Goal: Information Seeking & Learning: Learn about a topic

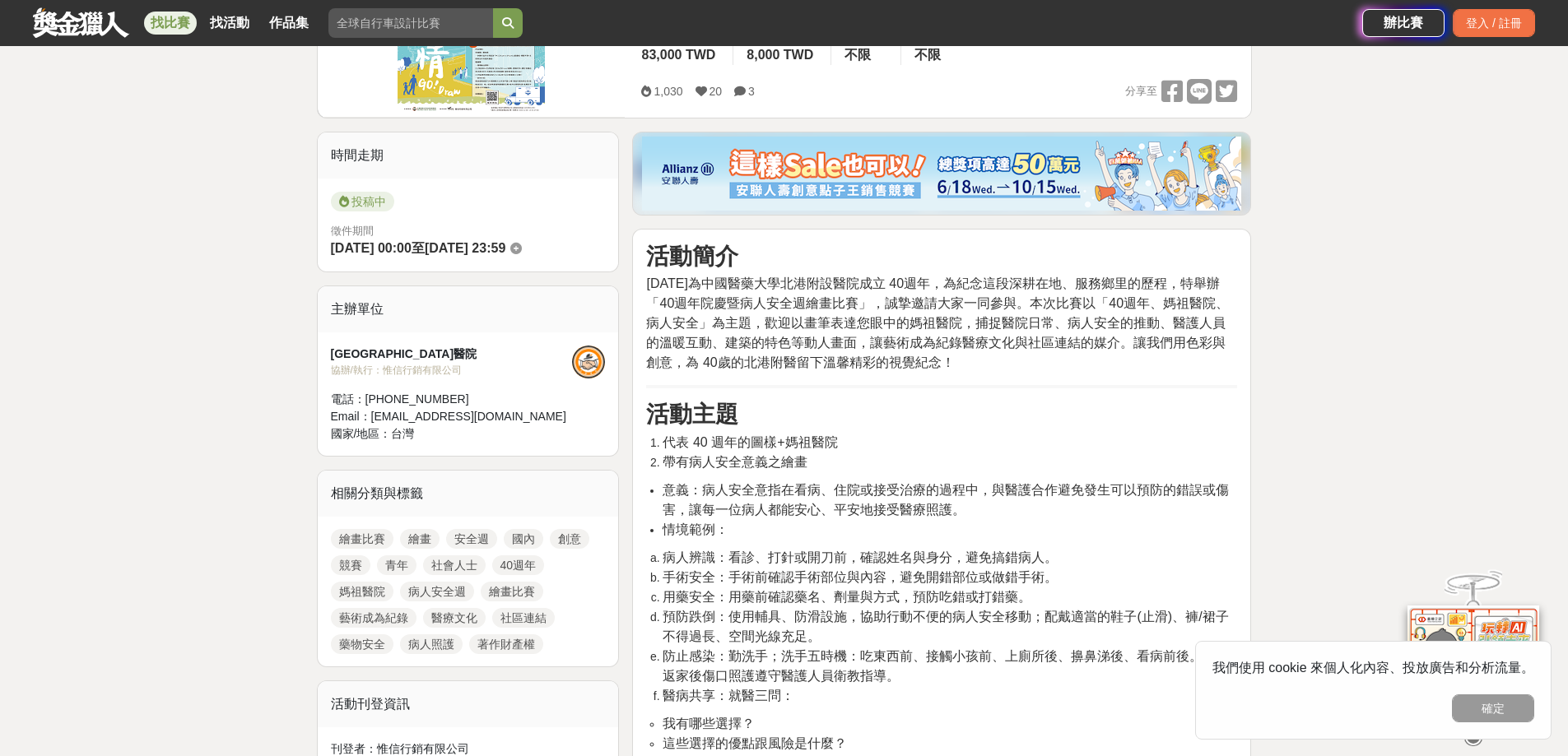
scroll to position [329, 0]
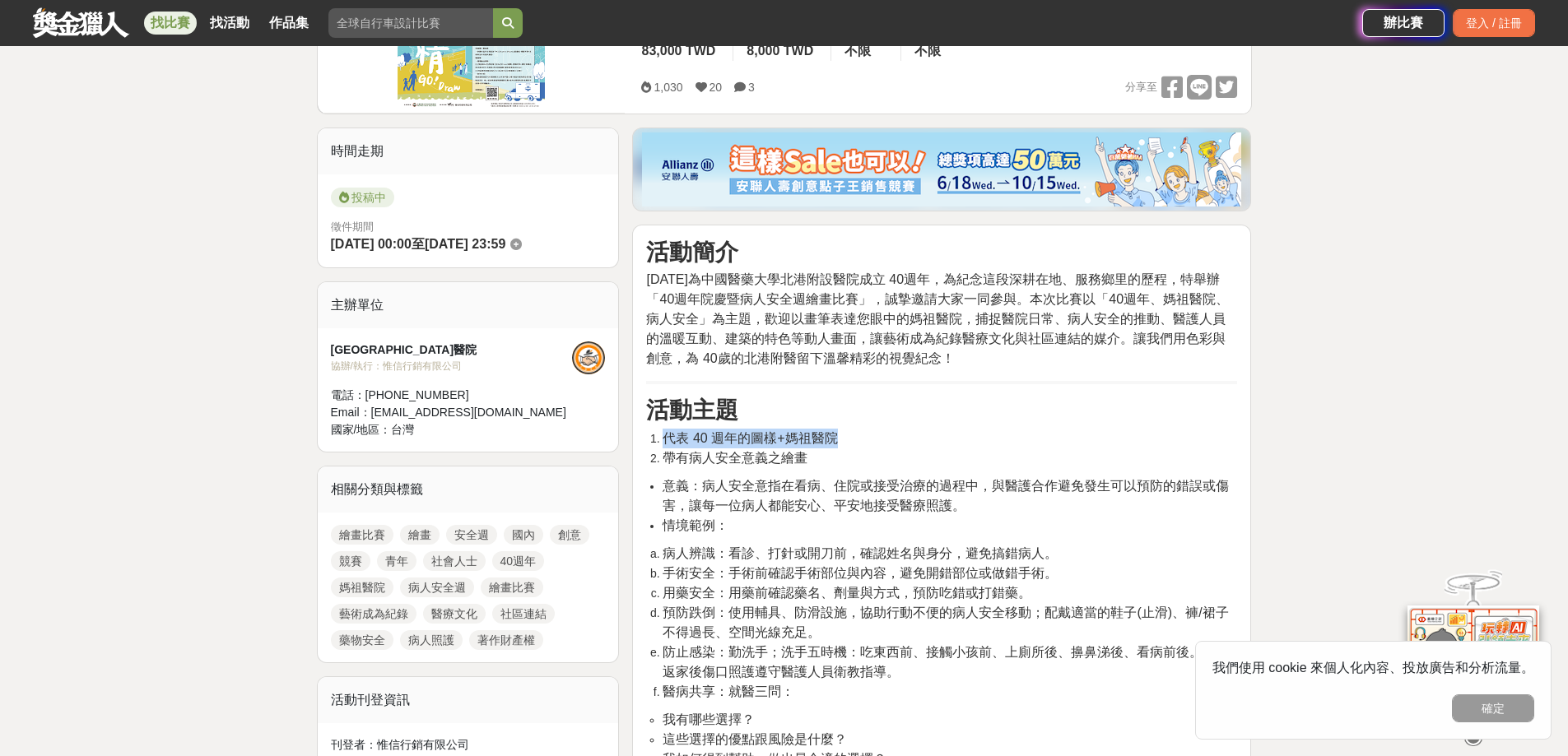
drag, startPoint x: 665, startPoint y: 439, endPoint x: 843, endPoint y: 445, distance: 178.1
click at [843, 445] on li "代表 40 週年的圖樣+媽祖醫院" at bounding box center [949, 438] width 574 height 19
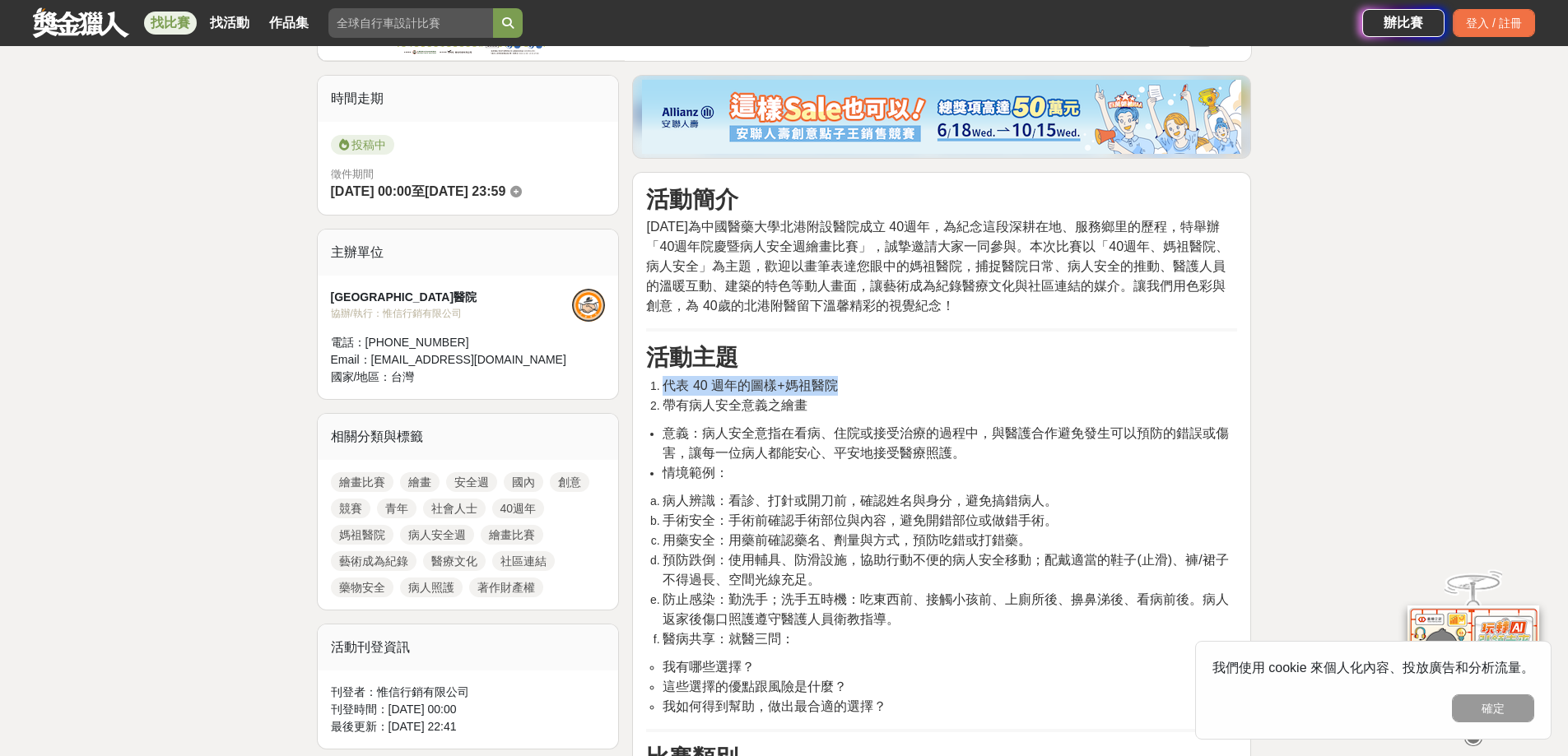
scroll to position [412, 0]
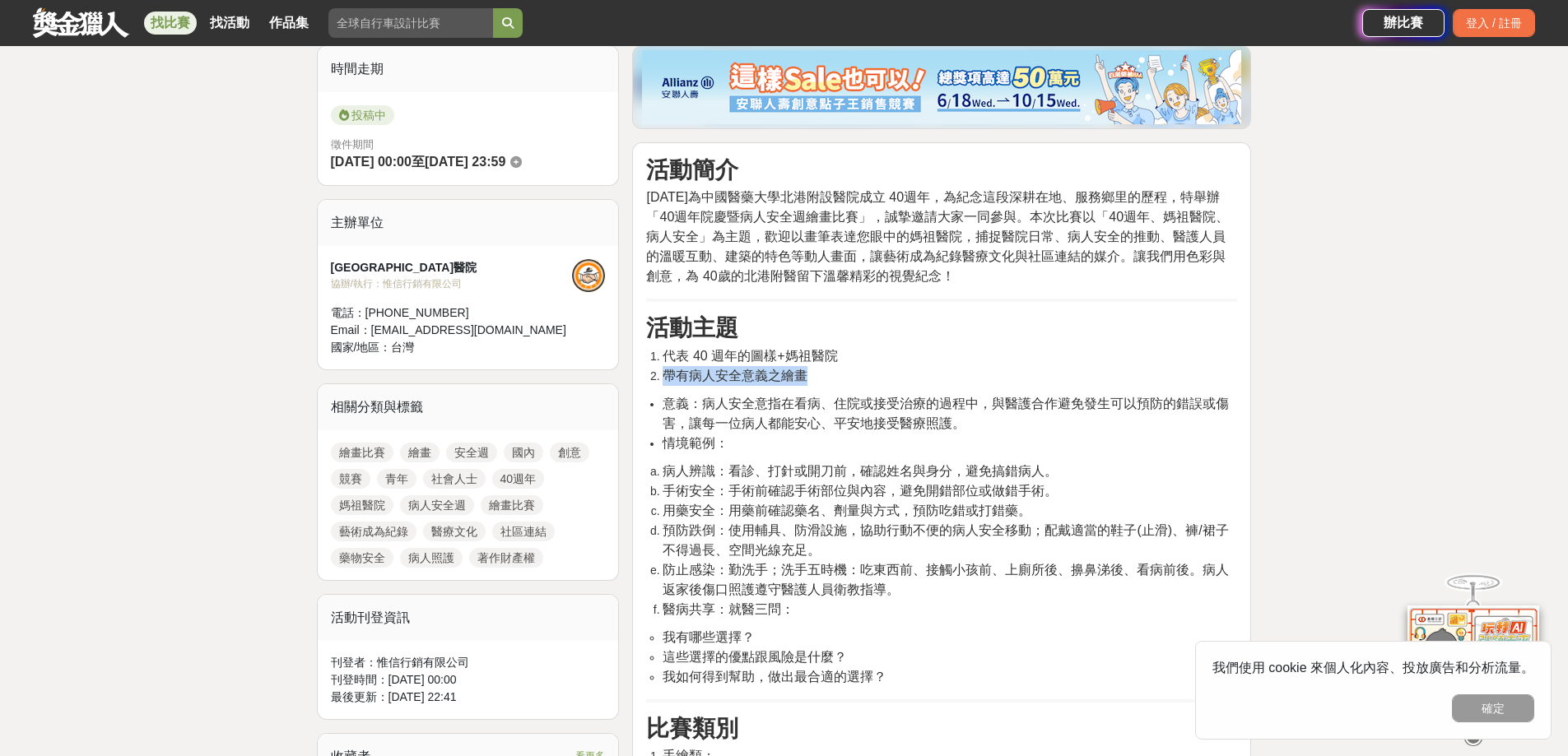
drag, startPoint x: 665, startPoint y: 374, endPoint x: 850, endPoint y: 378, distance: 185.0
click at [850, 378] on li "帶有病人安全意義之繪畫" at bounding box center [949, 376] width 574 height 19
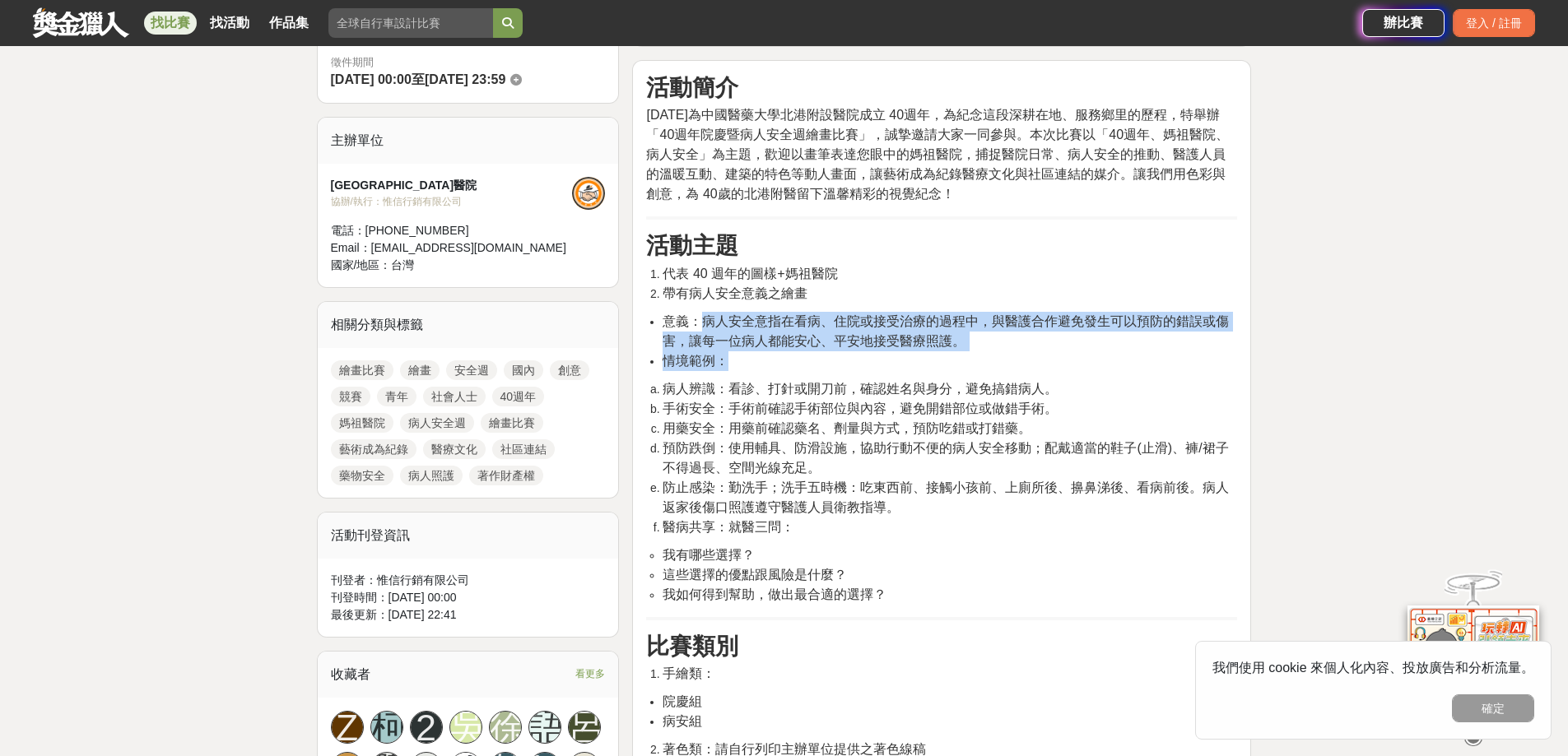
drag, startPoint x: 708, startPoint y: 322, endPoint x: 976, endPoint y: 351, distance: 269.6
click at [976, 351] on ul "意義：病人安全意指在看病、住院或接受治療的過程中，與醫護合作避免發生可以預防的錯誤或傷害，讓每一位病人都能安心、平安地接受醫療照護。 情境範例：" at bounding box center [941, 341] width 591 height 59
click at [886, 340] on span "意義：病人安全意指在看病、住院或接受治療的過程中，與醫護合作避免發生可以預防的錯誤或傷害，讓每一位病人都能安心、平安地接受醫療照護。" at bounding box center [946, 331] width 566 height 34
drag, startPoint x: 712, startPoint y: 322, endPoint x: 938, endPoint y: 337, distance: 226.5
click at [938, 337] on span "意義：病人安全意指在看病、住院或接受治療的過程中，與醫護合作避免發生可以預防的錯誤或傷害，讓每一位病人都能安心、平安地接受醫療照護。" at bounding box center [946, 331] width 566 height 34
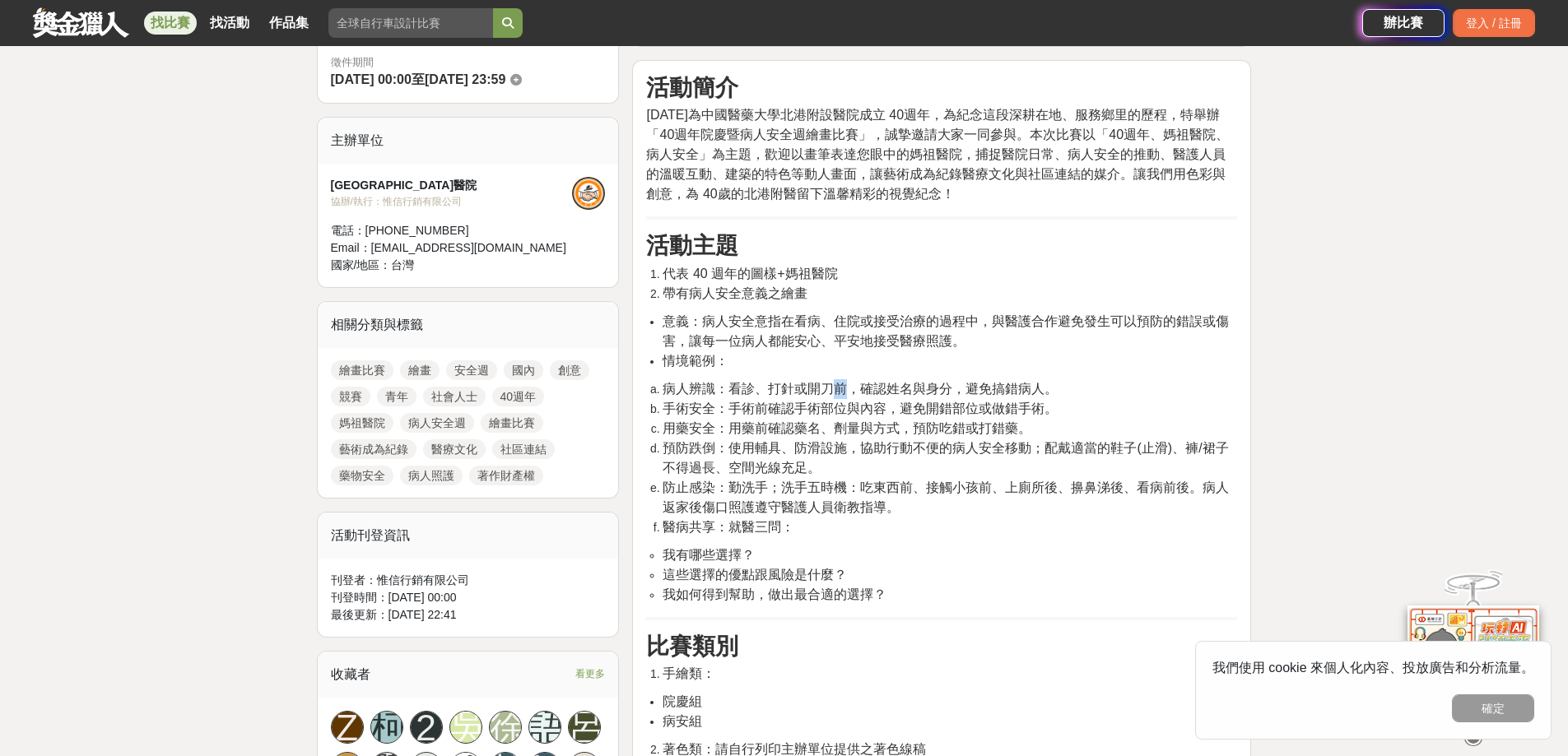
click at [842, 391] on span "病人辨識：看診、打針或開刀前，確認姓名與身分，避免搞錯病人。" at bounding box center [860, 389] width 395 height 14
drag, startPoint x: 669, startPoint y: 383, endPoint x: 1043, endPoint y: 390, distance: 374.1
click at [1043, 390] on span "病人辨識：看診、打針或開刀前，確認姓名與身分，避免搞錯病人。" at bounding box center [860, 389] width 395 height 14
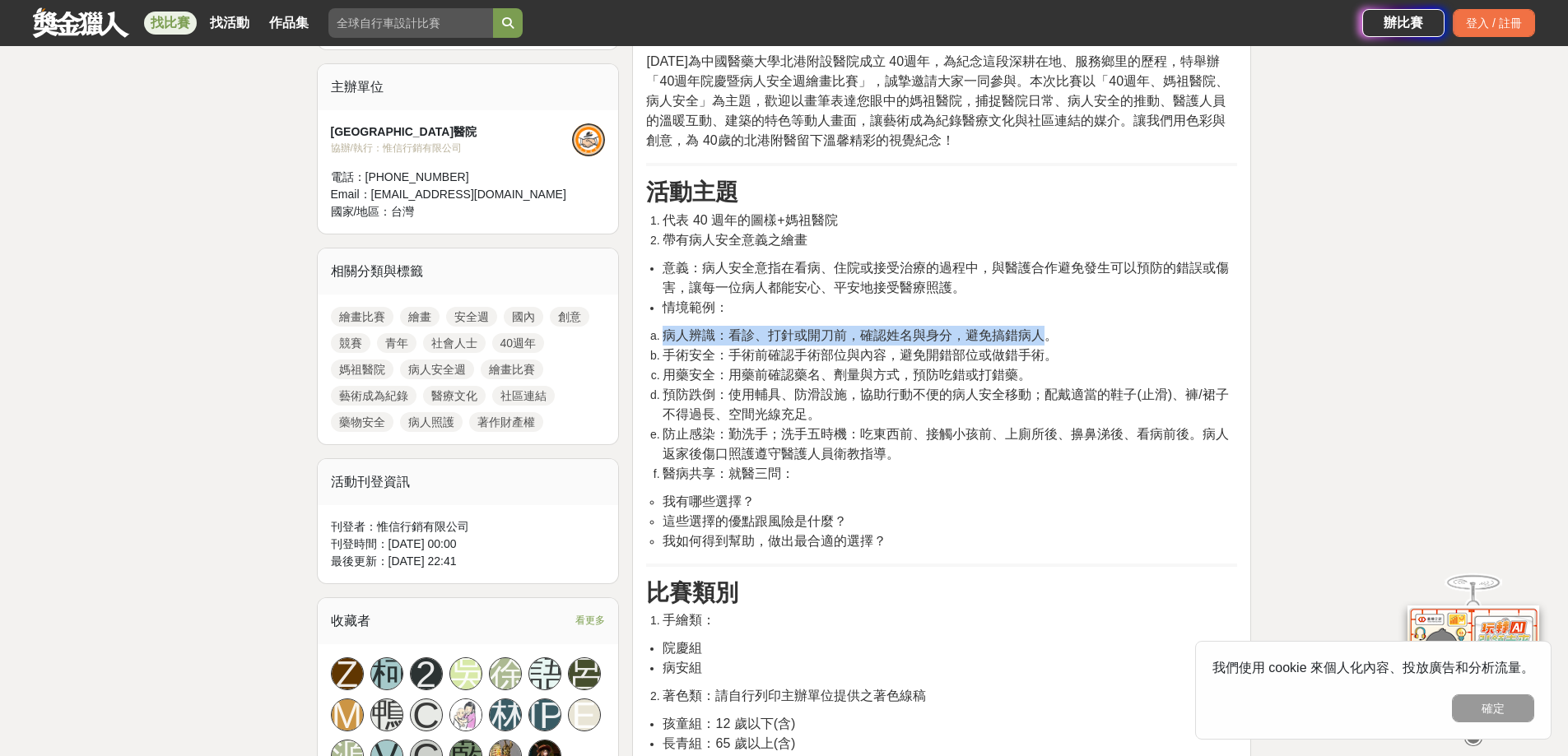
scroll to position [576, 0]
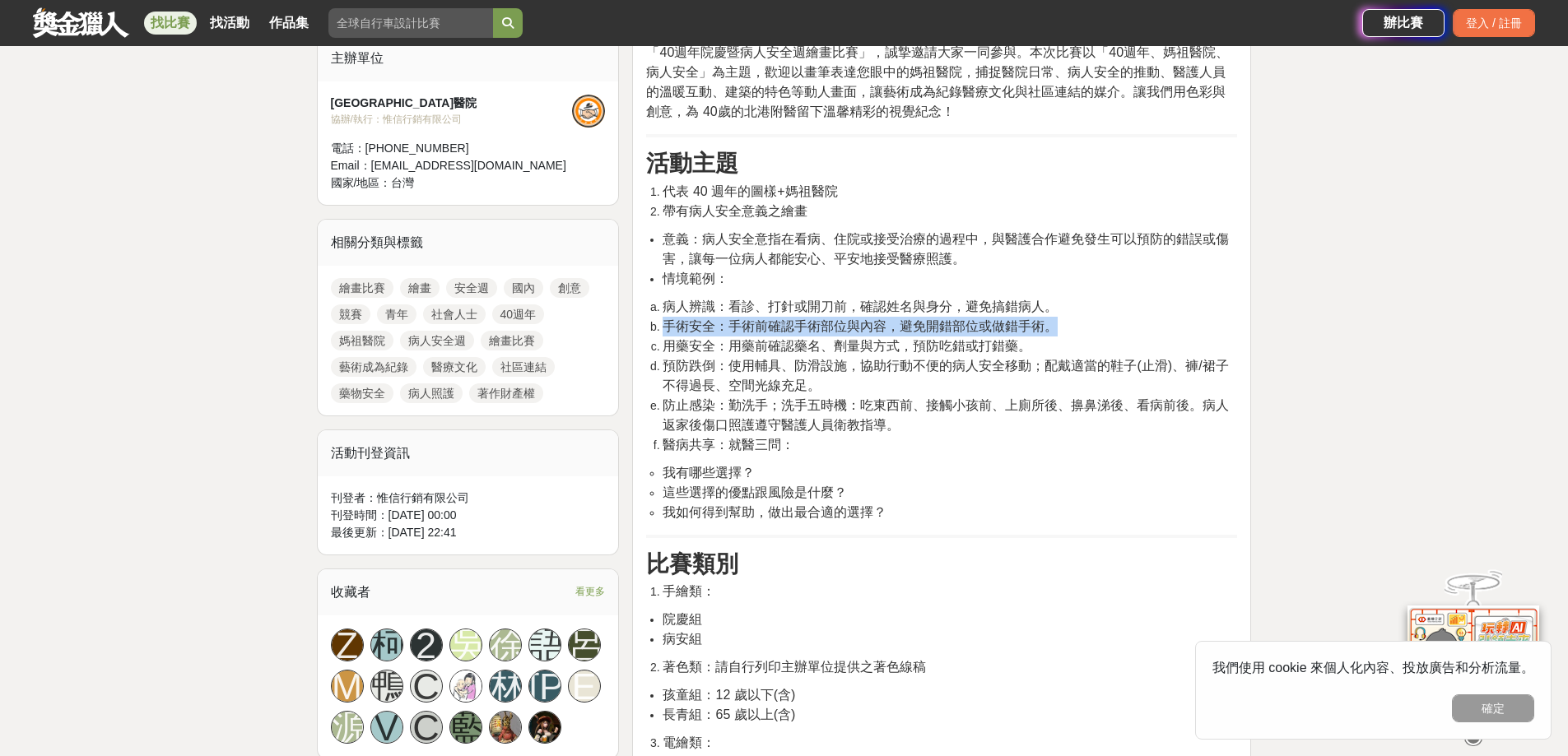
drag, startPoint x: 661, startPoint y: 330, endPoint x: 983, endPoint y: 345, distance: 322.3
click at [1062, 323] on li "手術安全：手術前確認手術部位與內容，避免開錯部位或做錯手術。" at bounding box center [949, 326] width 574 height 19
drag, startPoint x: 665, startPoint y: 344, endPoint x: 1033, endPoint y: 344, distance: 368.0
click at [1033, 344] on li "用藥安全：用藥前確認藥名、劑量與方式，預防吃錯或打錯藥。" at bounding box center [949, 345] width 574 height 19
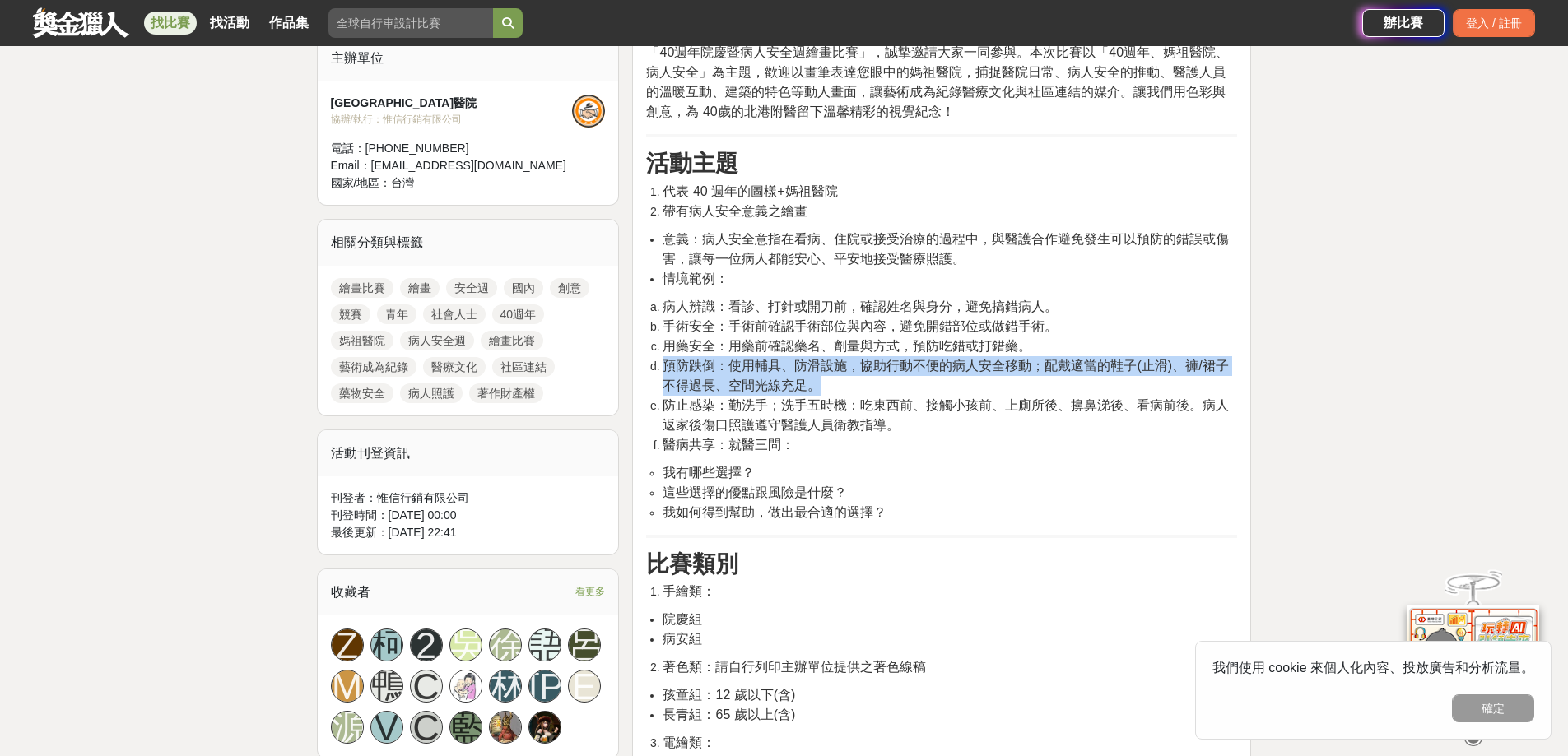
drag, startPoint x: 665, startPoint y: 367, endPoint x: 866, endPoint y: 378, distance: 201.3
click at [866, 378] on li "預防跌倒：使用輔具、防滑設施，協助行動不便的病人安全移動；配戴適當的鞋子(止滑)、褲/裙子不得過長、空間光線充足。" at bounding box center [949, 376] width 574 height 39
click at [869, 371] on span "預防跌倒：使用輔具、防滑設施，協助行動不便的病人安全移動；配戴適當的鞋子(止滑)、褲/裙子不得過長、空間光線充足。" at bounding box center [945, 376] width 565 height 34
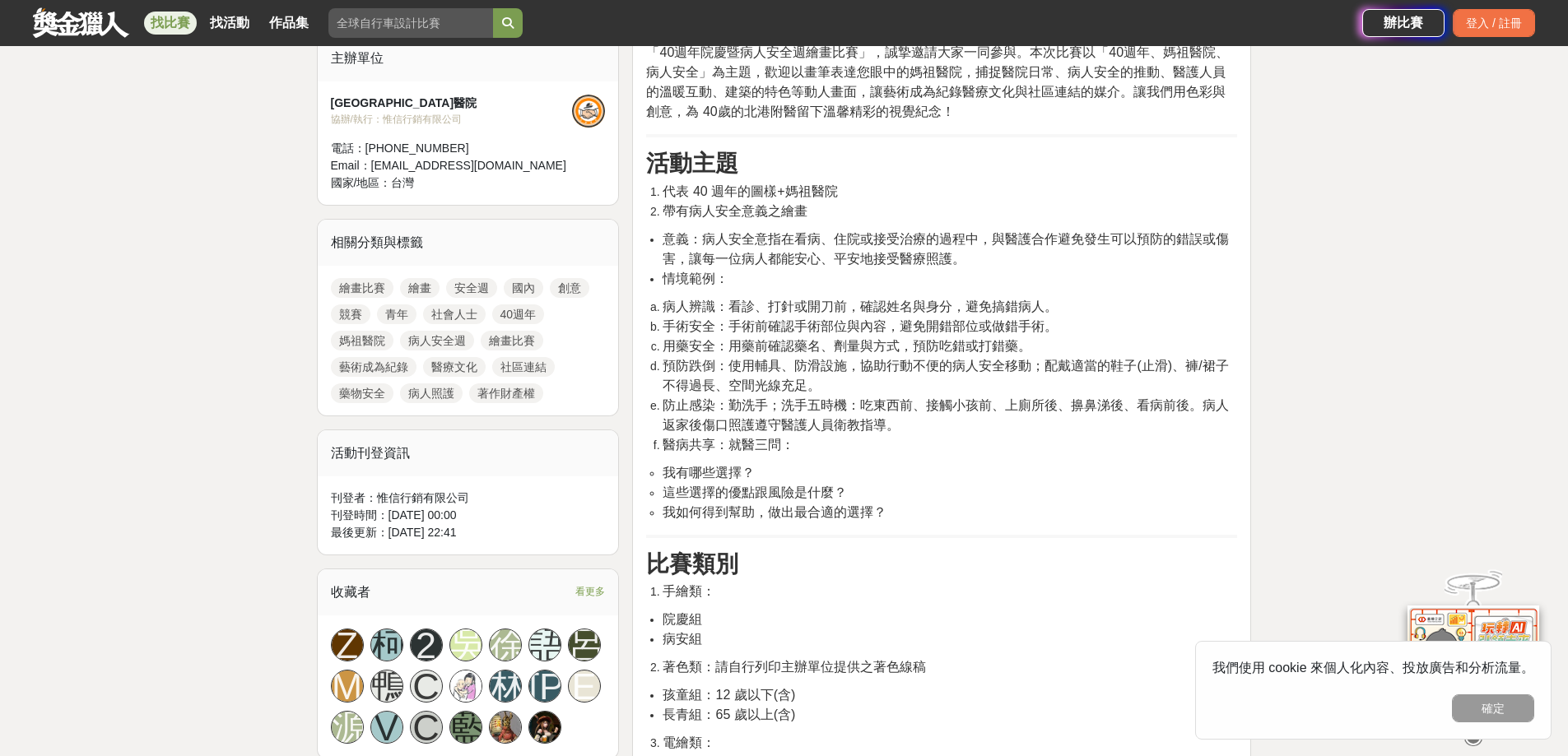
click at [926, 269] on li "情境範例：" at bounding box center [949, 278] width 574 height 19
drag, startPoint x: 667, startPoint y: 492, endPoint x: 874, endPoint y: 503, distance: 207.3
click at [874, 503] on ul "我有哪些選擇？ 這些選擇的優點跟風險是什麼？ 我如何得到幫助，做出最合適的選擇？" at bounding box center [941, 492] width 591 height 59
click at [676, 493] on span "這些選擇的優點跟風險是什麼？" at bounding box center [755, 491] width 185 height 14
click at [665, 493] on span "這些選擇的優點跟風險是什麼？" at bounding box center [755, 491] width 185 height 14
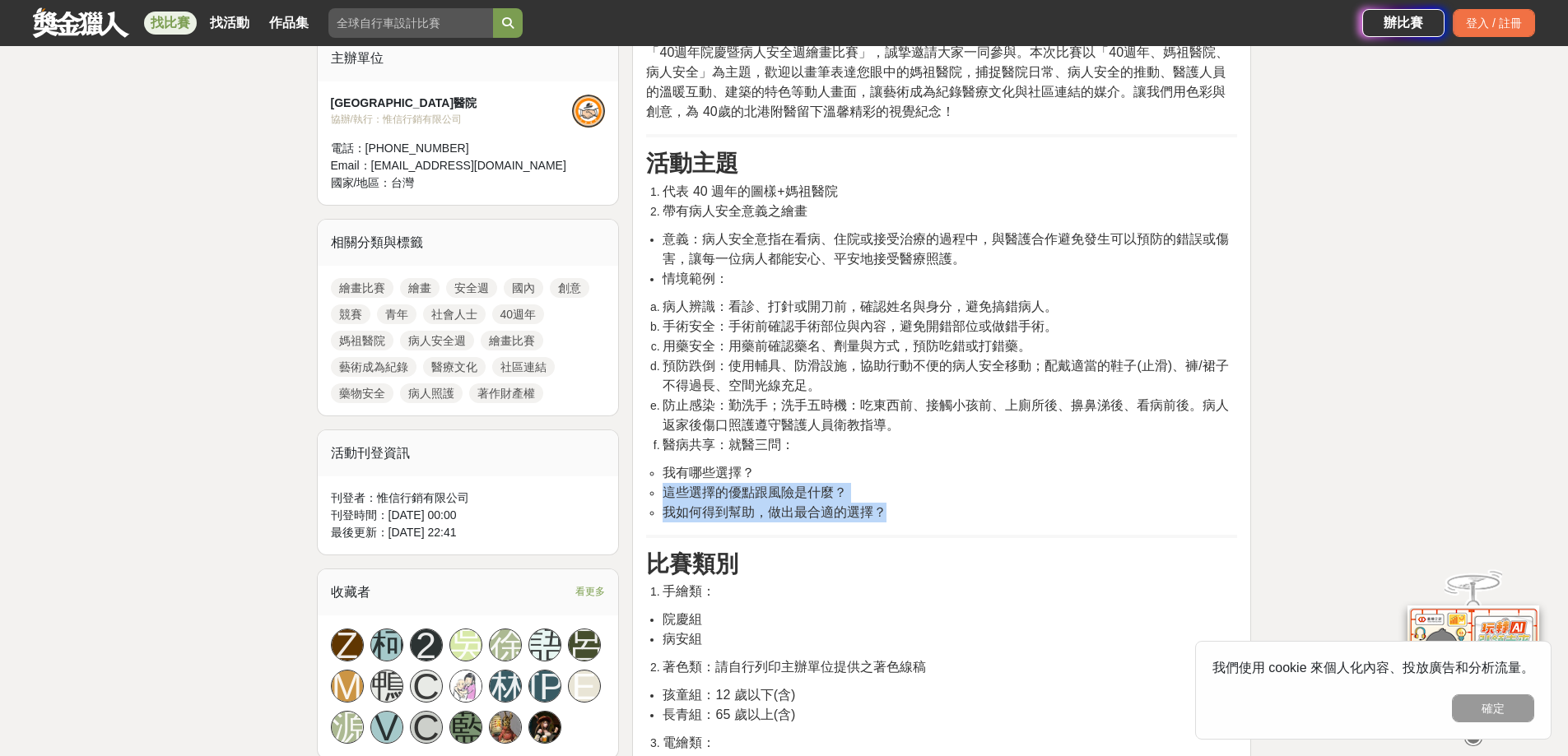
drag, startPoint x: 662, startPoint y: 493, endPoint x: 915, endPoint y: 520, distance: 254.4
click at [915, 520] on ul "我有哪些選擇？ 這些選擇的優點跟風險是什麼？ 我如何得到幫助，做出最合適的選擇？" at bounding box center [941, 492] width 591 height 59
click at [781, 493] on span "這些選擇的優點跟風險是什麼？" at bounding box center [755, 491] width 185 height 14
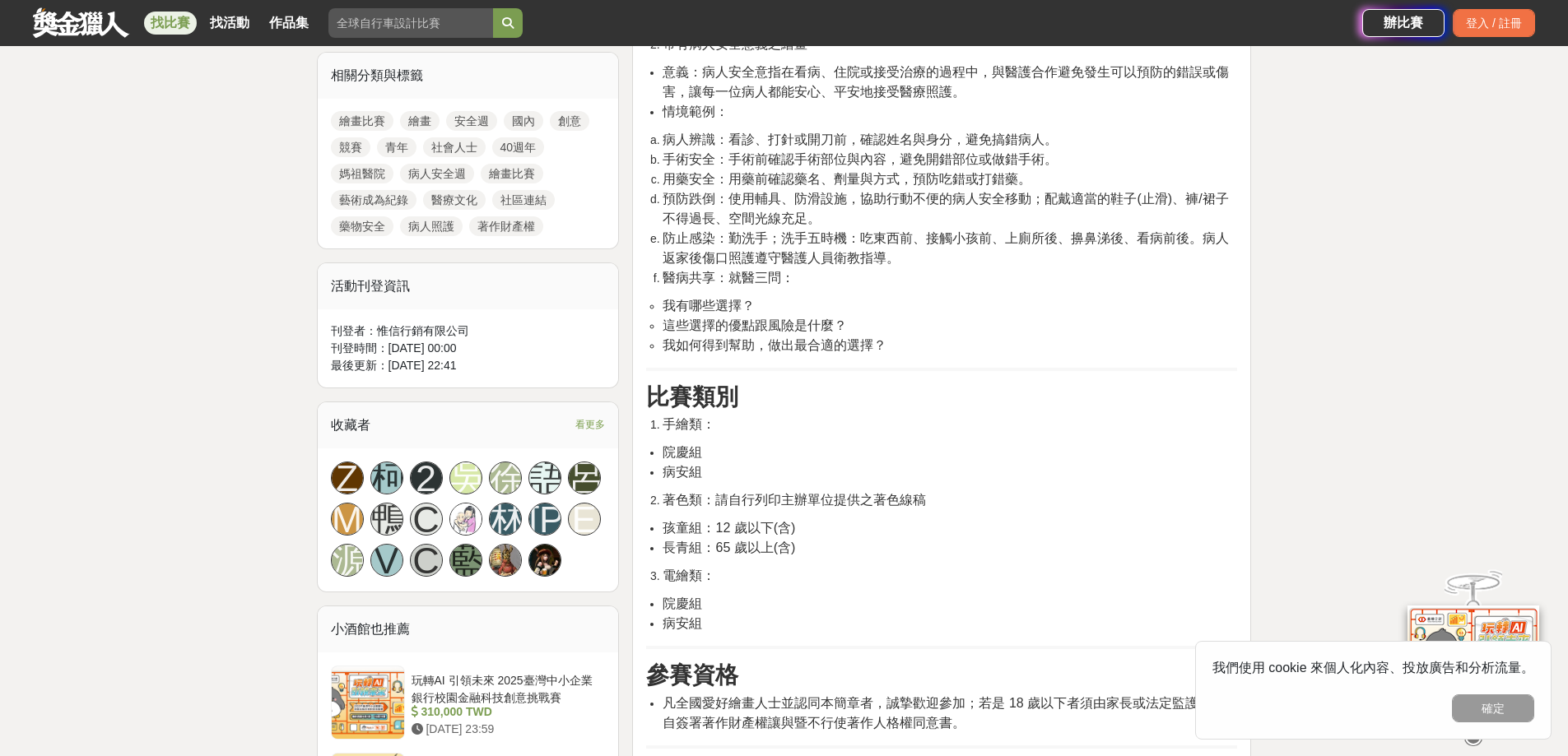
scroll to position [823, 0]
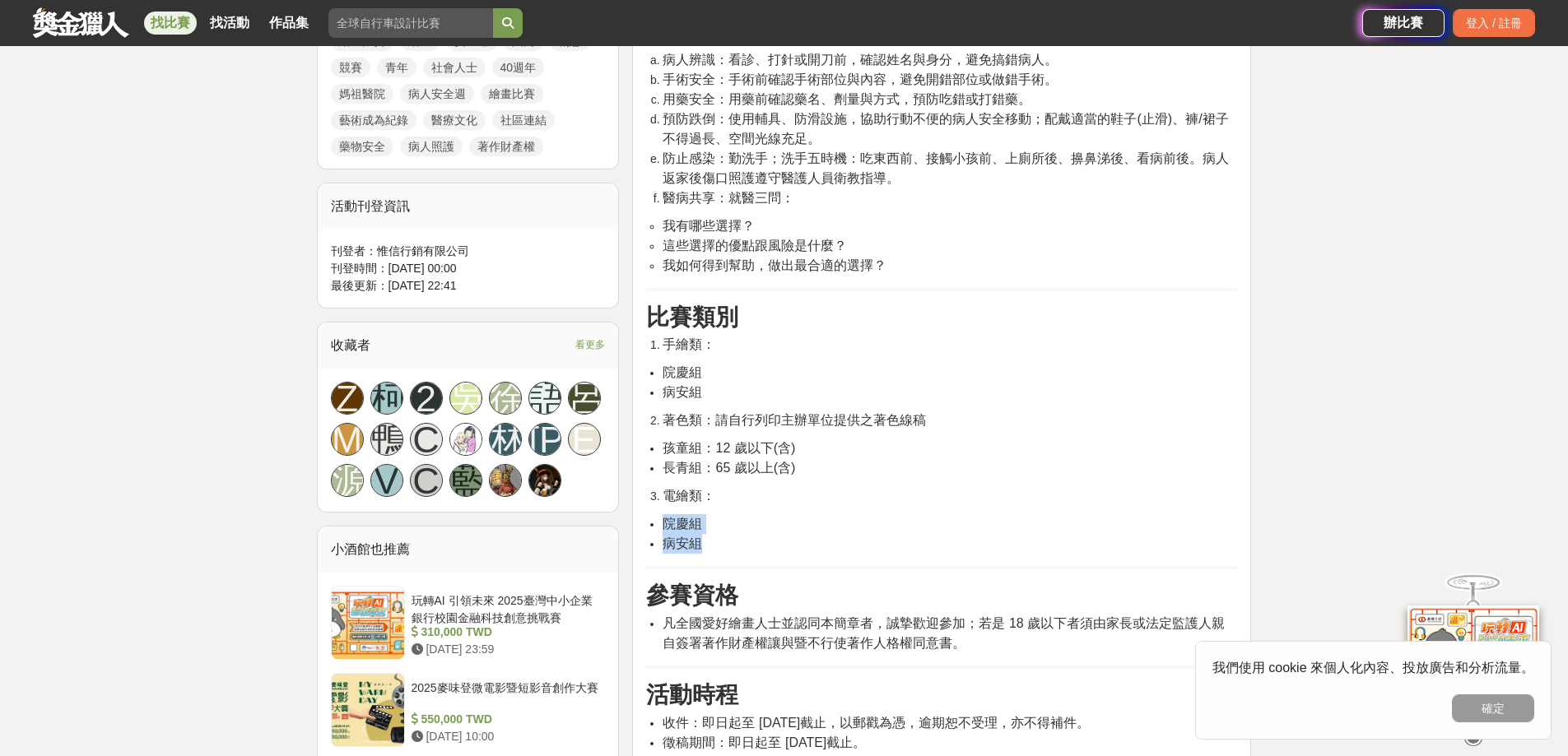
drag, startPoint x: 664, startPoint y: 524, endPoint x: 720, endPoint y: 551, distance: 62.2
click at [720, 551] on ul "院慶組 病安組" at bounding box center [941, 534] width 591 height 39
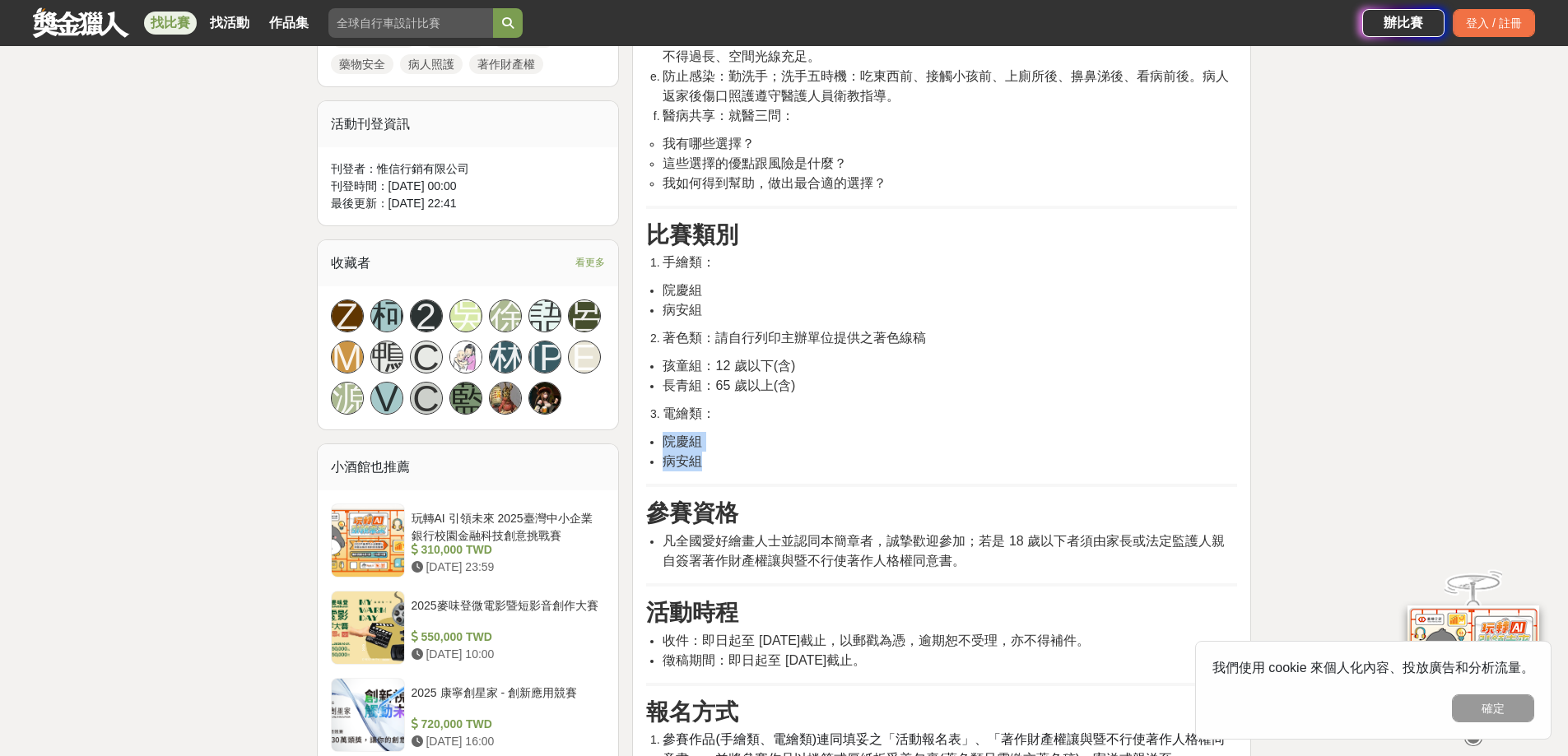
scroll to position [987, 0]
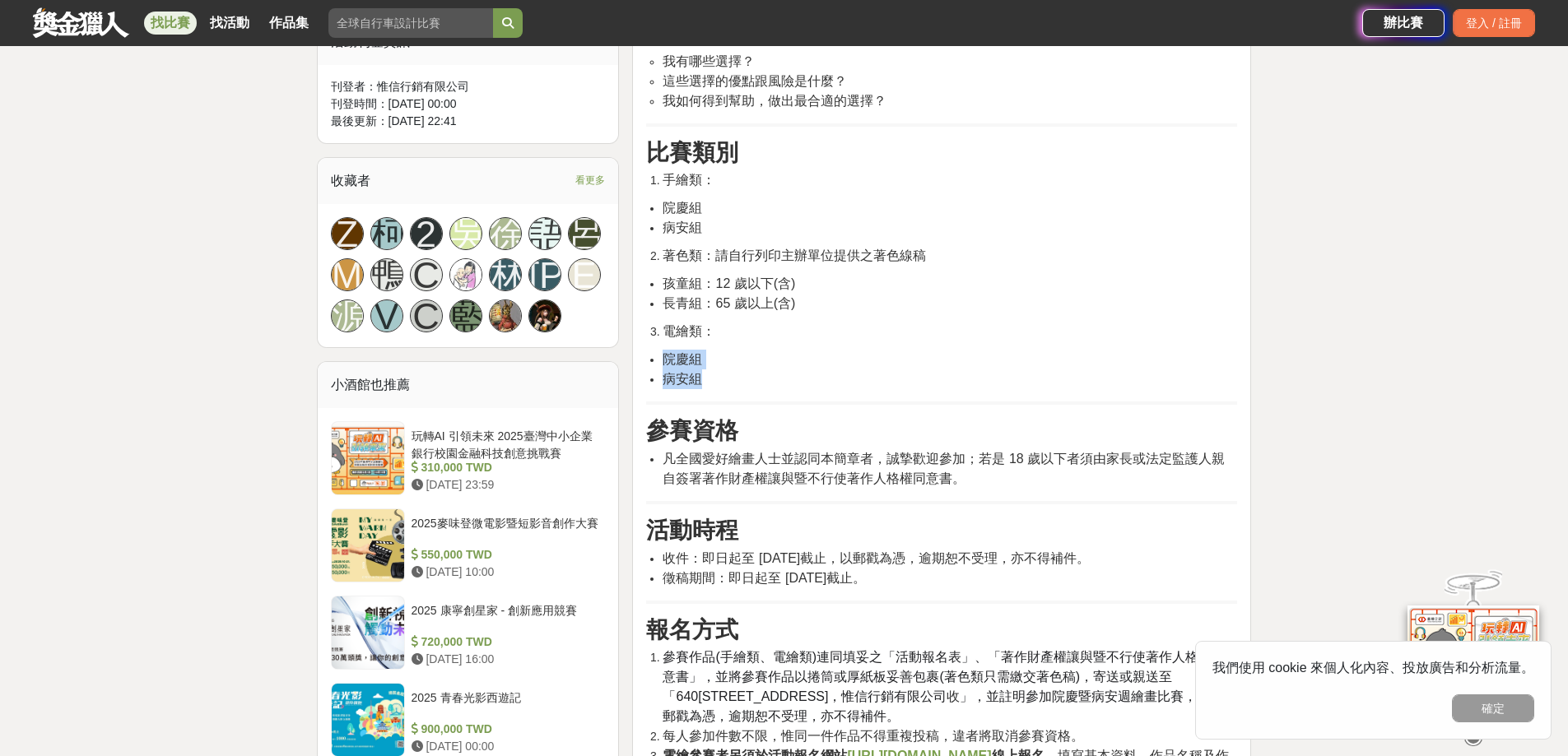
click at [696, 355] on span "院慶組" at bounding box center [682, 358] width 40 height 14
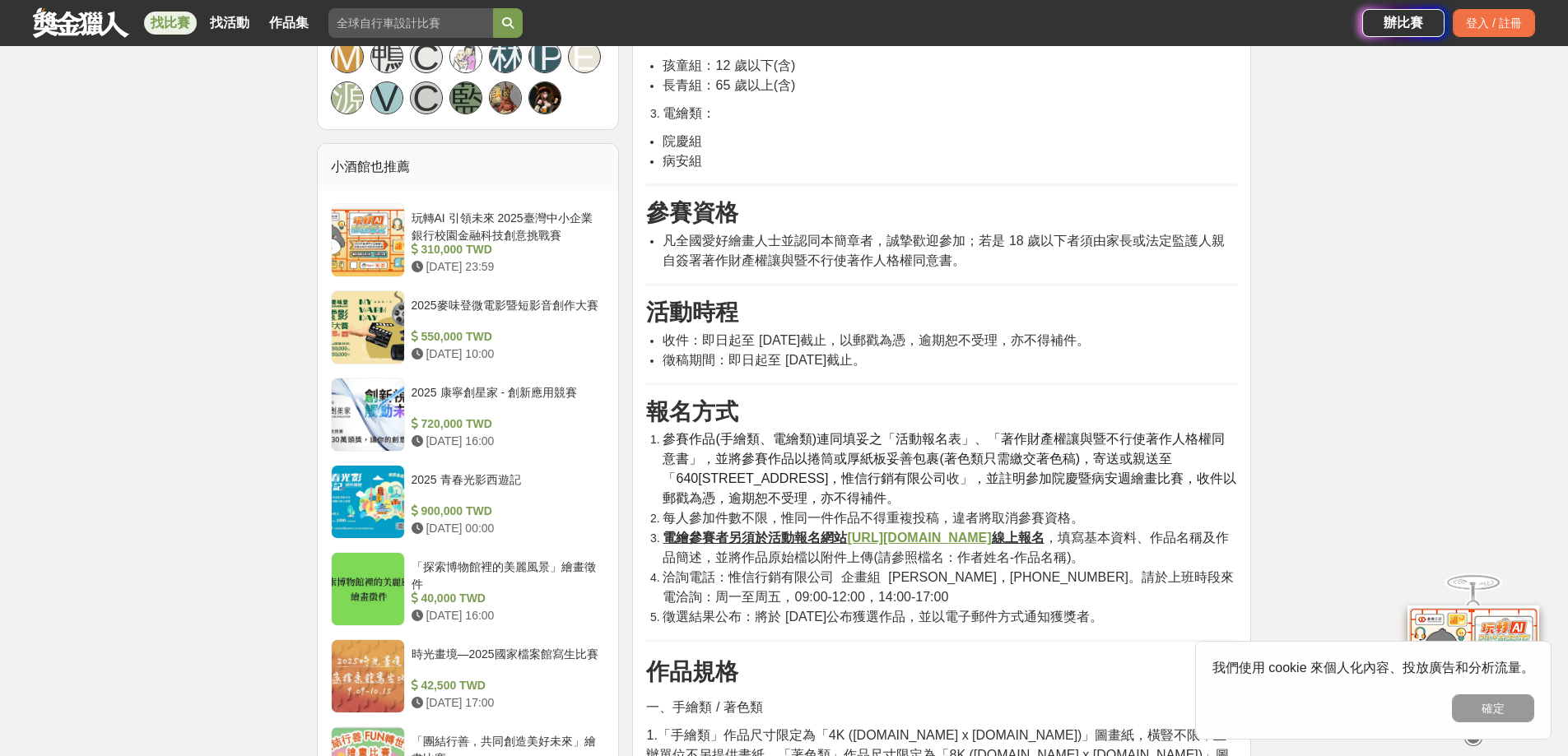
scroll to position [1235, 0]
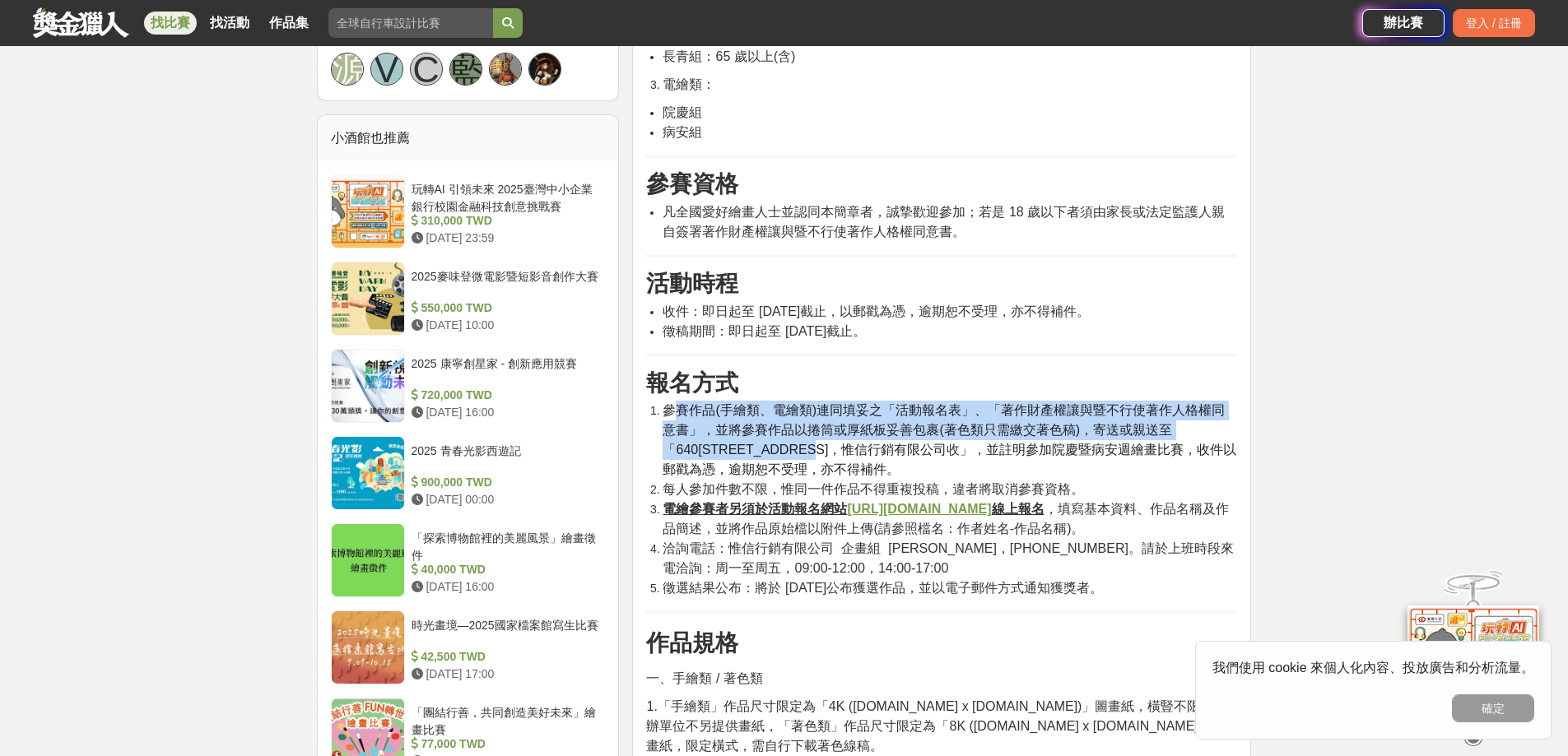
drag, startPoint x: 671, startPoint y: 414, endPoint x: 801, endPoint y: 440, distance: 132.6
click at [801, 440] on span "參賽作品(手繪類、電繪類)連同填妥之「活動報名表」、「著作財產權讓與暨不行使著作人格權同意書」，並將參賽作品以捲筒或厚紙板妥善包裹(著色類只需繳交著色稿)，寄…" at bounding box center [944, 430] width 562 height 53
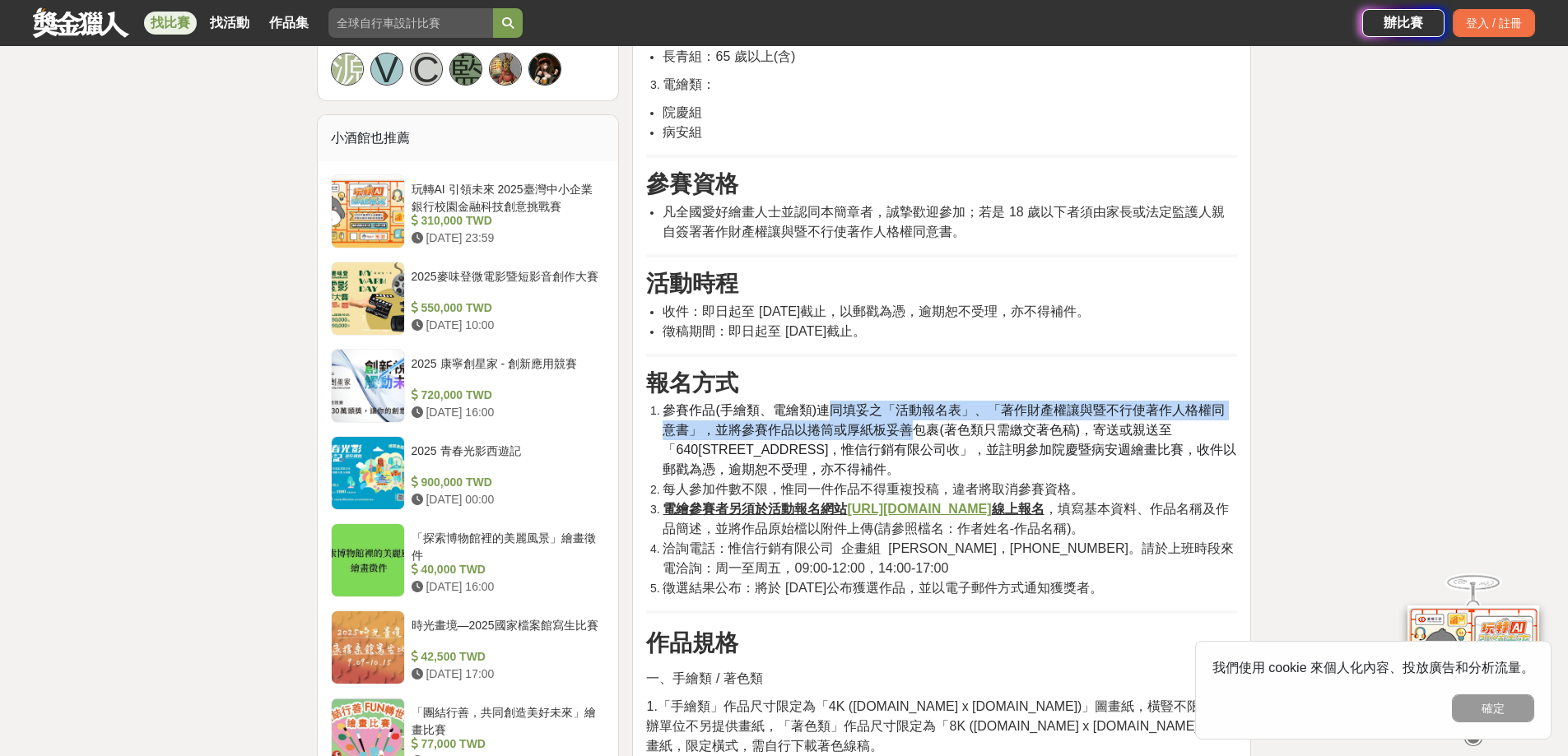
drag, startPoint x: 829, startPoint y: 415, endPoint x: 892, endPoint y: 429, distance: 64.5
click at [892, 429] on span "參賽作品(手繪類、電繪類)連同填妥之「活動報名表」、「著作財產權讓與暨不行使著作人格權同意書」，並將參賽作品以捲筒或厚紙板妥善包裹(著色類只需繳交著色稿)，寄…" at bounding box center [944, 430] width 562 height 53
drag, startPoint x: 900, startPoint y: 409, endPoint x: 989, endPoint y: 414, distance: 89.1
click at [989, 414] on span "參賽作品(手繪類、電繪類)連同填妥之「活動報名表」、「著作財產權讓與暨不行使著作人格權同意書」，並將參賽作品以捲筒或厚紙板妥善包裹(著色類只需繳交著色稿)，寄…" at bounding box center [944, 430] width 562 height 53
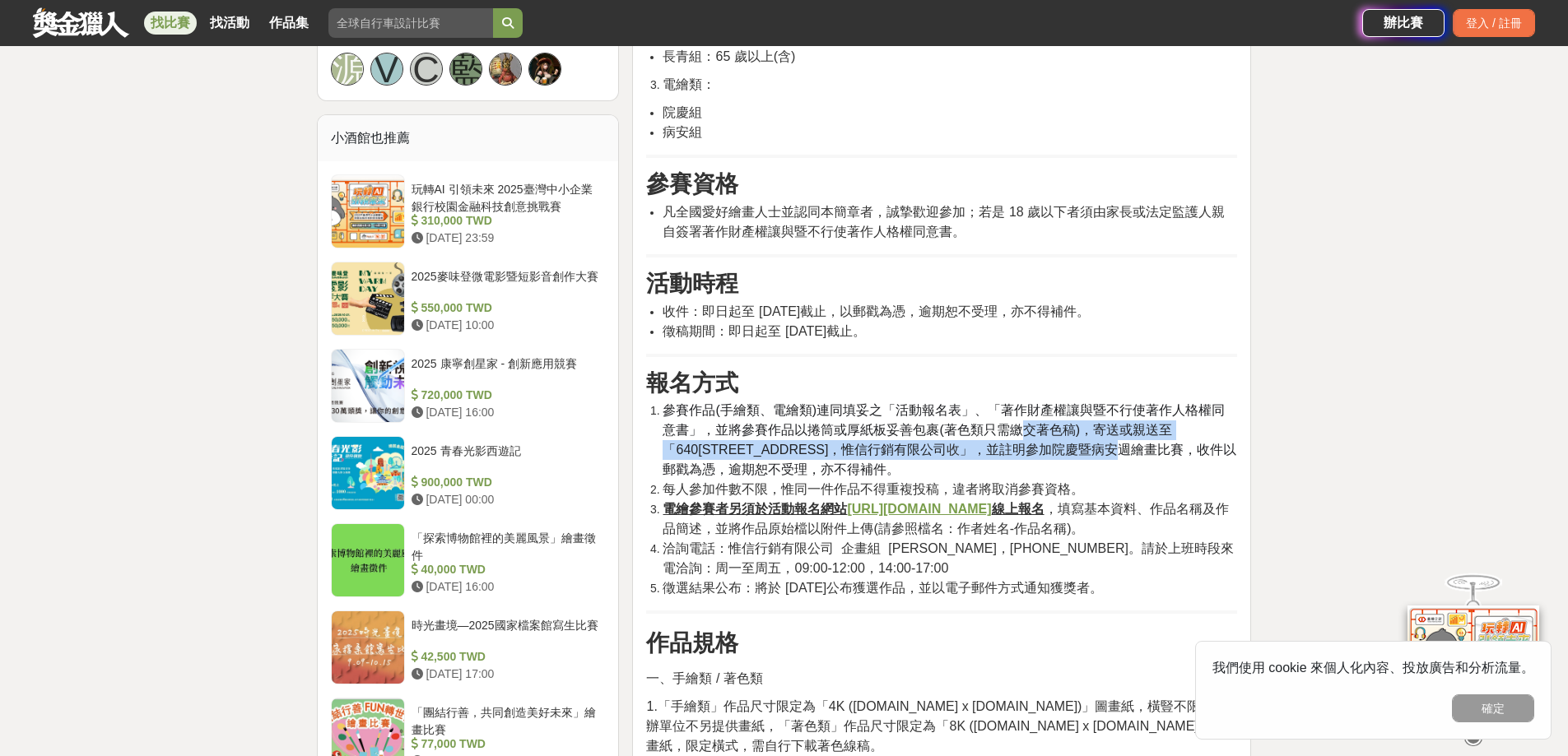
click at [1051, 443] on li "參賽作品(手繪類、電繪類)連同填妥之「活動報名表」、「著作財產權讓與暨不行使著作人格權同意書」，並將參賽作品以捲筒或厚紙板妥善包裹(著色類只需繳交著色稿)，寄…" at bounding box center [949, 440] width 574 height 79
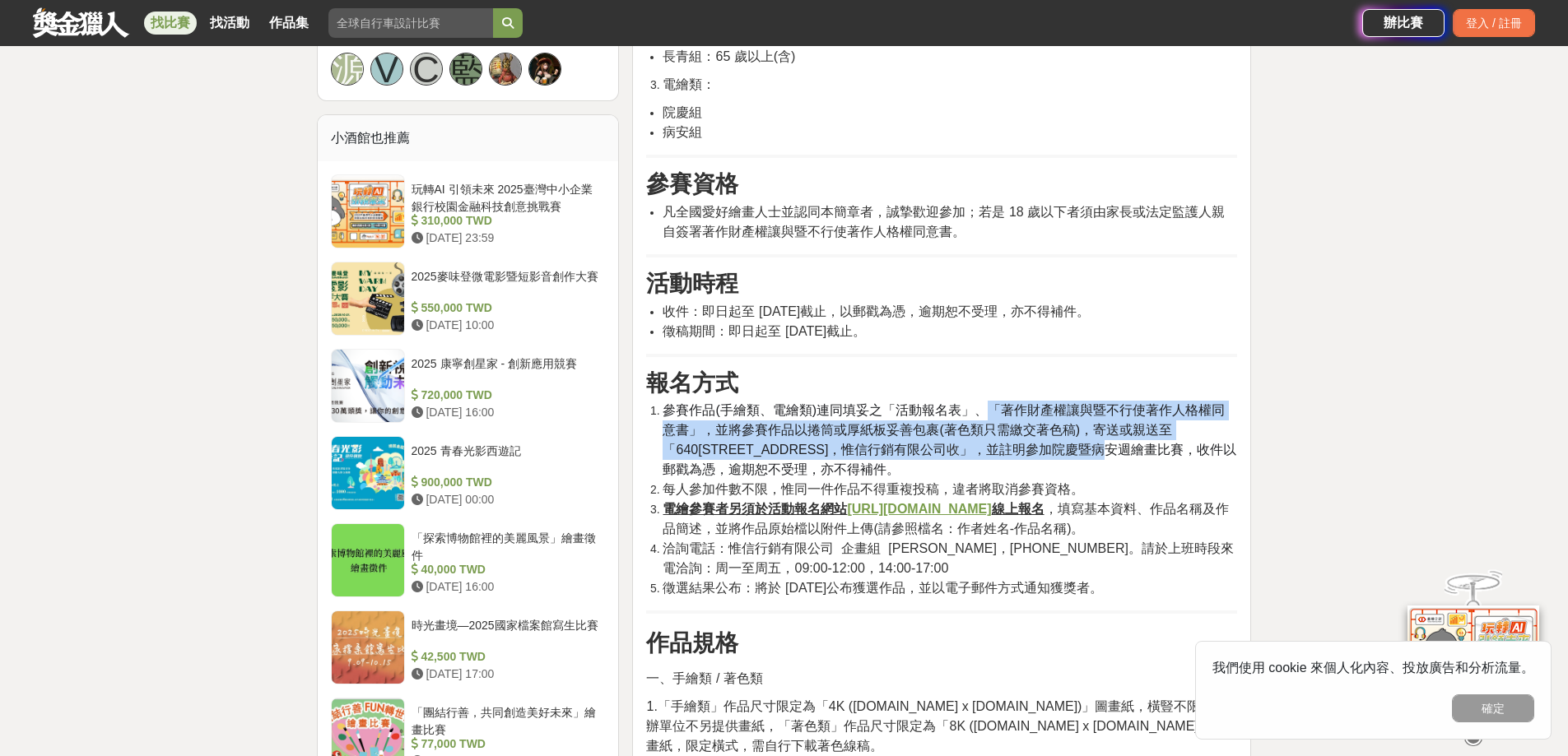
drag, startPoint x: 984, startPoint y: 412, endPoint x: 1040, endPoint y: 442, distance: 63.5
click at [1040, 442] on li "參賽作品(手繪類、電繪類)連同填妥之「活動報名表」、「著作財產權讓與暨不行使著作人格權同意書」，並將參賽作品以捲筒或厚紙板妥善包裹(著色類只需繳交著色稿)，寄…" at bounding box center [949, 440] width 574 height 79
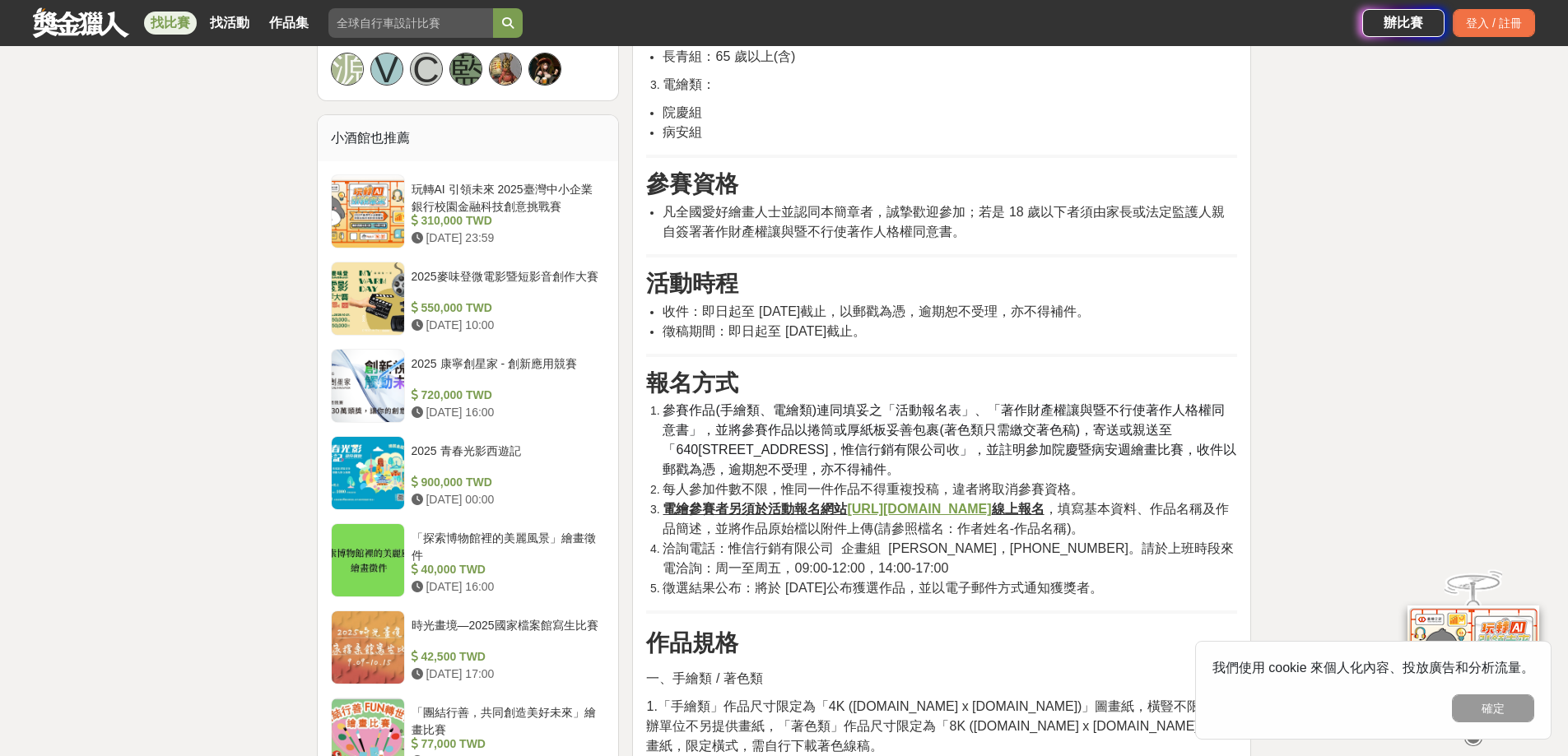
click at [842, 463] on li "參賽作品(手繪類、電繪類)連同填妥之「活動報名表」、「著作財產權讓與暨不行使著作人格權同意書」，並將參賽作品以捲筒或厚紙板妥善包裹(著色類只需繳交著色稿)，寄…" at bounding box center [949, 440] width 574 height 79
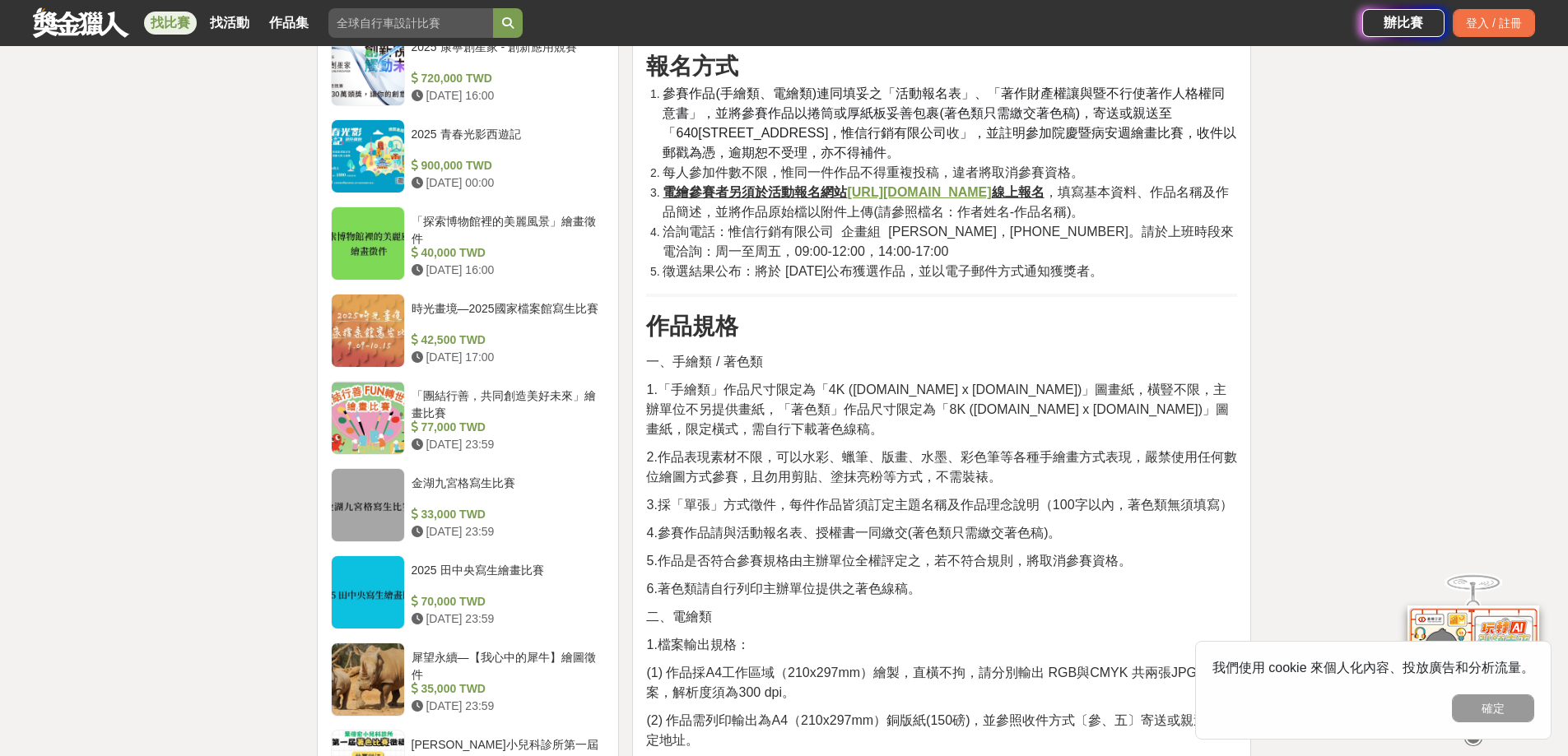
scroll to position [1563, 0]
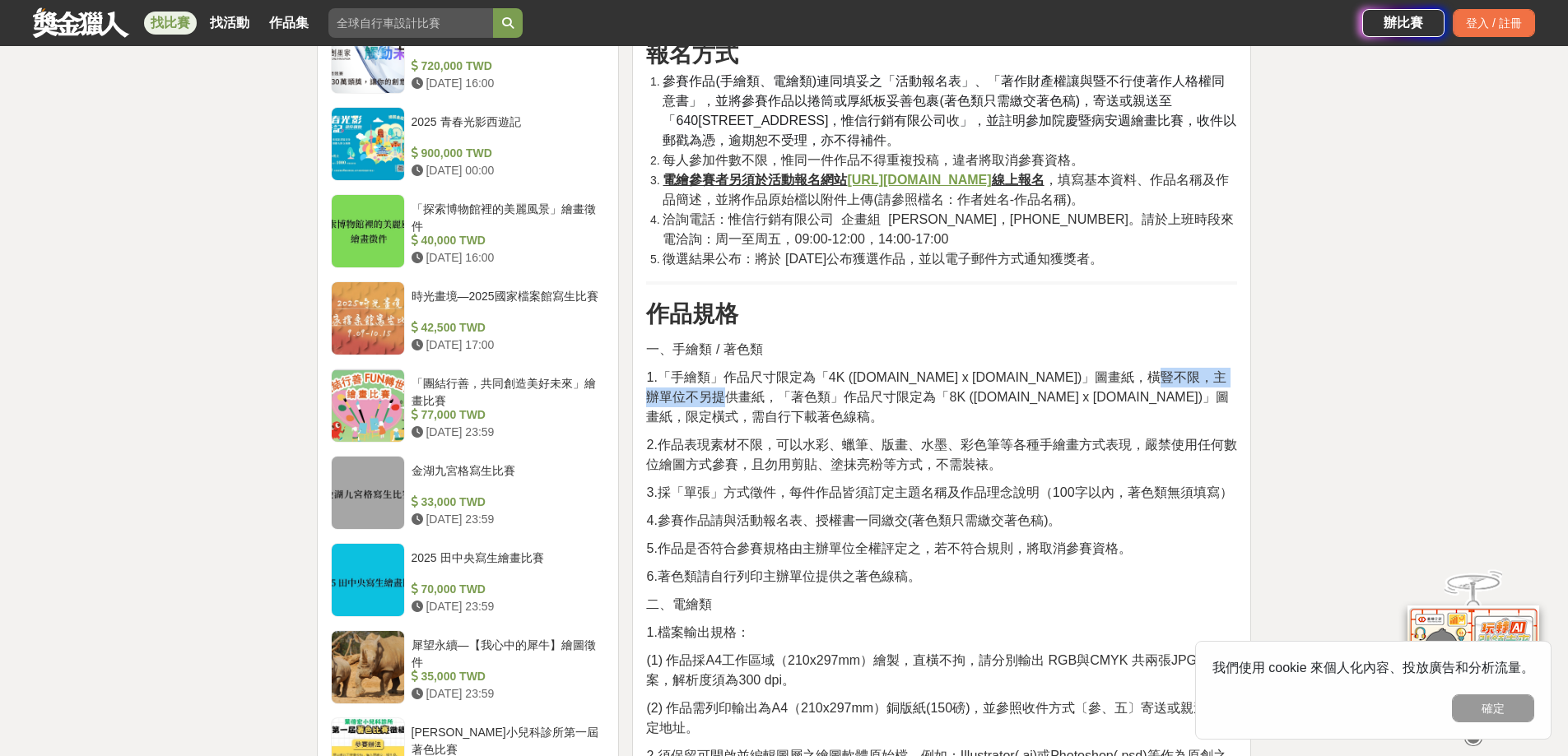
drag, startPoint x: 665, startPoint y: 395, endPoint x: 809, endPoint y: 394, distance: 144.0
click at [809, 394] on span "1.「手繪類」作品尺寸限定為「4K (39.cm x 54.cm)」圖畫紙，橫豎不限，主辦單位不另提供畫紙，「著色類」作品尺寸限定為「8K (39.4.cm …" at bounding box center [937, 397] width 583 height 53
drag, startPoint x: 809, startPoint y: 394, endPoint x: 836, endPoint y: 390, distance: 27.3
click at [810, 394] on span "1.「手繪類」作品尺寸限定為「4K (39.cm x 54.cm)」圖畫紙，橫豎不限，主辦單位不另提供畫紙，「著色類」作品尺寸限定為「8K (39.4.cm …" at bounding box center [937, 397] width 583 height 53
click at [963, 380] on span "1.「手繪類」作品尺寸限定為「4K (39.cm x 54.cm)」圖畫紙，橫豎不限，主辦單位不另提供畫紙，「著色類」作品尺寸限定為「8K (39.4.cm …" at bounding box center [937, 397] width 583 height 53
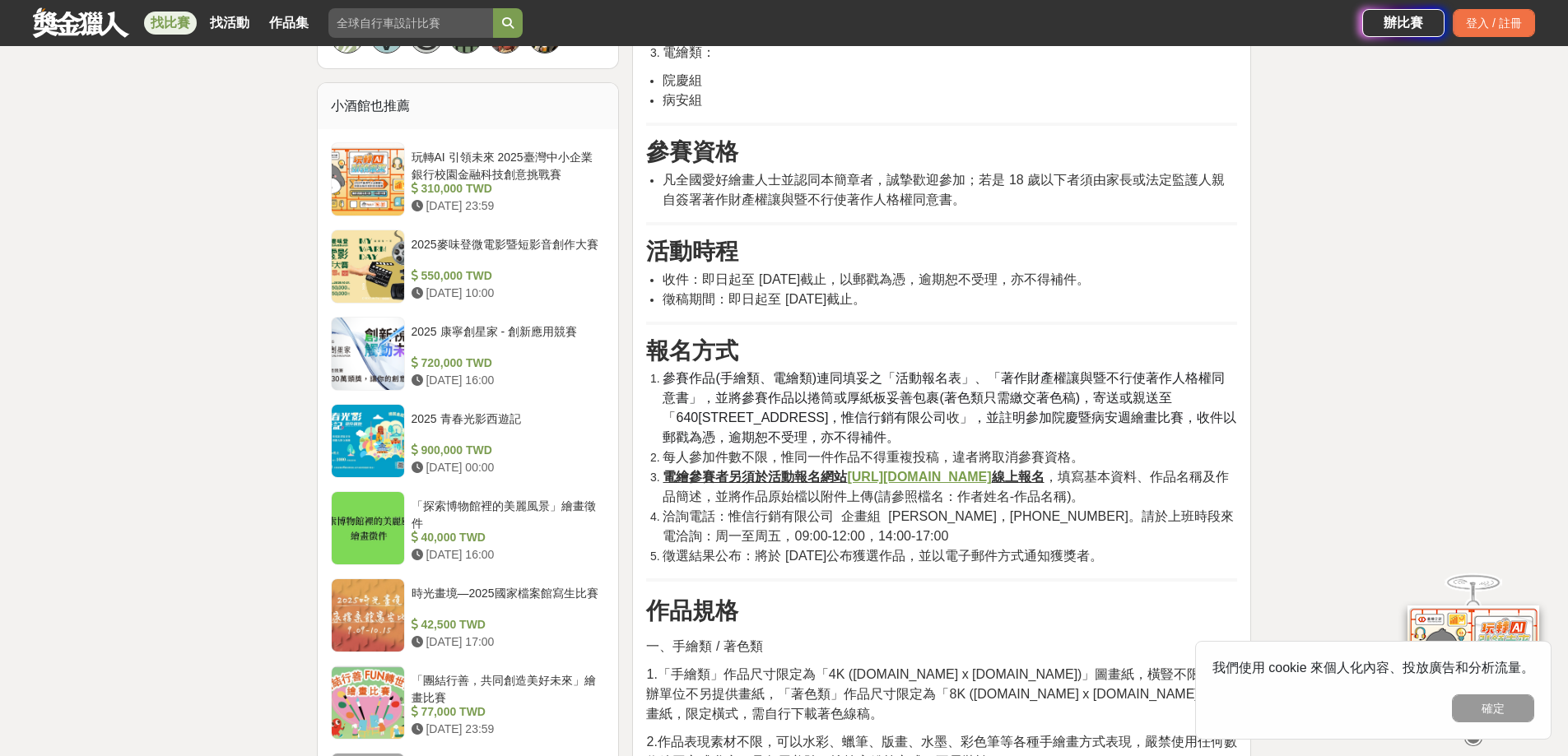
scroll to position [1481, 0]
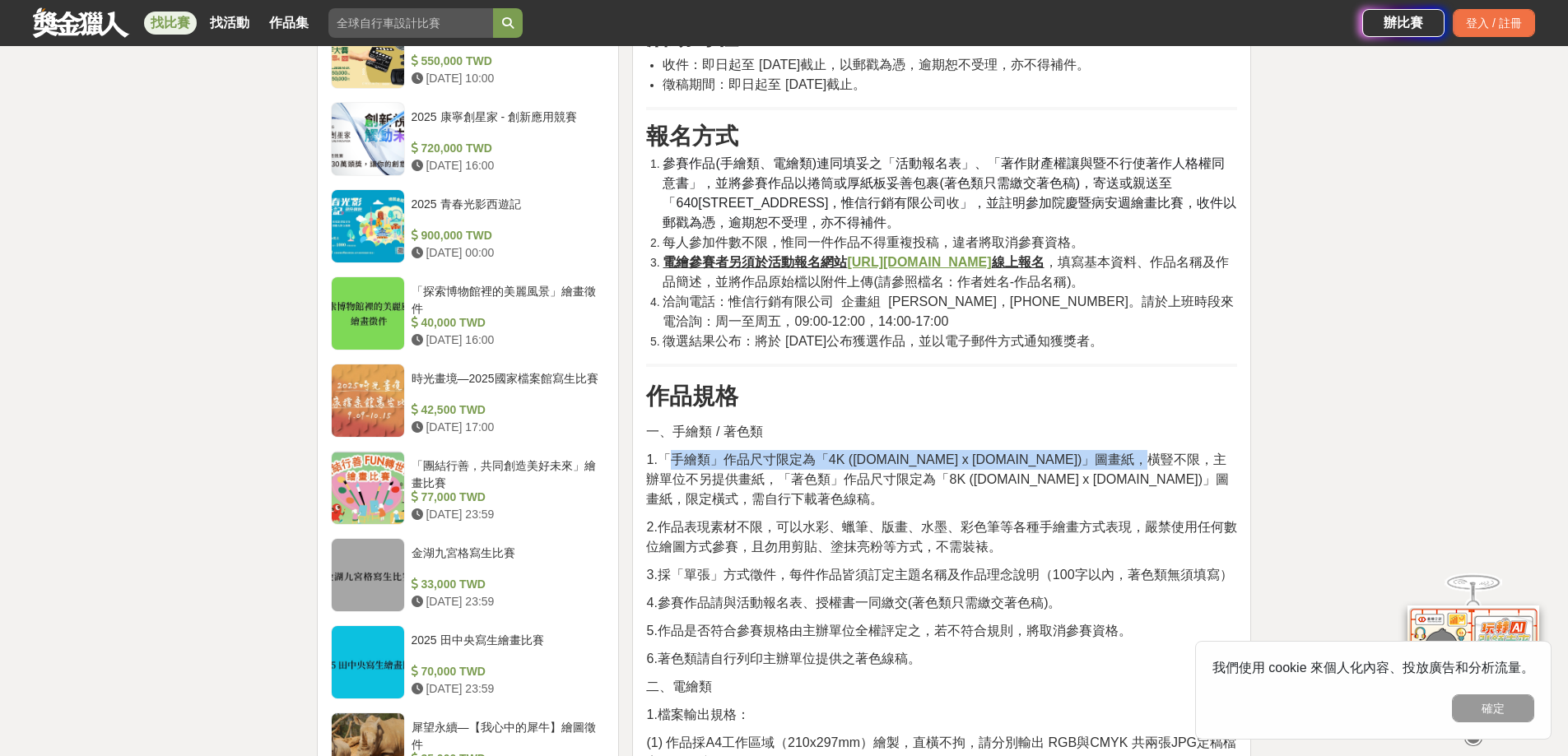
drag, startPoint x: 756, startPoint y: 451, endPoint x: 1218, endPoint y: 455, distance: 462.0
click at [1218, 455] on span "1.「手繪類」作品尺寸限定為「4K (39.cm x 54.cm)」圖畫紙，橫豎不限，主辦單位不另提供畫紙，「著色類」作品尺寸限定為「8K (39.4.cm …" at bounding box center [937, 480] width 583 height 53
click at [745, 520] on span "2.作品表現素材不限，可以水彩、蠟筆、版畫、水墨、彩色筆等各種手繪畫方式表現，嚴禁使用任何數位繪圖方式參賽，且勿用剪貼、塗抹亮粉等方式，不需裝裱。" at bounding box center [941, 536] width 590 height 34
drag, startPoint x: 660, startPoint y: 457, endPoint x: 1200, endPoint y: 461, distance: 540.0
click at [1200, 461] on span "1.「手繪類」作品尺寸限定為「4K (39.cm x 54.cm)」圖畫紙，橫豎不限，主辦單位不另提供畫紙，「著色類」作品尺寸限定為「8K (39.4.cm …" at bounding box center [937, 480] width 583 height 53
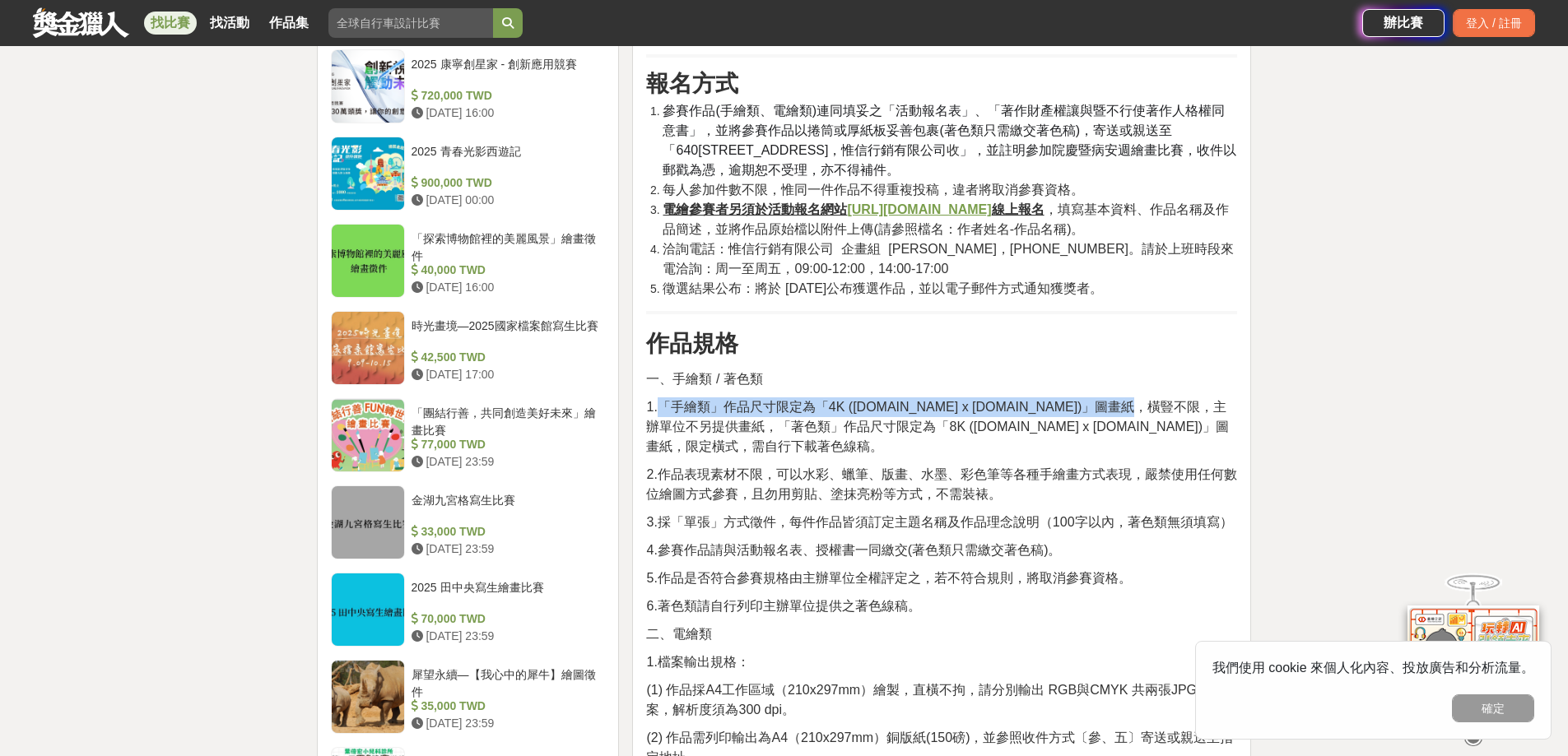
scroll to position [1563, 0]
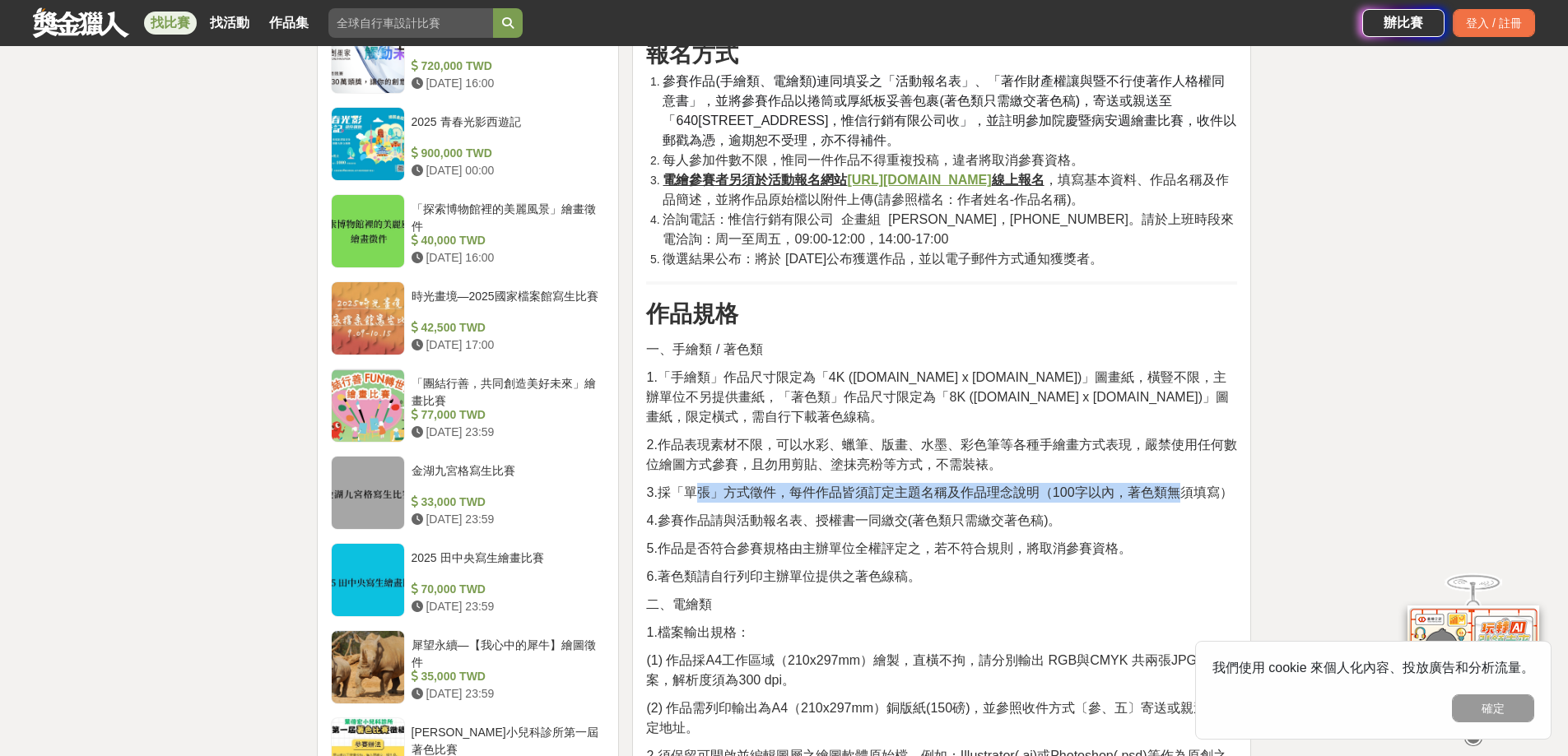
drag, startPoint x: 692, startPoint y: 480, endPoint x: 1186, endPoint y: 482, distance: 494.0
click at [1186, 485] on span "3.採「單張」方式徵件，每件作品皆須訂定主題名稱及作品理念說明（100字以內，著色類無須填寫）" at bounding box center [939, 491] width 586 height 14
click at [826, 485] on span "3.採「單張」方式徵件，每件作品皆須訂定主題名稱及作品理念說明（100字以內，著色類無須填寫）" at bounding box center [939, 491] width 586 height 14
drag, startPoint x: 678, startPoint y: 474, endPoint x: 691, endPoint y: 479, distance: 13.9
click at [691, 485] on span "3.採「單張」方式徵件，每件作品皆須訂定主題名稱及作品理念說明（100字以內，著色類無須填寫）" at bounding box center [939, 491] width 586 height 14
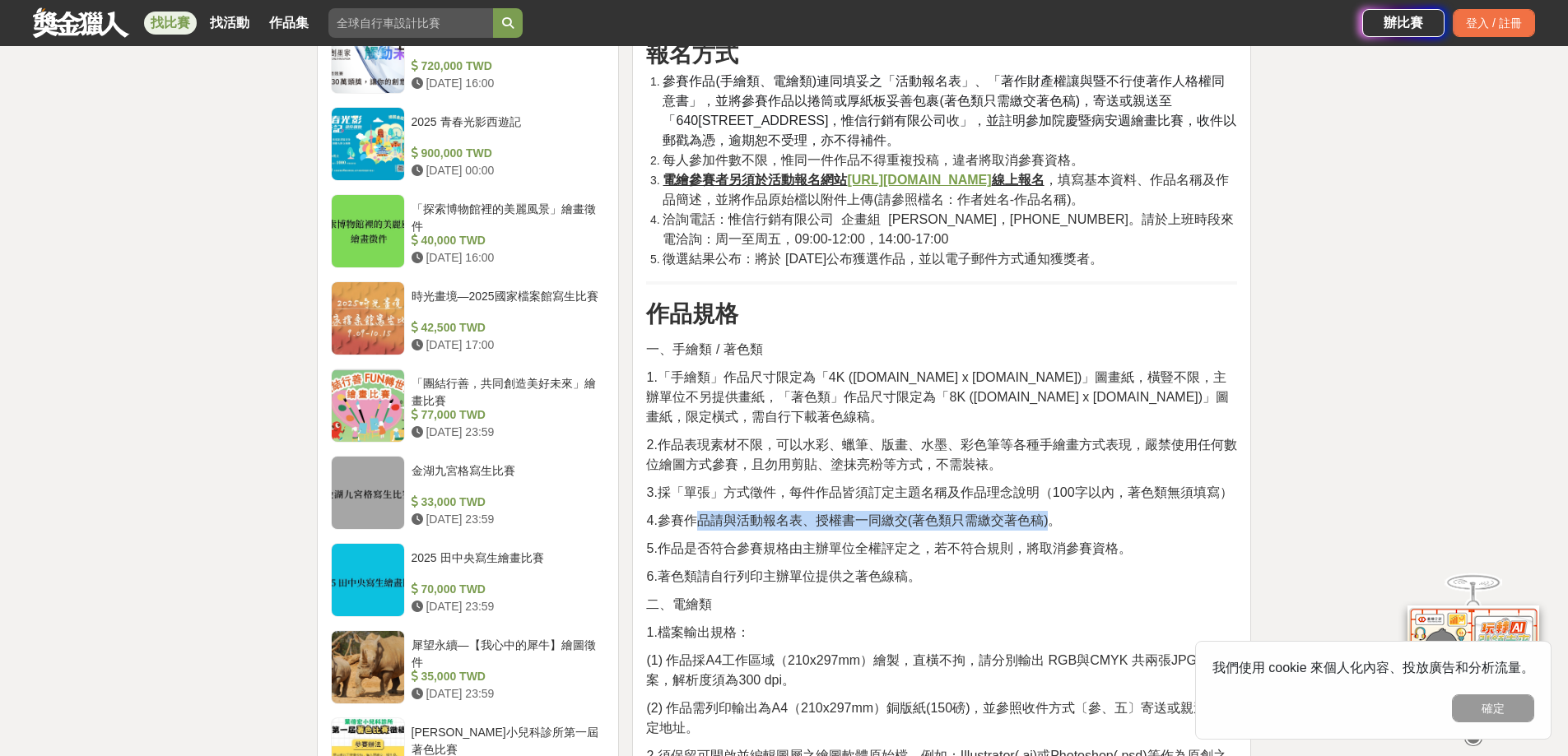
drag, startPoint x: 691, startPoint y: 491, endPoint x: 1049, endPoint y: 507, distance: 358.4
click at [1049, 513] on span "4.參賽作品請與活動報名表、授權書一同繳交(著色類只需繳交著色稿)。" at bounding box center [853, 520] width 415 height 14
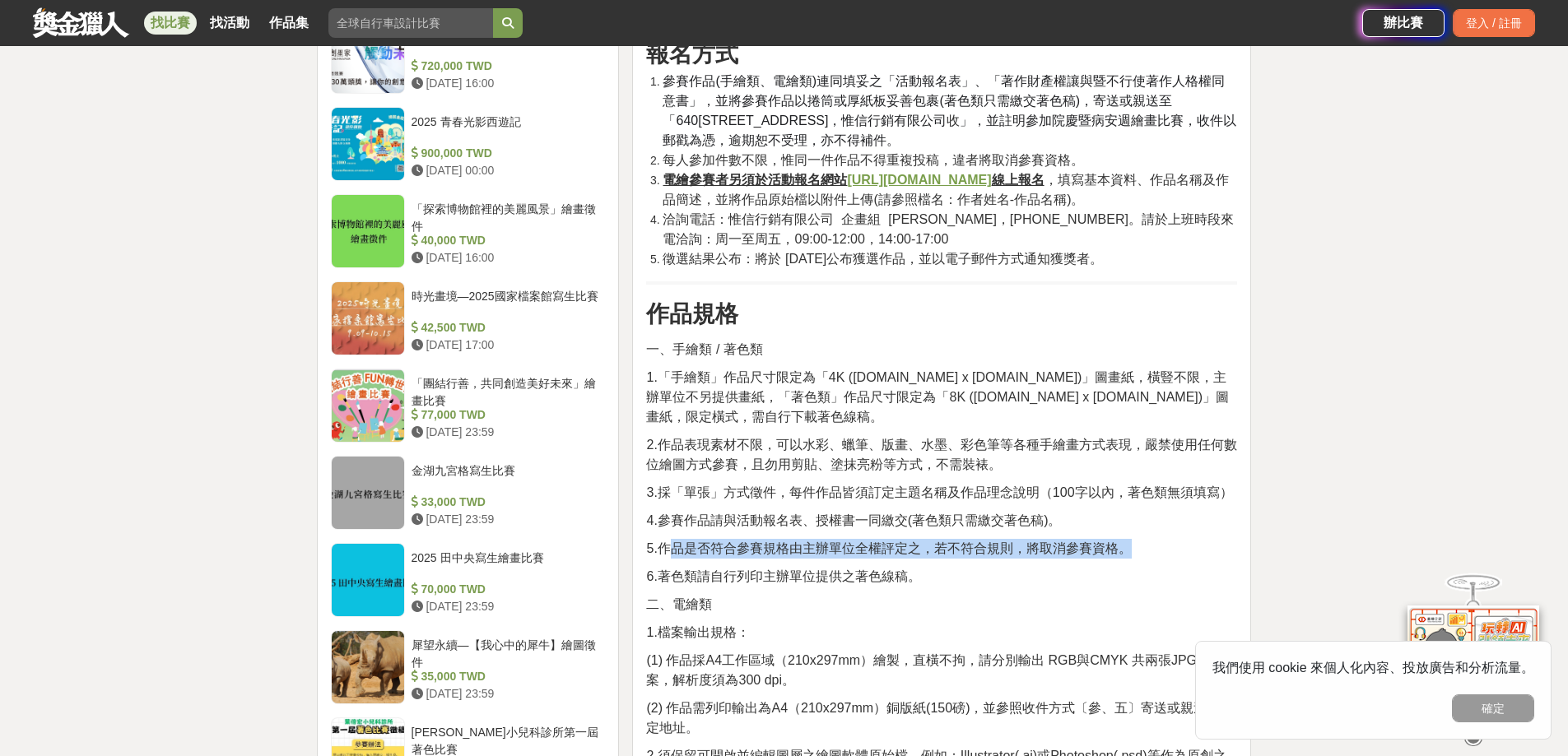
drag, startPoint x: 714, startPoint y: 536, endPoint x: 1125, endPoint y: 533, distance: 411.0
click at [1154, 539] on p "5.作品是否符合參賽規格由主辦單位全權評定之，若不符合規則，將取消參賽資格。" at bounding box center [941, 548] width 591 height 19
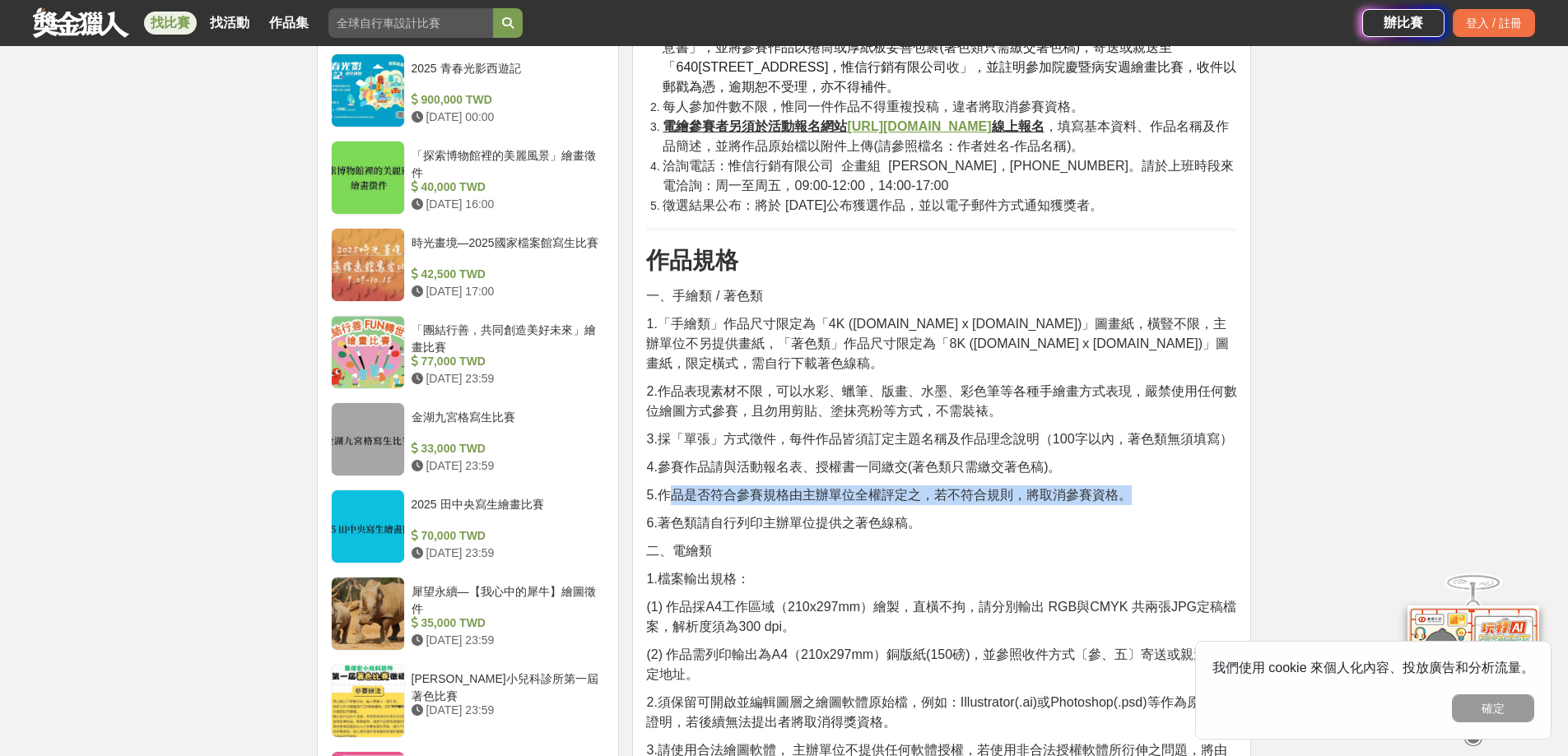
scroll to position [1646, 0]
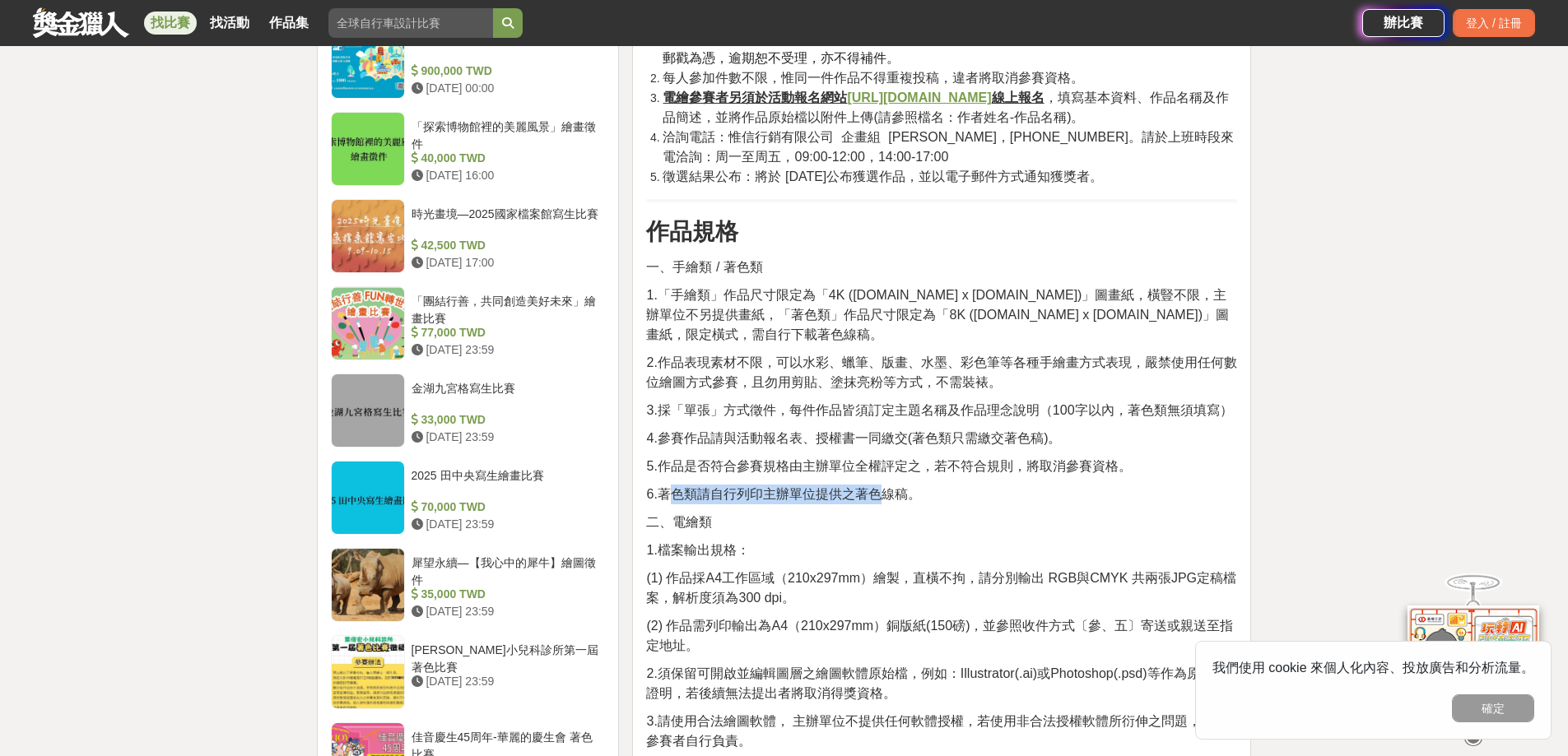
drag, startPoint x: 667, startPoint y: 479, endPoint x: 862, endPoint y: 496, distance: 195.7
click at [888, 487] on span "6.著色類請自行列印主辦單位提供之著色線稿。" at bounding box center [783, 493] width 274 height 14
click at [844, 513] on p "二、電繪類" at bounding box center [941, 522] width 591 height 19
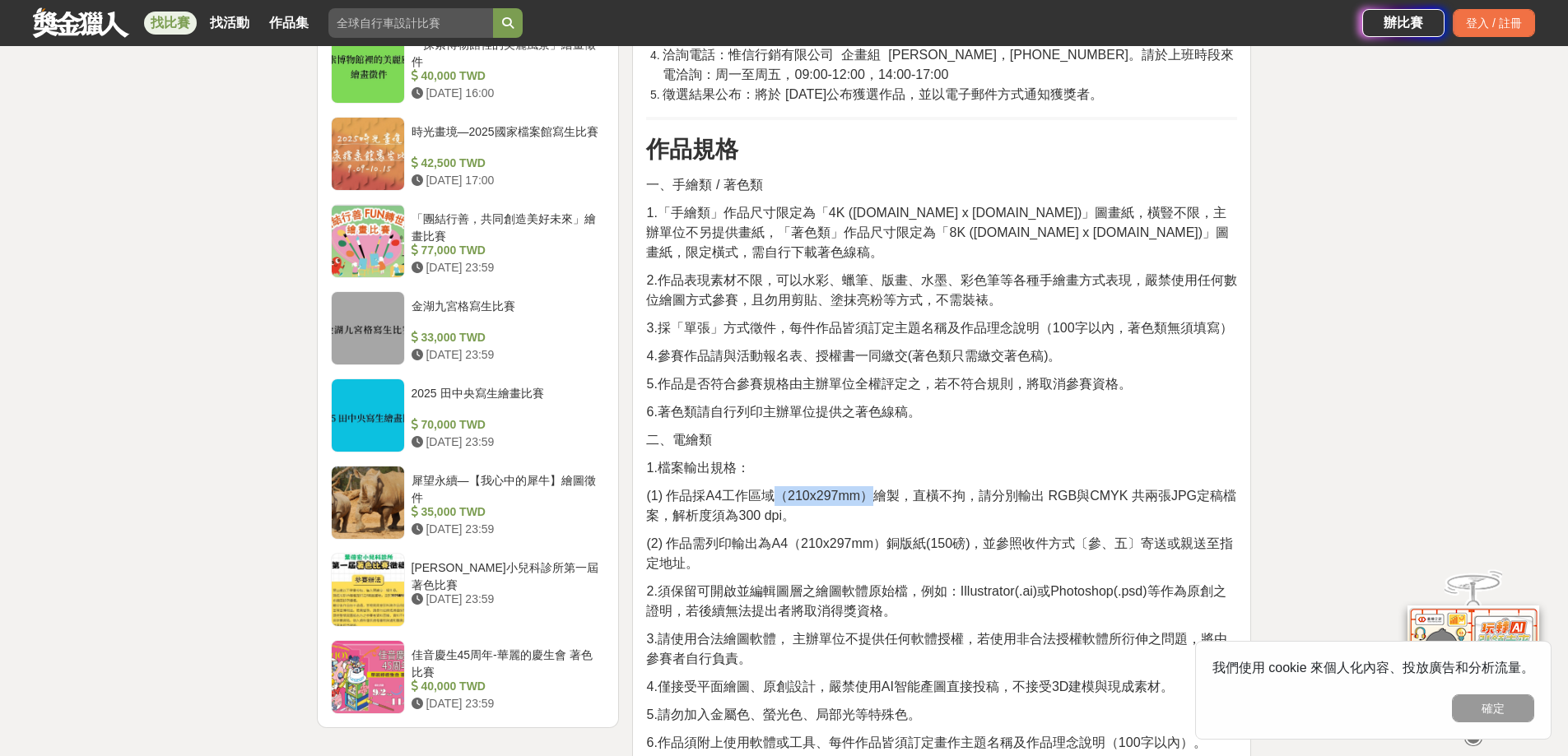
drag, startPoint x: 778, startPoint y: 481, endPoint x: 880, endPoint y: 480, distance: 102.0
click at [880, 489] on span "(1) 作品採A4工作區域（210x297mm）繪製，直橫不拘，請分別輸出 RGB與CMYK 共兩張JPG定稿檔案，解析度須為300 dpi。" at bounding box center [941, 505] width 590 height 34
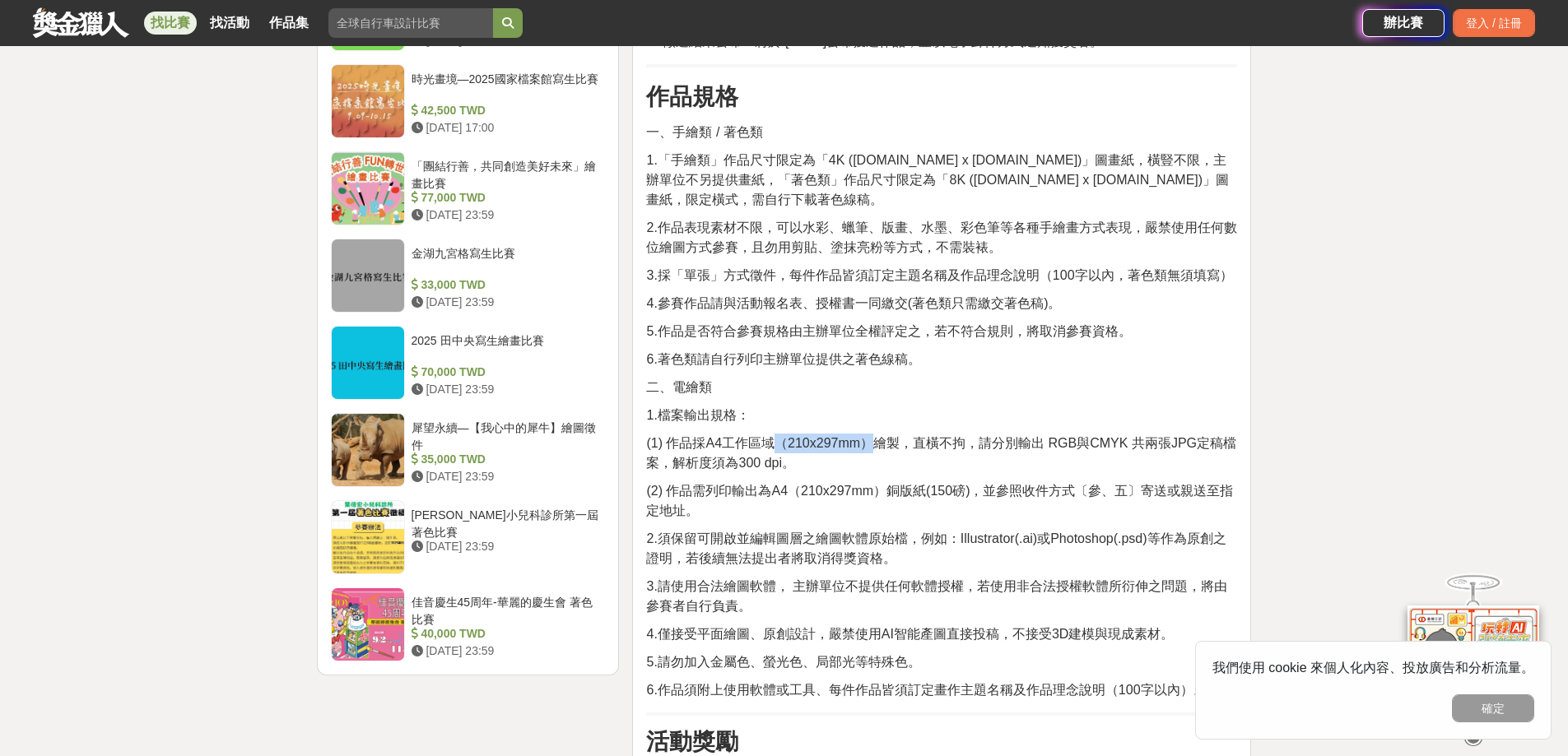
scroll to position [1811, 0]
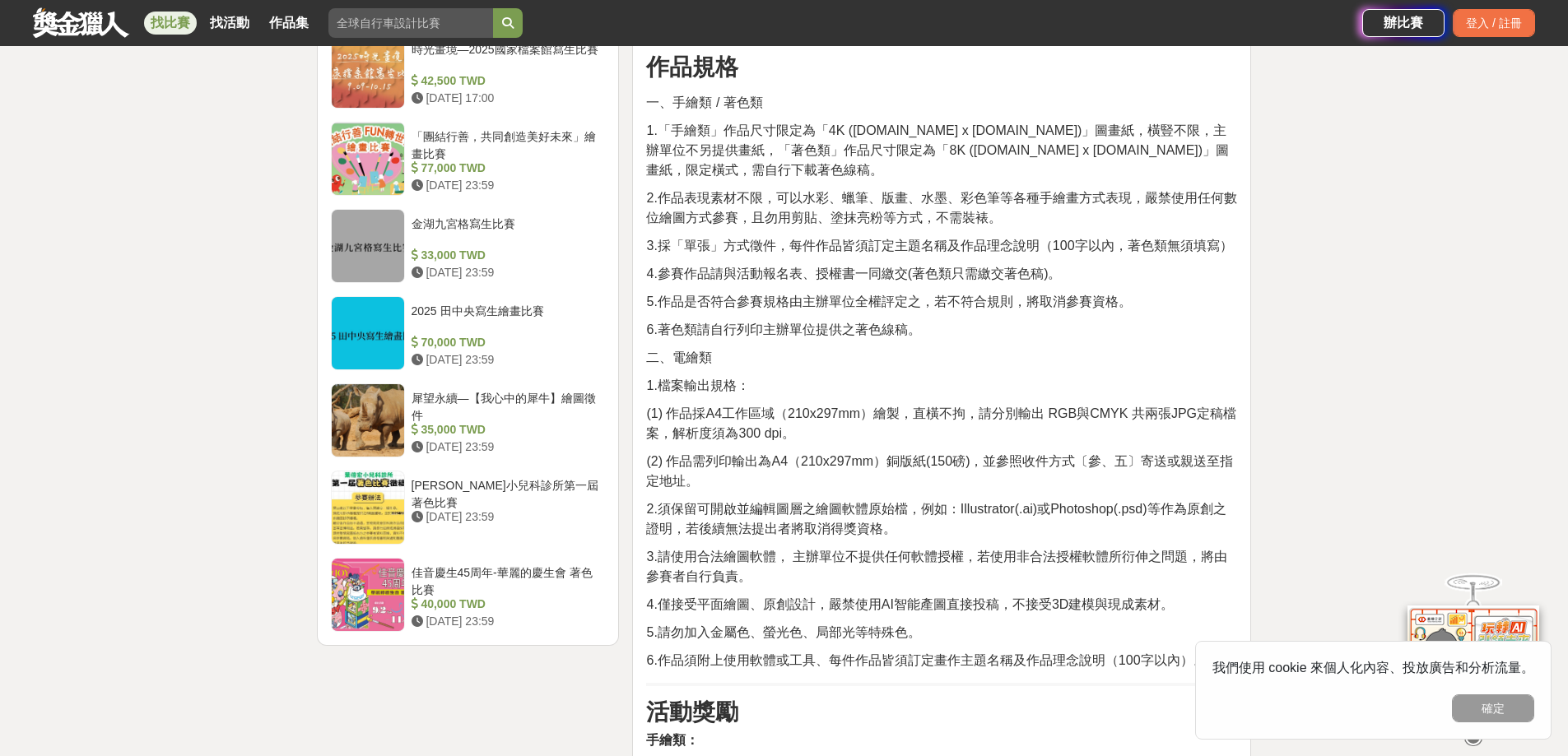
click at [690, 457] on span "(2) 作品需列印輸出為A4（210x297mm）銅版紙(150磅)，並參照收件方式〔參、五〕寄送或親送至指定地址。" at bounding box center [939, 470] width 587 height 34
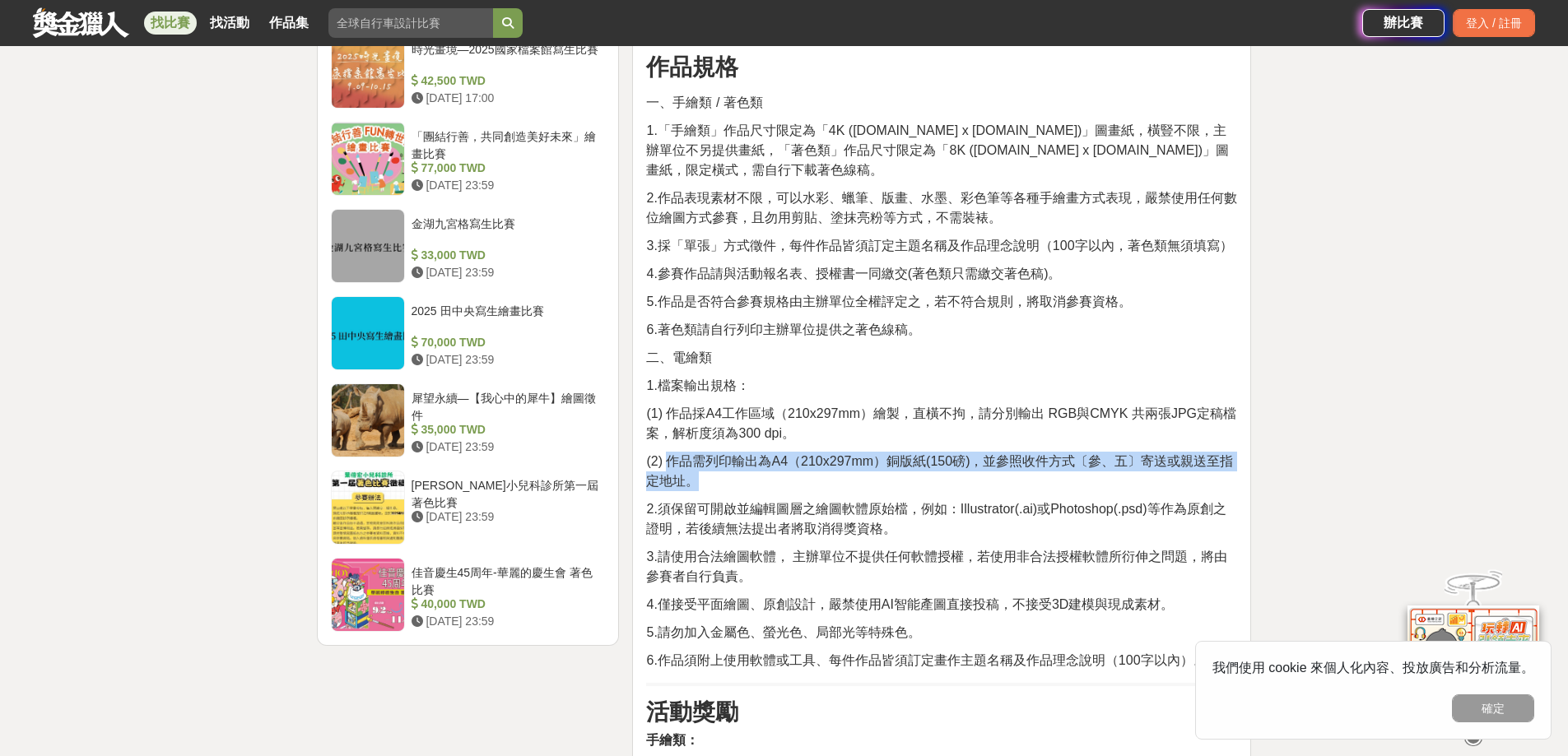
drag, startPoint x: 669, startPoint y: 446, endPoint x: 801, endPoint y: 454, distance: 132.2
click at [801, 454] on p "(2) 作品需列印輸出為A4（210x297mm）銅版紙(150磅)，並參照收件方式〔參、五〕寄送或親送至指定地址。" at bounding box center [941, 471] width 591 height 39
click at [790, 454] on span "(2) 作品需列印輸出為A4（210x297mm）銅版紙(150磅)，並參照收件方式〔參、五〕寄送或親送至指定地址。" at bounding box center [939, 470] width 587 height 34
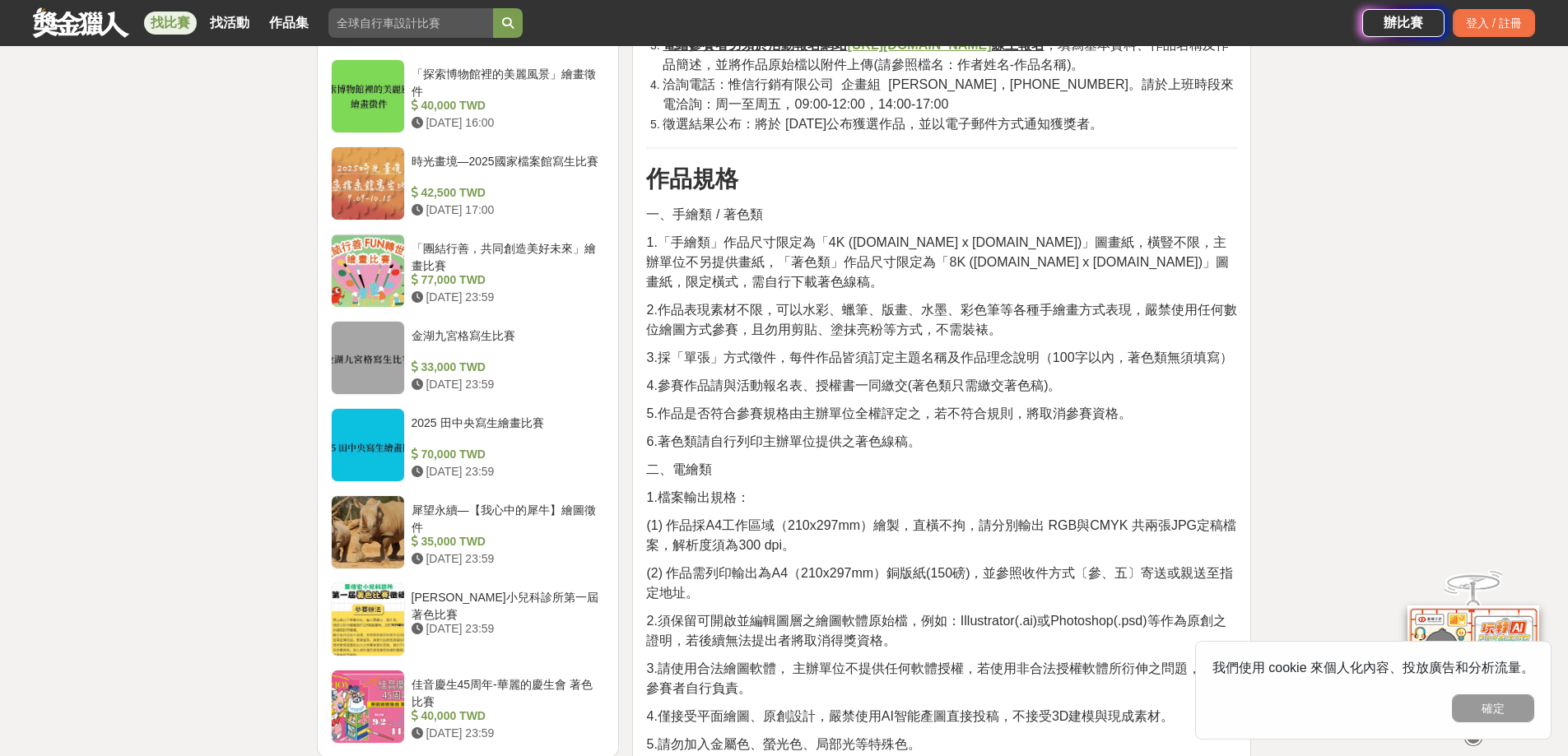
scroll to position [1728, 0]
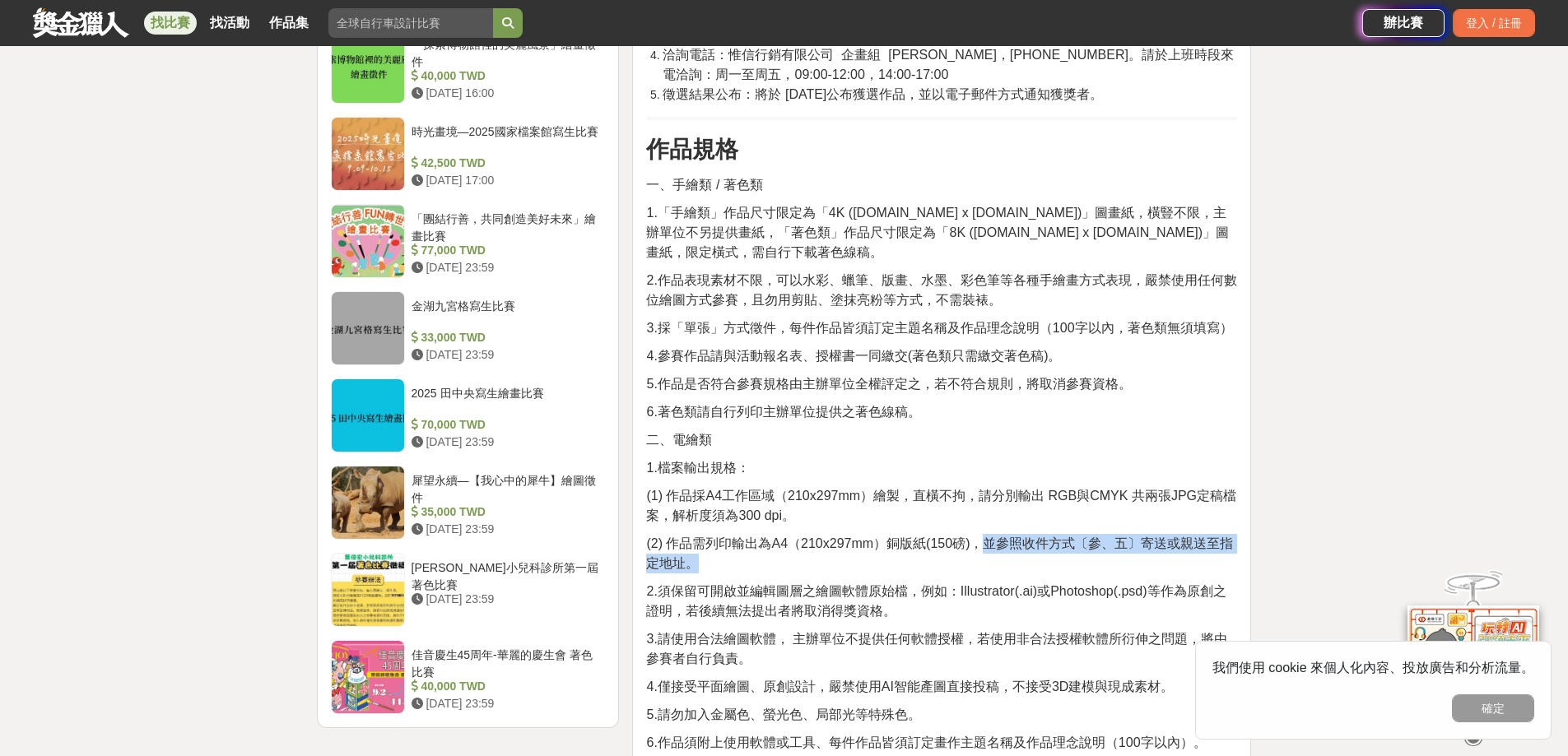
drag, startPoint x: 985, startPoint y: 521, endPoint x: 995, endPoint y: 537, distance: 18.9
click at [1086, 536] on p "(2) 作品需列印輸出為A4（210x297mm）銅版紙(150磅)，並參照收件方式〔參、五〕寄送或親送至指定地址。" at bounding box center [941, 553] width 591 height 39
drag, startPoint x: 834, startPoint y: 550, endPoint x: 805, endPoint y: 556, distance: 29.6
click at [834, 550] on p "(2) 作品需列印輸出為A4（210x297mm）銅版紙(150磅)，並參照收件方式〔參、五〕寄送或親送至指定地址。" at bounding box center [941, 553] width 591 height 39
click at [780, 558] on div "活動簡介 民國 114 年為中國醫藥大學北港附設醫院成立 40週年，為紀念這段深耕在地、服務鄉里的歷程，特舉辦「40週年院慶暨病人安全週繪畫比賽」，誠摯邀請大…" at bounding box center [941, 403] width 591 height 3127
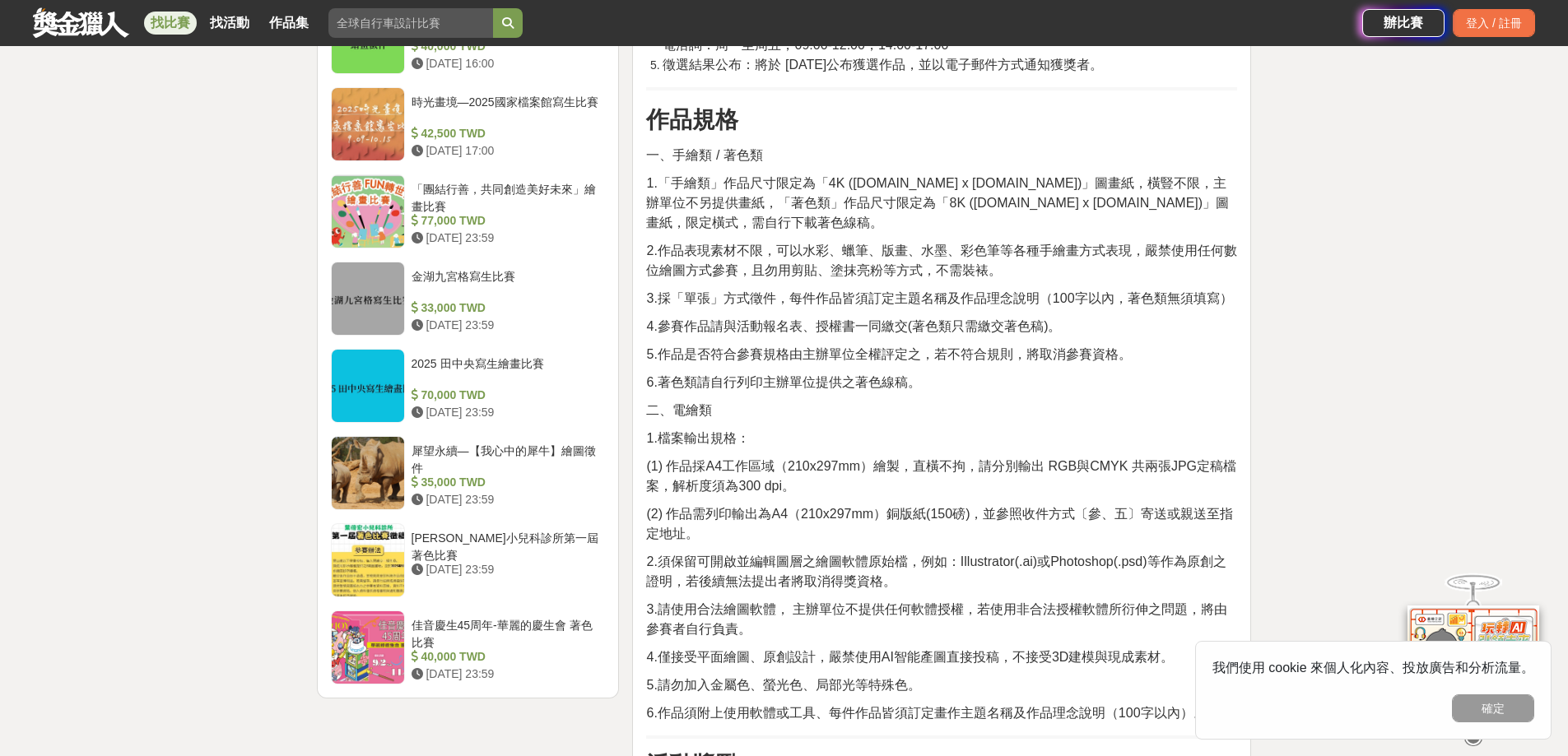
scroll to position [1811, 0]
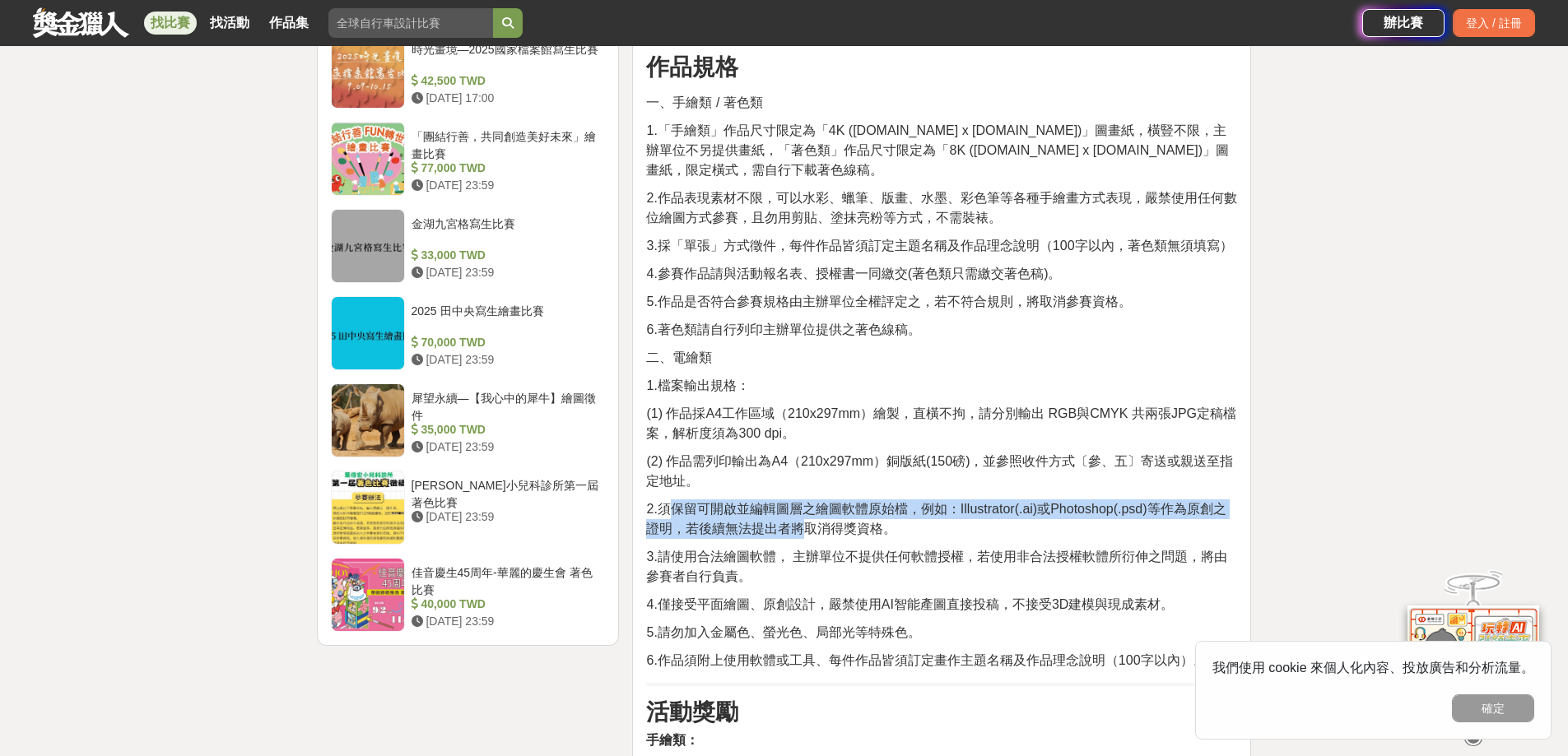
drag, startPoint x: 665, startPoint y: 493, endPoint x: 817, endPoint y: 506, distance: 152.6
click at [817, 506] on span "2.須保留可開啟並編輯圖層之繪圖軟體原始檔，例如：Illustrator(.ai)或Photoshop(.psd)等作為原創之證明，若後續無法提出者將取消得獎…" at bounding box center [936, 518] width 580 height 34
click at [757, 502] on span "2.須保留可開啟並編輯圖層之繪圖軟體原始檔，例如：Illustrator(.ai)或Photoshop(.psd)等作為原創之證明，若後續無法提出者將取消得獎…" at bounding box center [936, 518] width 580 height 34
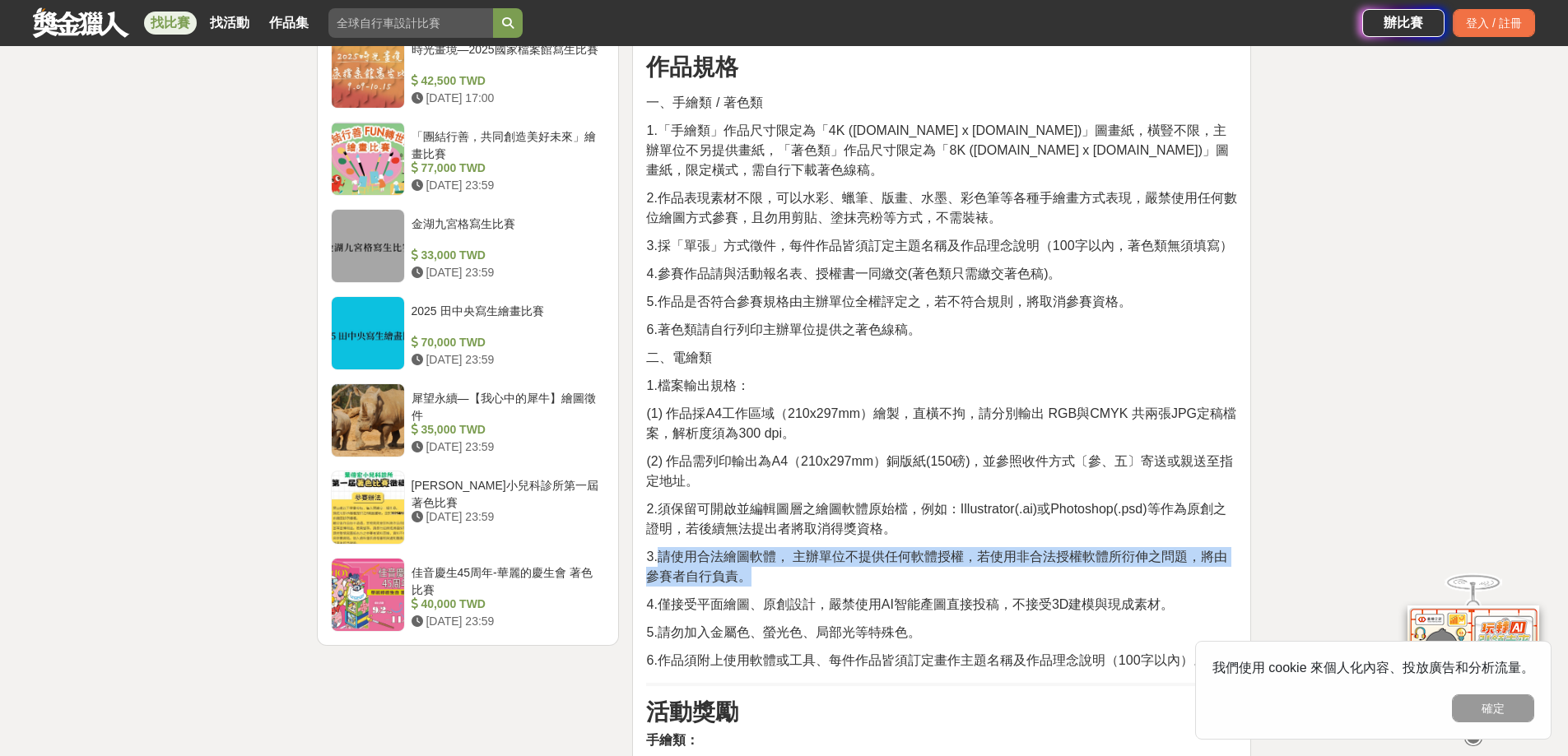
drag, startPoint x: 661, startPoint y: 541, endPoint x: 1123, endPoint y: 551, distance: 462.1
click at [1123, 551] on p "3.請使用合法繪圖軟體， 主辦單位不提供任何軟體授權，若使用非合法授權軟體所衍伸之問題，將由參賽者自行負責。" at bounding box center [941, 567] width 591 height 39
click at [873, 549] on span "3.請使用合法繪圖軟體， 主辦單位不提供任何軟體授權，若使用非合法授權軟體所衍伸之問題，將由參賽者自行負責。" at bounding box center [937, 566] width 581 height 34
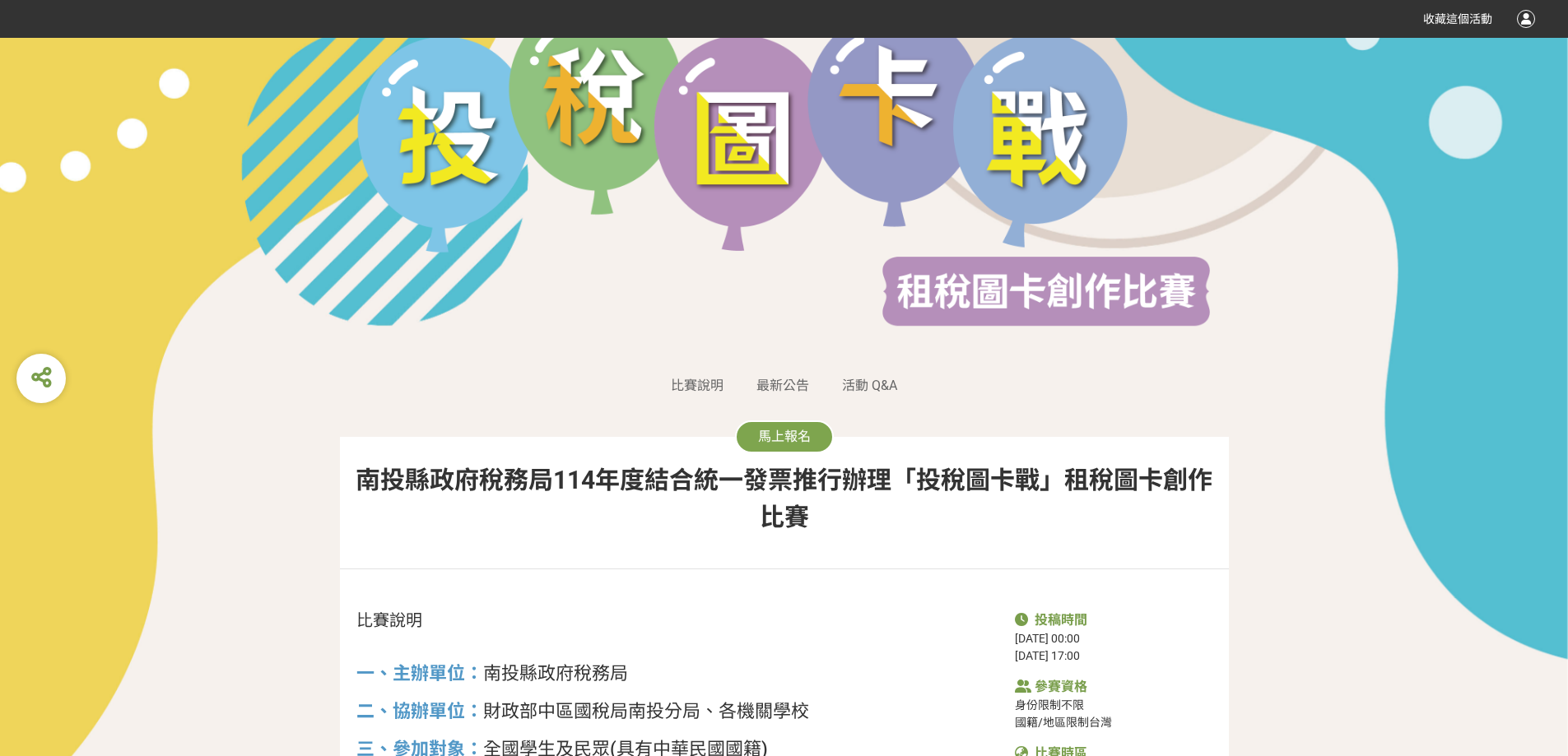
scroll to position [83, 0]
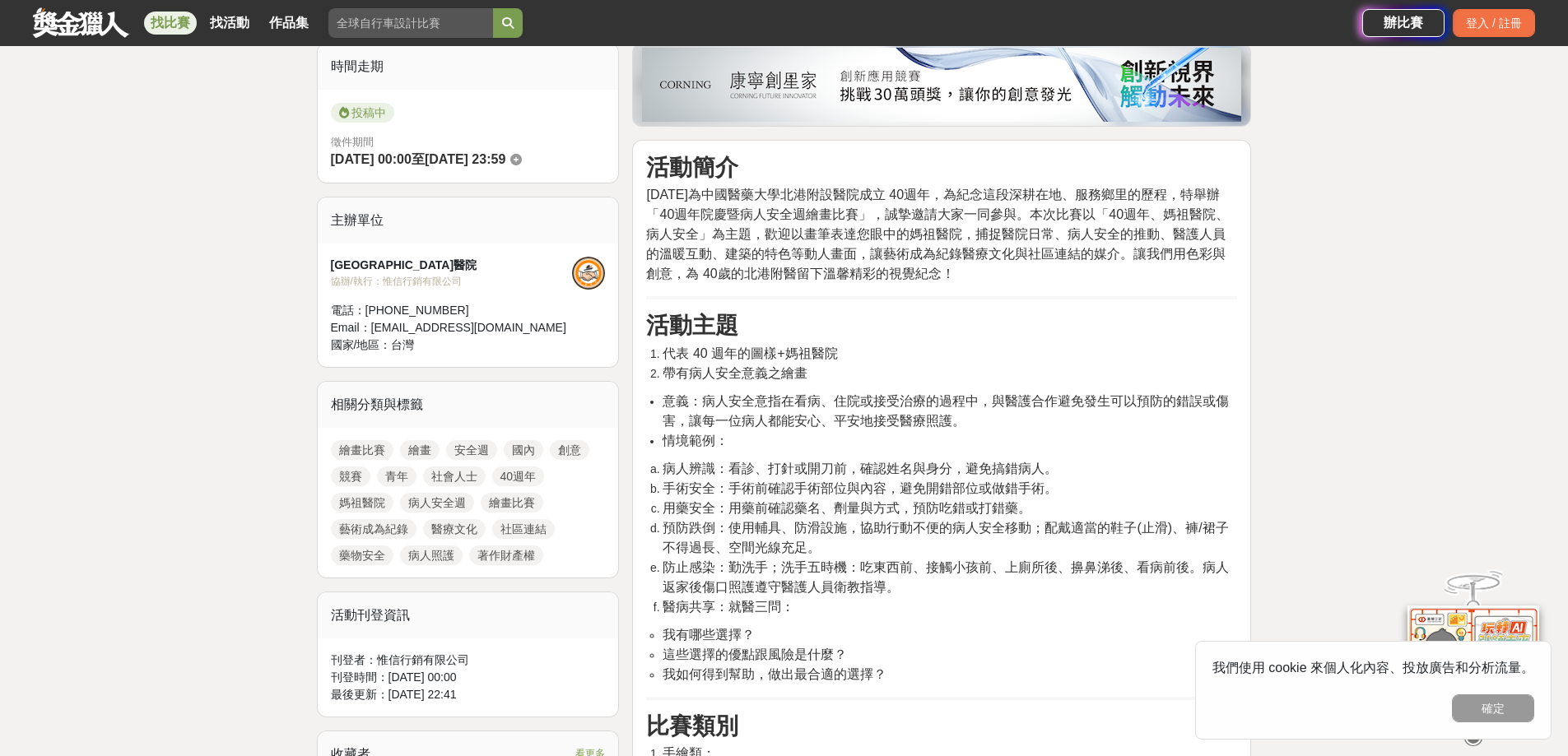
scroll to position [493, 0]
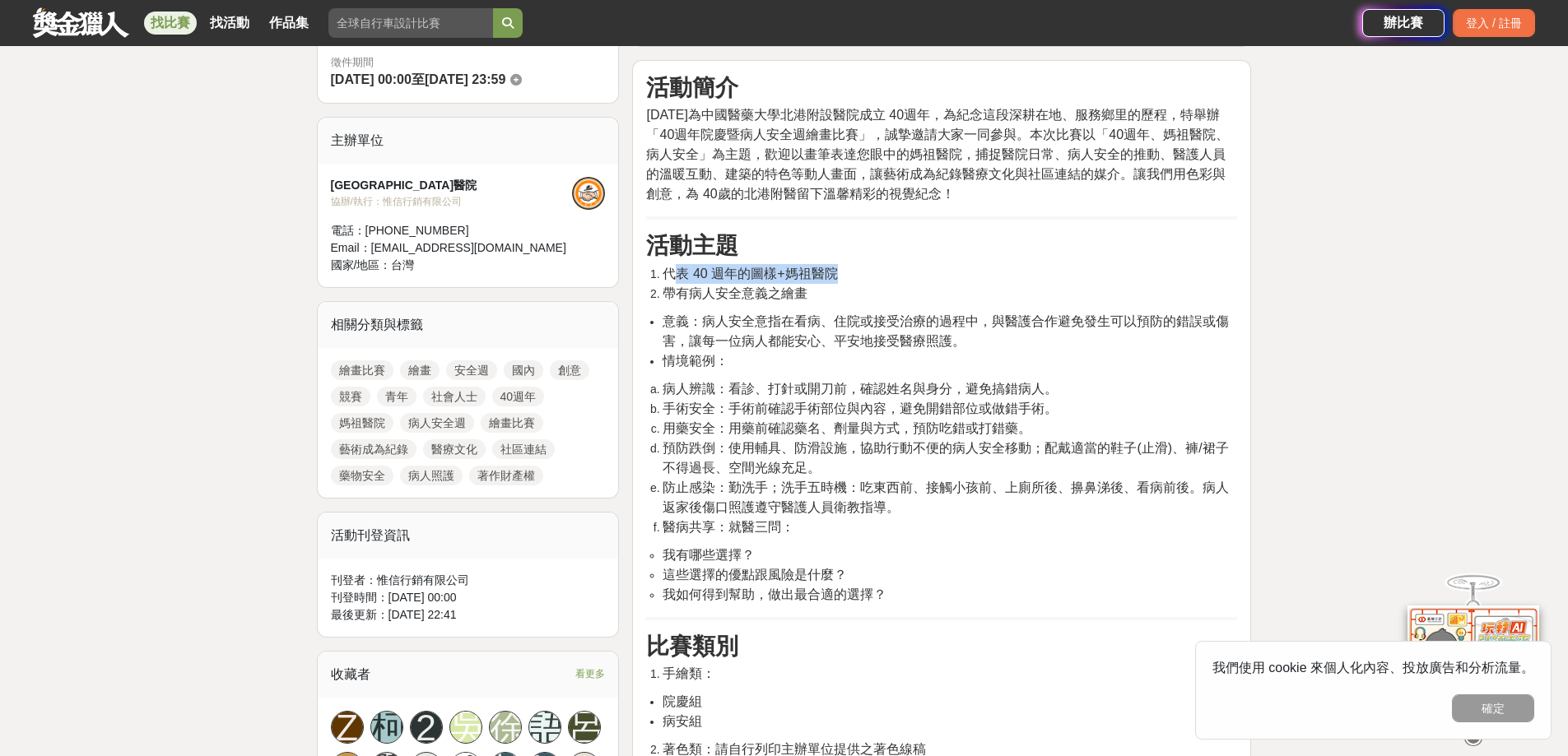
drag, startPoint x: 670, startPoint y: 276, endPoint x: 839, endPoint y: 281, distance: 169.1
click at [839, 281] on li "代表 40 週年的圖樣+媽祖醫院" at bounding box center [949, 274] width 574 height 19
drag, startPoint x: 676, startPoint y: 296, endPoint x: 794, endPoint y: 300, distance: 118.1
click at [794, 300] on span "帶有病人安全意義之繪畫" at bounding box center [735, 293] width 145 height 14
click at [687, 325] on span "意義：病人安全意指在看病、住院或接受治療的過程中，與醫護合作避免發生可以預防的錯誤或傷害，讓每一位病人都能安心、平安地接受醫療照護。" at bounding box center [946, 331] width 566 height 34
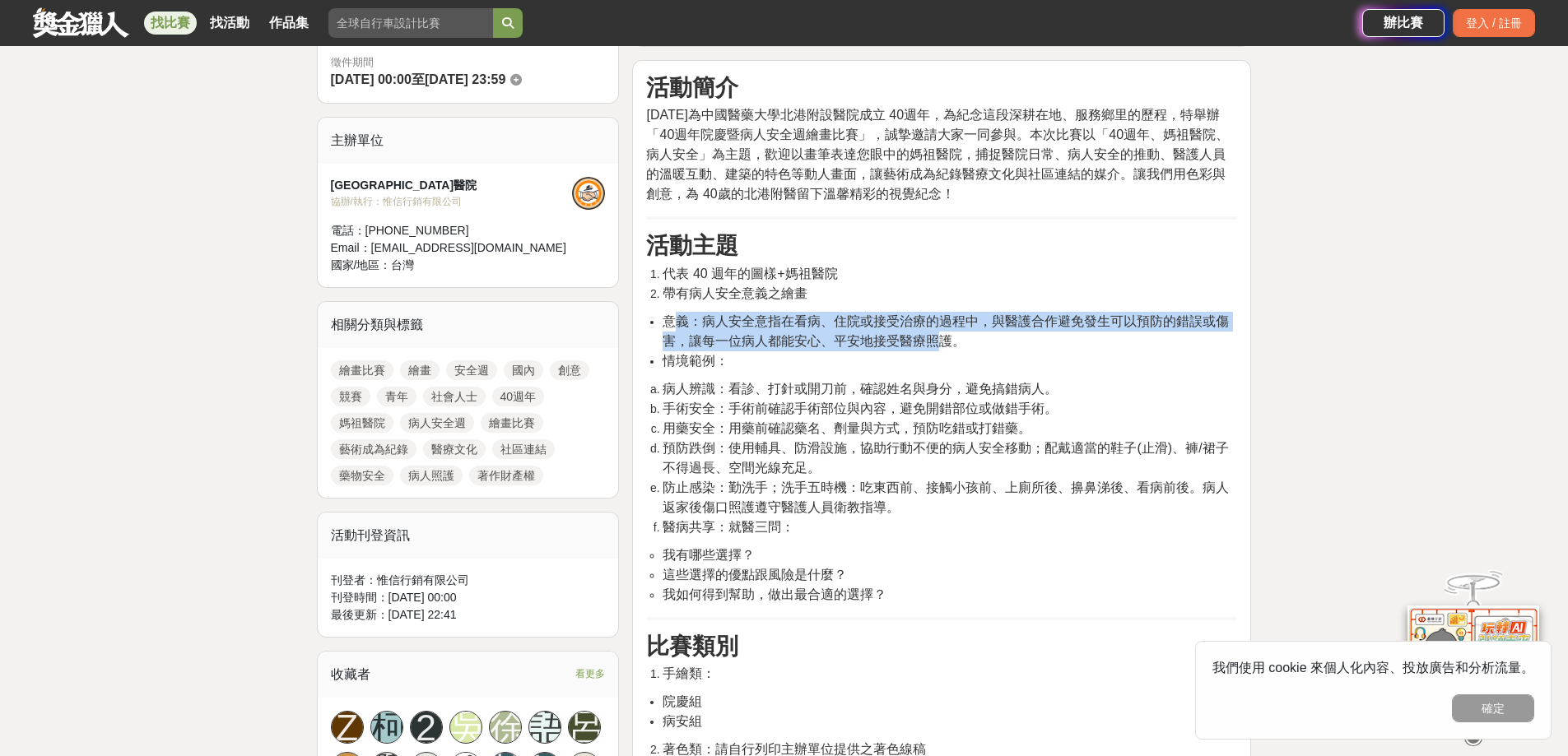
drag, startPoint x: 692, startPoint y: 323, endPoint x: 937, endPoint y: 344, distance: 245.9
click at [937, 344] on span "意義：病人安全意指在看病、住院或接受治療的過程中，與醫護合作避免發生可以預防的錯誤或傷害，讓每一位病人都能安心、平安地接受醫療照護。" at bounding box center [946, 331] width 566 height 34
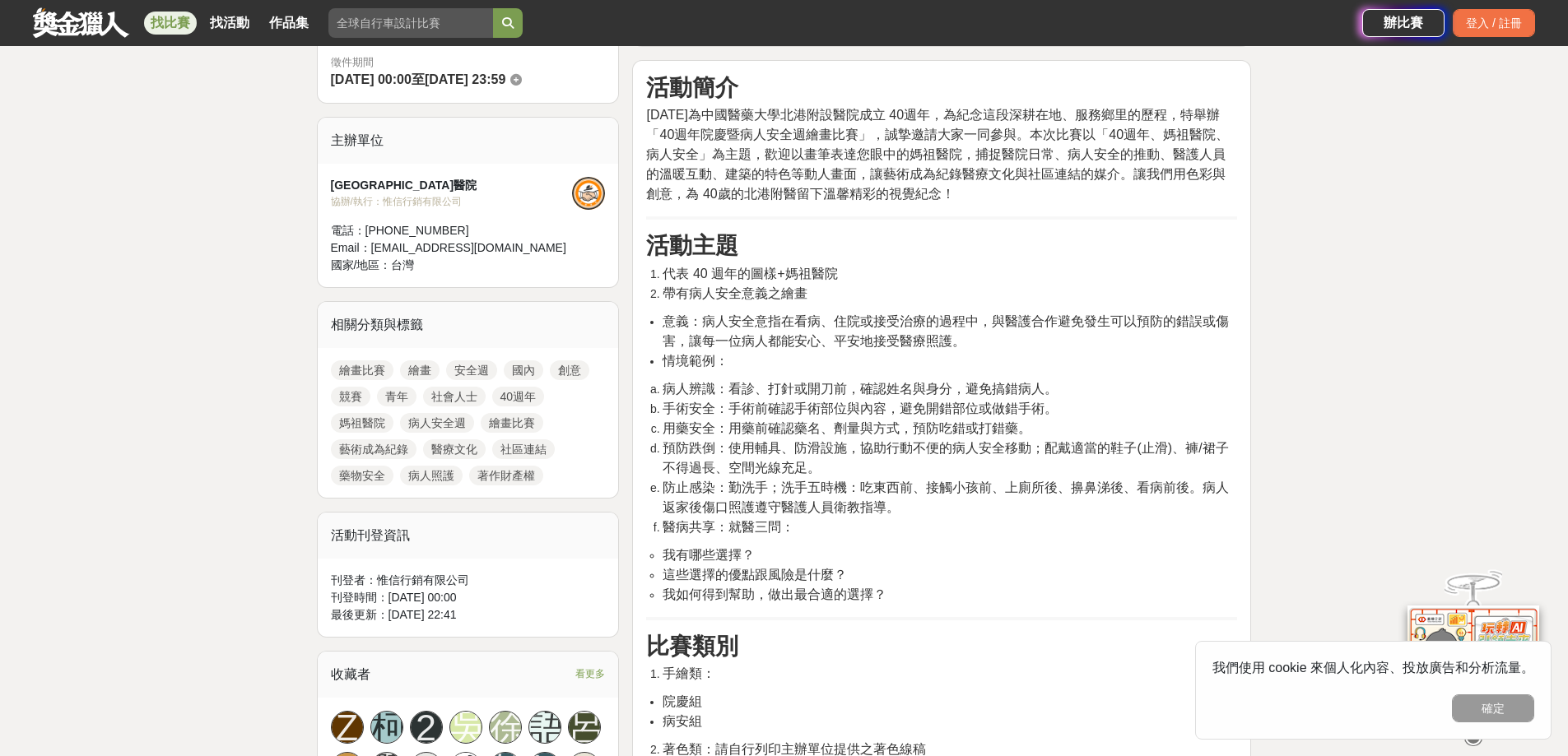
click at [758, 382] on span "病人辨識：看診、打針或開刀前，確認姓名與身分，避免搞錯病人。" at bounding box center [860, 389] width 395 height 14
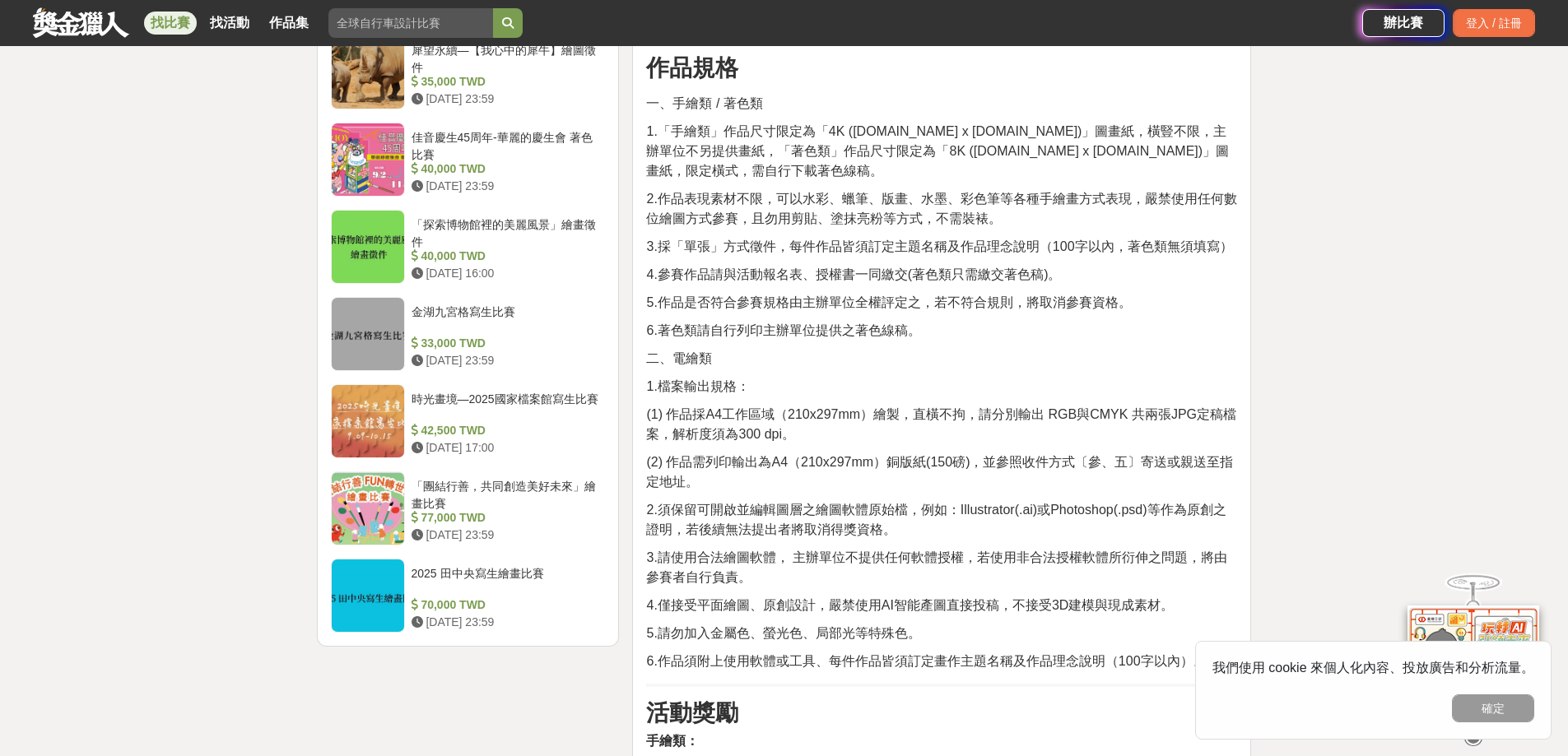
scroll to position [1811, 0]
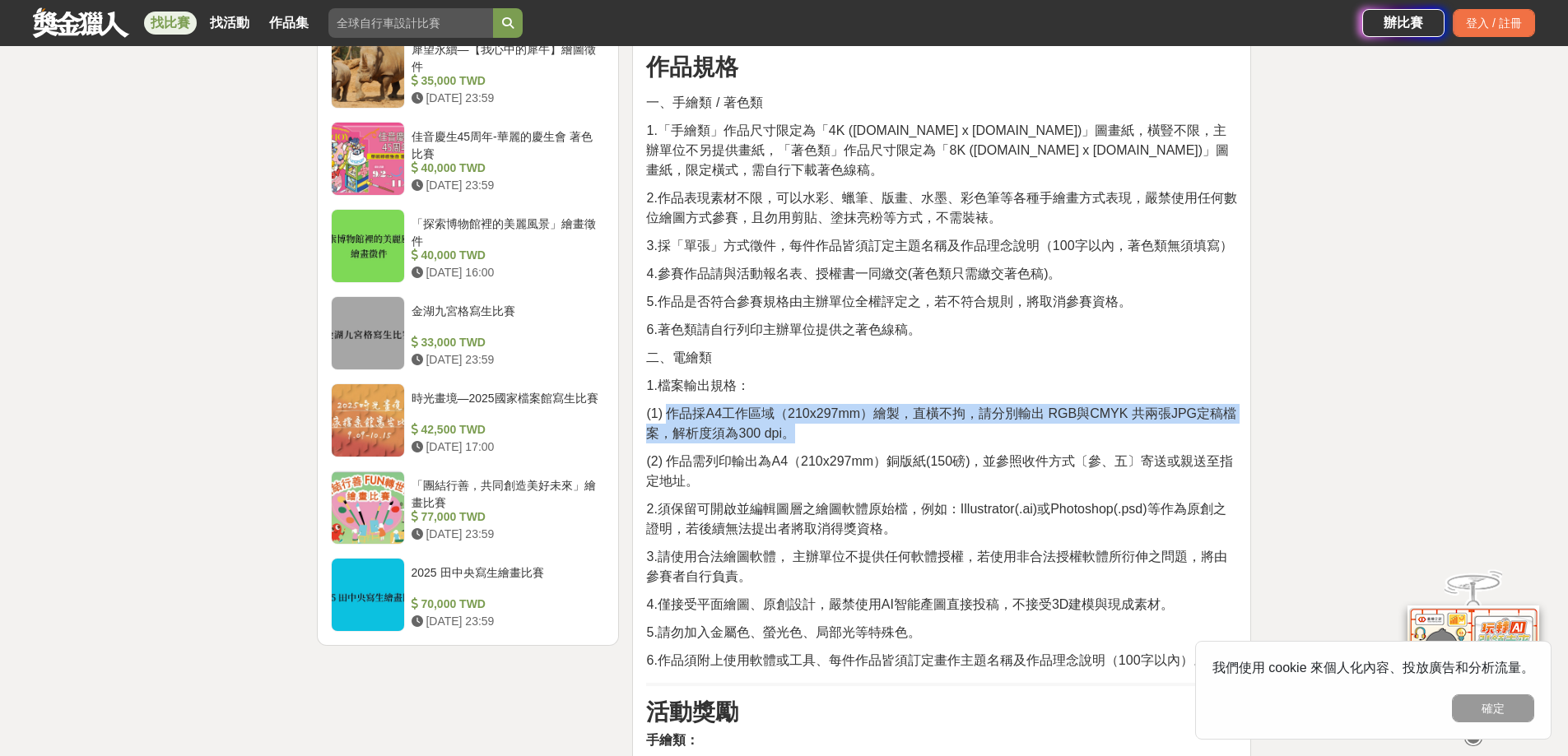
drag, startPoint x: 672, startPoint y: 392, endPoint x: 892, endPoint y: 409, distance: 220.7
click at [892, 409] on p "(1) 作品採A4工作區域（210x297mm）繪製，直橫不拘，請分別輸出 RGB與CMYK 共兩張JPG定稿檔案，解析度須為300 dpi。" at bounding box center [941, 423] width 591 height 39
click at [834, 407] on span "(1) 作品採A4工作區域（210x297mm）繪製，直橫不拘，請分別輸出 RGB與CMYK 共兩張JPG定稿檔案，解析度須為300 dpi。" at bounding box center [941, 423] width 590 height 34
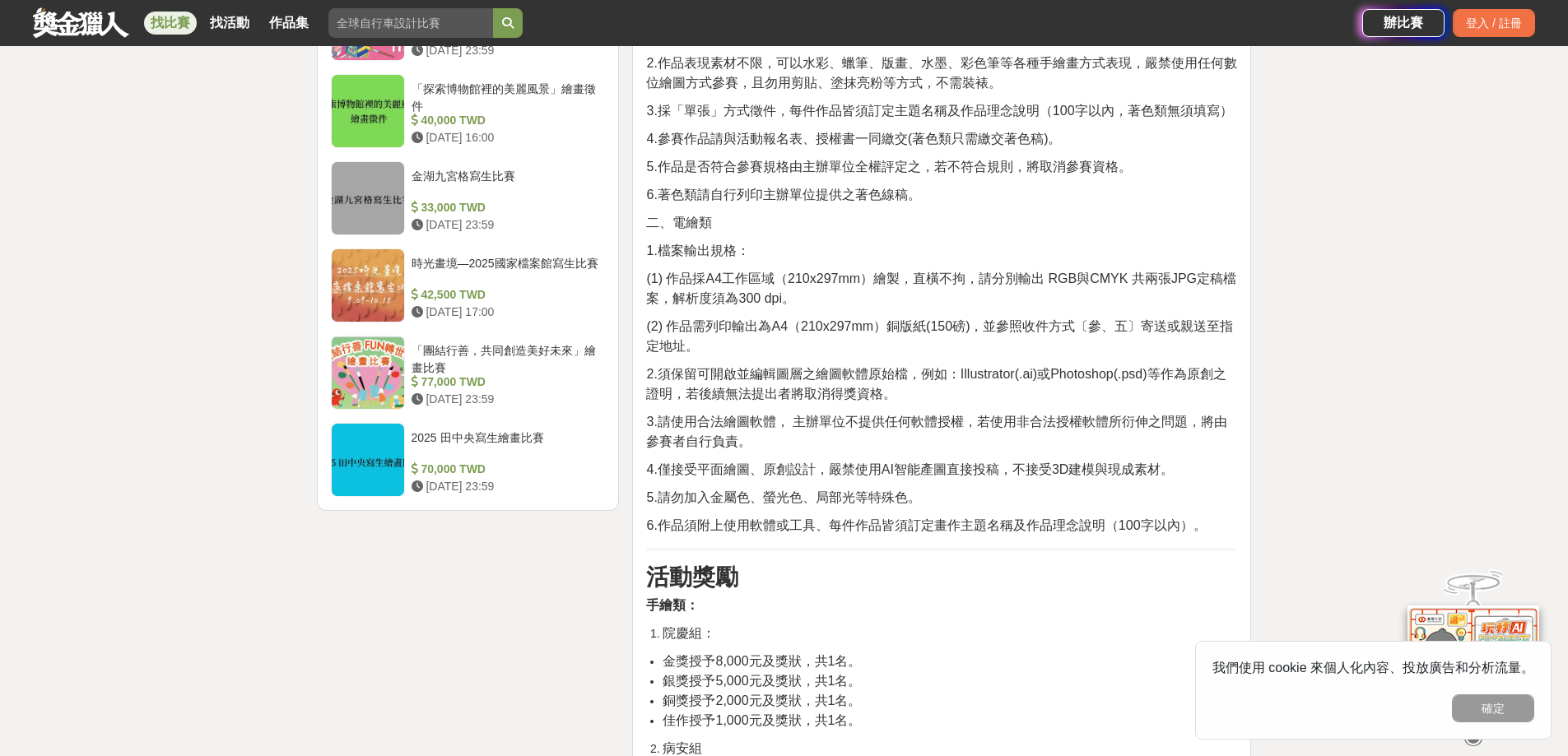
scroll to position [1892, 0]
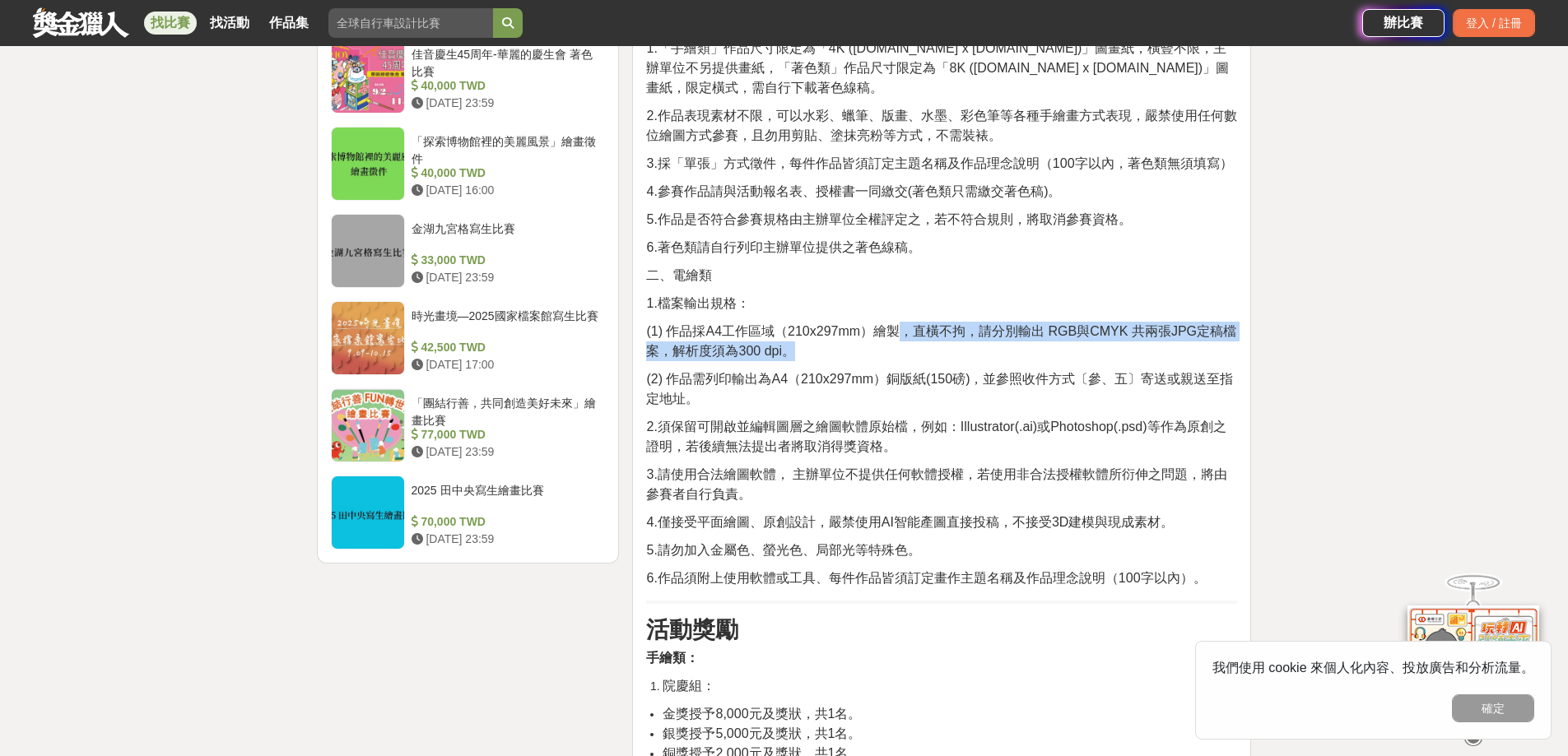
drag, startPoint x: 983, startPoint y: 317, endPoint x: 1153, endPoint y: 335, distance: 171.0
click at [1202, 335] on p "(1) 作品採A4工作區域（210x297mm）繪製，直橫不拘，請分別輸出 RGB與CMYK 共兩張JPG定稿檔案，解析度須為300 dpi。" at bounding box center [941, 341] width 591 height 39
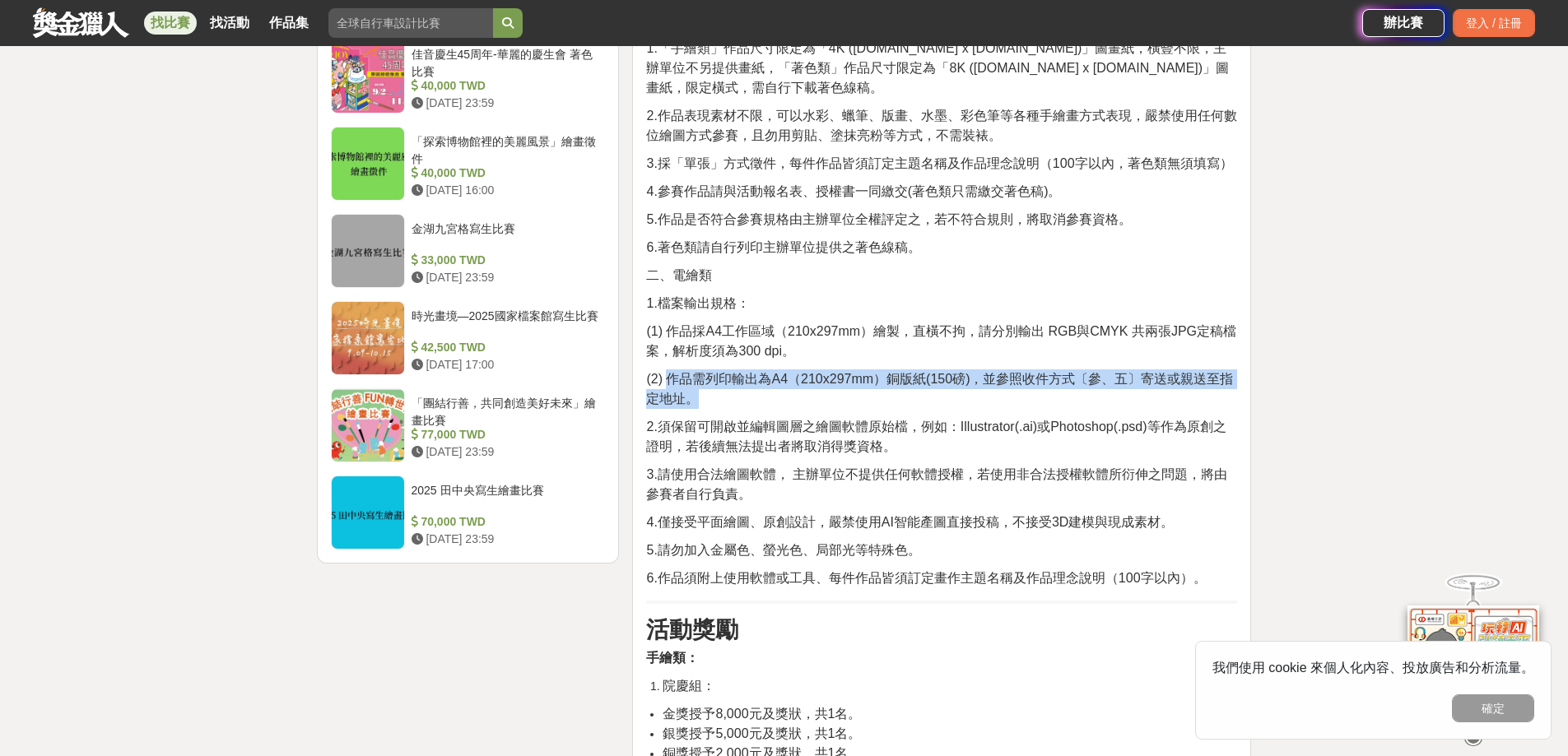
drag, startPoint x: 672, startPoint y: 363, endPoint x: 781, endPoint y: 382, distance: 110.6
click at [781, 382] on p "(2) 作品需列印輸出為A4（210x297mm）銅版紙(150磅)，並參照收件方式〔參、五〕寄送或親送至指定地址。" at bounding box center [941, 389] width 591 height 39
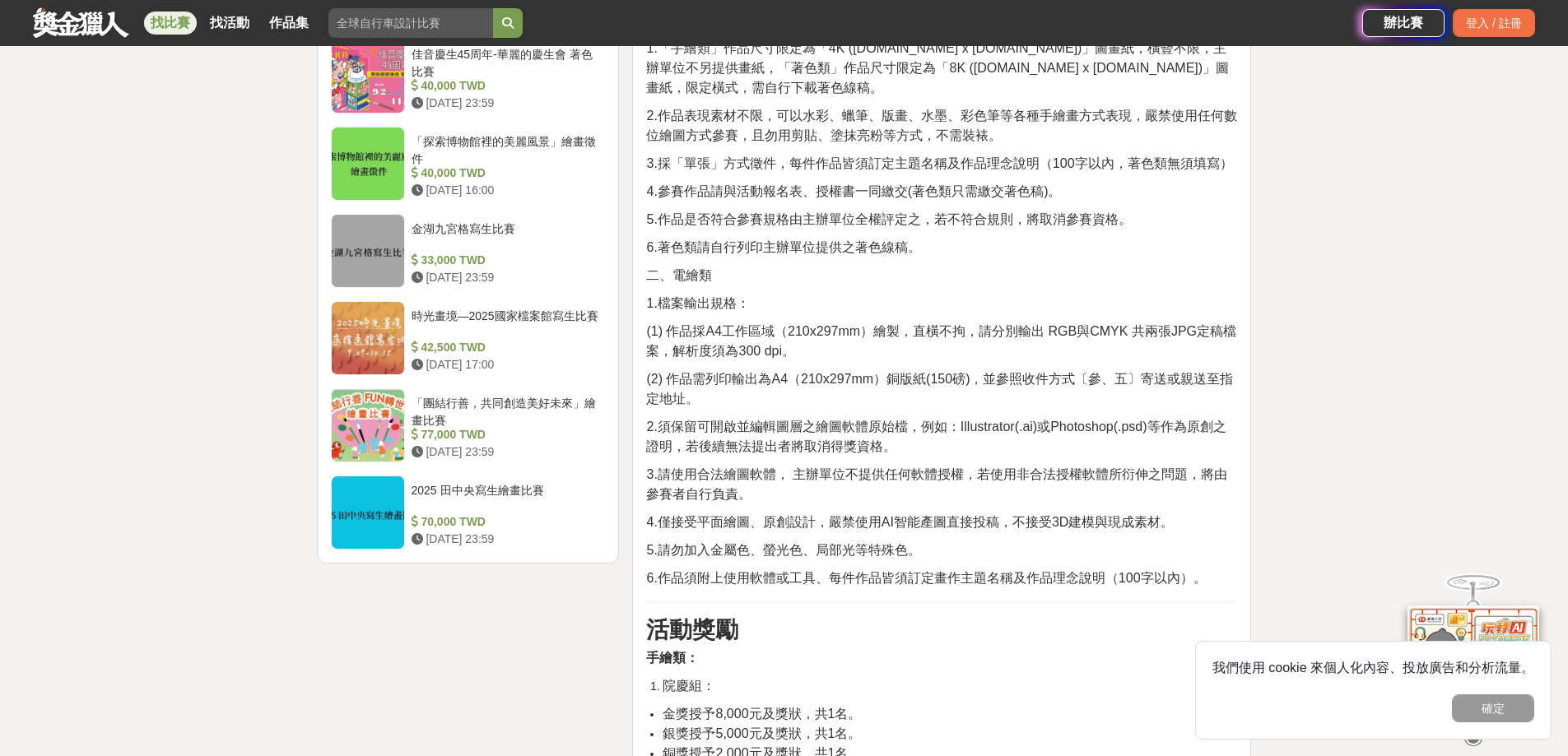
click at [710, 420] on span "2.須保留可開啟並編輯圖層之繪圖軟體原始檔，例如：Illustrator(.ai)或Photoshop(.psd)等作為原創之證明，若後續無法提出者將取消得獎…" at bounding box center [936, 436] width 580 height 34
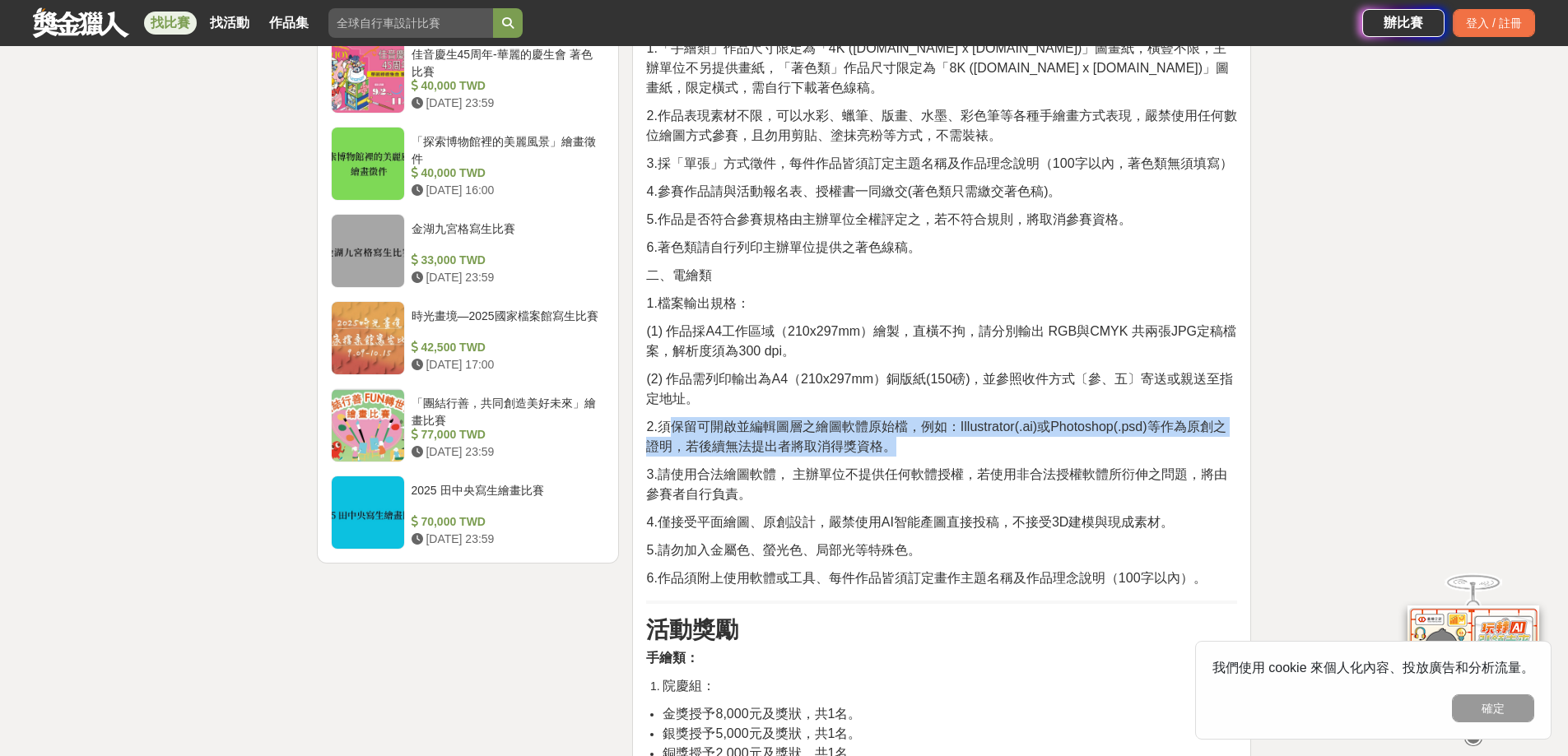
drag, startPoint x: 665, startPoint y: 407, endPoint x: 952, endPoint y: 426, distance: 287.6
click at [952, 426] on p "2.須保留可開啟並編輯圖層之繪圖軟體原始檔，例如：Illustrator(.ai)或Photoshop(.psd)等作為原創之證明，若後續無法提出者將取消得獎…" at bounding box center [941, 436] width 591 height 39
click at [812, 420] on span "2.須保留可開啟並編輯圖層之繪圖軟體原始檔，例如：Illustrator(.ai)或Photoshop(.psd)等作為原創之證明，若後續無法提出者將取消得獎…" at bounding box center [936, 436] width 580 height 34
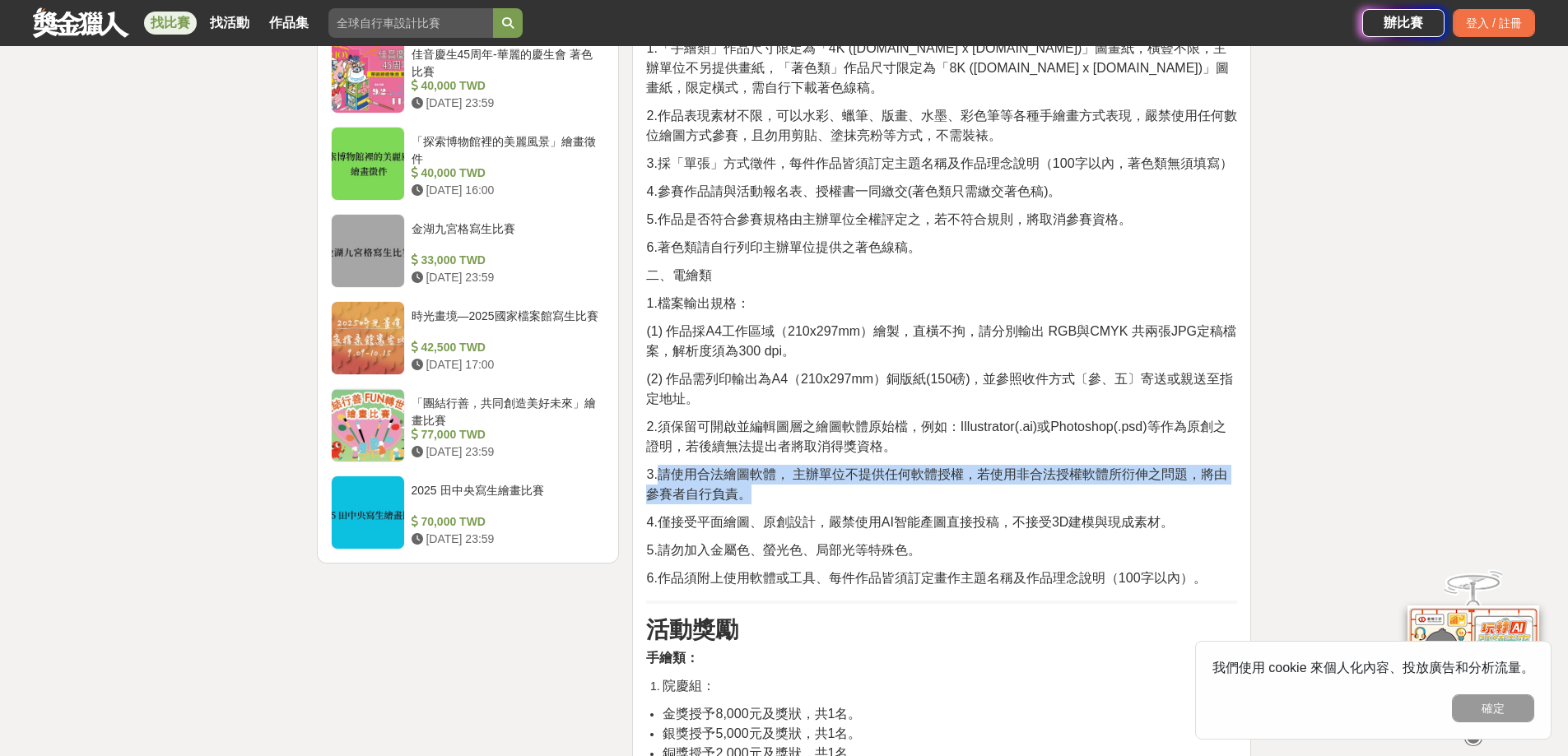
drag, startPoint x: 663, startPoint y: 455, endPoint x: 797, endPoint y: 481, distance: 136.5
click at [797, 481] on p "3.請使用合法繪圖軟體， 主辦單位不提供任何軟體授權，若使用非合法授權軟體所衍伸之問題，將由參賽者自行負責。" at bounding box center [941, 484] width 591 height 39
click at [789, 468] on span "3.請使用合法繪圖軟體， 主辦單位不提供任何軟體授權，若使用非合法授權軟體所衍伸之問題，將由參賽者自行負責。" at bounding box center [937, 484] width 581 height 34
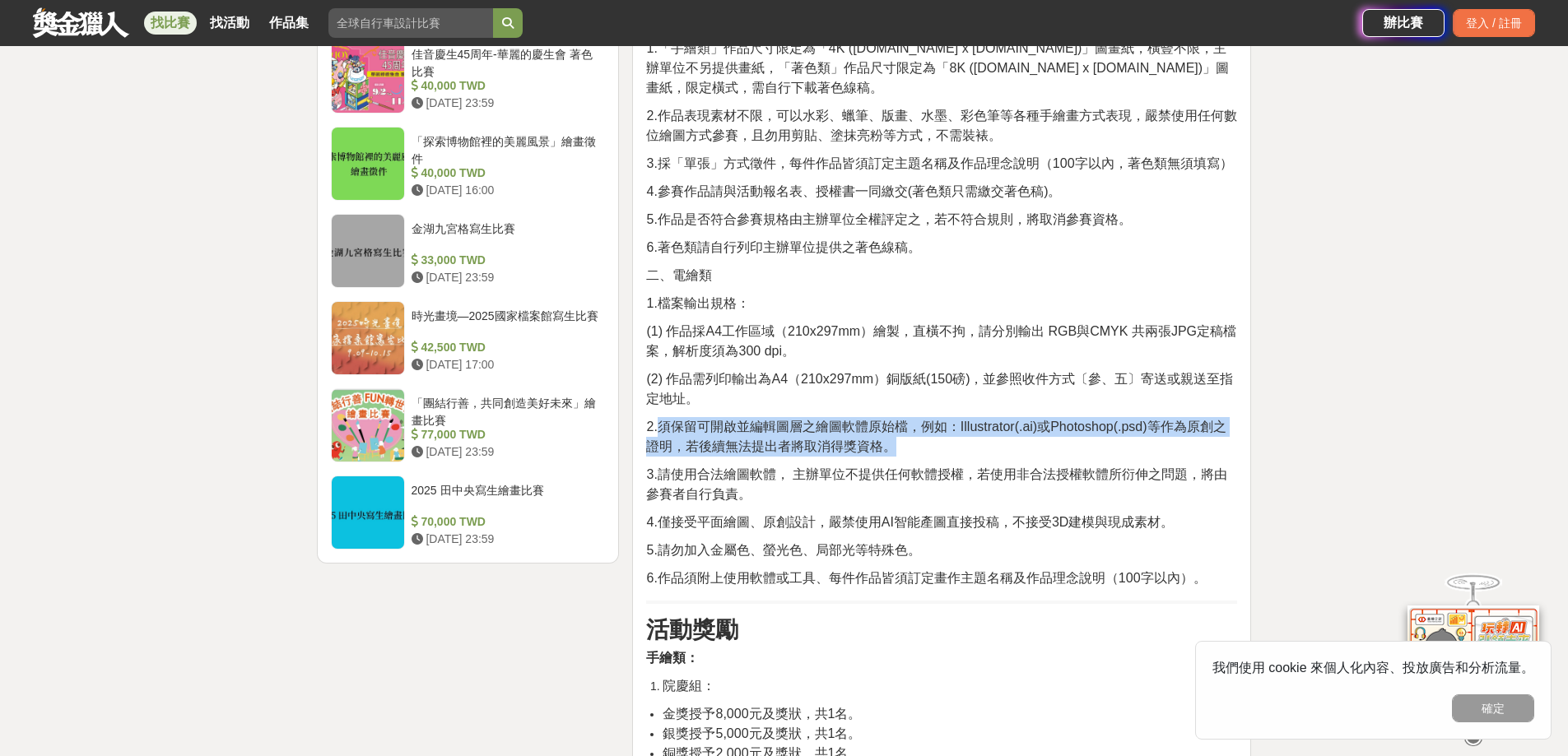
drag, startPoint x: 676, startPoint y: 407, endPoint x: 910, endPoint y: 425, distance: 234.7
click at [910, 425] on span "2.須保留可開啟並編輯圖層之繪圖軟體原始檔，例如：Illustrator(.ai)或Photoshop(.psd)等作為原創之證明，若後續無法提出者將取消得獎…" at bounding box center [936, 436] width 580 height 34
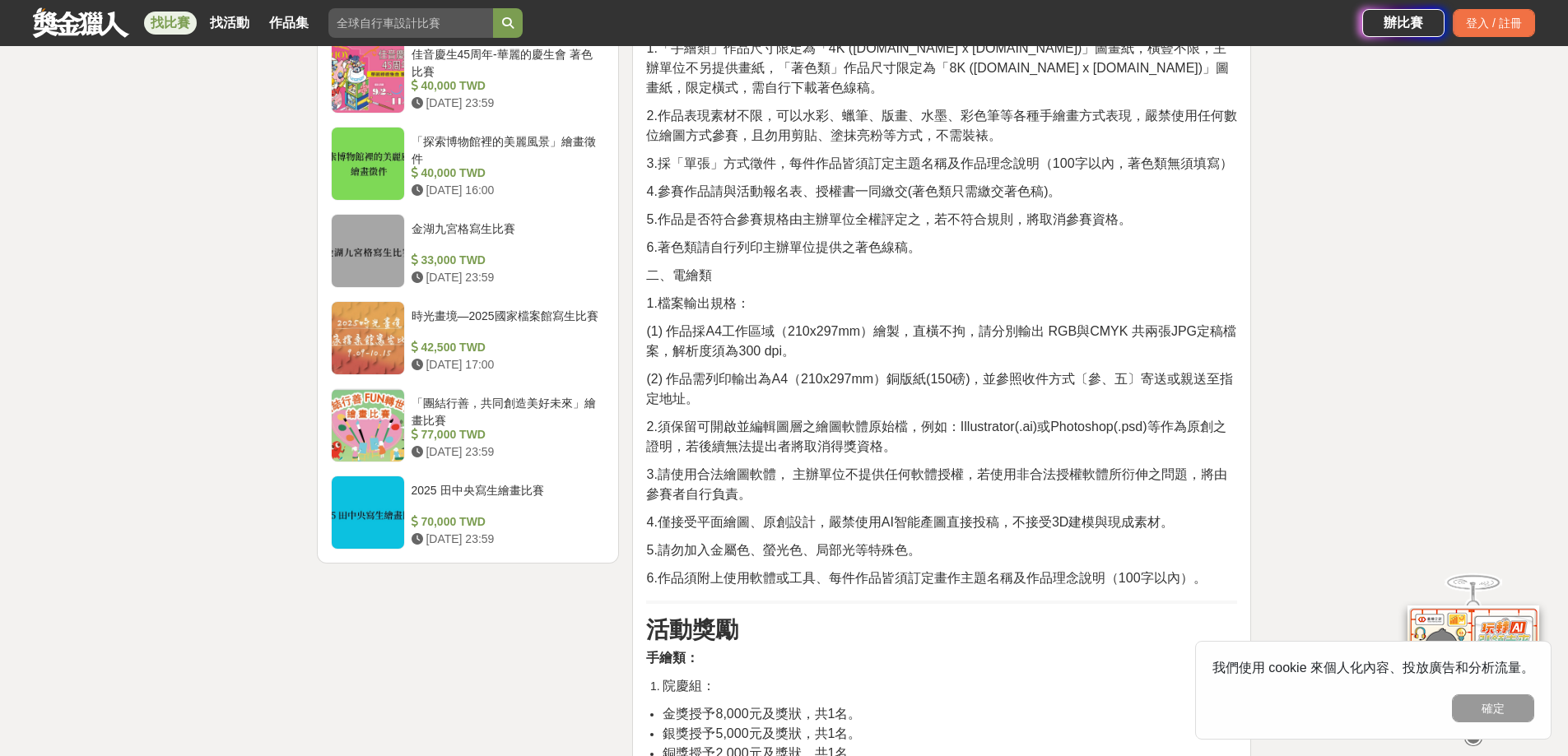
click at [801, 468] on span "3.請使用合法繪圖軟體， 主辦單位不提供任何軟體授權，若使用非合法授權軟體所衍伸之問題，將由參賽者自行負責。" at bounding box center [937, 484] width 581 height 34
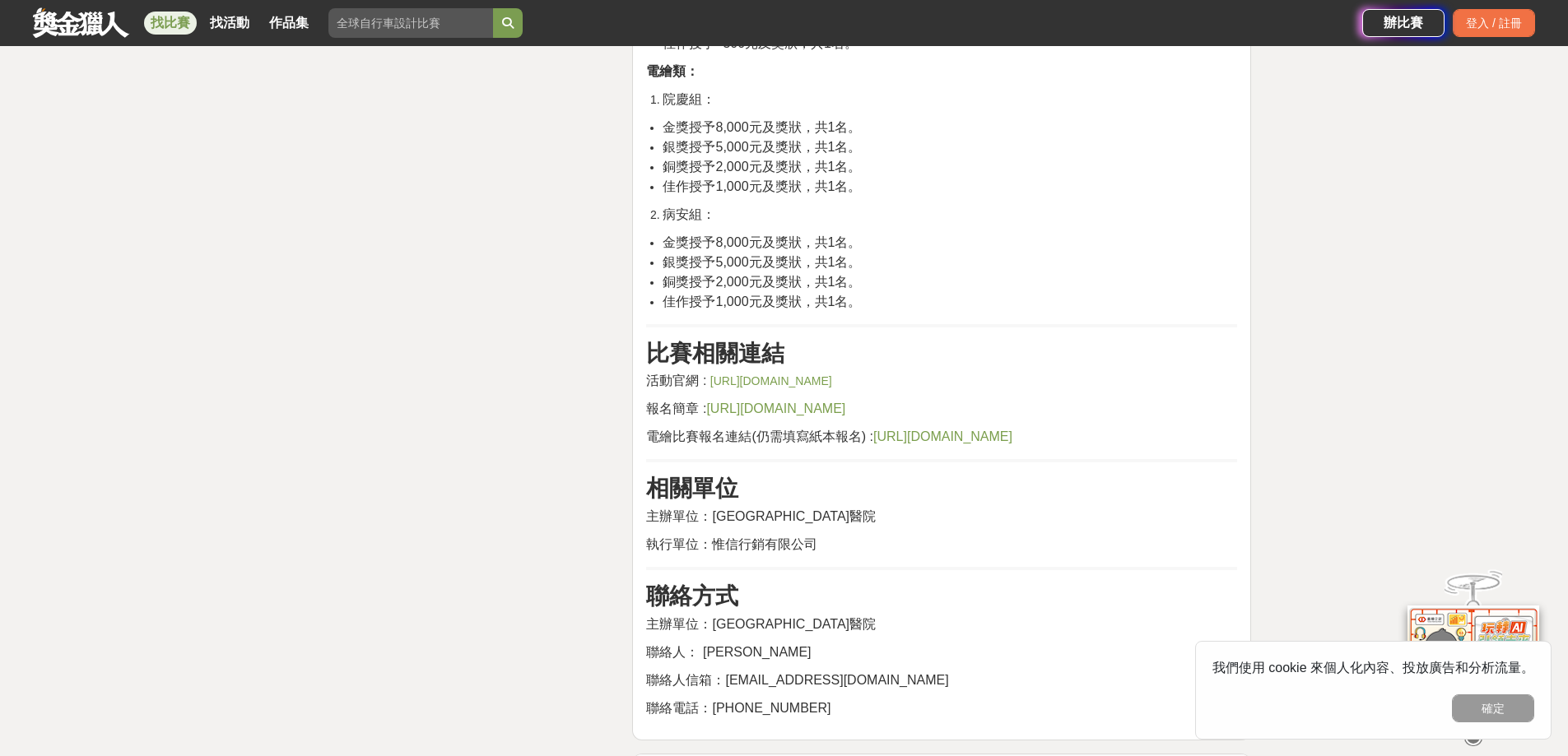
scroll to position [2962, 0]
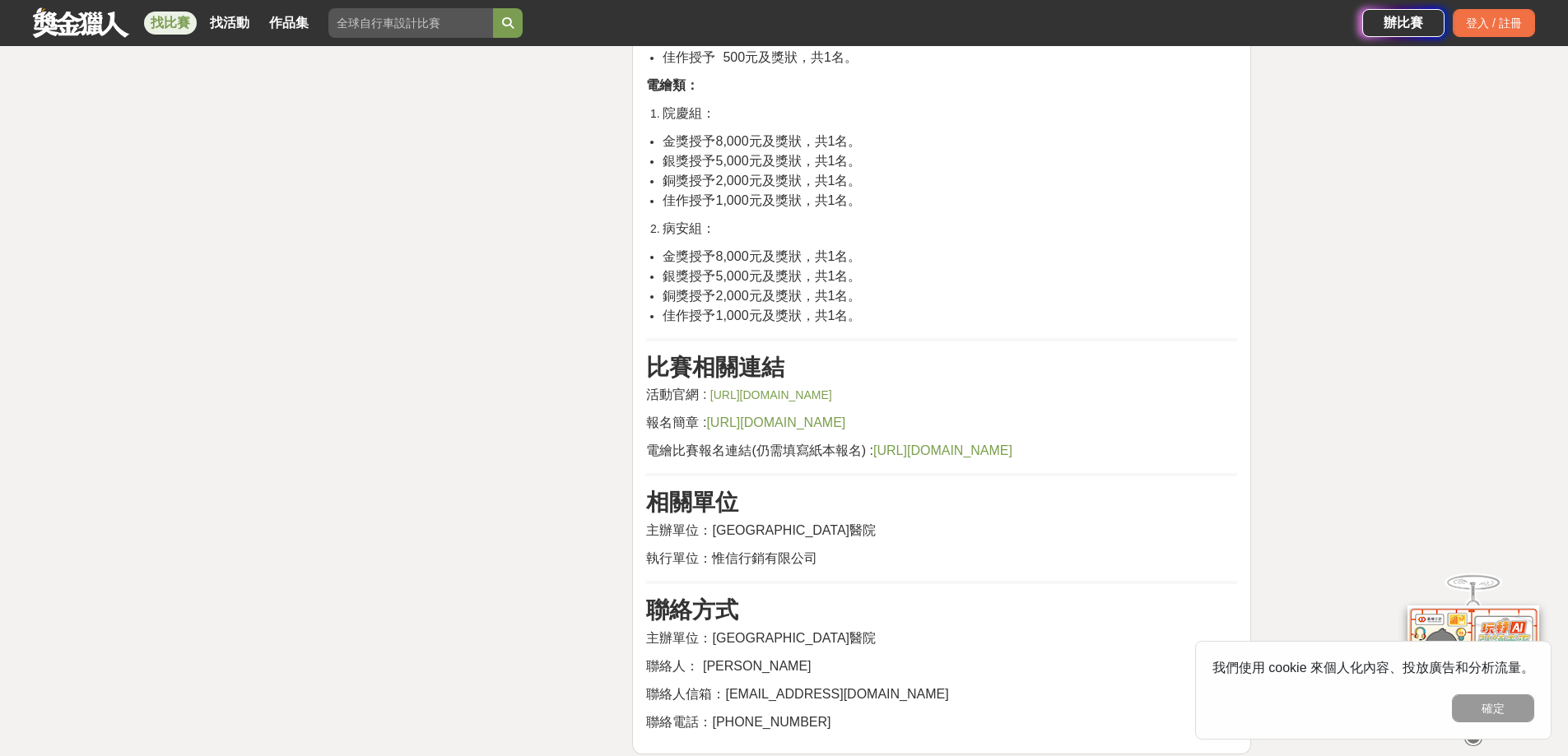
click at [744, 415] on span "https://drive.google.com/drive/folders/1IkkdWSp0PnfEGhOm0MZbuAdxafumbtRS?usp=dr…" at bounding box center [776, 422] width 139 height 14
click at [903, 455] on span "https://forms.gle/GxGfkiucDeLTnW6z9" at bounding box center [942, 450] width 139 height 14
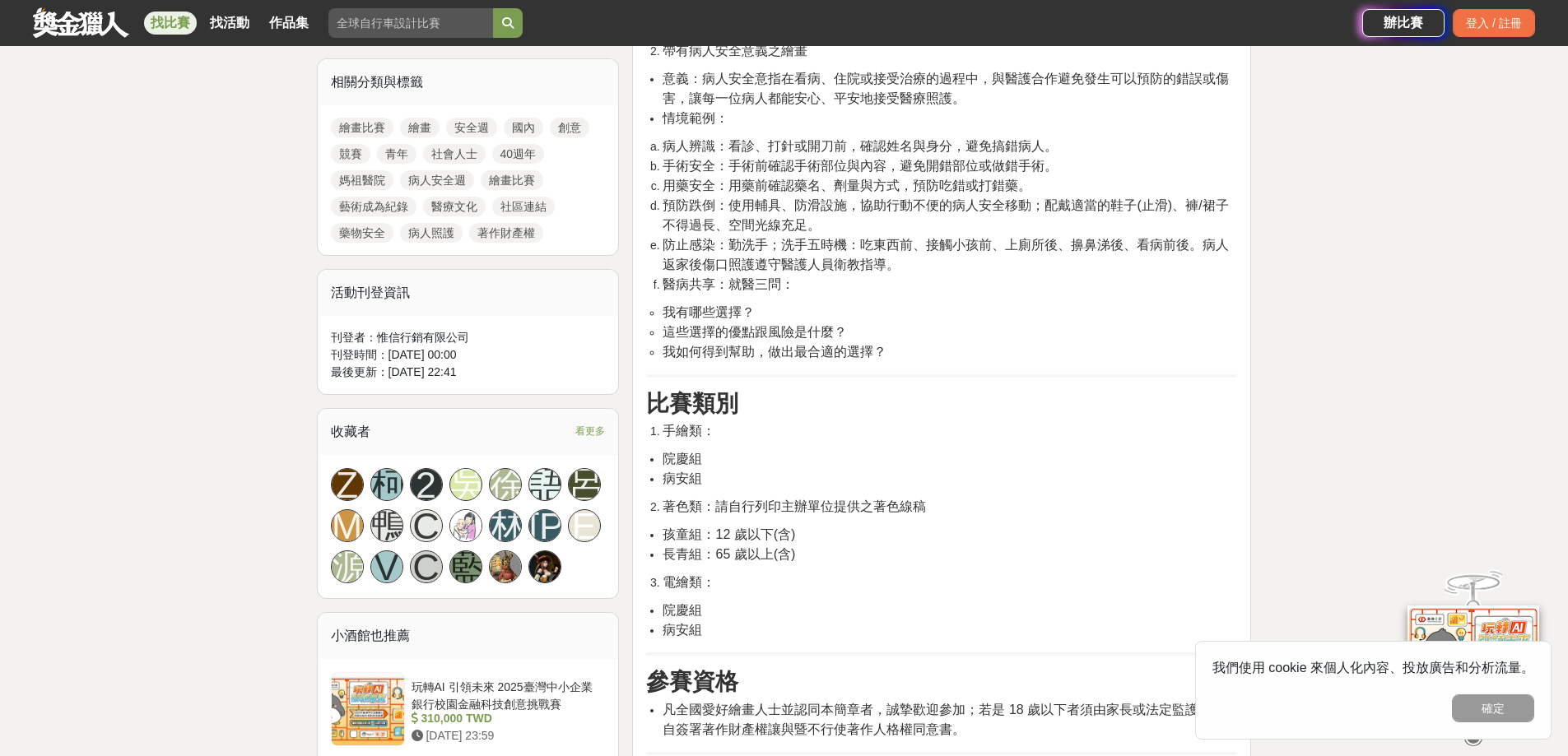
scroll to position [576, 0]
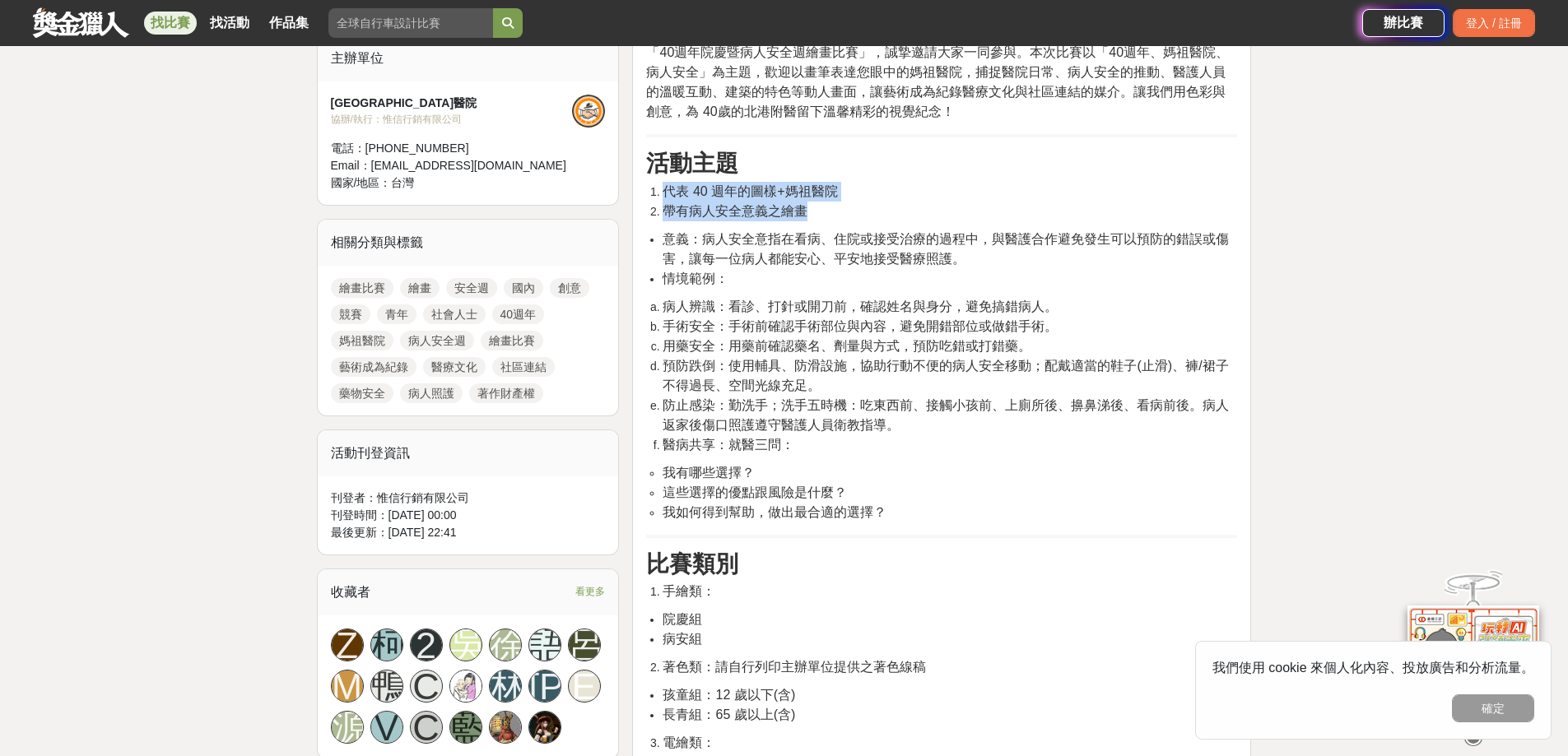
drag, startPoint x: 739, startPoint y: 203, endPoint x: 825, endPoint y: 209, distance: 86.2
click at [825, 209] on ol "代表 40 週年的圖樣+媽祖醫院 帶有病人安全意義之繪畫" at bounding box center [941, 201] width 591 height 39
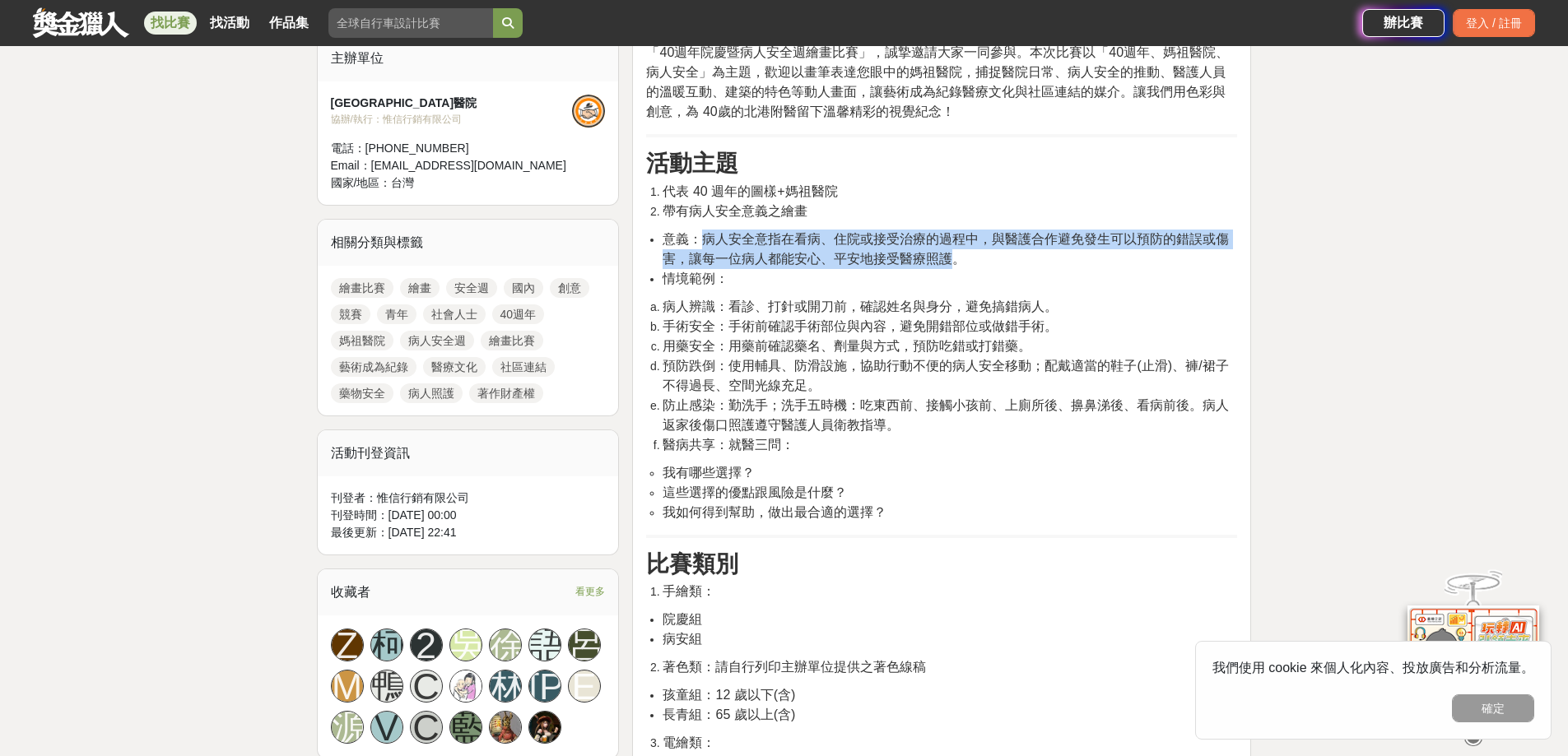
drag, startPoint x: 705, startPoint y: 238, endPoint x: 952, endPoint y: 259, distance: 247.9
click at [952, 259] on span "意義：病人安全意指在看病、住院或接受治療的過程中，與醫護合作避免發生可以預防的錯誤或傷害，讓每一位病人都能安心、平安地接受醫療照護。" at bounding box center [946, 249] width 566 height 34
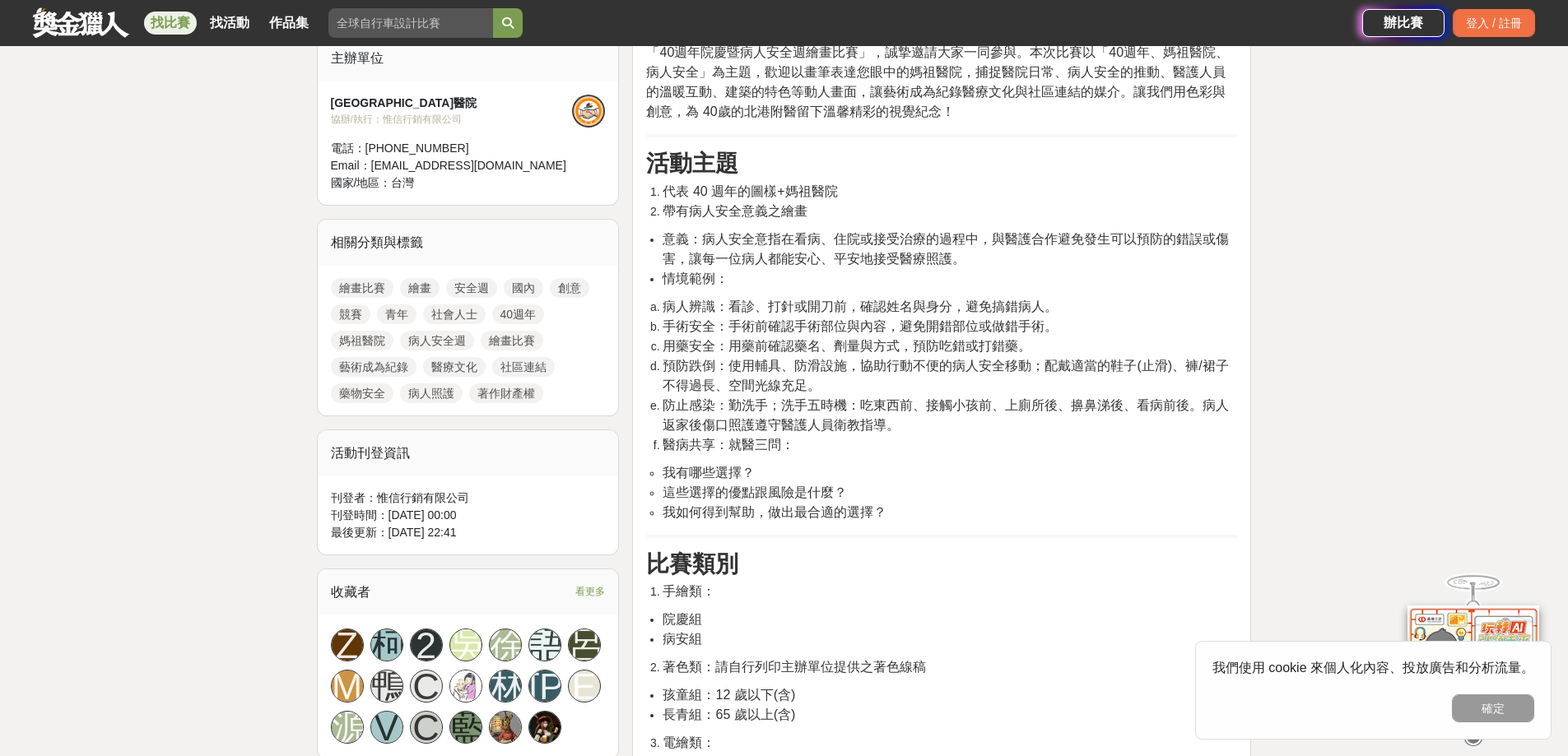
click at [780, 303] on span "病人辨識：看診、打針或開刀前，確認姓名與身分，避免搞錯病人。" at bounding box center [860, 306] width 395 height 14
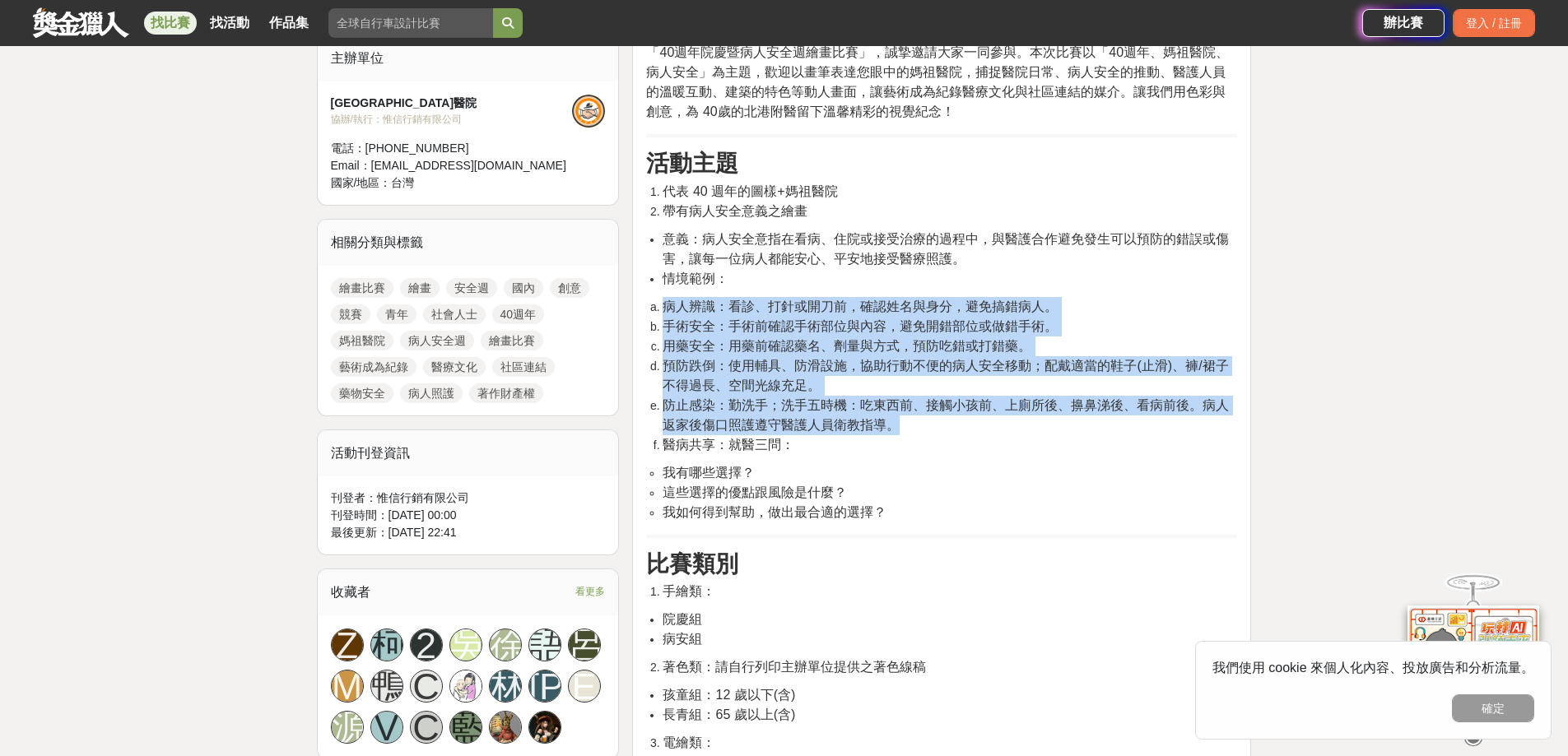
drag, startPoint x: 664, startPoint y: 309, endPoint x: 925, endPoint y: 424, distance: 285.2
click at [925, 424] on ol "病人辨識：看診、打針或開刀前，確認姓名與身分，避免搞錯病人。 手術安全：手術前確認手術部位與內容，避免開錯部位或做錯手術。 用藥安全：用藥前確認藥名、劑量與方…" at bounding box center [941, 376] width 591 height 158
drag, startPoint x: 722, startPoint y: 416, endPoint x: 705, endPoint y: 421, distance: 17.7
click at [722, 417] on span "防止感染：勤洗手；洗手五時機：吃東西前、接觸小孩前、上廁所後、擤鼻涕後、看病前後。病人返家後傷口照護遵守醫護人員衛教指導。" at bounding box center [946, 415] width 566 height 34
click at [671, 411] on span "防止感染：勤洗手；洗手五時機：吃東西前、接觸小孩前、上廁所後、擤鼻涕後、看病前後。病人返家後傷口照護遵守醫護人員衛教指導。" at bounding box center [946, 415] width 566 height 34
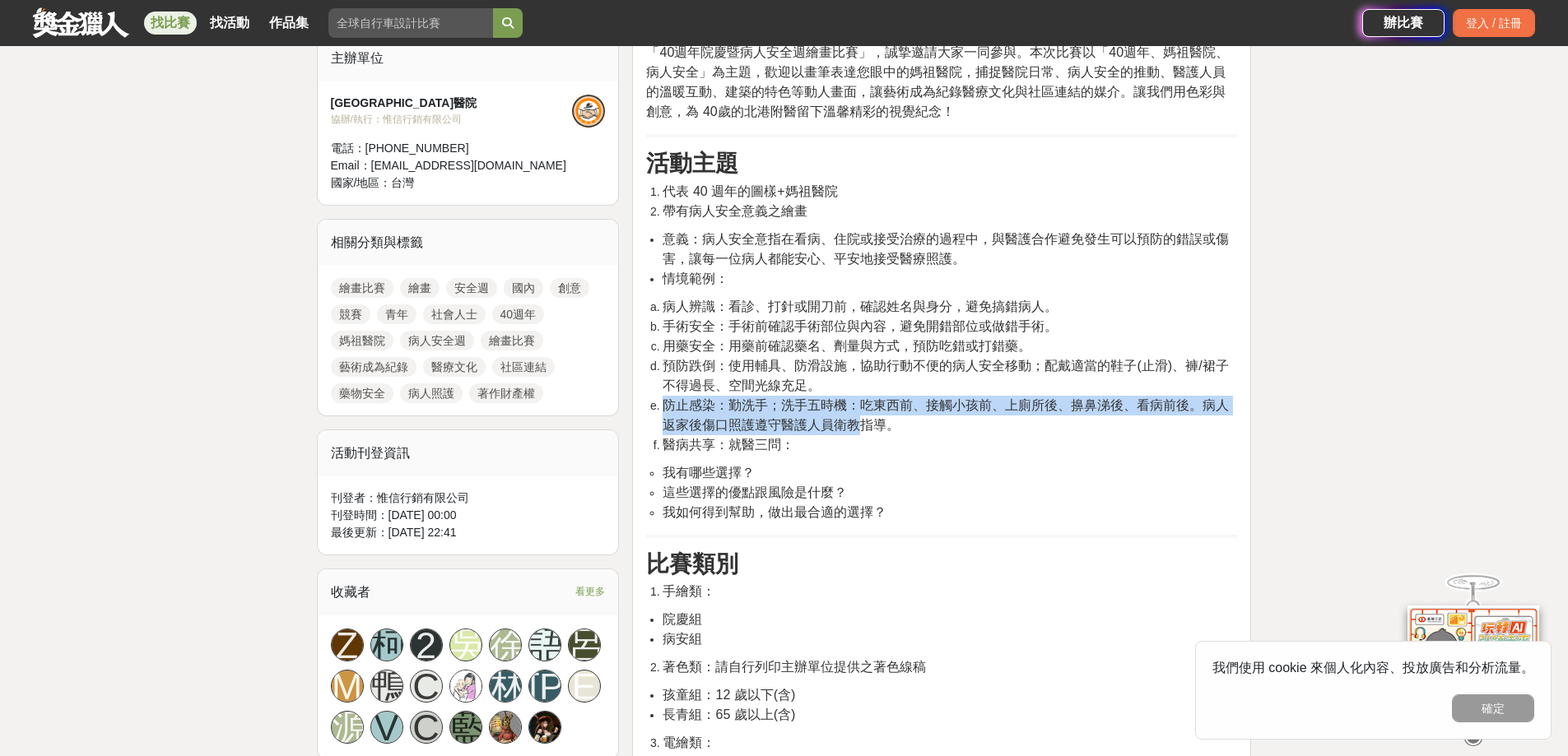
drag, startPoint x: 664, startPoint y: 408, endPoint x: 866, endPoint y: 432, distance: 203.4
click at [866, 432] on span "防止感染：勤洗手；洗手五時機：吃東西前、接觸小孩前、上廁所後、擤鼻涕後、看病前後。病人返家後傷口照護遵守醫護人員衛教指導。" at bounding box center [946, 415] width 566 height 34
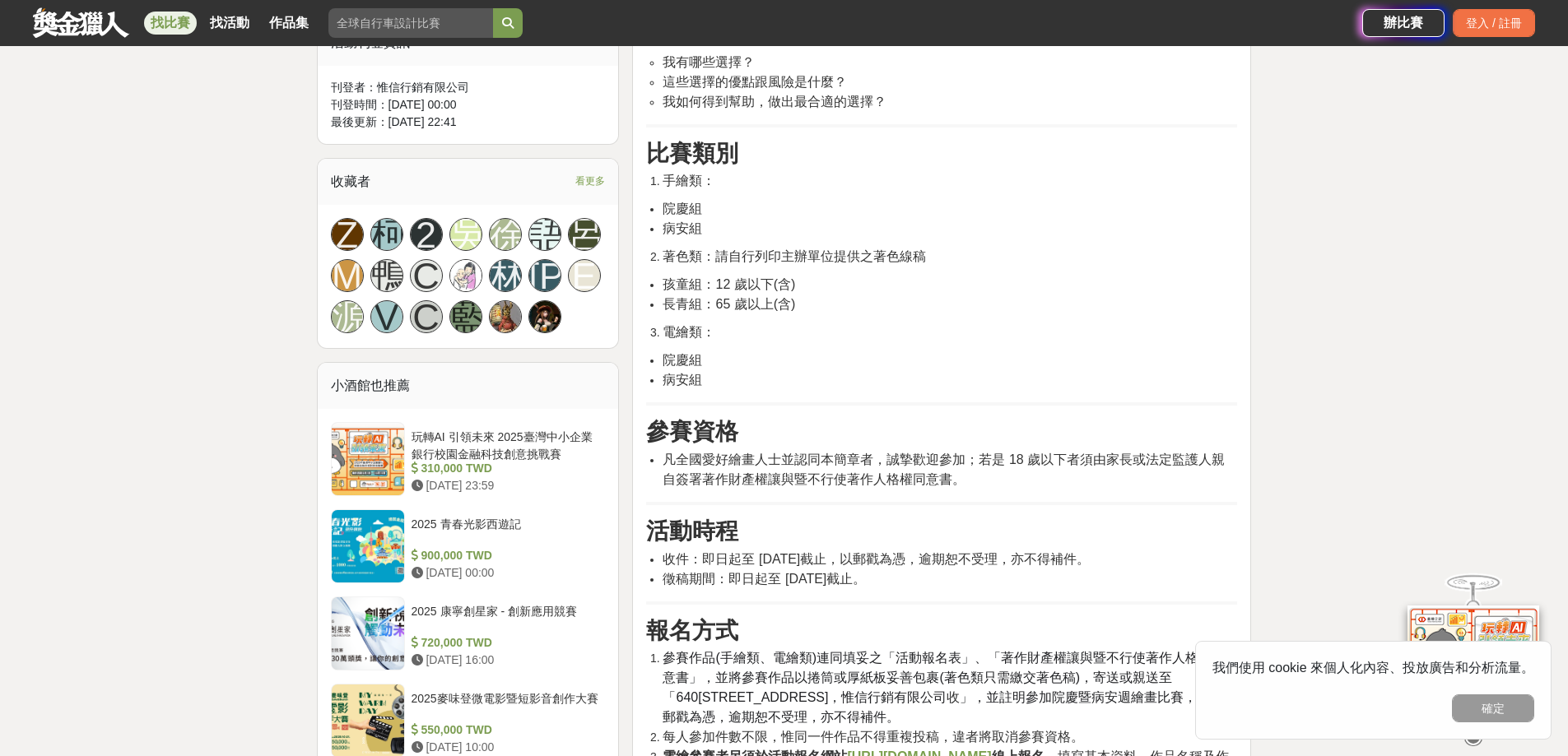
scroll to position [987, 0]
click at [752, 330] on li "電繪類：" at bounding box center [949, 331] width 574 height 19
drag, startPoint x: 723, startPoint y: 284, endPoint x: 790, endPoint y: 282, distance: 67.0
click at [790, 282] on span "孩童組：12 歲以下(含)" at bounding box center [729, 283] width 132 height 14
drag, startPoint x: 767, startPoint y: 304, endPoint x: 817, endPoint y: 304, distance: 50.0
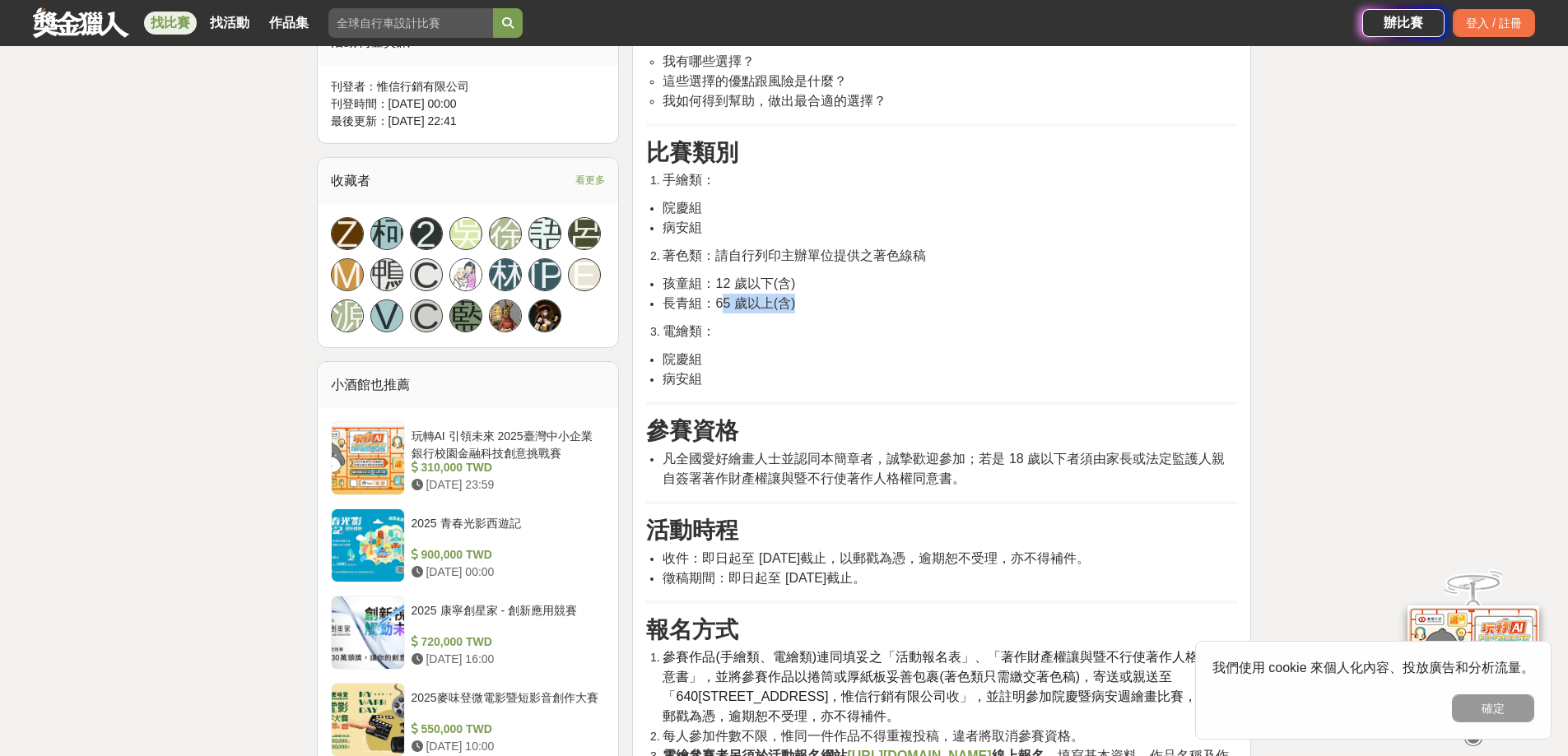
click at [817, 304] on li "長青組：65 歲以上(含)" at bounding box center [949, 303] width 574 height 19
drag, startPoint x: 716, startPoint y: 304, endPoint x: 812, endPoint y: 304, distance: 96.0
click at [812, 304] on li "長青組：65 歲以上(含)" at bounding box center [949, 303] width 574 height 19
drag, startPoint x: 720, startPoint y: 288, endPoint x: 824, endPoint y: 288, distance: 104.0
click at [824, 288] on li "孩童組：12 歲以下(含)" at bounding box center [949, 283] width 574 height 19
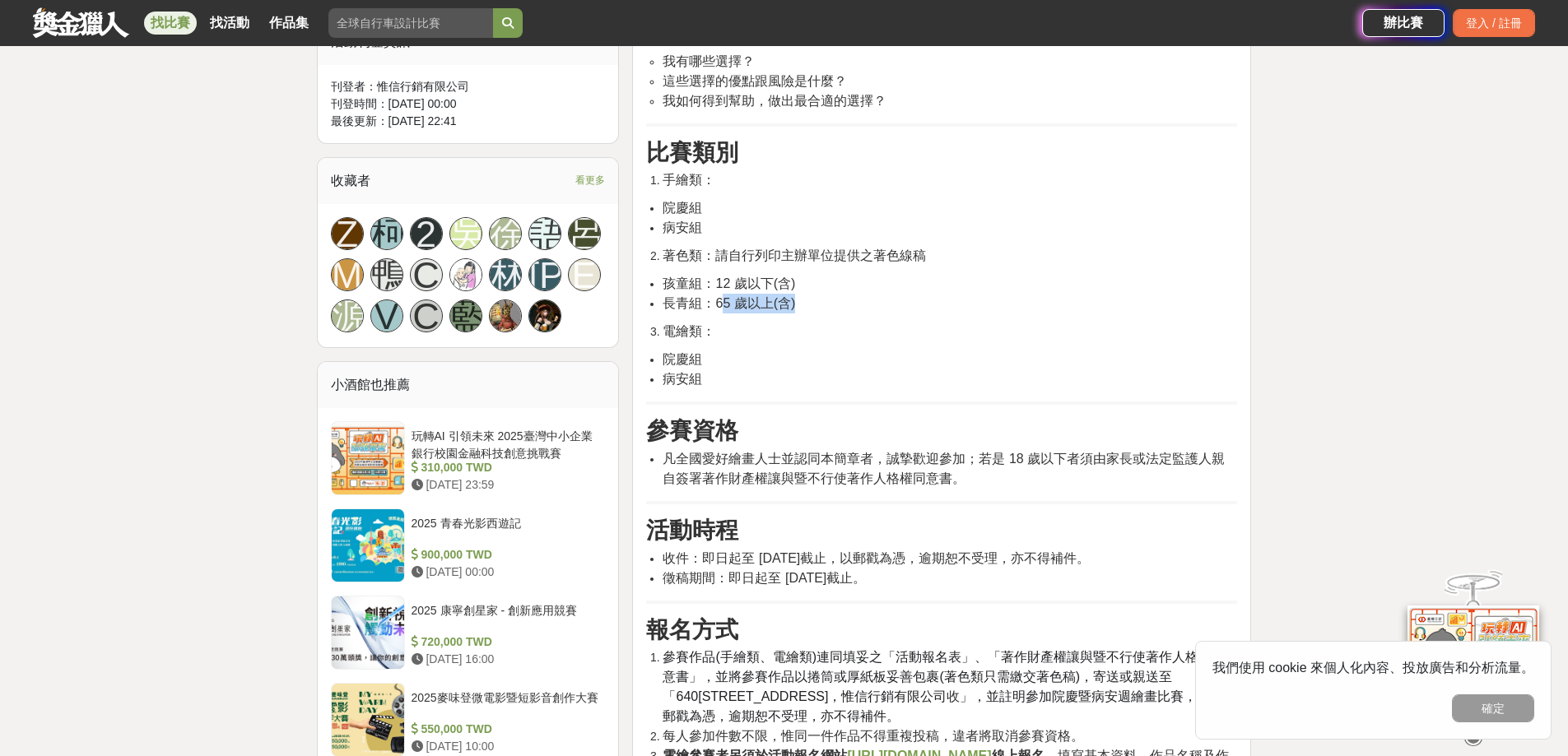
drag, startPoint x: 722, startPoint y: 303, endPoint x: 817, endPoint y: 305, distance: 95.0
click at [817, 304] on li "長青組：65 歲以上(含)" at bounding box center [949, 303] width 574 height 19
click at [708, 469] on span "凡全國愛好繪畫人士並認同本簡章者，誠摯歡迎參加；若是 18 歲以下者須由家長或法定監護人親自簽署著作財產權讓與暨不行使著作人格權同意書。" at bounding box center [944, 468] width 562 height 34
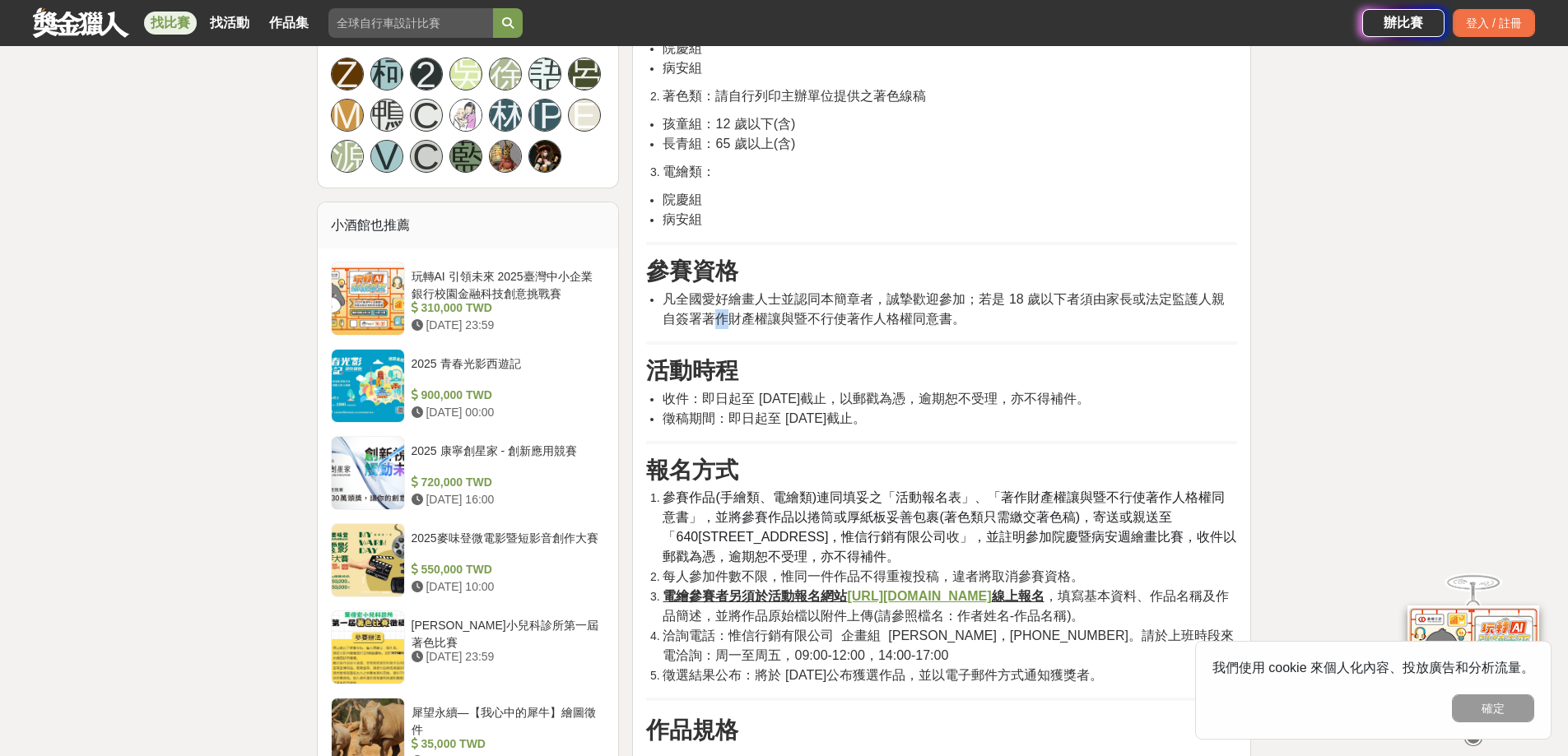
scroll to position [1152, 0]
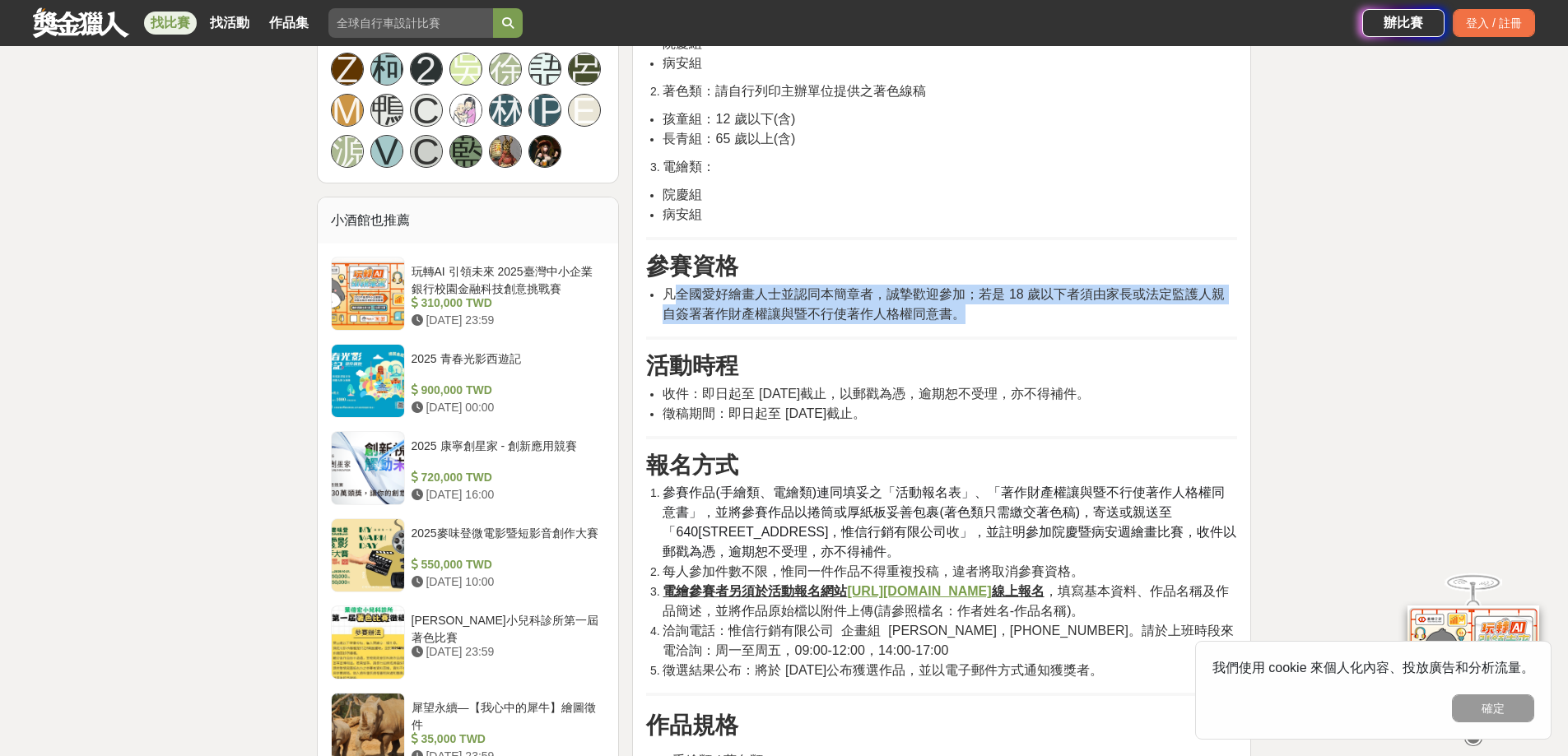
drag, startPoint x: 769, startPoint y: 311, endPoint x: 953, endPoint y: 312, distance: 184.0
click at [953, 312] on li "凡全國愛好繪畫人士並認同本簡章者，誠摯歡迎參加；若是 18 歲以下者須由家長或法定監護人親自簽署著作財產權讓與暨不行使著作人格權同意書。" at bounding box center [949, 304] width 574 height 39
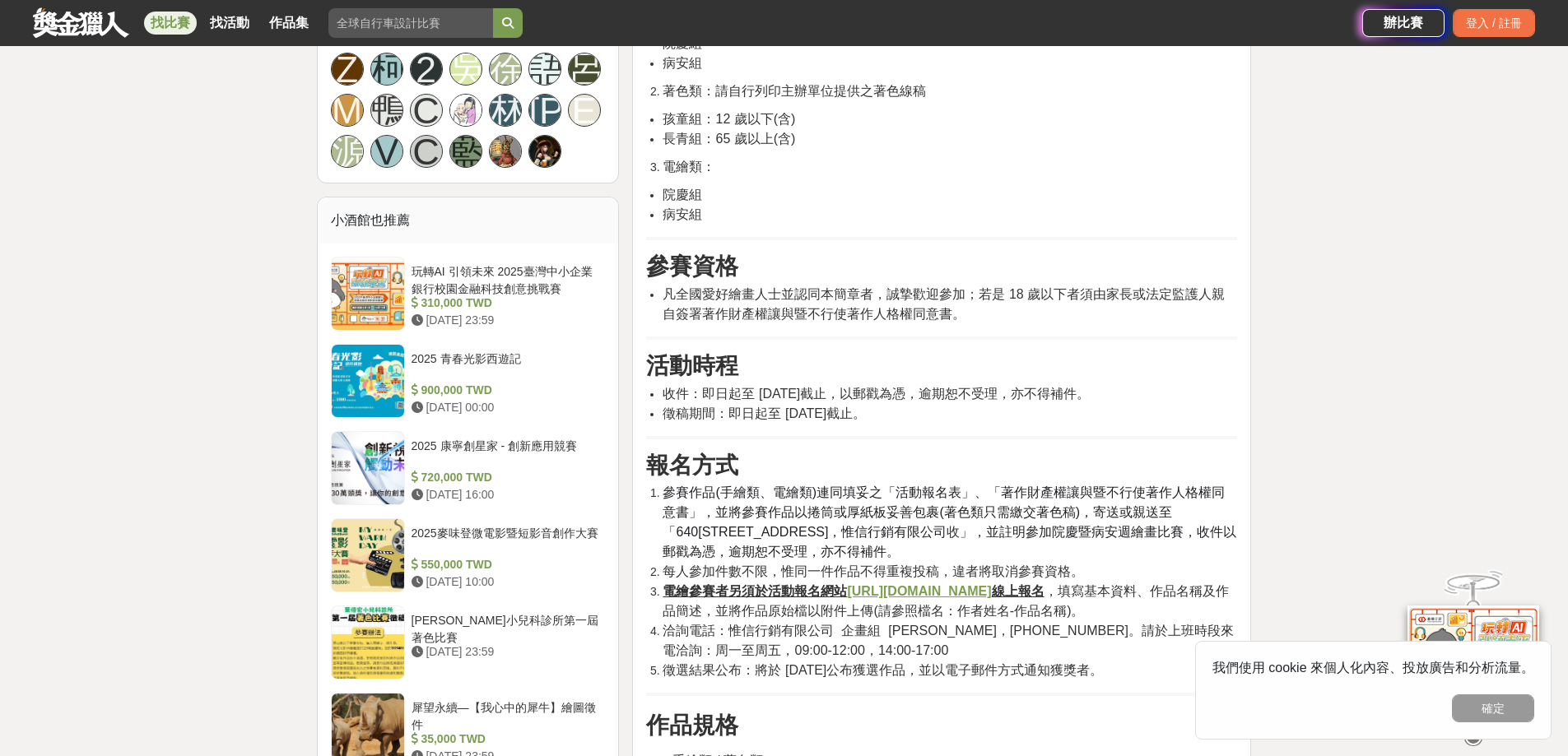
click at [821, 365] on h3 "活動時程" at bounding box center [941, 366] width 591 height 28
drag, startPoint x: 672, startPoint y: 399, endPoint x: 1044, endPoint y: 405, distance: 372.0
click at [1047, 406] on ul "收件：即日起至 114 年 10 月 10 日截止，以郵戳為憑，逾期恕不受理，亦不得補件。 徵稿期間：即日起至 114 年 10 月 10 日截止。" at bounding box center [941, 403] width 591 height 39
click at [937, 413] on li "徵稿期間：即日起至 114 年 10 月 10 日截止。" at bounding box center [949, 413] width 574 height 19
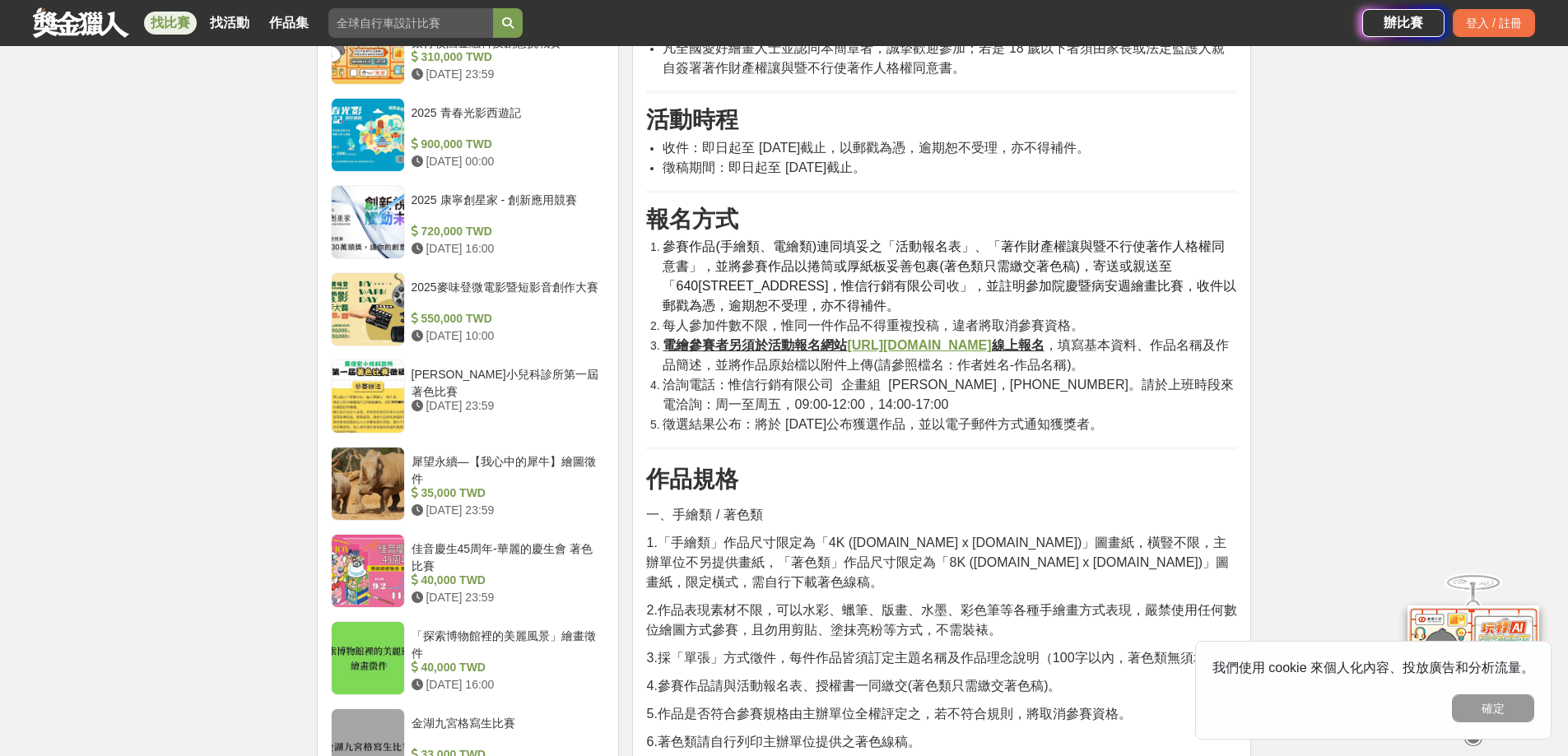
scroll to position [1399, 0]
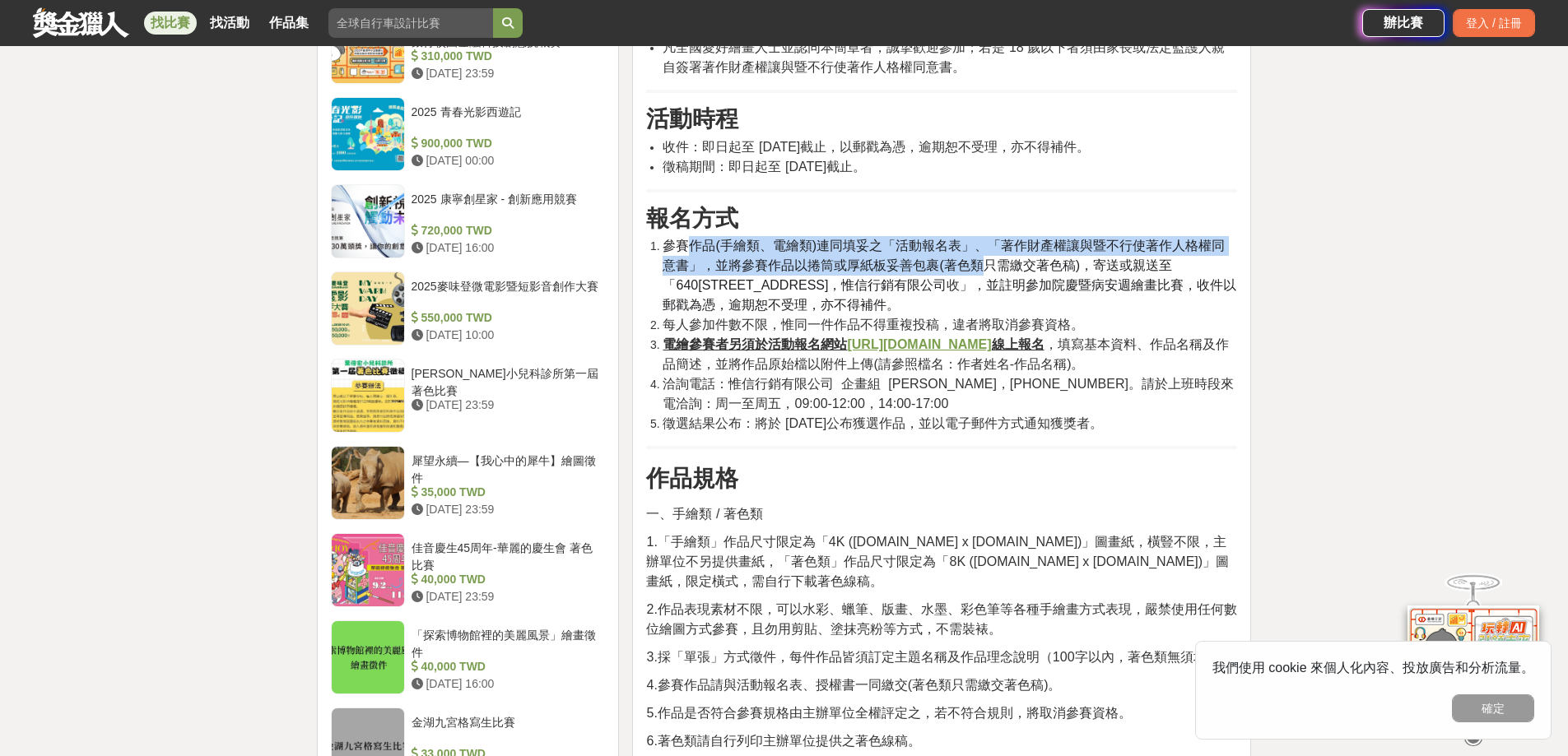
drag, startPoint x: 740, startPoint y: 253, endPoint x: 964, endPoint y: 267, distance: 224.4
click at [964, 267] on span "參賽作品(手繪類、電繪類)連同填妥之「活動報名表」、「著作財產權讓與暨不行使著作人格權同意書」，並將參賽作品以捲筒或厚紙板妥善包裹(著色類只需繳交著色稿)，寄…" at bounding box center [944, 265] width 562 height 53
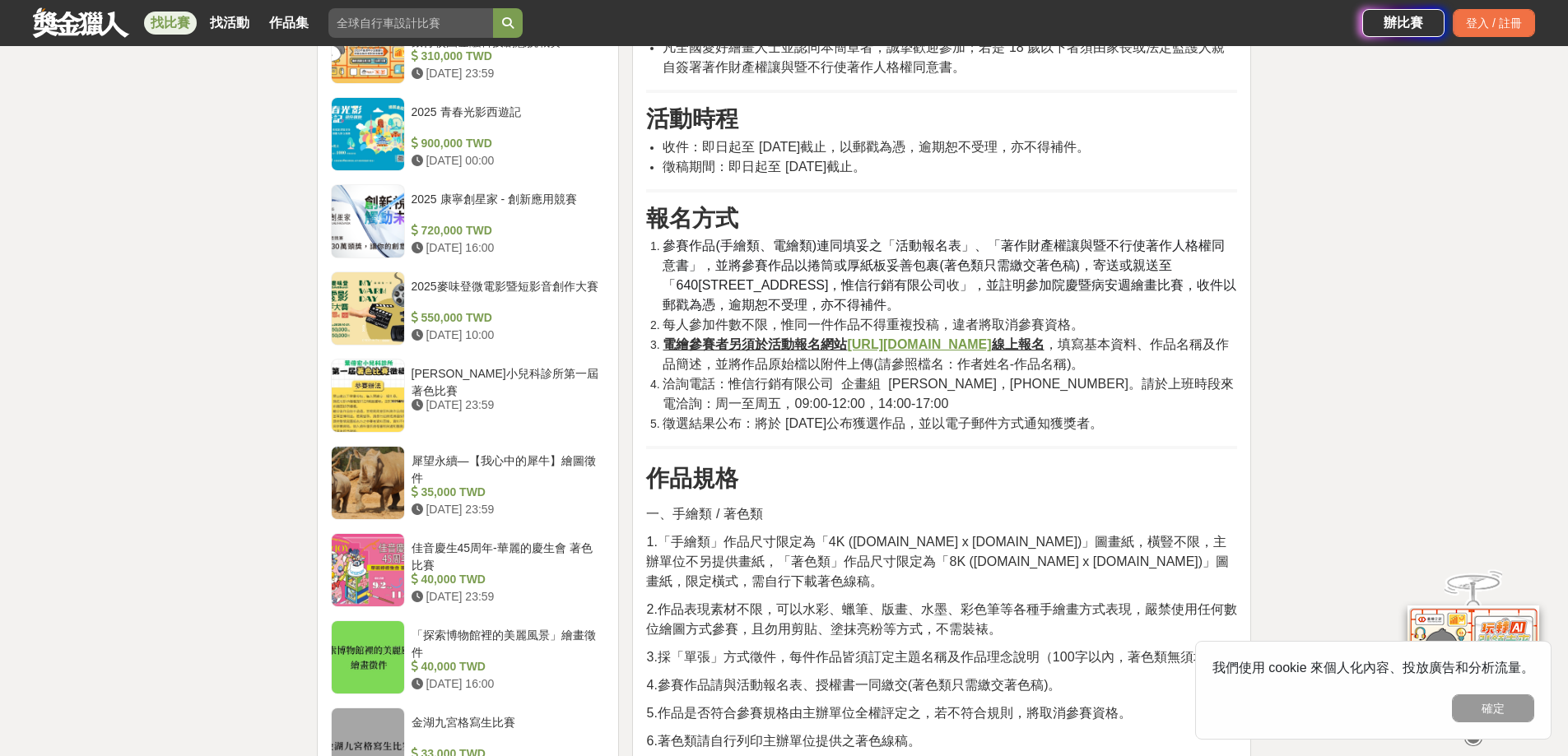
click at [724, 309] on span "」，並註明參加院慶暨病安週繪畫比賽，收件以郵戳為憑，逾期恕不受理，亦不得補件。" at bounding box center [949, 295] width 574 height 34
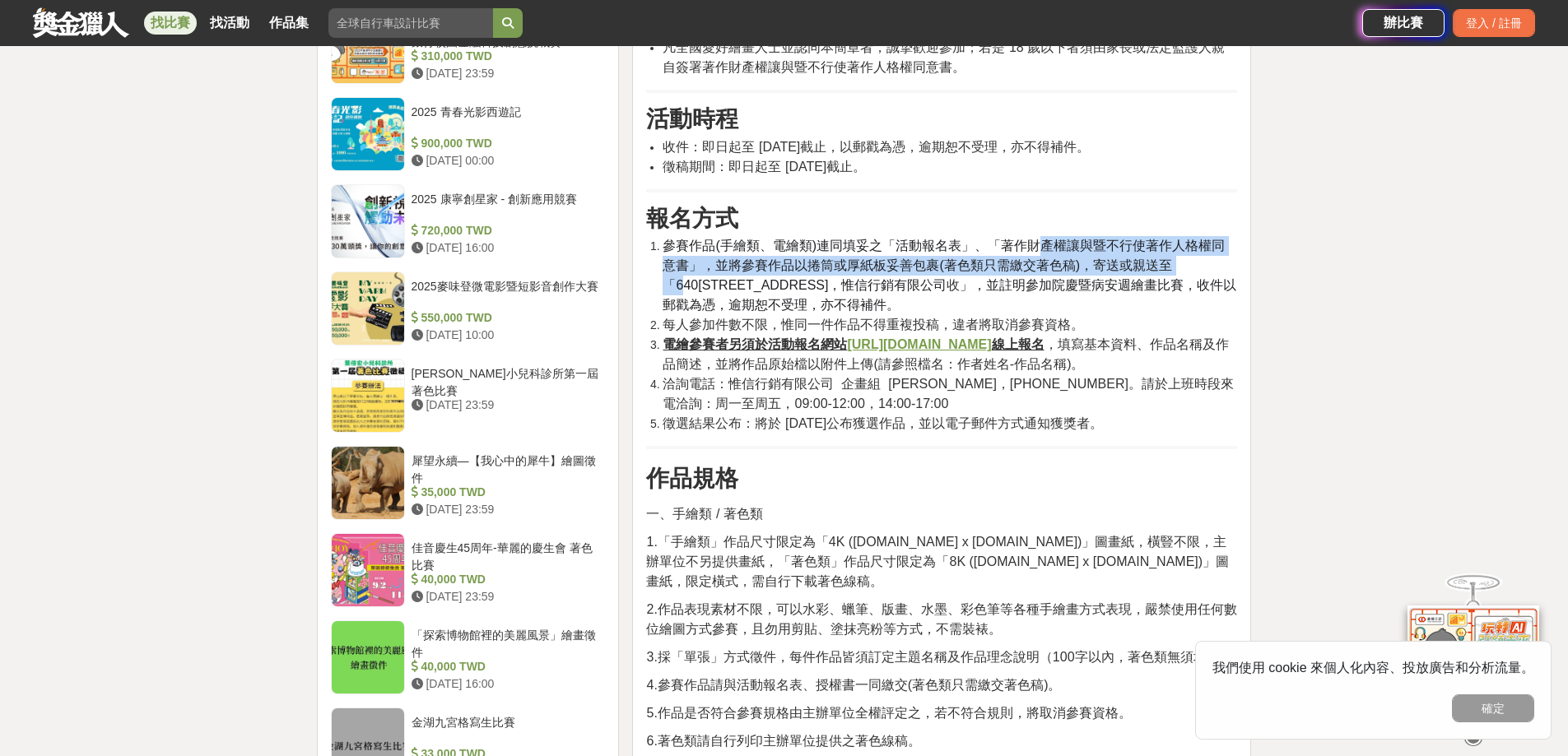
drag, startPoint x: 1030, startPoint y: 246, endPoint x: 1172, endPoint y: 257, distance: 142.4
click at [1172, 257] on span "參賽作品(手繪類、電繪類)連同填妥之「活動報名表」、「著作財產權讓與暨不行使著作人格權同意書」，並將參賽作品以捲筒或厚紙板妥善包裹(著色類只需繳交著色稿)，寄…" at bounding box center [944, 265] width 562 height 53
click at [892, 270] on span "參賽作品(手繪類、電繪類)連同填妥之「活動報名表」、「著作財產權讓與暨不行使著作人格權同意書」，並將參賽作品以捲筒或厚紙板妥善包裹(著色類只需繳交著色稿)，寄…" at bounding box center [944, 265] width 562 height 53
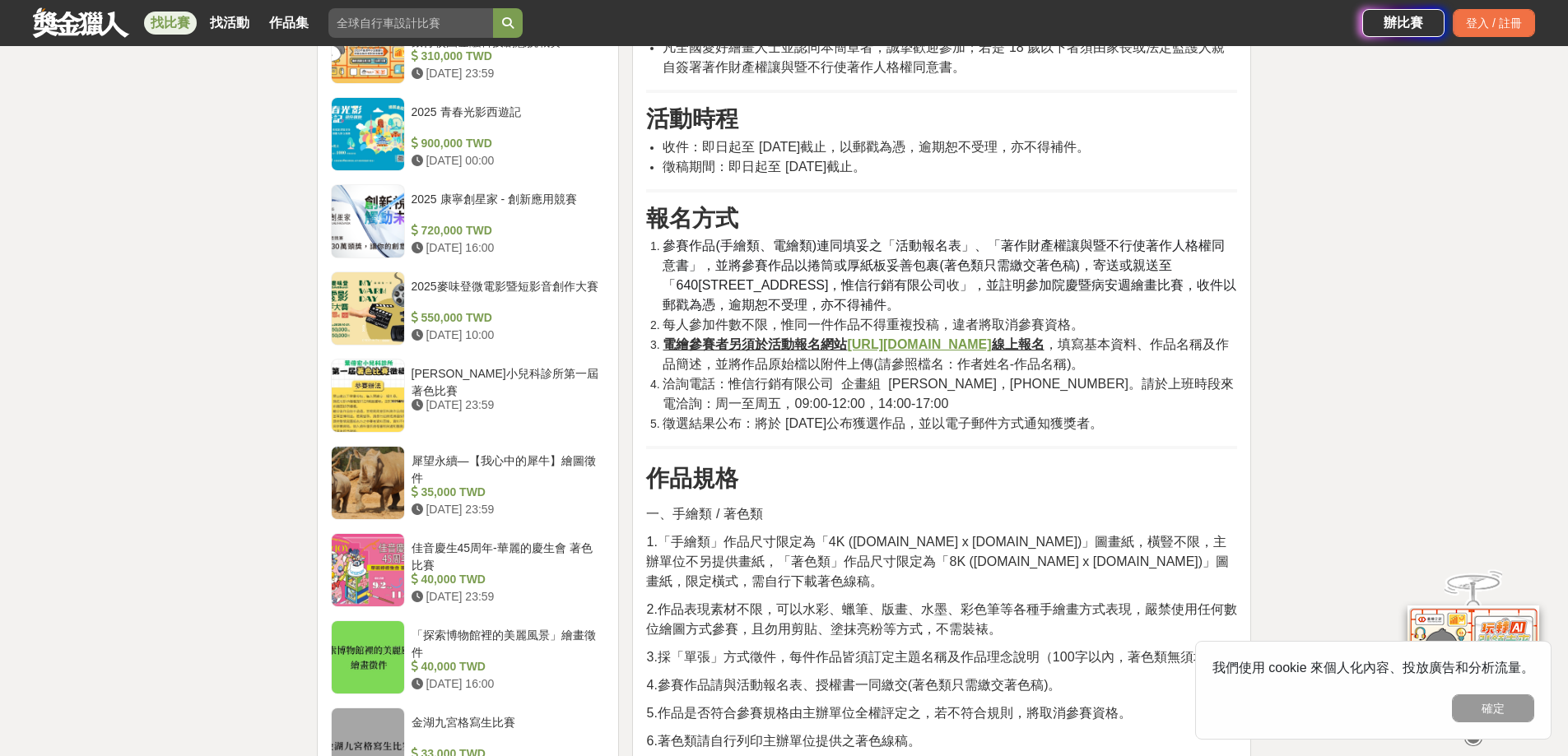
click at [947, 278] on span "收" at bounding box center [953, 285] width 13 height 14
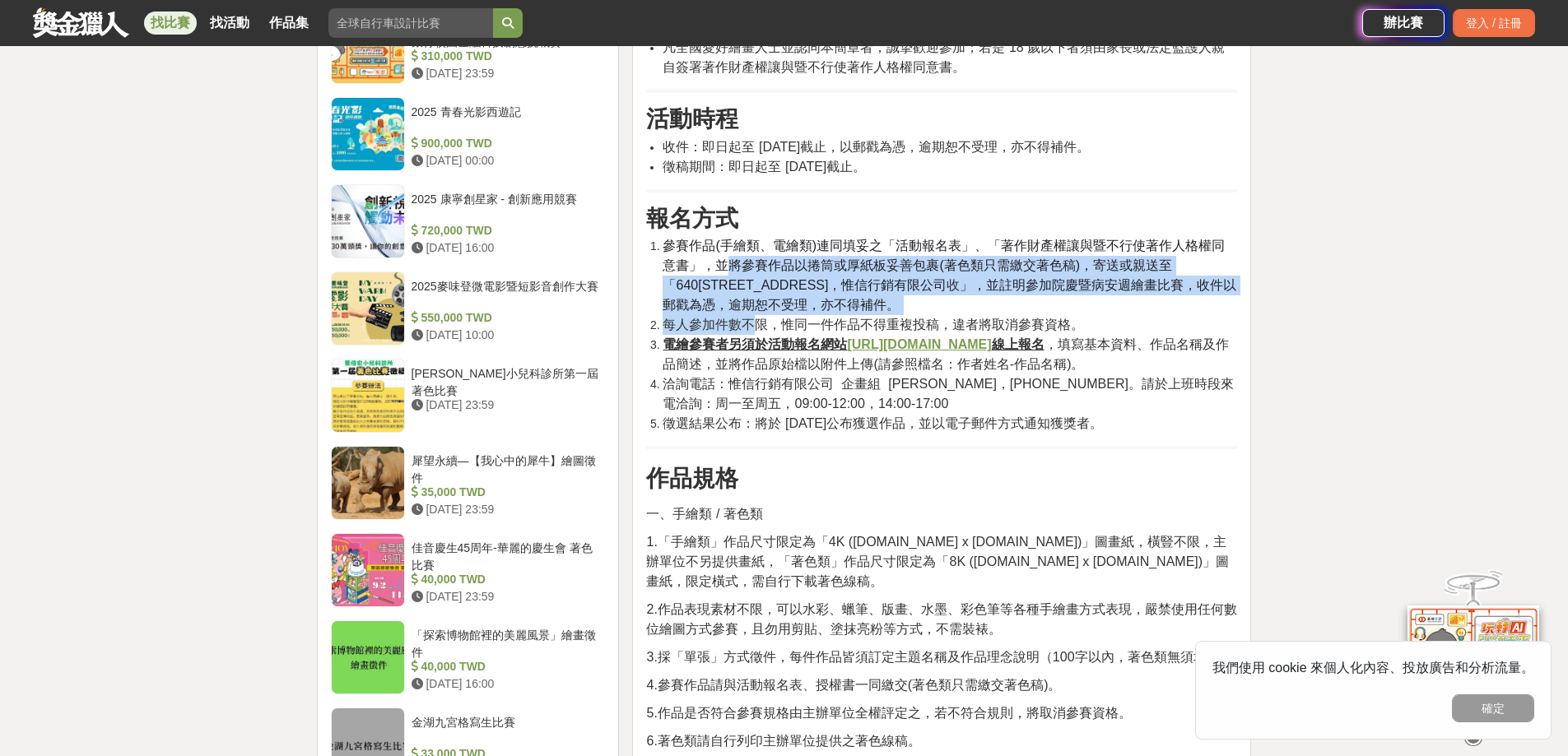
drag, startPoint x: 705, startPoint y: 269, endPoint x: 757, endPoint y: 320, distance: 72.8
click at [757, 320] on ol "參賽作品(手繪類、電繪類)連同填妥之「活動報名表」、「著作財產權讓與暨不行使著作人格權同意書」，並將參賽作品以捲筒或厚紙板妥善包裹(著色類只需繳交著色稿)，寄…" at bounding box center [941, 334] width 591 height 197
click at [755, 320] on span "每人參加件數不限，惟同一件作品不得重複投稿，違者將取消參賽資格。" at bounding box center [873, 324] width 422 height 14
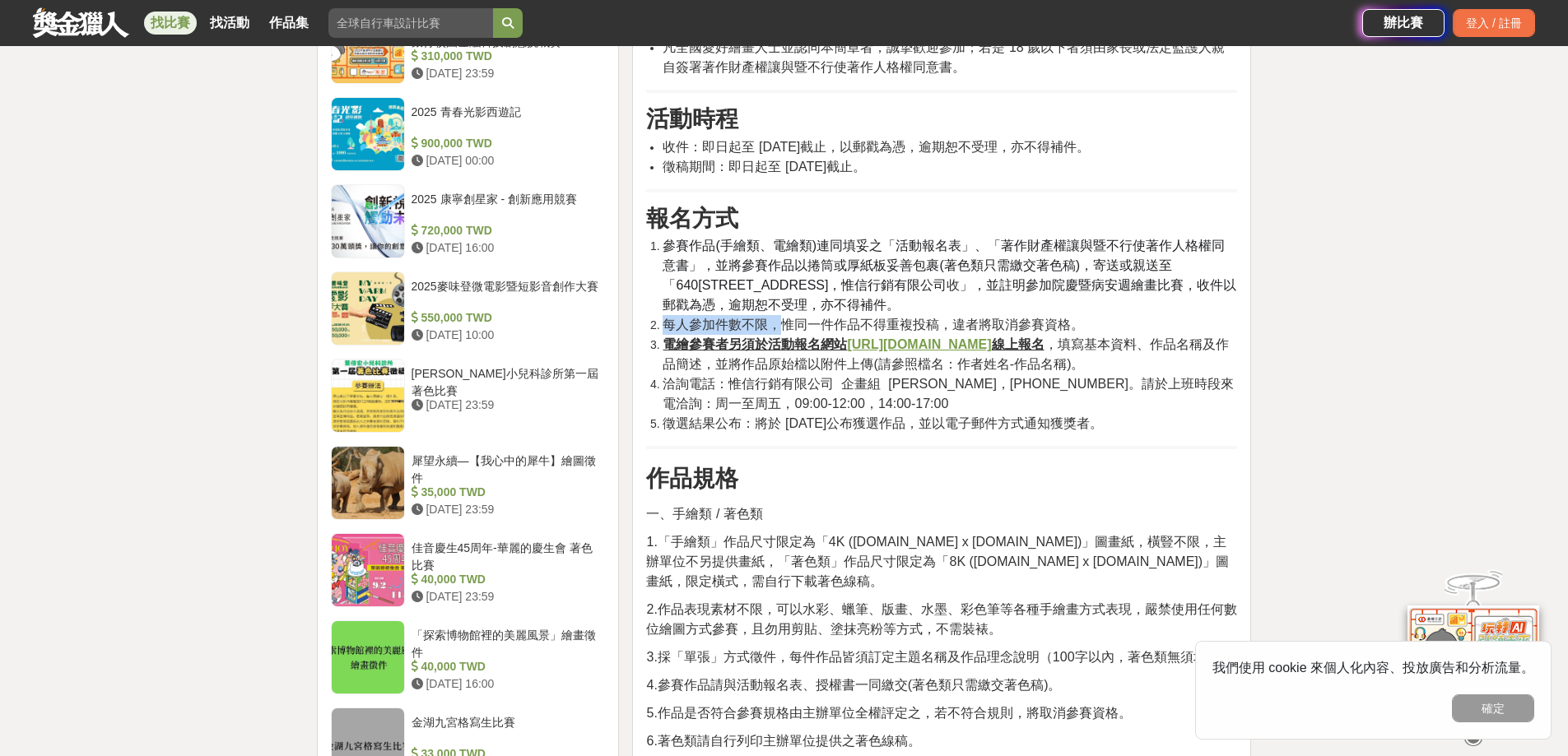
drag, startPoint x: 777, startPoint y: 322, endPoint x: 1114, endPoint y: 305, distance: 337.4
click at [1114, 305] on ol "參賽作品(手繪類、電繪類)連同填妥之「活動報名表」、「著作財產權讓與暨不行使著作人格權同意書」，並將參賽作品以捲筒或厚紙板妥善包裹(著色類只需繳交著色稿)，寄…" at bounding box center [941, 334] width 591 height 197
click at [911, 278] on span "」，並註明參加院慶暨病安週繪畫比賽，收件以郵戳為憑，逾期恕不受理，亦不得補件。" at bounding box center [949, 295] width 574 height 34
drag, startPoint x: 667, startPoint y: 367, endPoint x: 999, endPoint y: 369, distance: 332.0
click at [999, 369] on span "線上報名 ，填寫基本資料、作品名稱及作品簡述，並將作品原始檔以附件上傳(請參照檔名：作者姓名-作品名稱)。" at bounding box center [945, 354] width 565 height 34
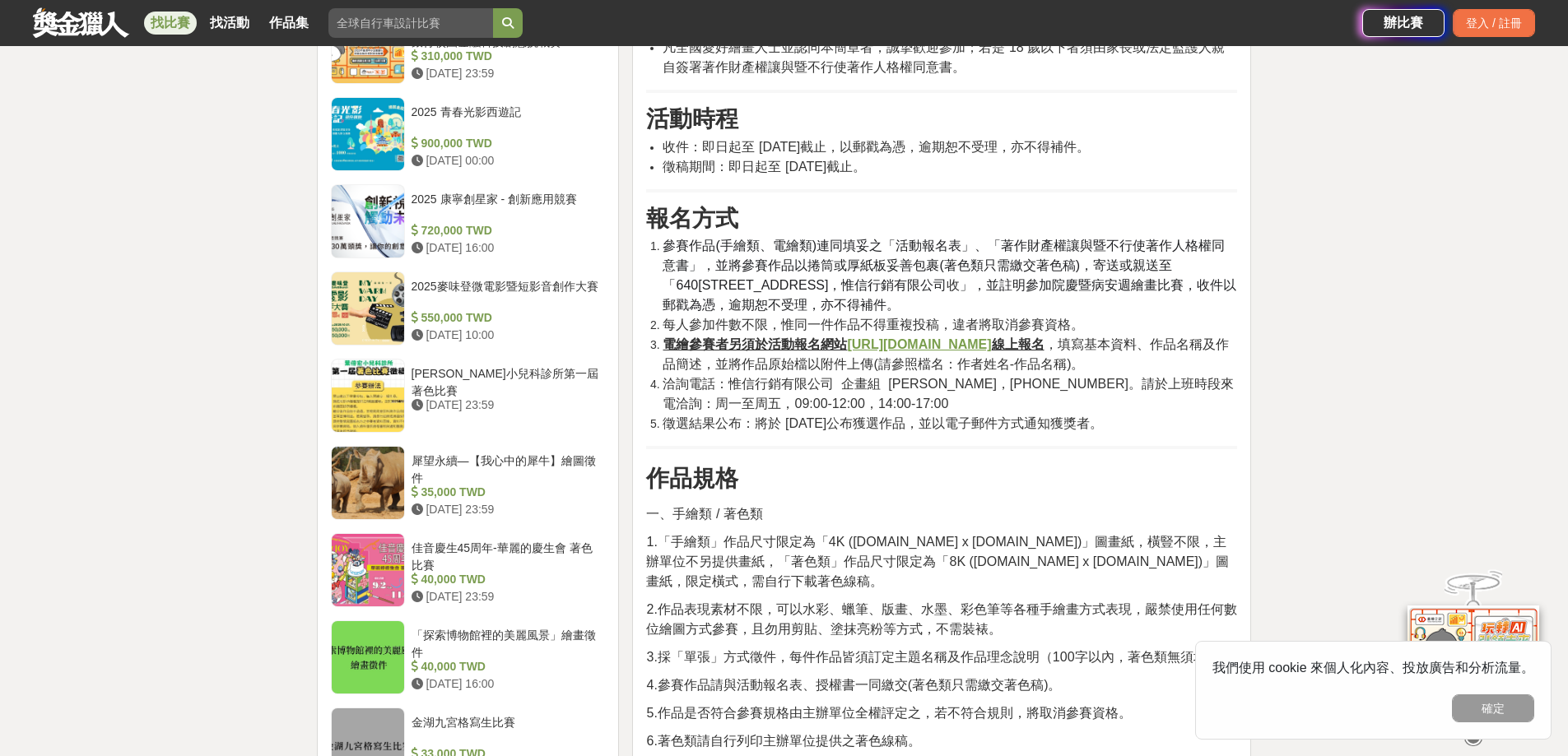
click at [716, 378] on span "洽詢電話：惟信行銷有限公司 企畫組 歐柏誠，(05)5360499。請於上班時段來電洽詢：周一至周五，09:00-12:00，14:00-17:00" at bounding box center [948, 393] width 571 height 34
drag, startPoint x: 706, startPoint y: 363, endPoint x: 1011, endPoint y: 368, distance: 305.0
click at [1011, 368] on span "線上報名 ，填寫基本資料、作品名稱及作品簡述，並將作品原始檔以附件上傳(請參照檔名：作者姓名-作品名稱)。" at bounding box center [945, 354] width 565 height 34
click at [1030, 367] on span "線上報名 ，填寫基本資料、作品名稱及作品簡述，並將作品原始檔以附件上傳(請參照檔名：作者姓名-作品名稱)。" at bounding box center [945, 354] width 565 height 34
click at [869, 347] on u "https://forms.gle/UrMeeBoYwSppvzcu9" at bounding box center [919, 344] width 144 height 14
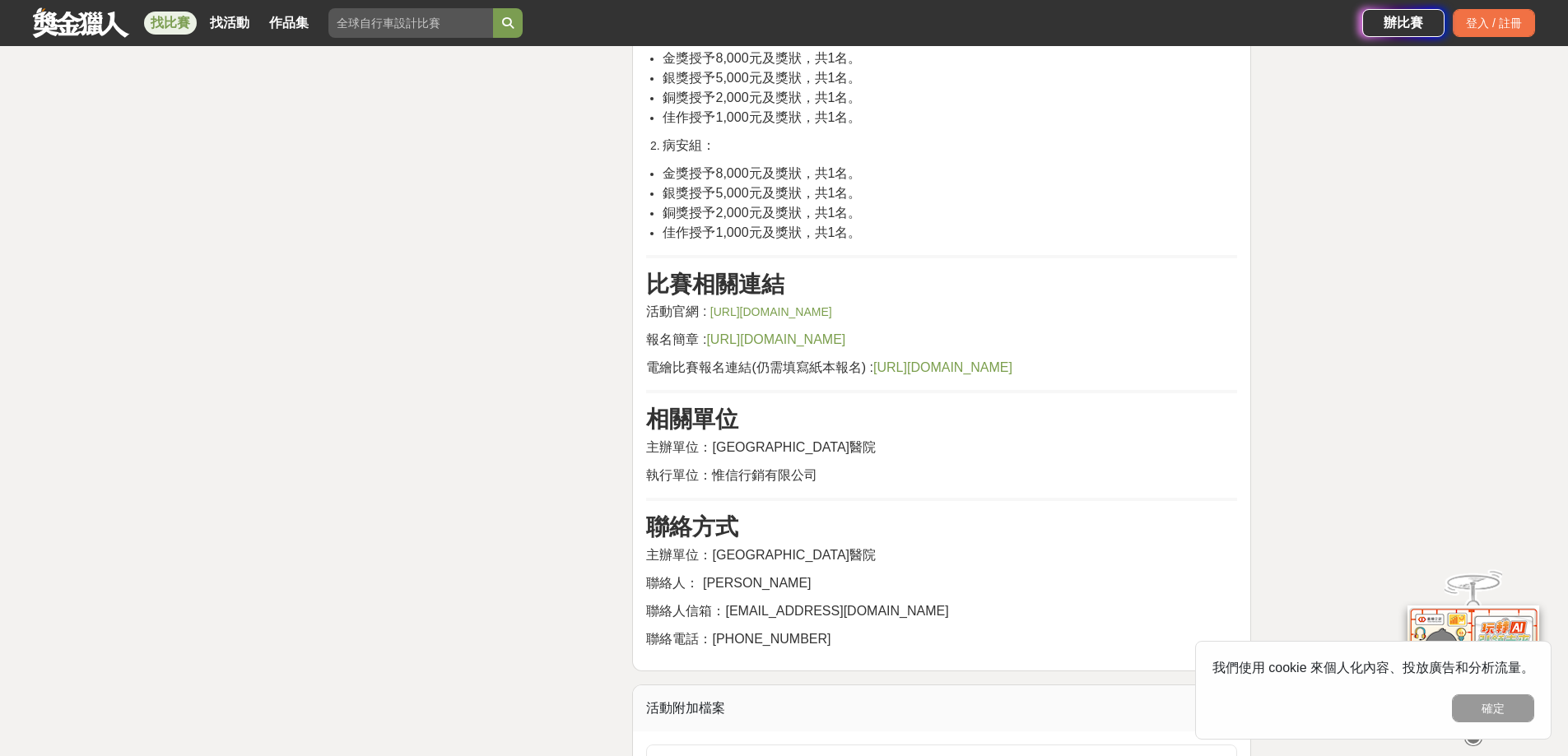
scroll to position [3044, 0]
click at [777, 333] on span "https://drive.google.com/drive/folders/1IkkdWSp0PnfEGhOm0MZbuAdxafumbtRS?usp=dr…" at bounding box center [776, 340] width 139 height 14
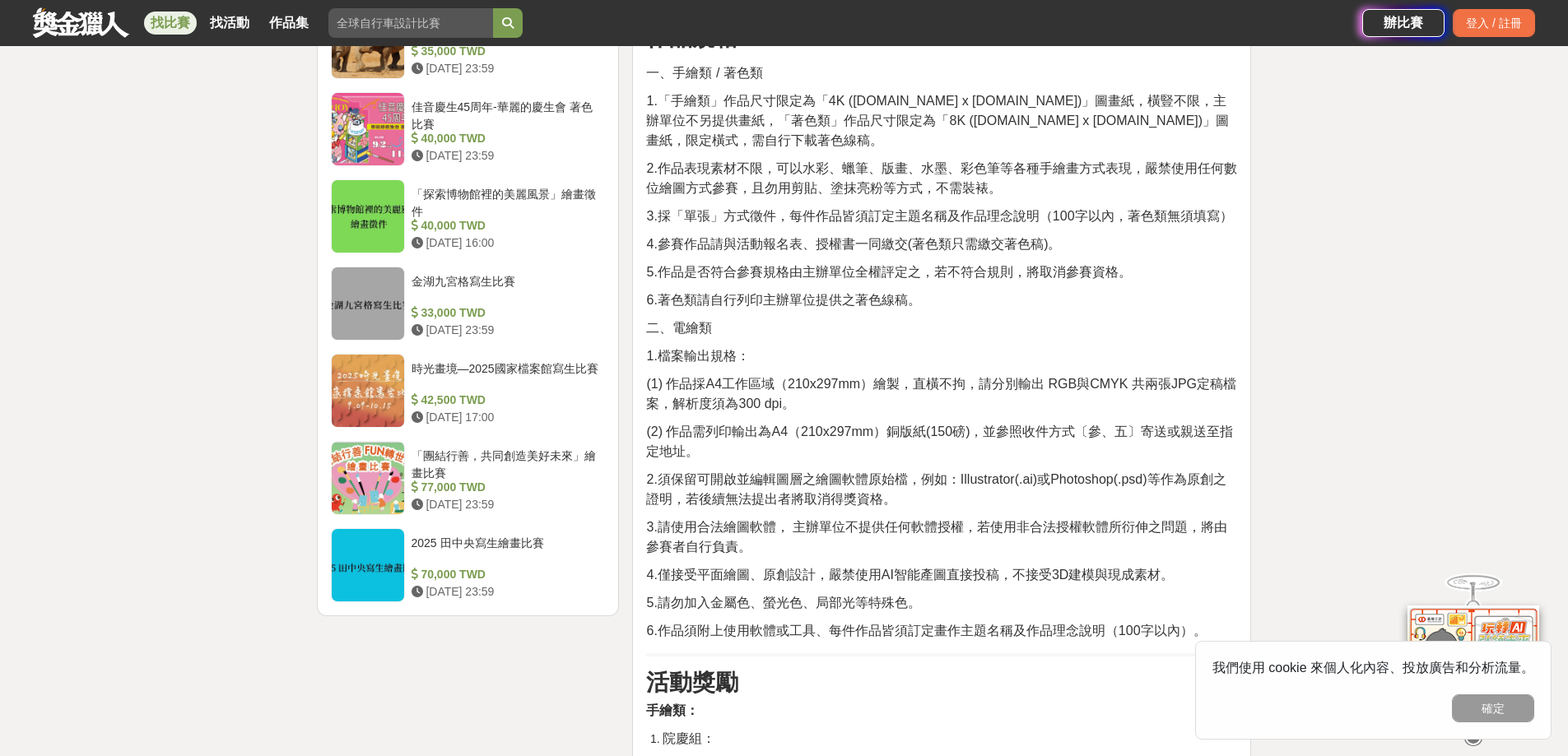
scroll to position [1811, 0]
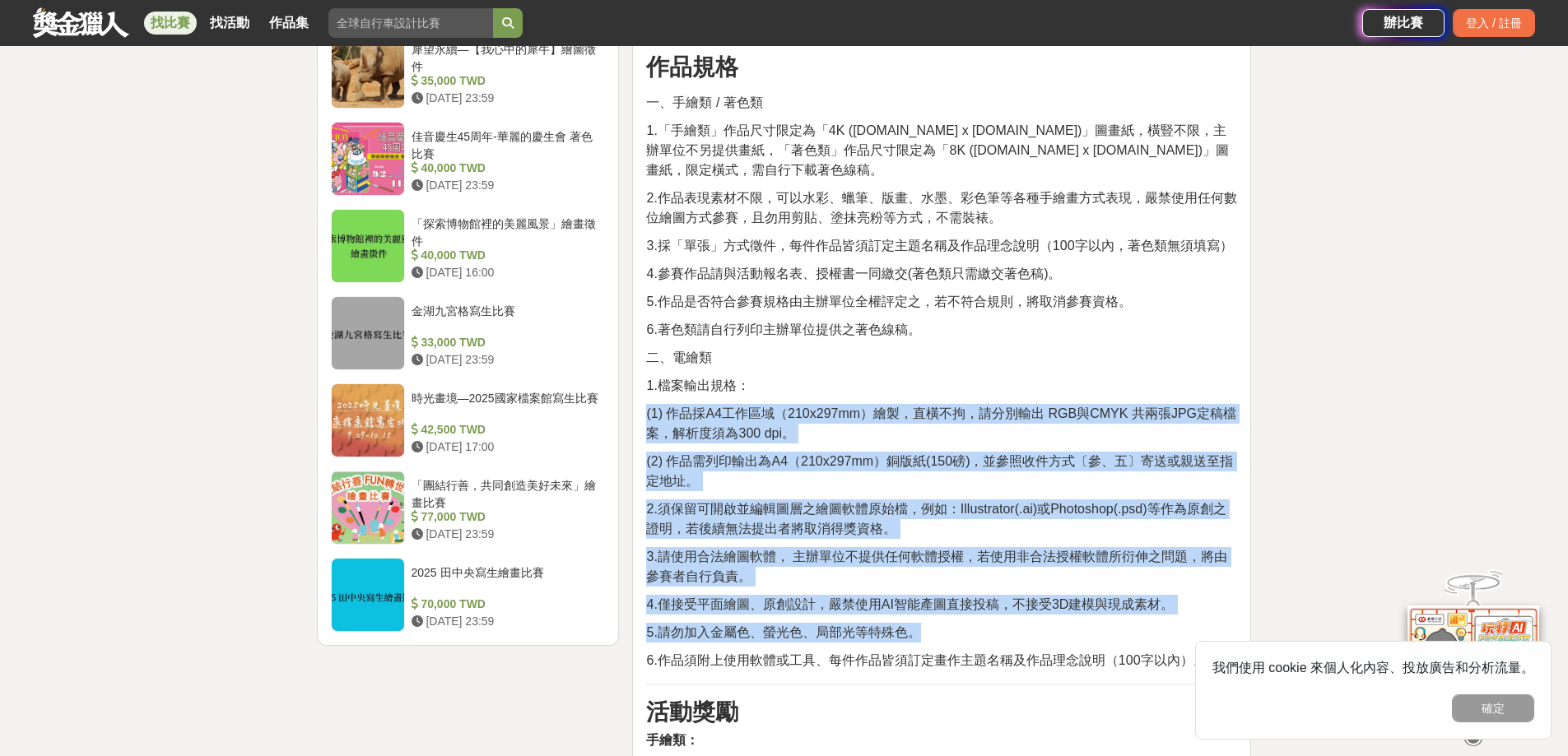
drag, startPoint x: 648, startPoint y: 395, endPoint x: 1047, endPoint y: 611, distance: 453.7
click at [1047, 611] on div "活動簡介 民國 114 年為中國醫藥大學北港附設醫院成立 40週年，為紀念這段深耕在地、服務鄉里的歷程，特舉辦「40週年院慶暨病人安全週繪畫比賽」，誠摯邀請大…" at bounding box center [941, 321] width 591 height 3127
click at [818, 502] on span "2.須保留可開啟並編輯圖層之繪圖軟體原始檔，例如：Illustrator(.ai)或Photoshop(.psd)等作為原創之證明，若後續無法提出者將取消得獎…" at bounding box center [936, 518] width 580 height 34
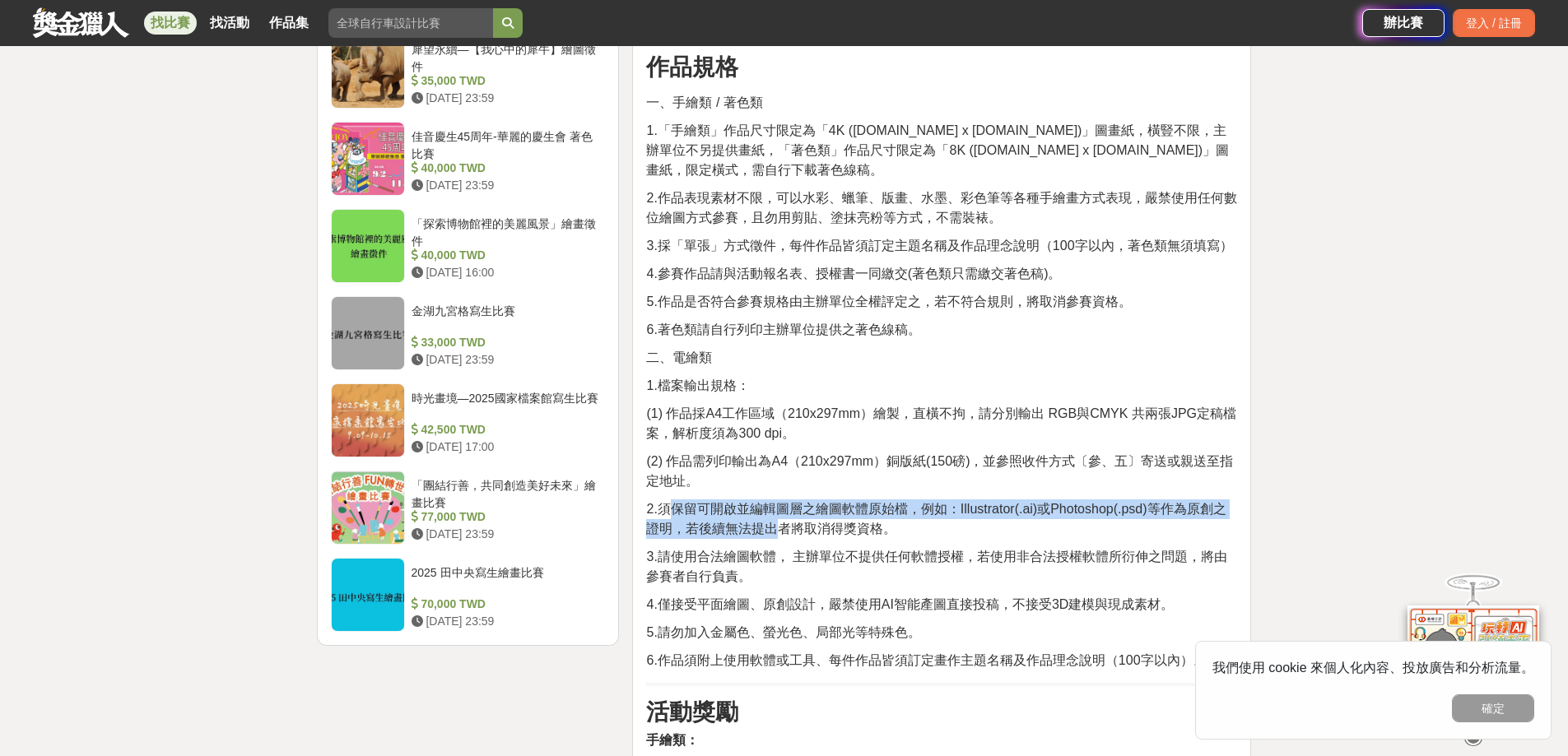
drag, startPoint x: 719, startPoint y: 501, endPoint x: 786, endPoint y: 518, distance: 69.1
click at [786, 518] on span "2.須保留可開啟並編輯圖層之繪圖軟體原始檔，例如：Illustrator(.ai)或Photoshop(.psd)等作為原創之證明，若後續無法提出者將取消得獎…" at bounding box center [936, 518] width 580 height 34
click at [791, 518] on span "2.須保留可開啟並編輯圖層之繪圖軟體原始檔，例如：Illustrator(.ai)或Photoshop(.psd)等作為原創之證明，若後續無法提出者將取消得獎…" at bounding box center [936, 518] width 580 height 34
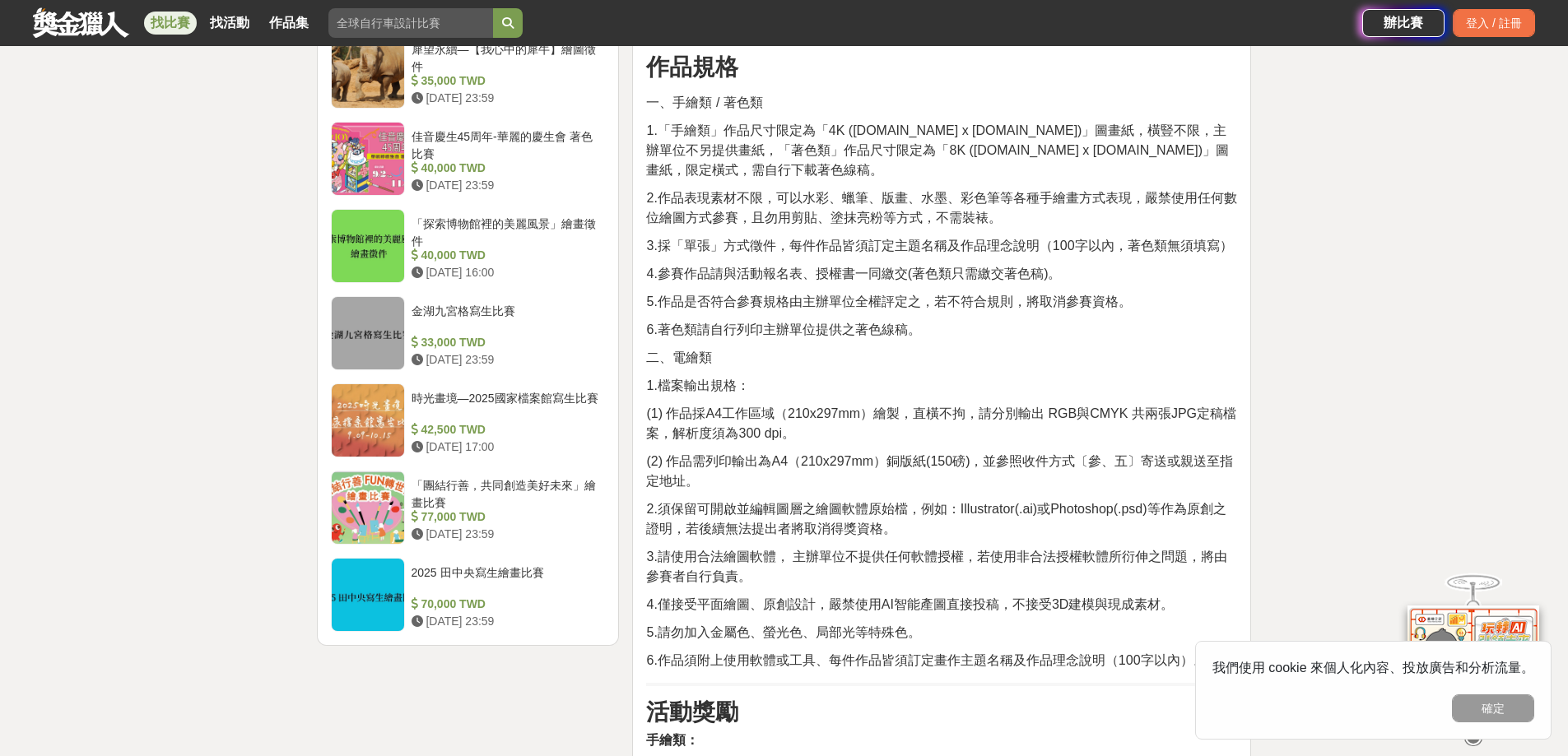
click at [839, 517] on span "2.須保留可開啟並編輯圖層之繪圖軟體原始檔，例如：Illustrator(.ai)或Photoshop(.psd)等作為原創之證明，若後續無法提出者將取消得獎…" at bounding box center [936, 518] width 580 height 34
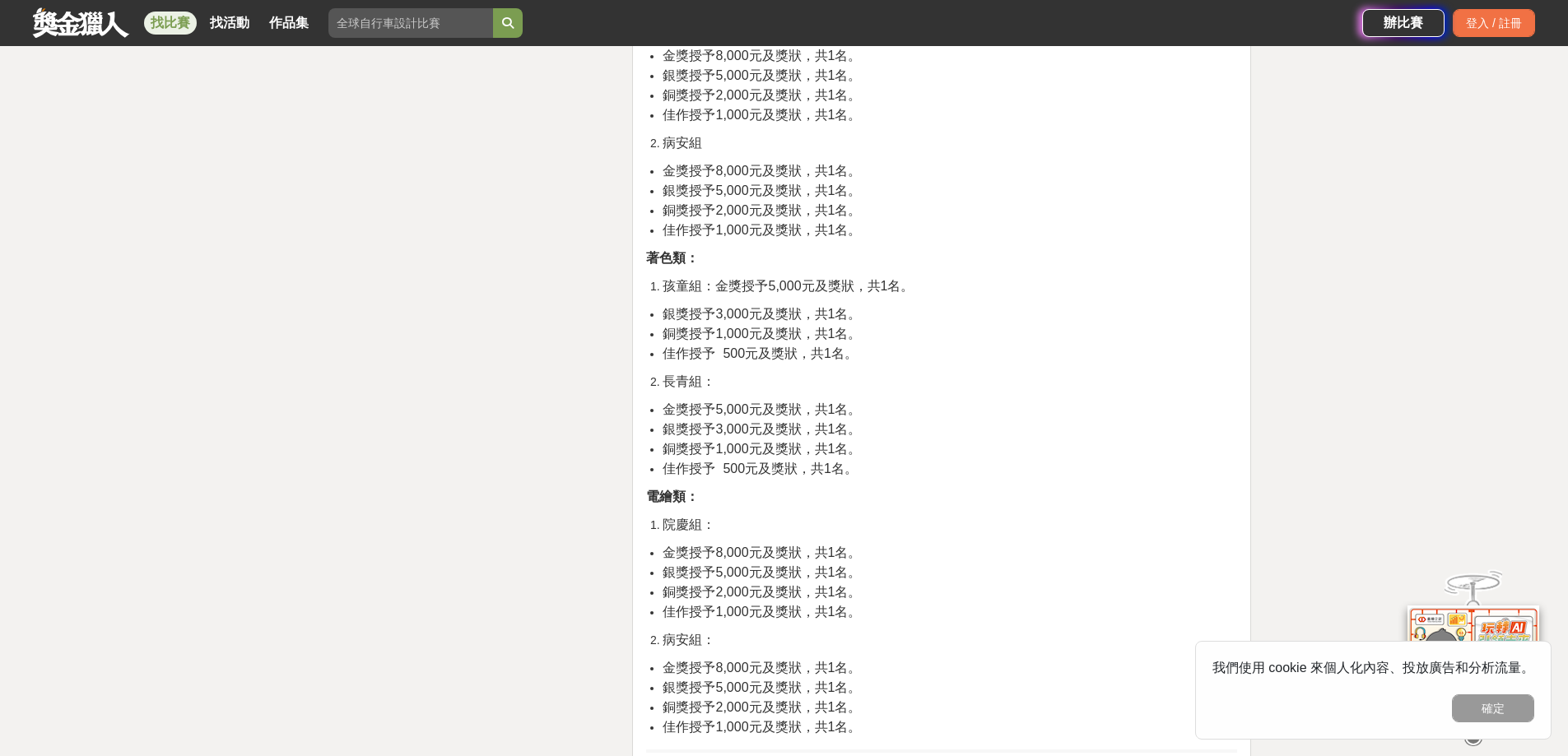
scroll to position [2386, 0]
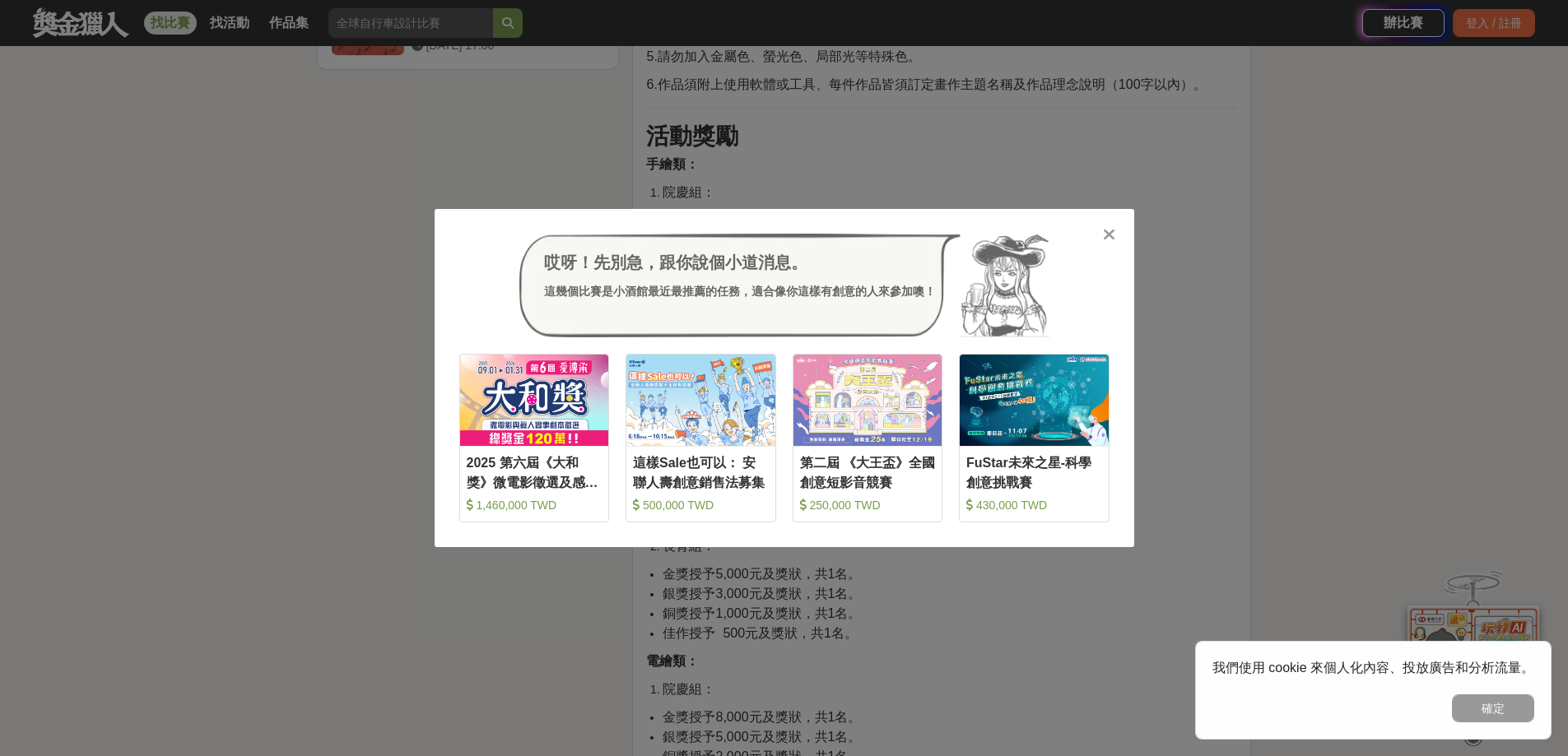
click at [1111, 228] on icon at bounding box center [1108, 234] width 12 height 17
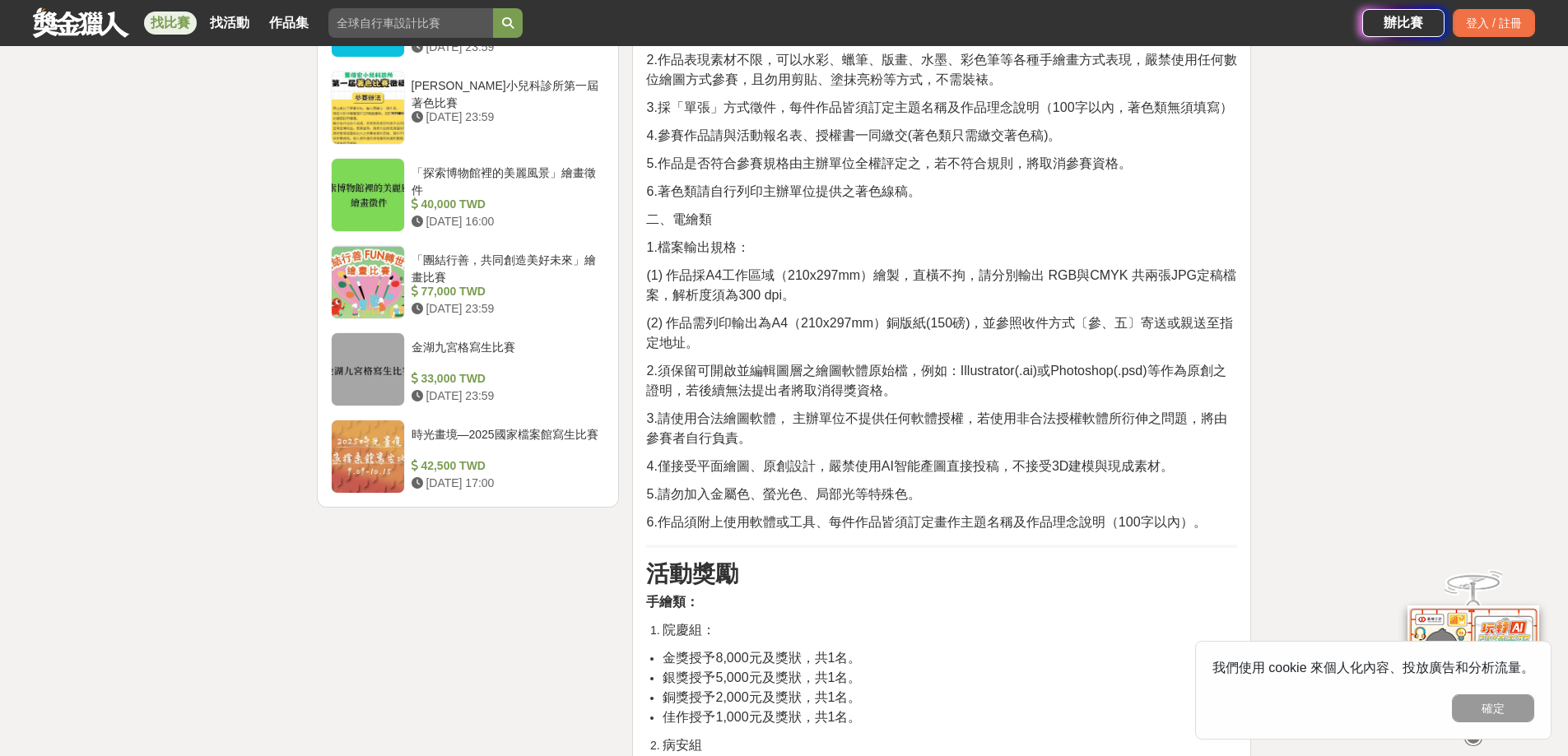
scroll to position [1811, 0]
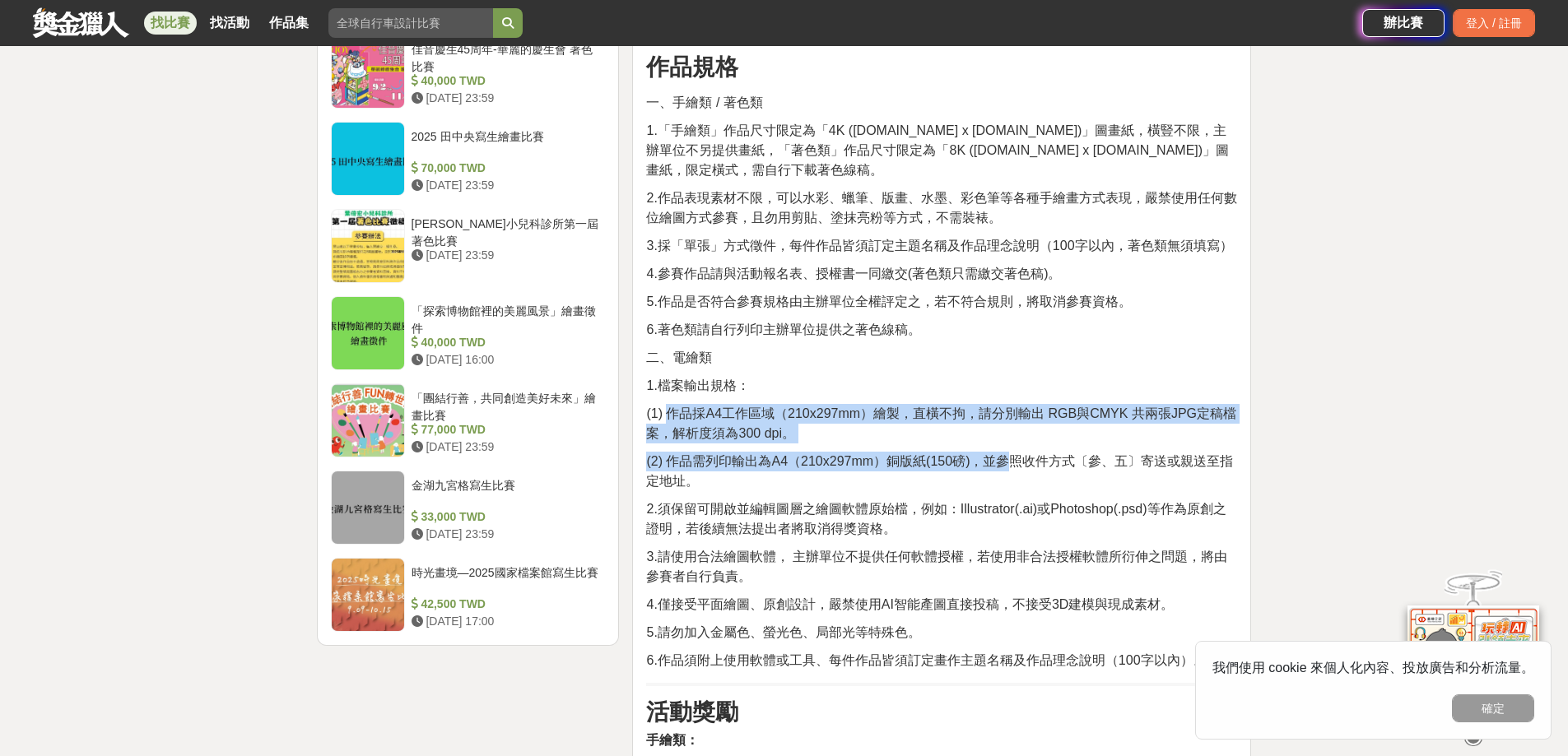
drag, startPoint x: 670, startPoint y: 401, endPoint x: 1006, endPoint y: 430, distance: 337.2
click at [1006, 430] on div "活動簡介 民國 114 年為中國醫藥大學北港附設醫院成立 40週年，為紀念這段深耕在地、服務鄉里的歷程，特舉辦「40週年院慶暨病人安全週繪畫比賽」，誠摯邀請大…" at bounding box center [941, 321] width 591 height 3127
click at [904, 407] on span "(1) 作品採A4工作區域（210x297mm）繪製，直橫不拘，請分別輸出 RGB與CMYK 共兩張JPG定稿檔案，解析度須為300 dpi。" at bounding box center [941, 423] width 590 height 34
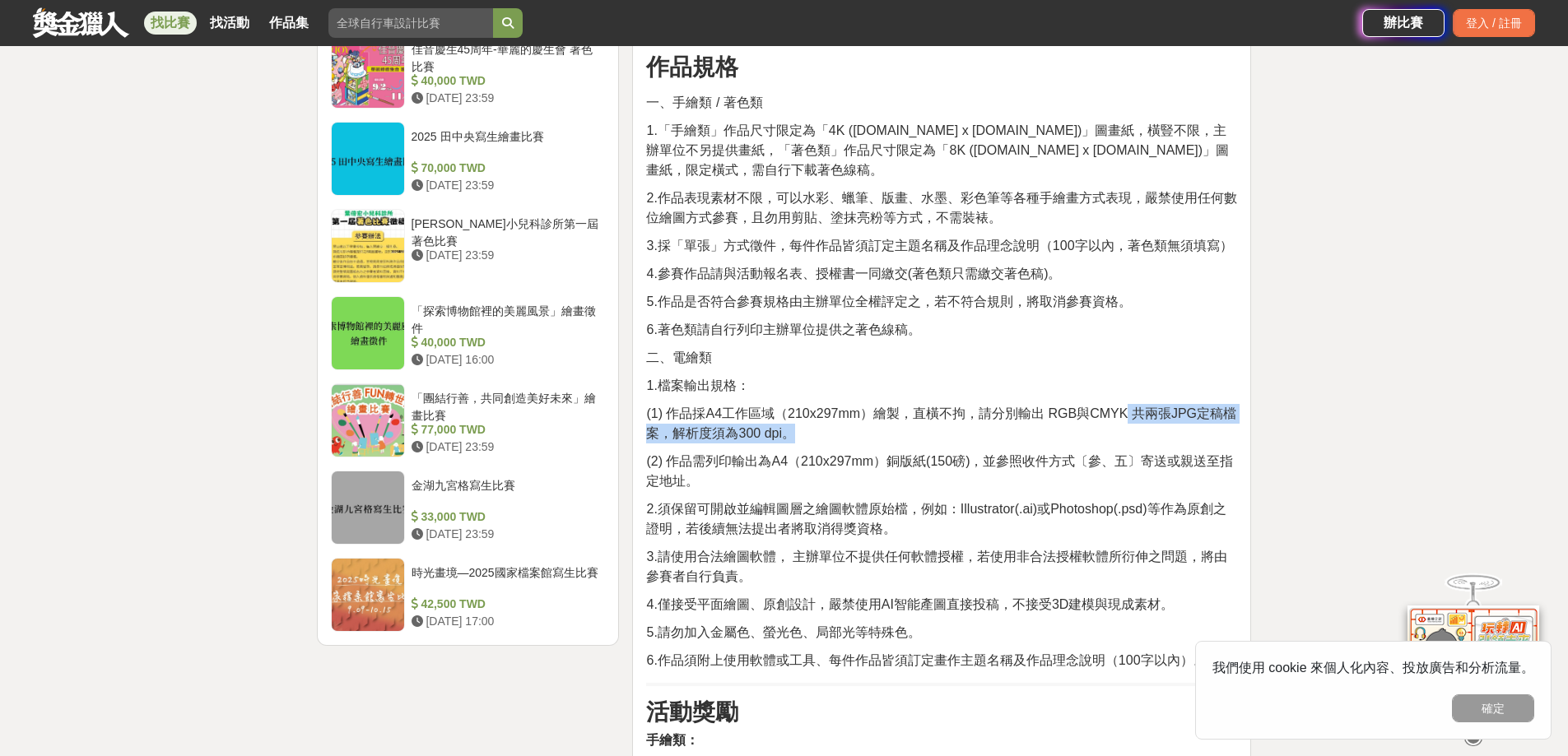
drag, startPoint x: 1119, startPoint y: 392, endPoint x: 1176, endPoint y: 407, distance: 58.9
click at [1176, 407] on p "(1) 作品採A4工作區域（210x297mm）繪製，直橫不拘，請分別輸出 RGB與CMYK 共兩張JPG定稿檔案，解析度須為300 dpi。" at bounding box center [941, 423] width 591 height 39
click at [881, 407] on span "(1) 作品採A4工作區域（210x297mm）繪製，直橫不拘，請分別輸出 RGB與CMYK 共兩張JPG定稿檔案，解析度須為300 dpi。" at bounding box center [941, 423] width 590 height 34
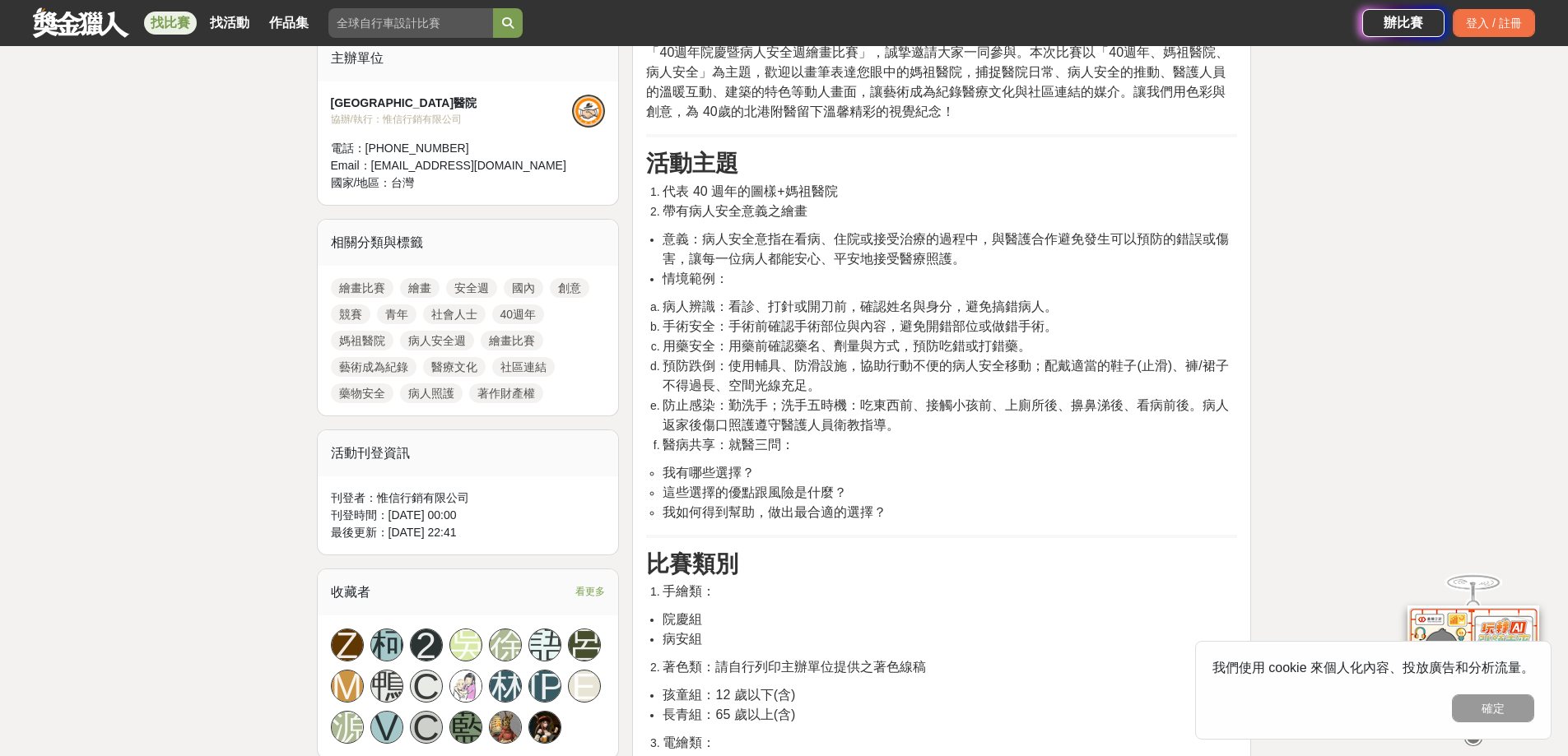
scroll to position [412, 0]
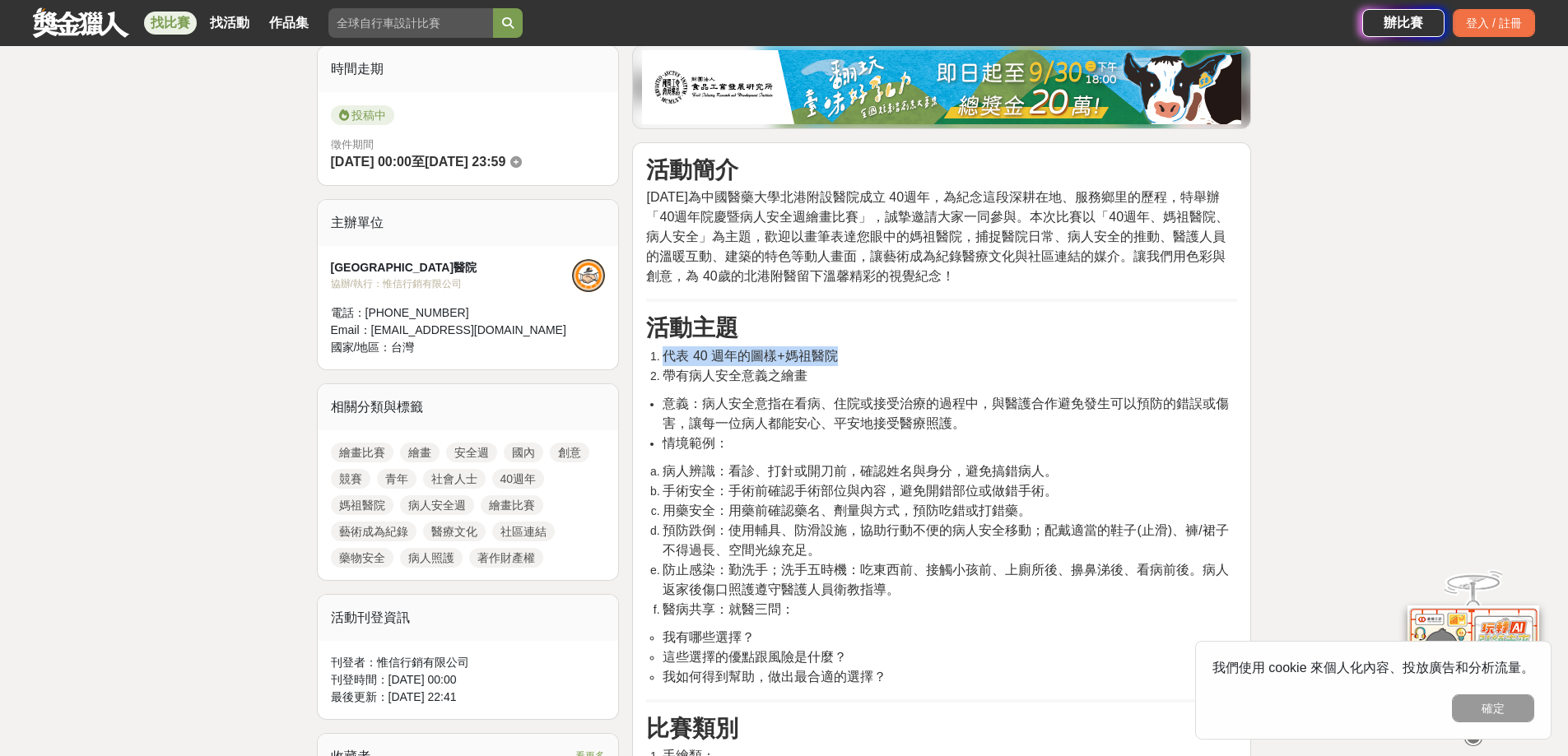
drag, startPoint x: 651, startPoint y: 354, endPoint x: 854, endPoint y: 360, distance: 203.1
click at [854, 360] on li "代表 40 週年的圖樣+媽祖醫院" at bounding box center [949, 355] width 574 height 19
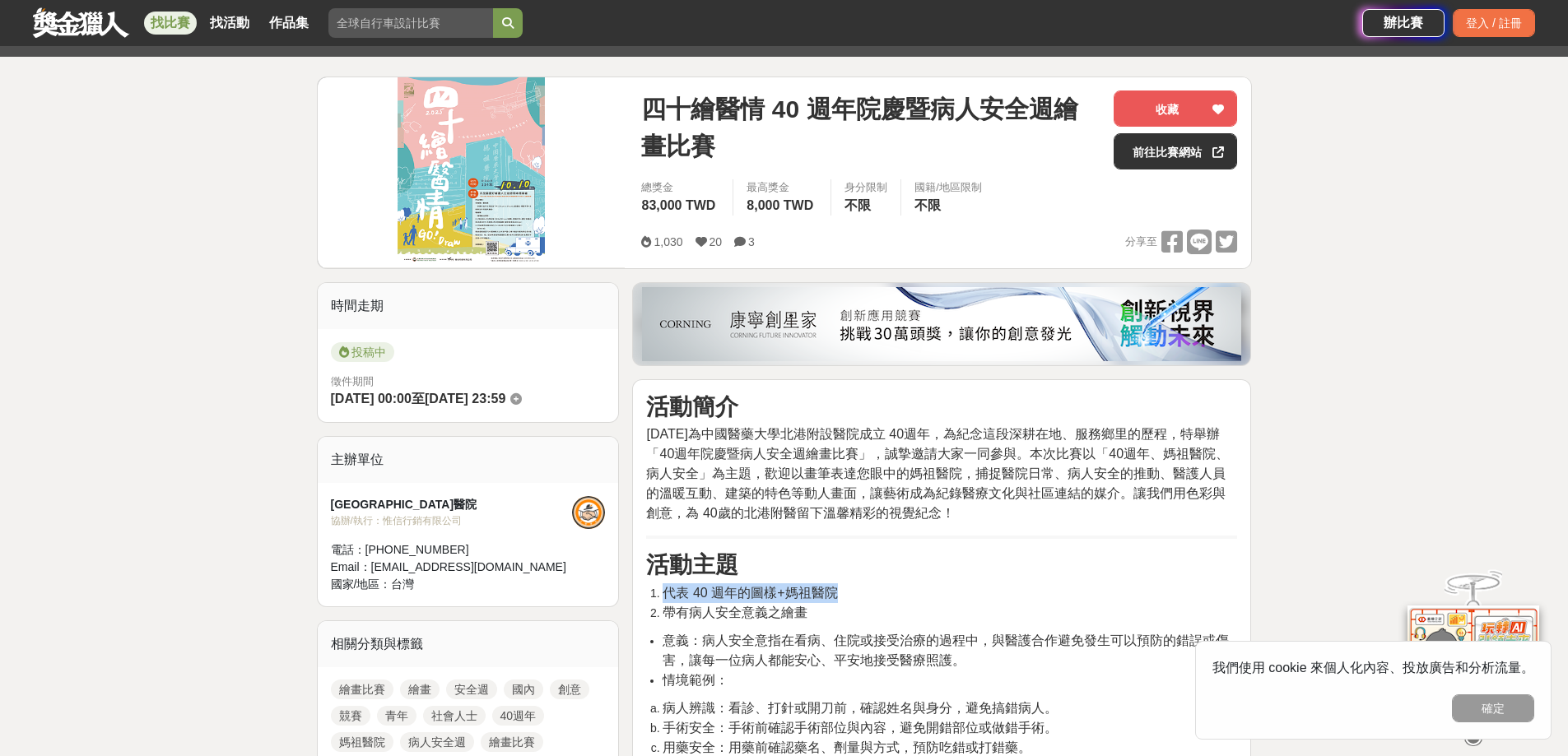
scroll to position [164, 0]
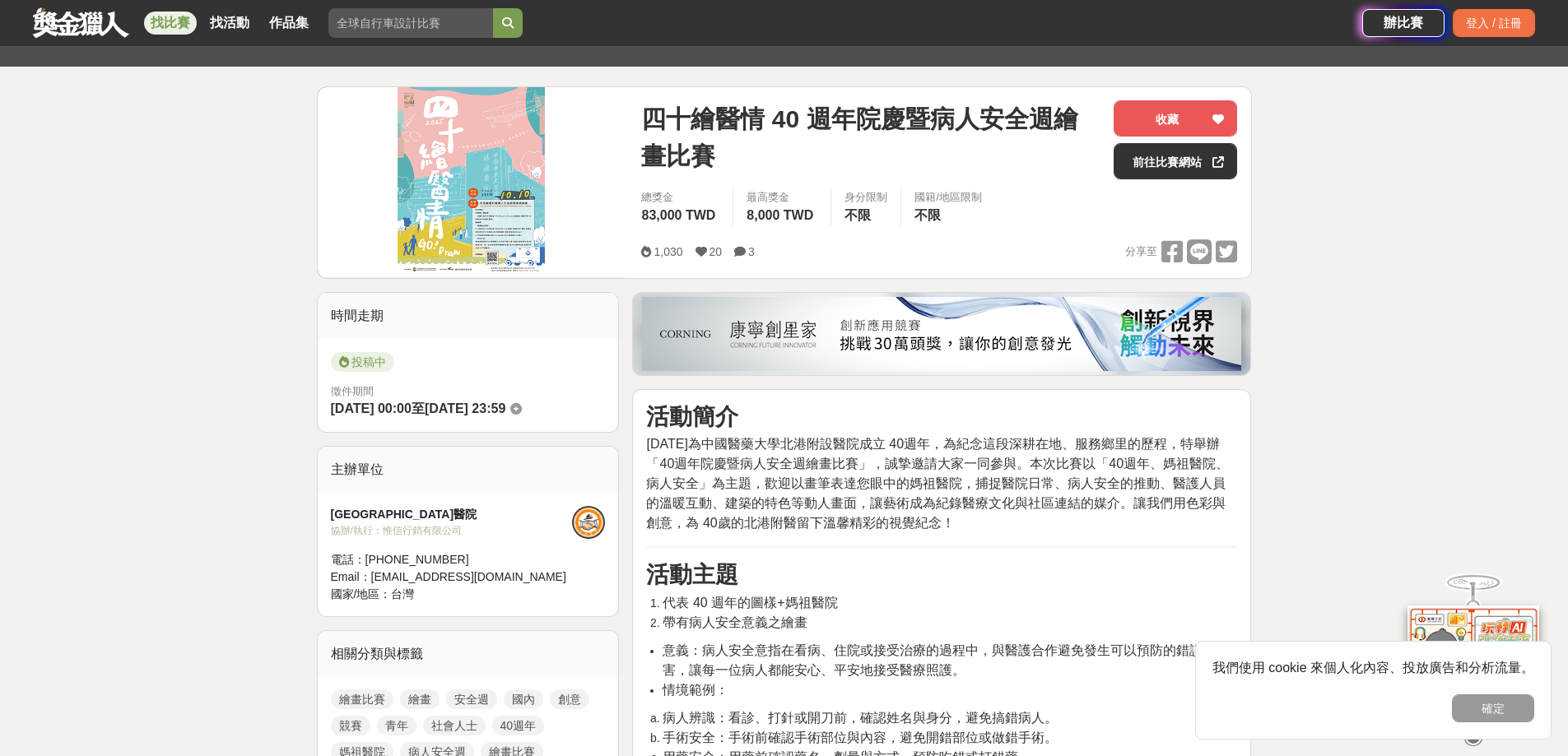
click at [786, 454] on span "民國 114 年為中國醫藥大學北港附設醫院成立 40週年，為紀念這段深耕在地、服務鄉里的歷程，特舉辦「40週年院慶暨病人安全週繪畫比賽」，誠摯邀請大家一同參與…" at bounding box center [937, 483] width 583 height 93
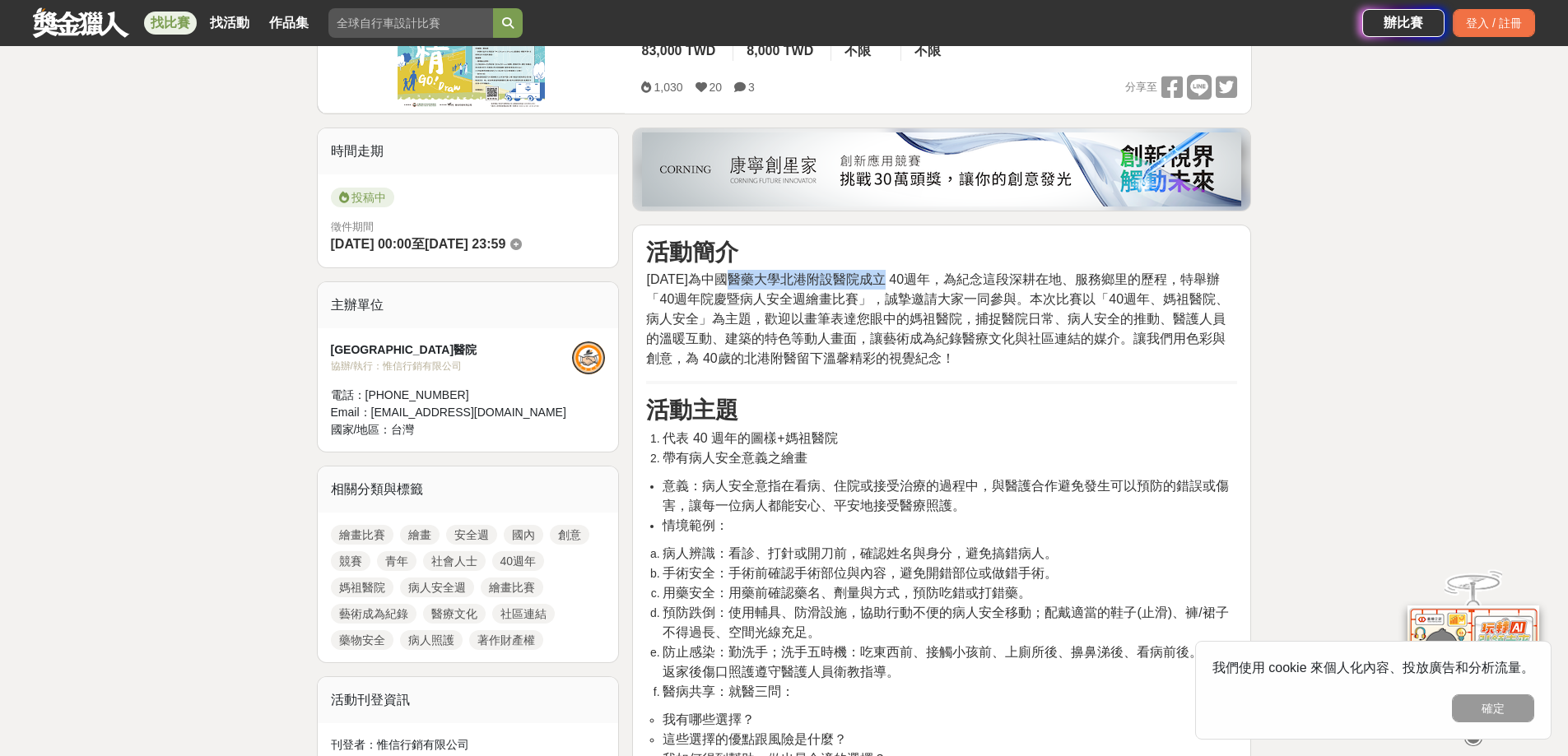
drag, startPoint x: 727, startPoint y: 278, endPoint x: 881, endPoint y: 283, distance: 154.1
click at [881, 283] on span "民國 114 年為中國醫藥大學北港附設醫院成立 40週年，為紀念這段深耕在地、服務鄉里的歷程，特舉辦「40週年院慶暨病人安全週繪畫比賽」，誠摯邀請大家一同參與…" at bounding box center [937, 318] width 583 height 93
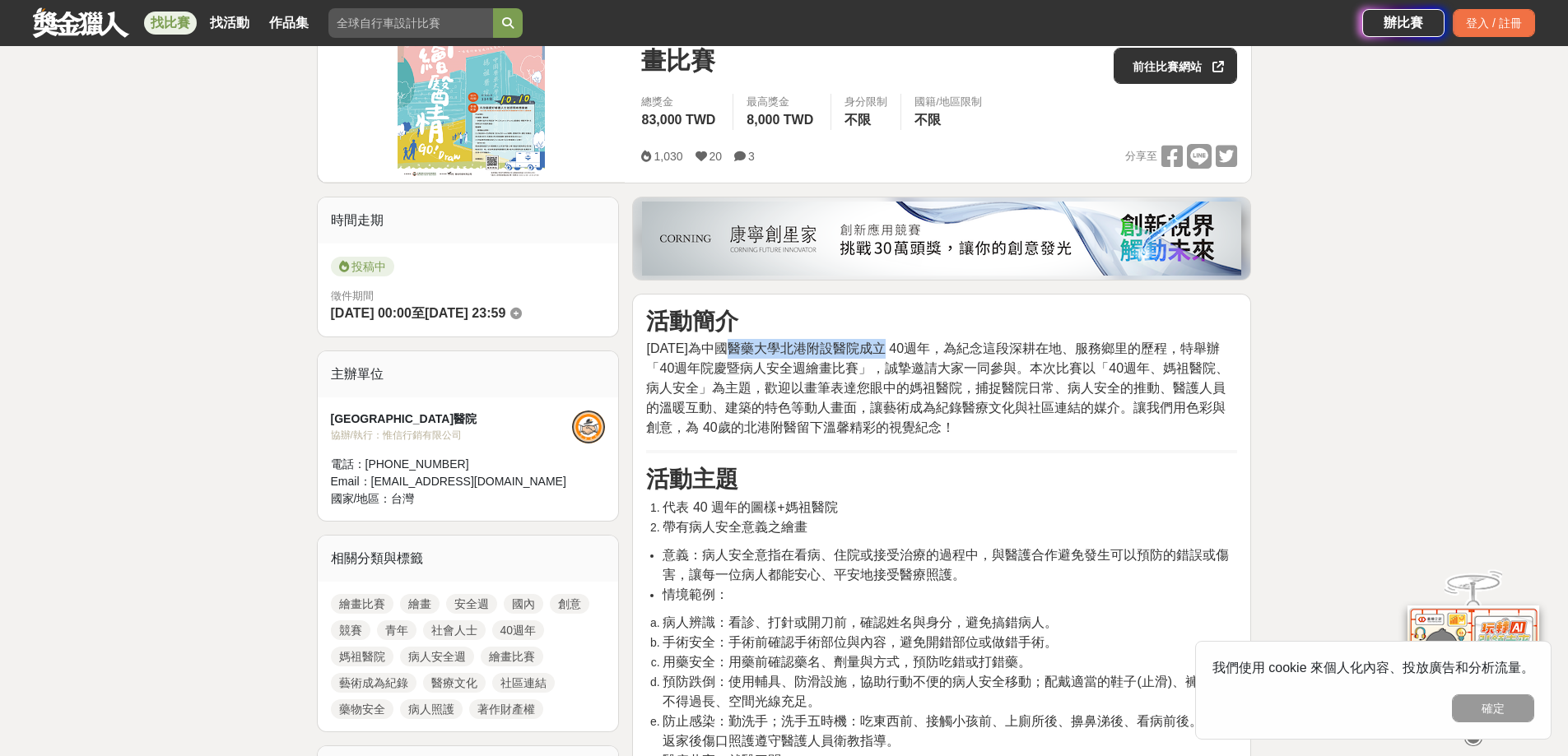
scroll to position [164, 0]
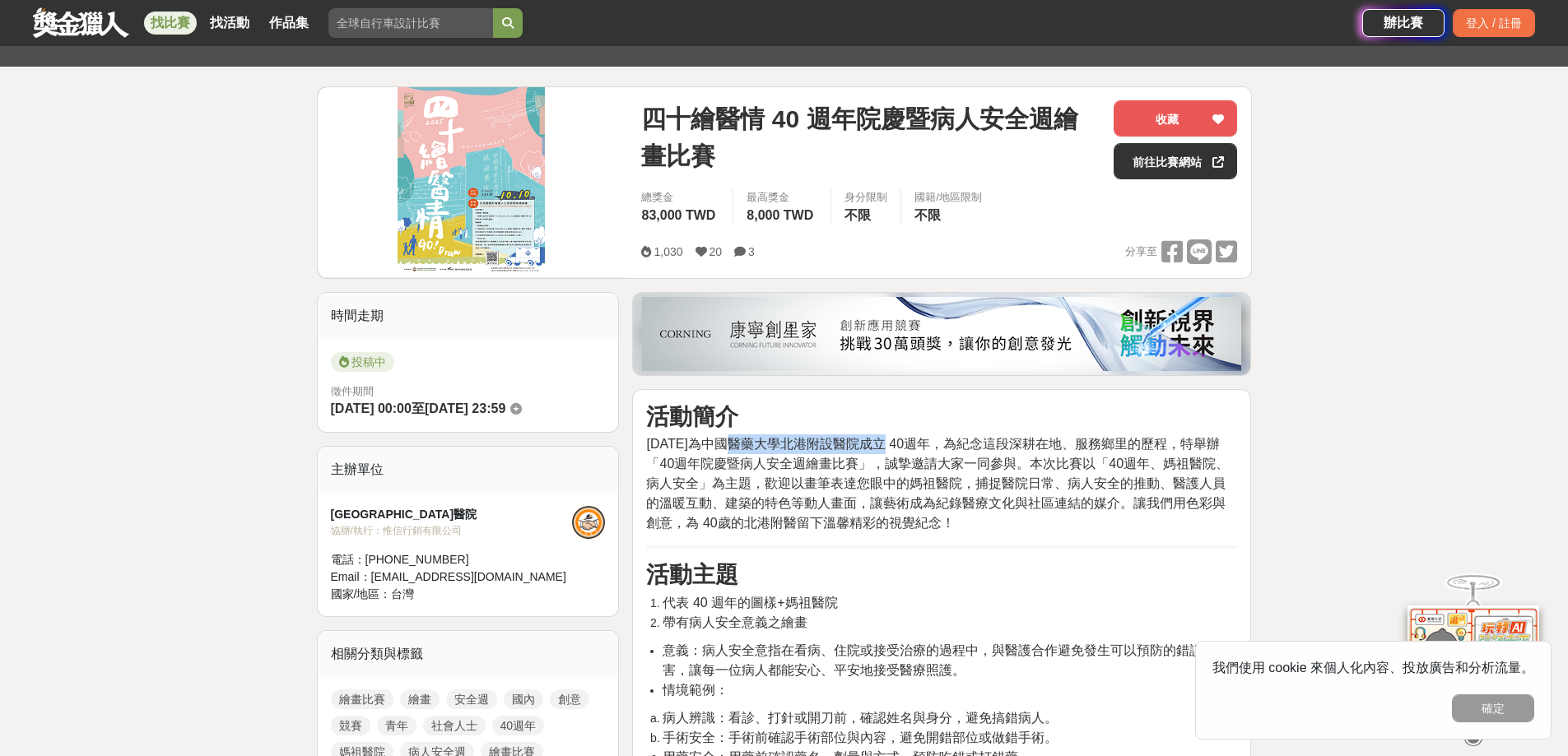
copy span "中國醫藥大學北港附設醫院"
click at [850, 491] on span "民國 114 年為中國醫藥大學北港附設醫院成立 40週年，為紀念這段深耕在地、服務鄉里的歷程，特舉辦「40週年院慶暨病人安全週繪畫比賽」，誠摯邀請大家一同參與…" at bounding box center [937, 483] width 583 height 93
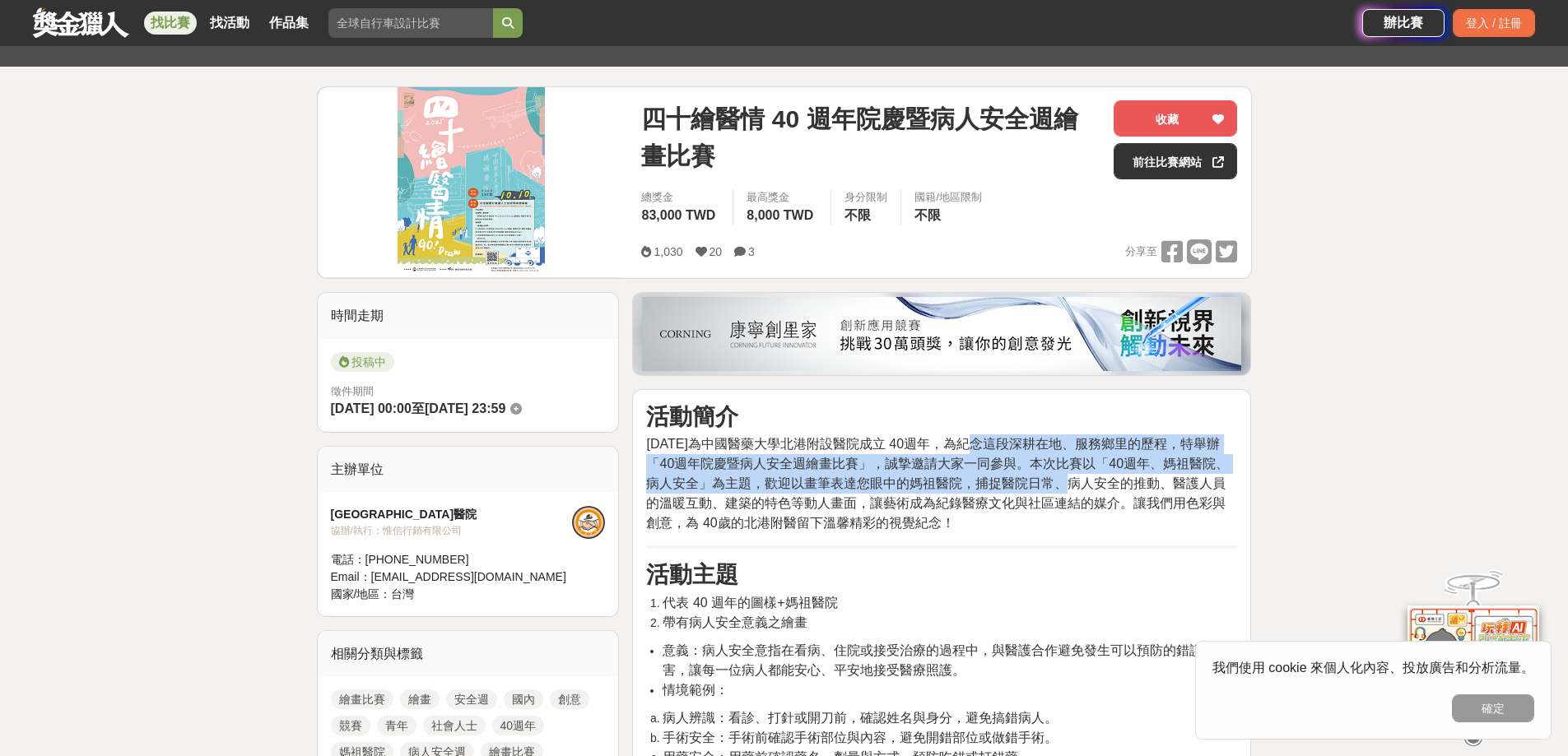
drag, startPoint x: 972, startPoint y: 435, endPoint x: 1044, endPoint y: 484, distance: 87.1
click at [1044, 484] on span "民國 114 年為中國醫藥大學北港附設醫院成立 40週年，為紀念這段深耕在地、服務鄉里的歷程，特舉辦「40週年院慶暨病人安全週繪畫比賽」，誠摯邀請大家一同參與…" at bounding box center [937, 483] width 583 height 93
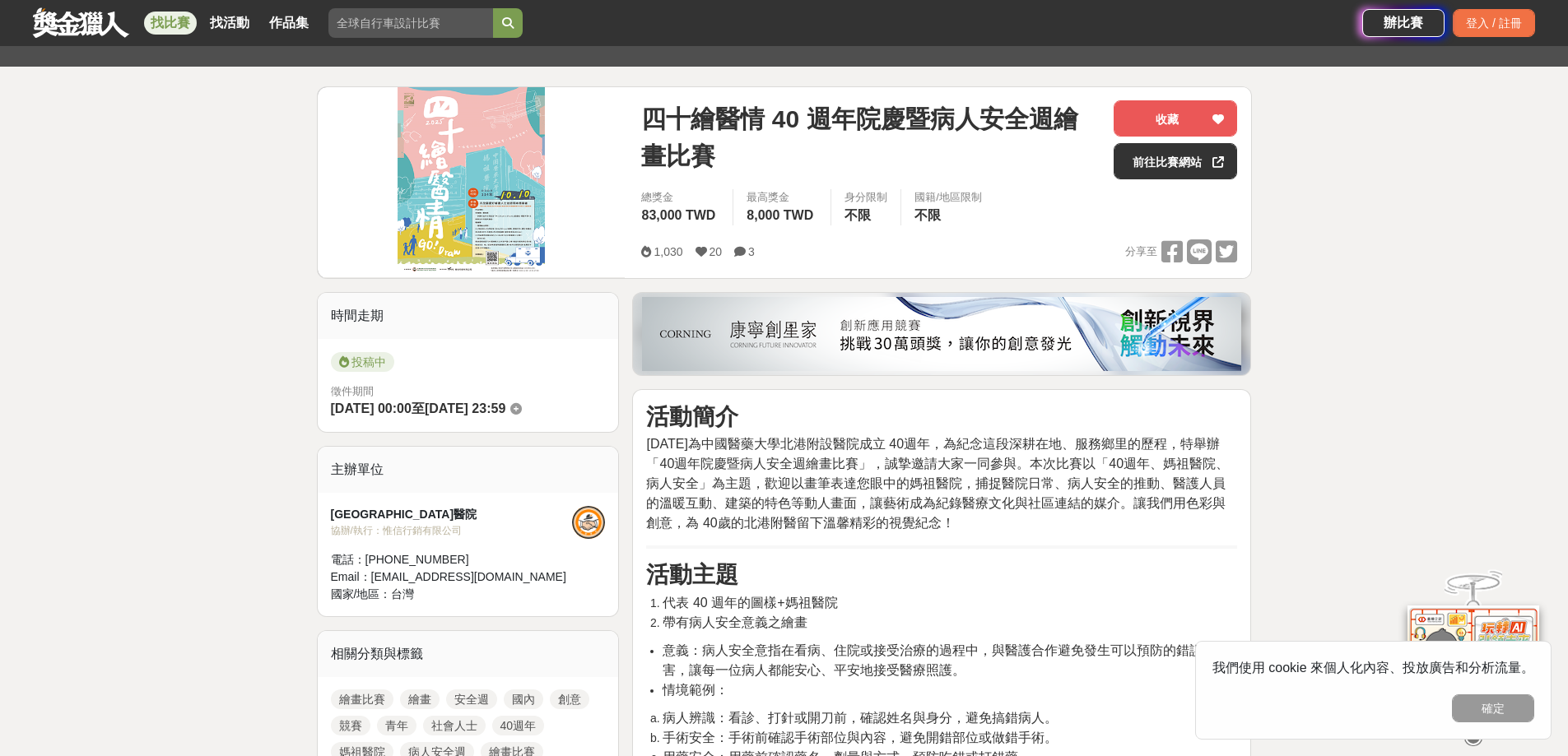
click at [880, 509] on span "民國 114 年為中國醫藥大學北港附設醫院成立 40週年，為紀念這段深耕在地、服務鄉里的歷程，特舉辦「40週年院慶暨病人安全週繪畫比賽」，誠摯邀請大家一同參與…" at bounding box center [937, 483] width 583 height 93
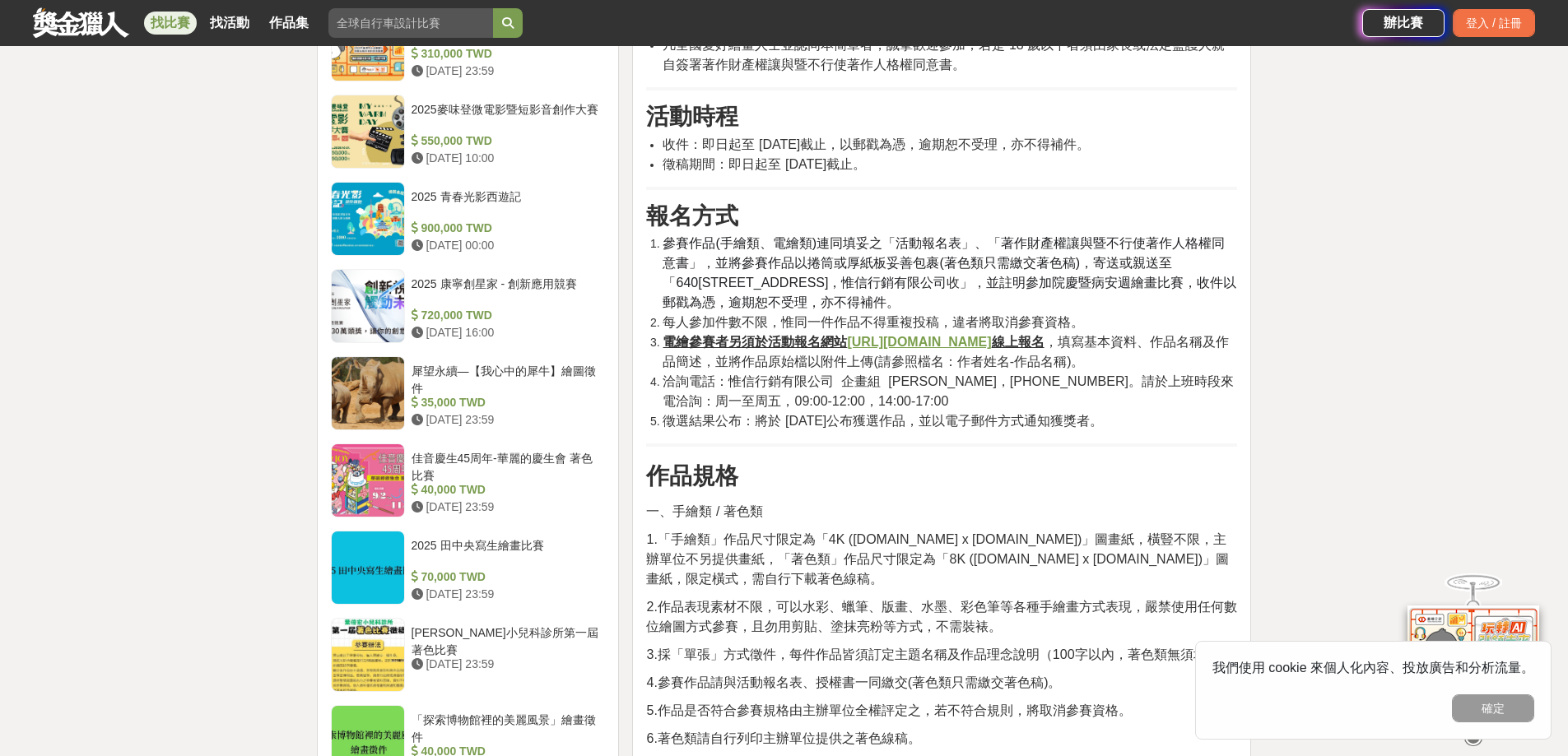
scroll to position [1399, 0]
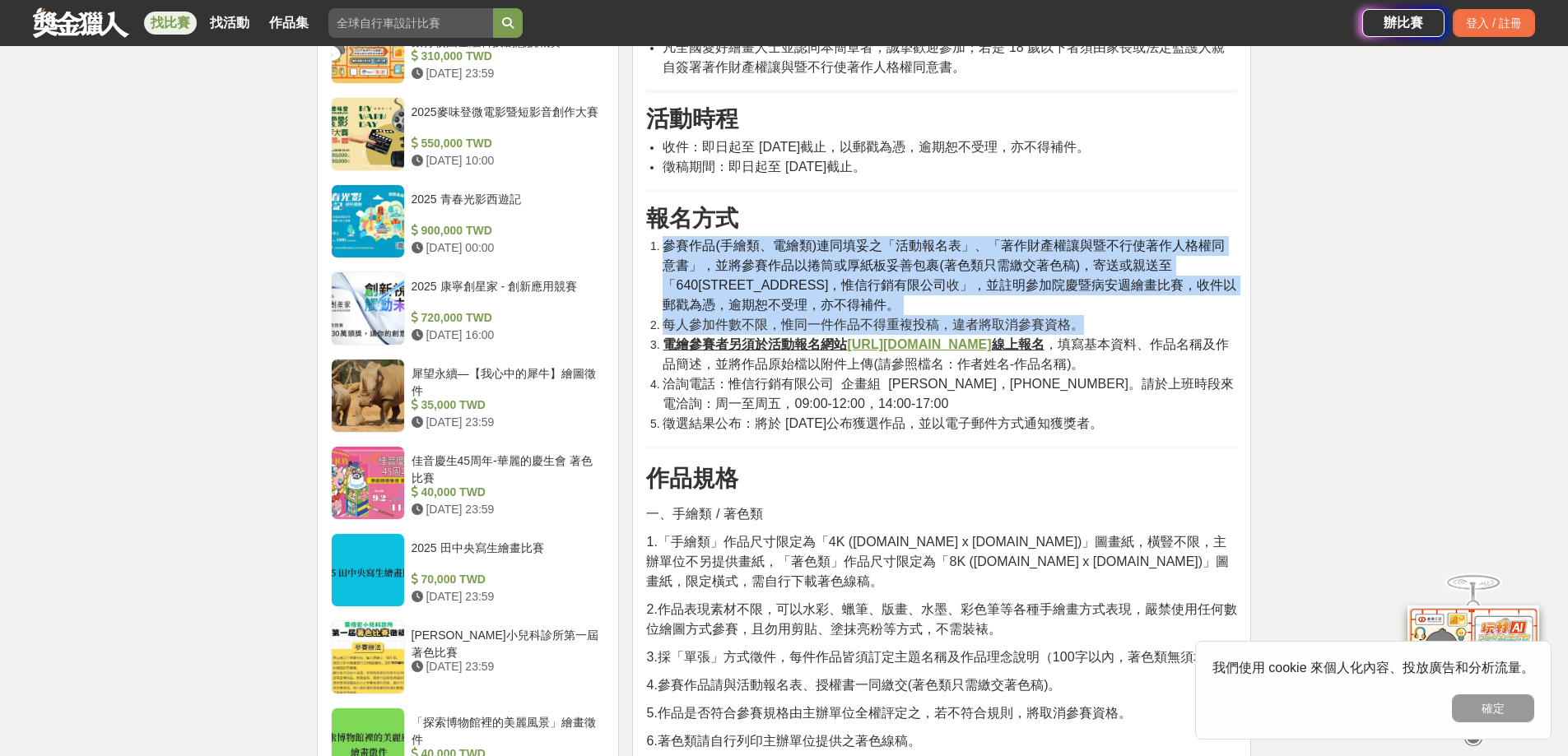
drag, startPoint x: 663, startPoint y: 243, endPoint x: 1081, endPoint y: 322, distance: 425.4
click at [1082, 322] on ol "參賽作品(手繪類、電繪類)連同填妥之「活動報名表」、「著作財產權讓與暨不行使著作人格權同意書」，並將參賽作品以捲筒或厚紙板妥善包裹(著色類只需繳交著色稿)，寄…" at bounding box center [941, 334] width 591 height 197
click at [801, 298] on span "」，並註明參加院慶暨病安週繪畫比賽，收件以郵戳為憑，逾期恕不受理，亦不得補件。" at bounding box center [949, 295] width 574 height 34
drag, startPoint x: 663, startPoint y: 248, endPoint x: 838, endPoint y: 304, distance: 183.7
click at [838, 304] on li "參賽作品(手繪類、電繪類)連同填妥之「活動報名表」、「著作財產權讓與暨不行使著作人格權同意書」，並將參賽作品以捲筒或厚紙板妥善包裹(著色類只需繳交著色稿)，寄…" at bounding box center [949, 276] width 574 height 79
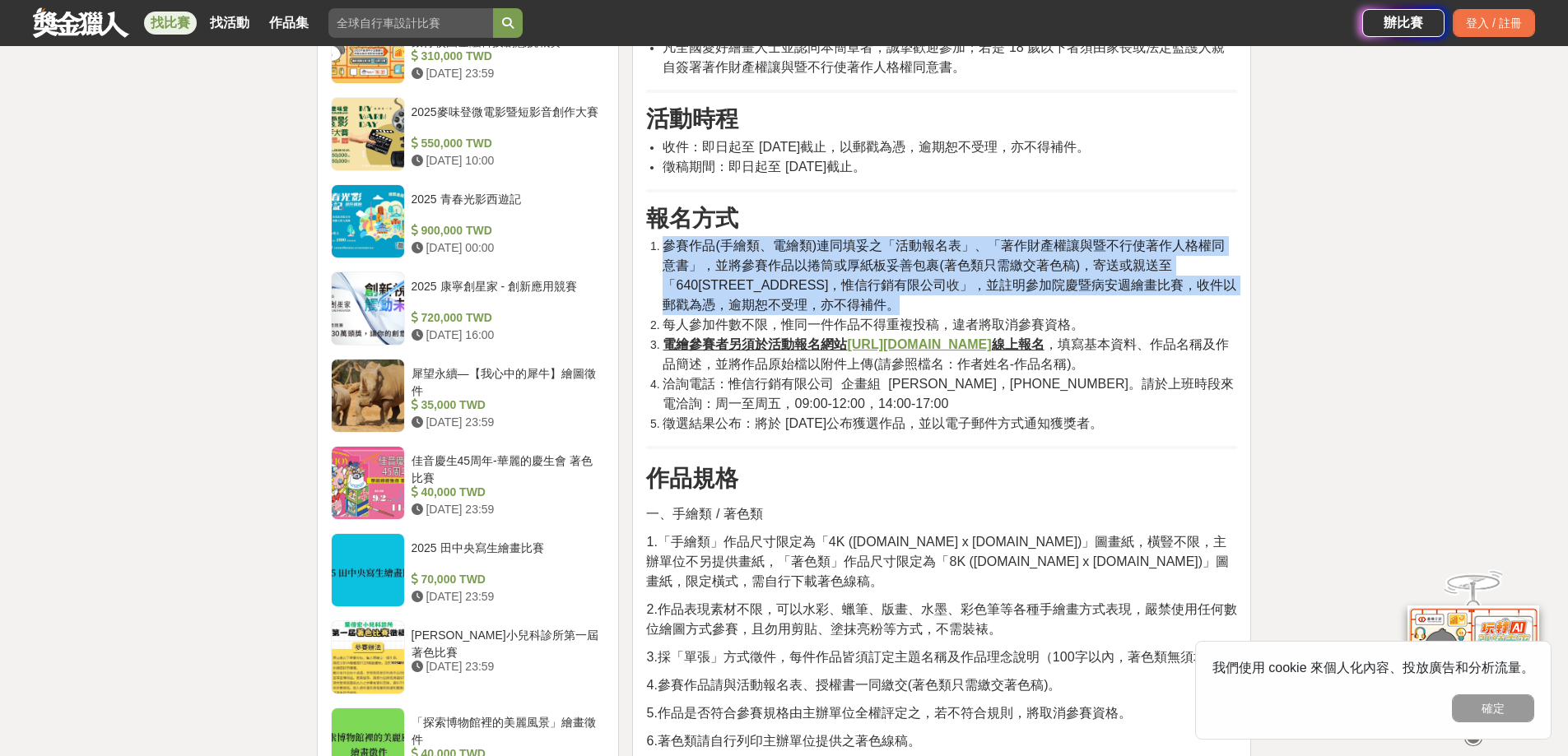
click at [817, 274] on span "參賽作品(手繪類、電繪類)連同填妥之「活動報名表」、「著作財產權讓與暨不行使著作人格權同意書」，並將參賽作品以捲筒或厚紙板妥善包裹(著色類只需繳交著色稿)，寄…" at bounding box center [944, 265] width 562 height 53
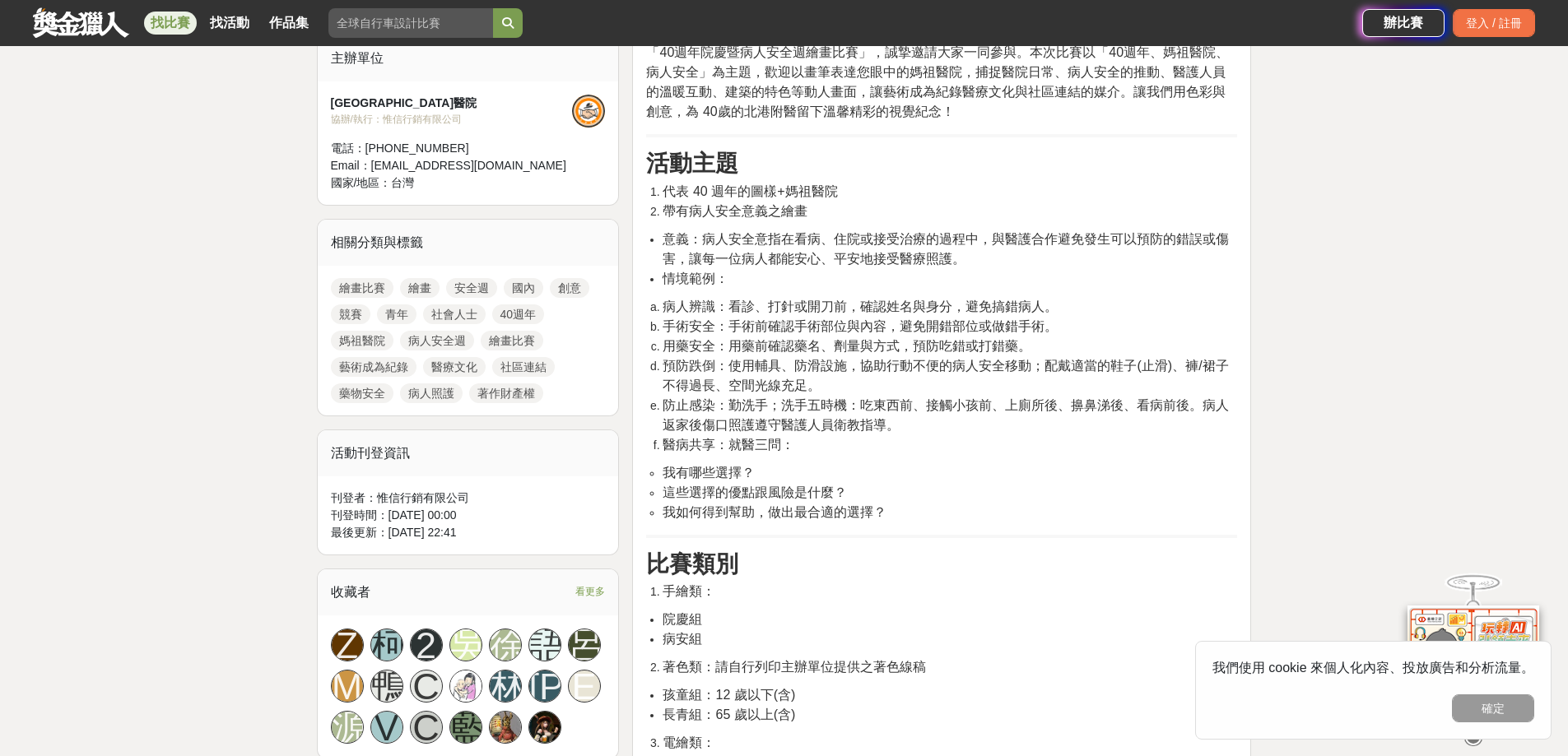
scroll to position [659, 0]
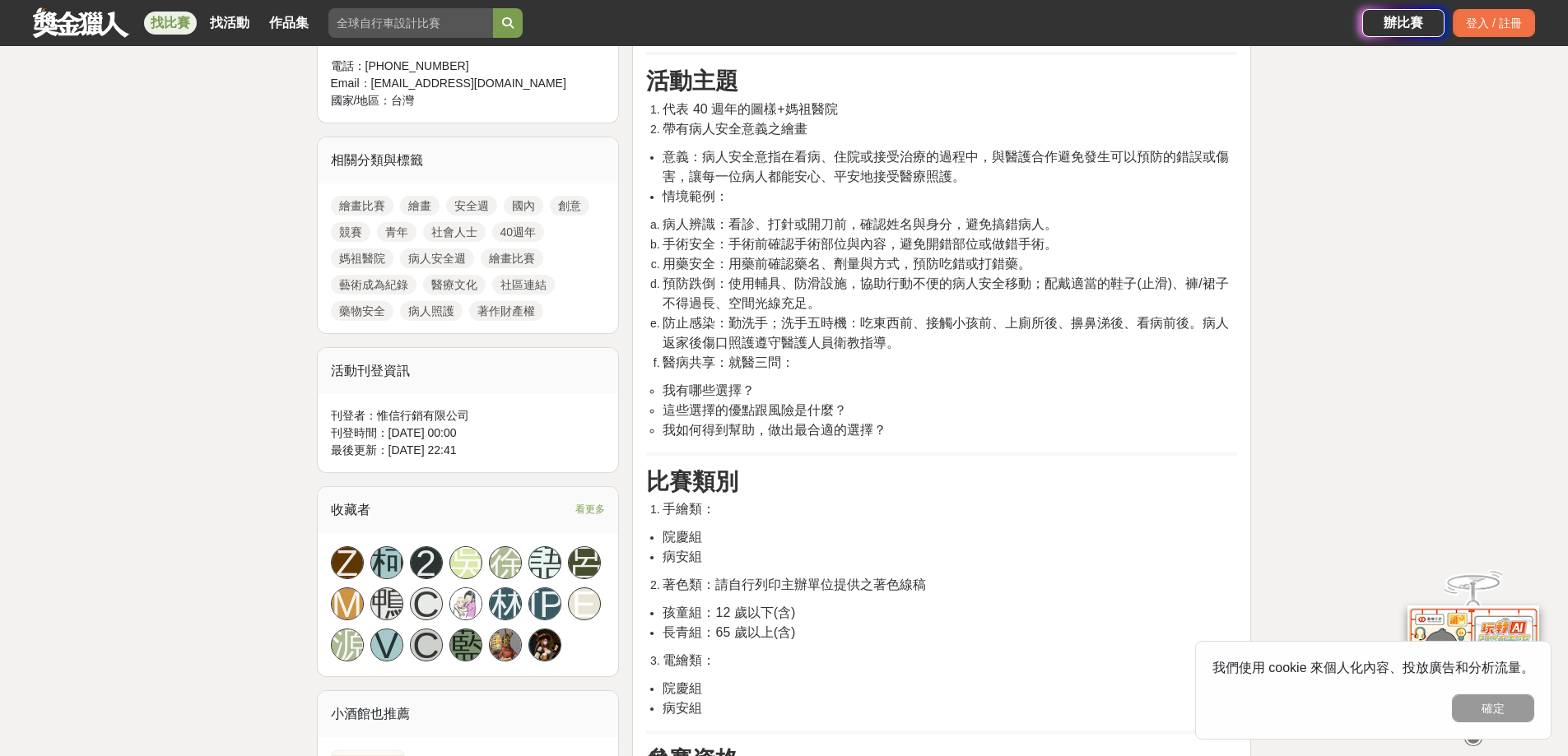
click at [762, 111] on span "代表 40 週年的圖樣+媽祖醫院" at bounding box center [750, 108] width 175 height 14
drag, startPoint x: 666, startPoint y: 131, endPoint x: 801, endPoint y: 126, distance: 135.1
click at [801, 126] on span "帶有病人安全意義之繪畫" at bounding box center [735, 129] width 145 height 14
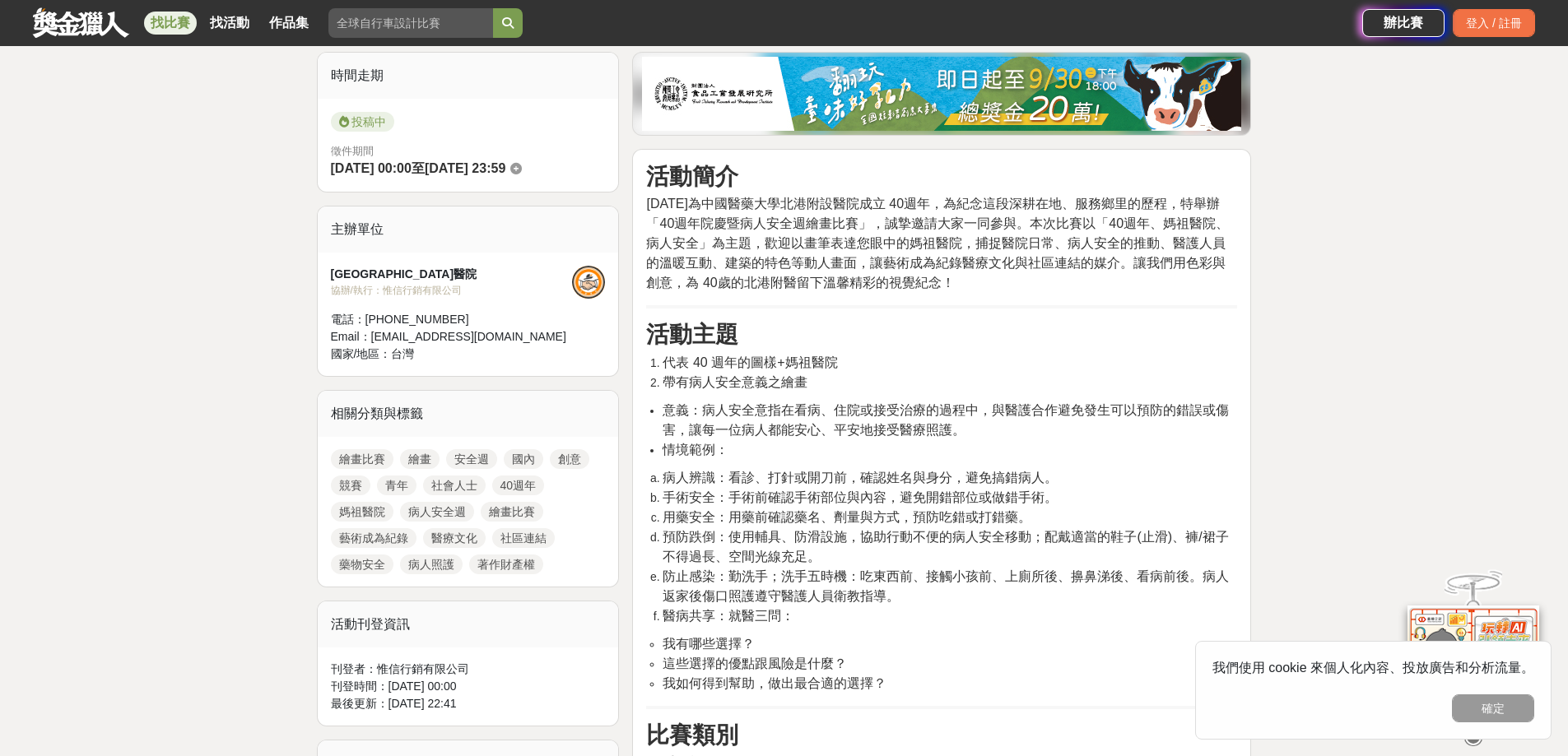
scroll to position [247, 0]
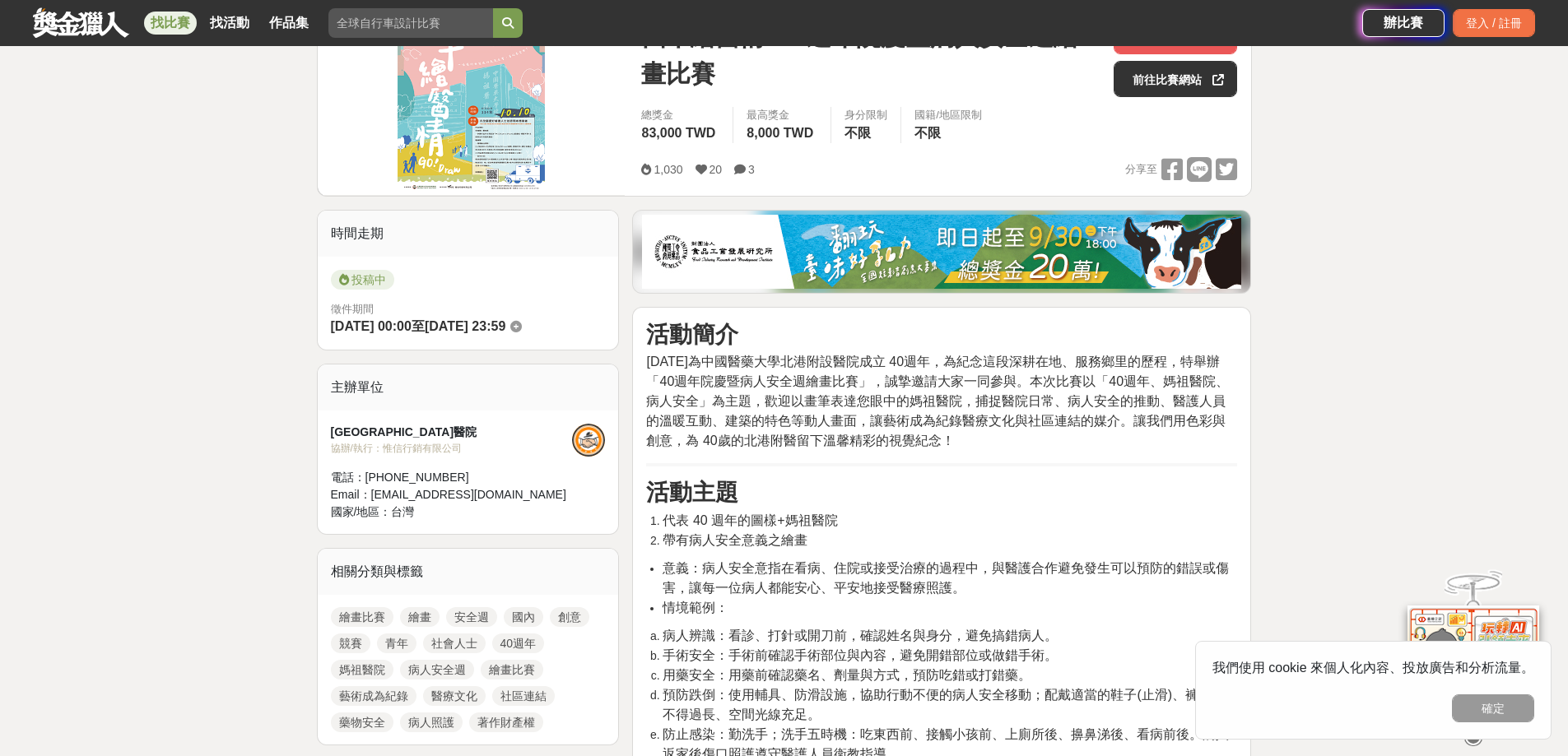
drag, startPoint x: 756, startPoint y: 366, endPoint x: 1110, endPoint y: 450, distance: 363.8
click at [1110, 450] on p "民國 114 年為中國醫藥大學北港附設醫院成立 40週年，為紀念這段深耕在地、服務鄉里的歷程，特舉辦「40週年院慶暨病人安全週繪畫比賽」，誠摯邀請大家一同參與…" at bounding box center [941, 401] width 591 height 98
click at [879, 446] on span "民國 114 年為中國醫藥大學北港附設醫院成立 40週年，為紀念這段深耕在地、服務鄉里的歷程，特舉辦「40週年院慶暨病人安全週繪畫比賽」，誠摯邀請大家一同參與…" at bounding box center [937, 401] width 583 height 93
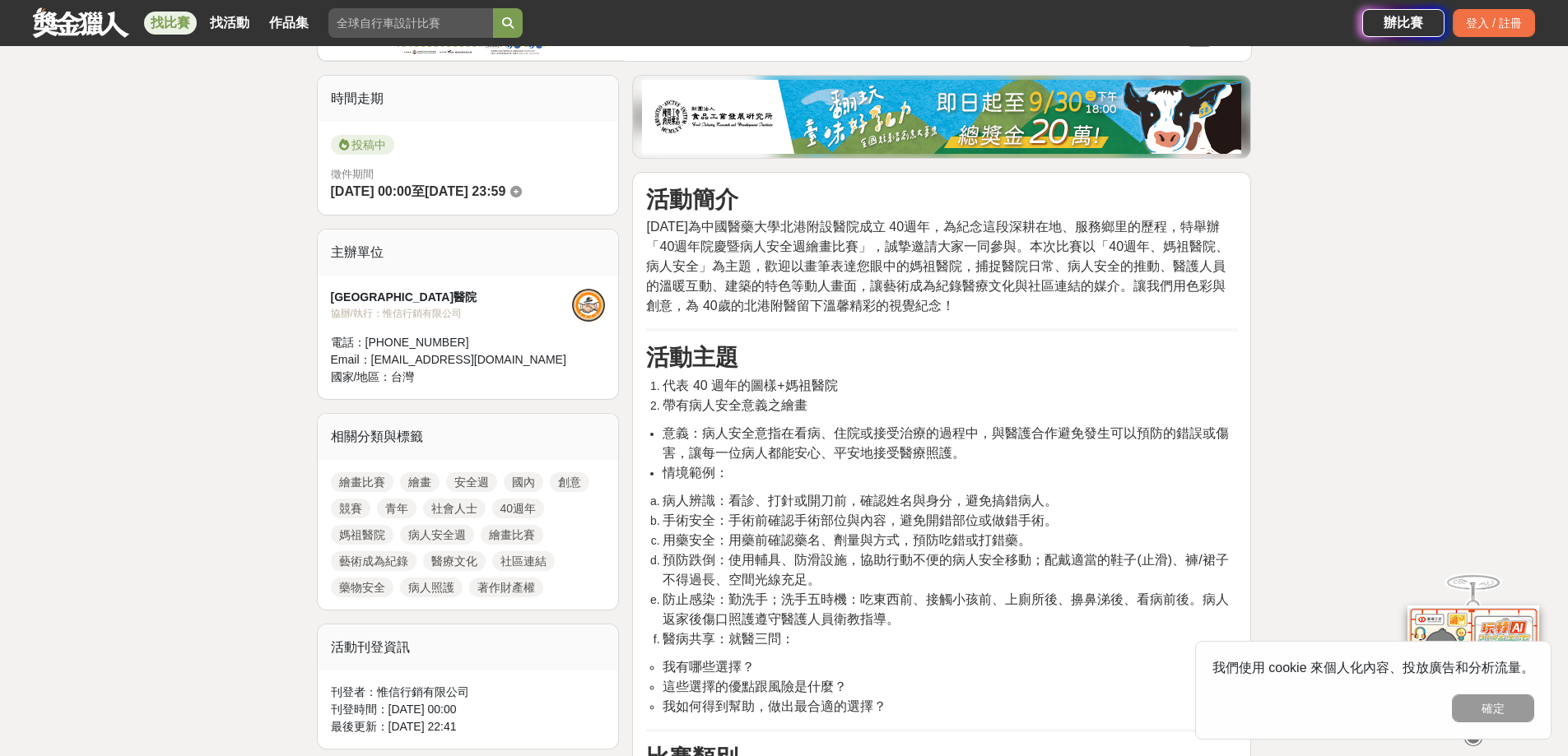
scroll to position [412, 0]
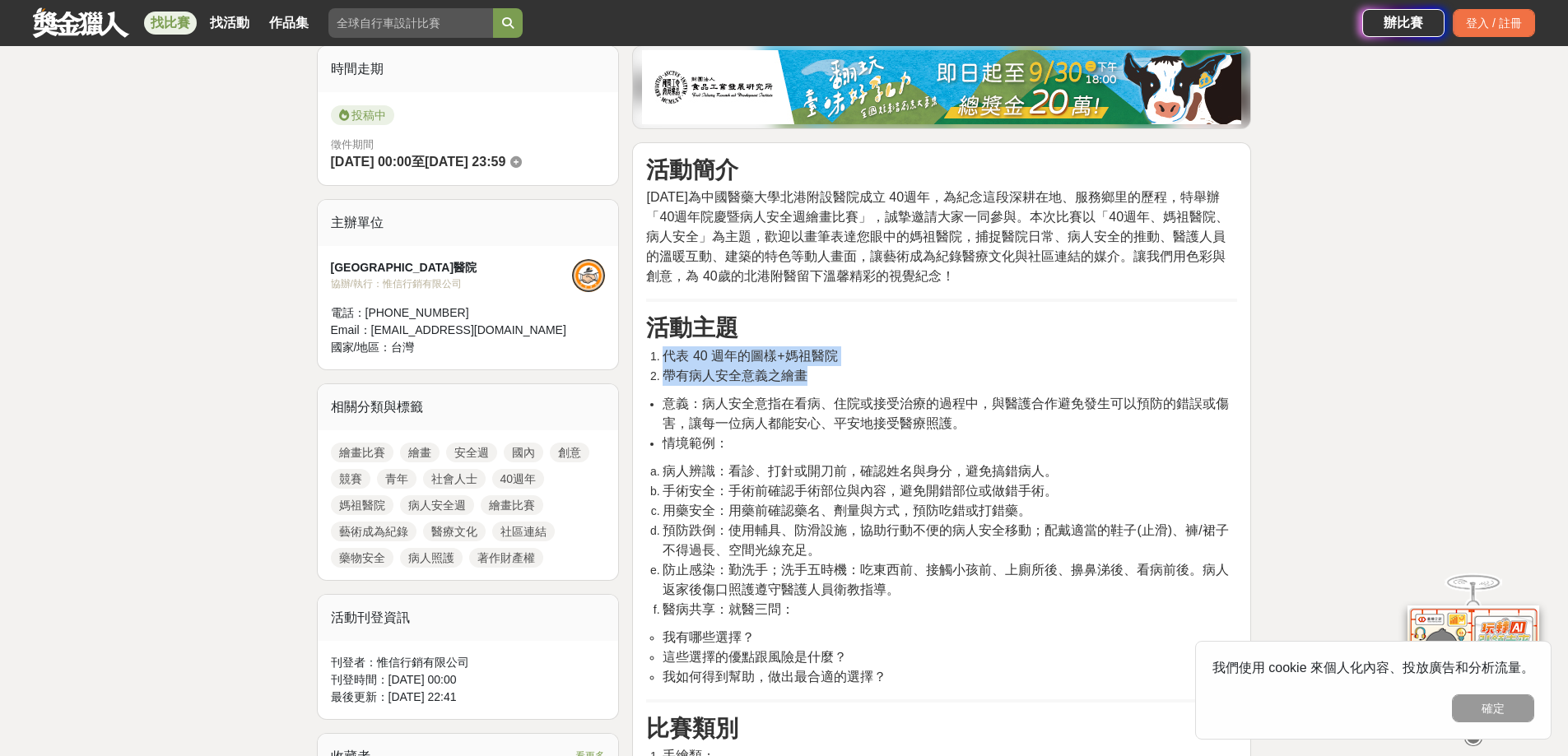
drag, startPoint x: 665, startPoint y: 360, endPoint x: 866, endPoint y: 365, distance: 201.1
click at [873, 366] on ol "代表 40 週年的圖樣+媽祖醫院 帶有病人安全意義之繪畫" at bounding box center [941, 366] width 591 height 39
click at [777, 357] on span "代表 40 週年的圖樣+媽祖醫院" at bounding box center [750, 355] width 175 height 14
drag, startPoint x: 706, startPoint y: 359, endPoint x: 890, endPoint y: 358, distance: 184.0
click at [890, 358] on li "代表 40 週年的圖樣+媽祖醫院" at bounding box center [949, 355] width 574 height 19
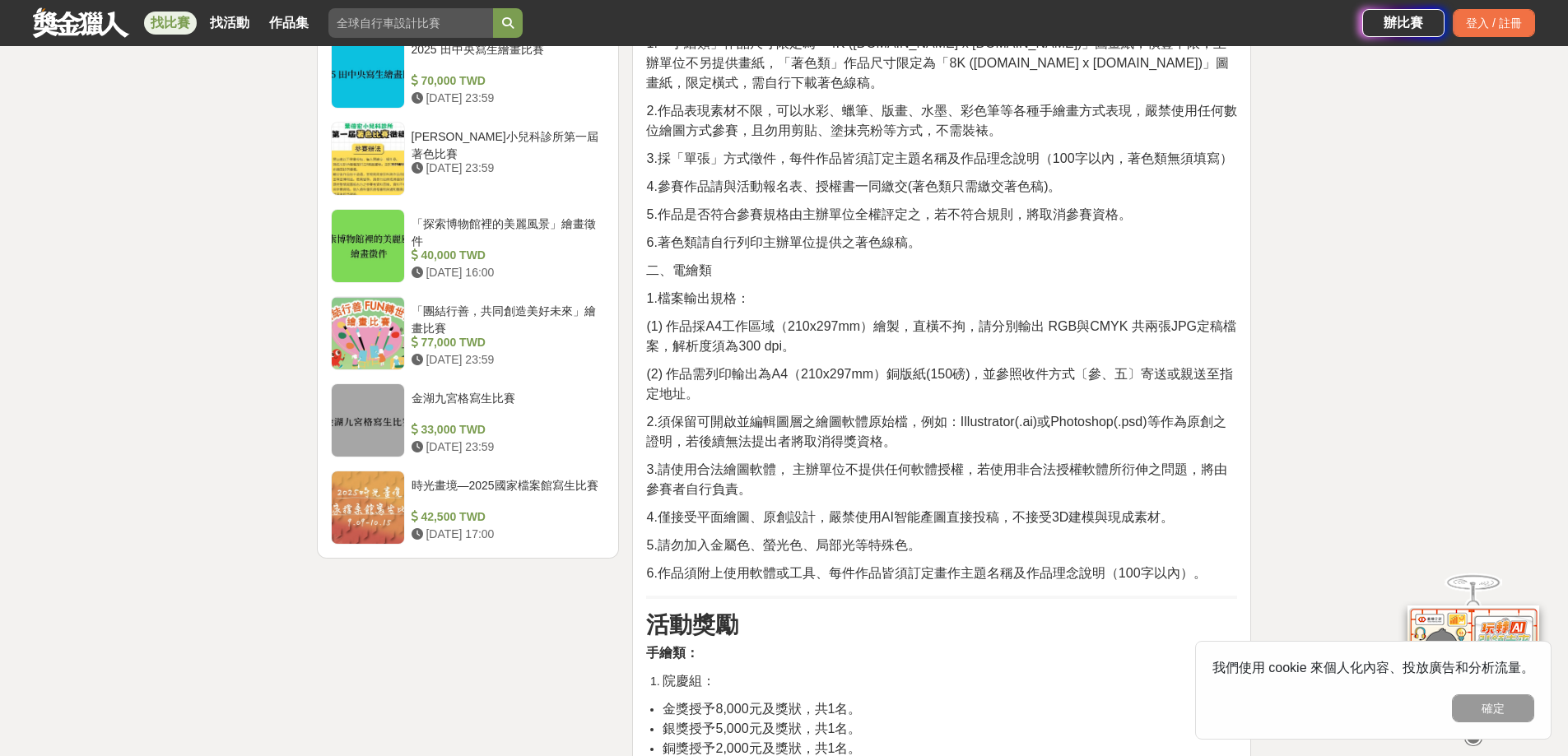
scroll to position [1811, 0]
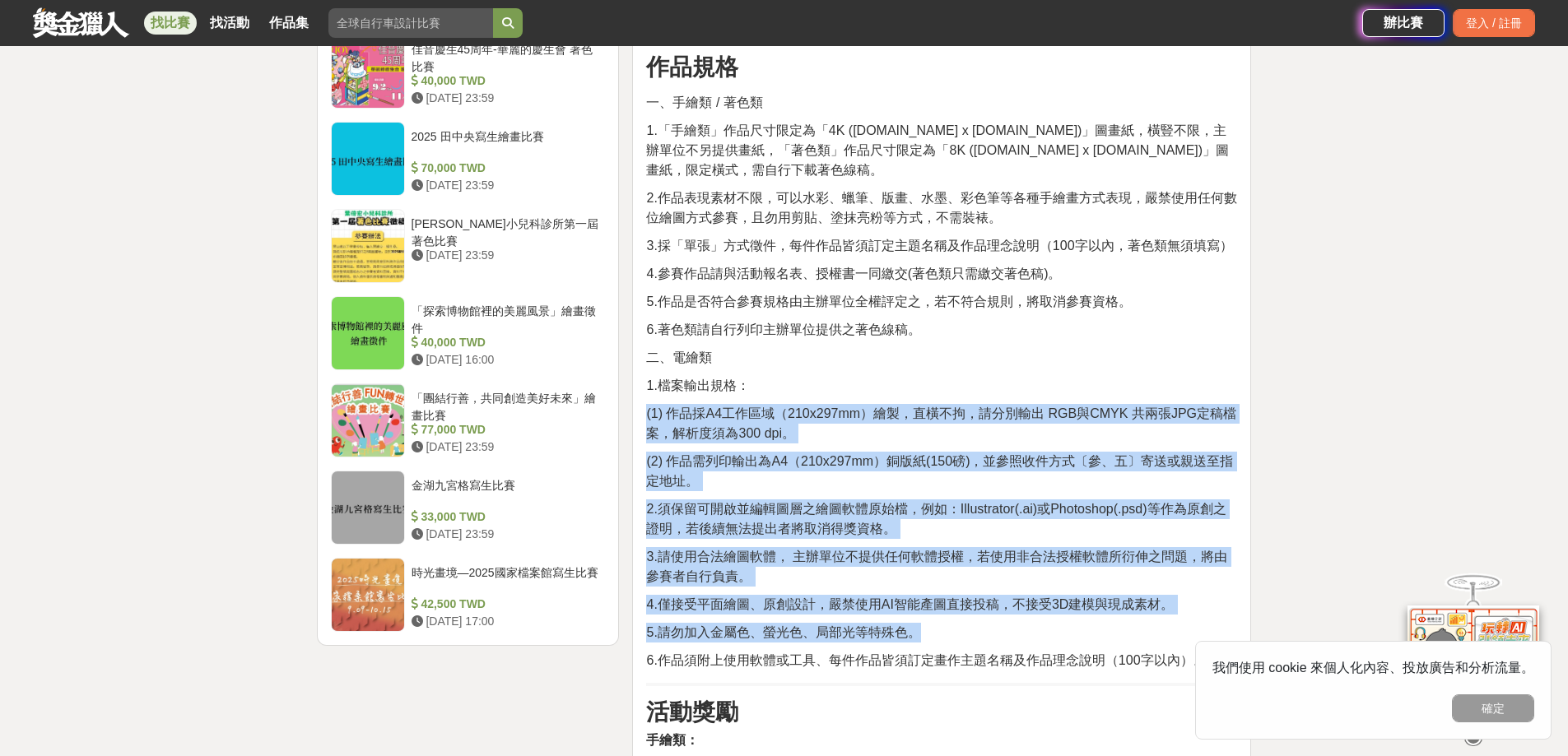
drag, startPoint x: 675, startPoint y: 411, endPoint x: 1167, endPoint y: 600, distance: 527.1
click at [1167, 600] on div "活動簡介 民國 114 年為中國醫藥大學北港附設醫院成立 40週年，為紀念這段深耕在地、服務鄉里的歷程，特舉辦「40週年院慶暨病人安全週繪畫比賽」，誠摯邀請大…" at bounding box center [941, 321] width 591 height 3127
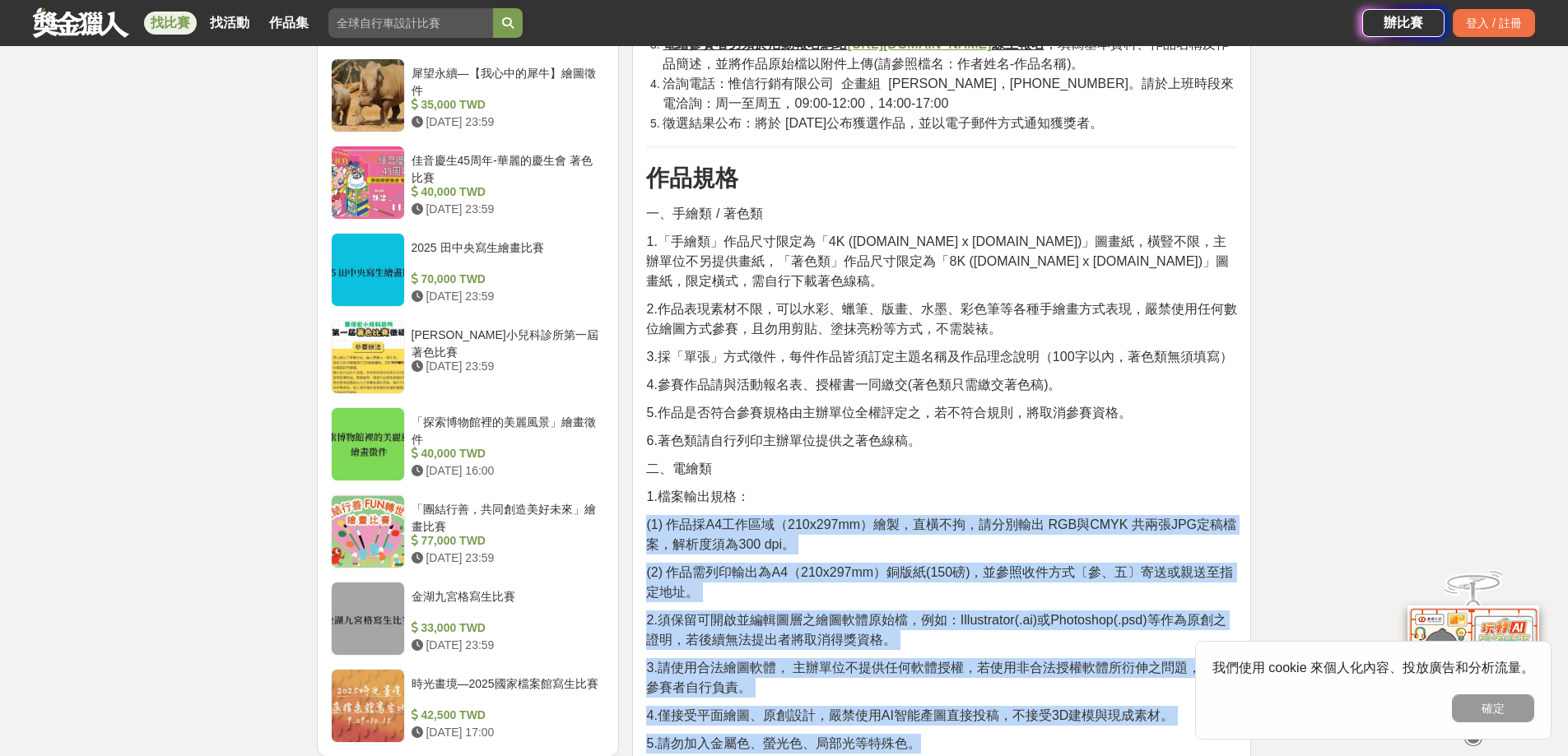
scroll to position [1728, 0]
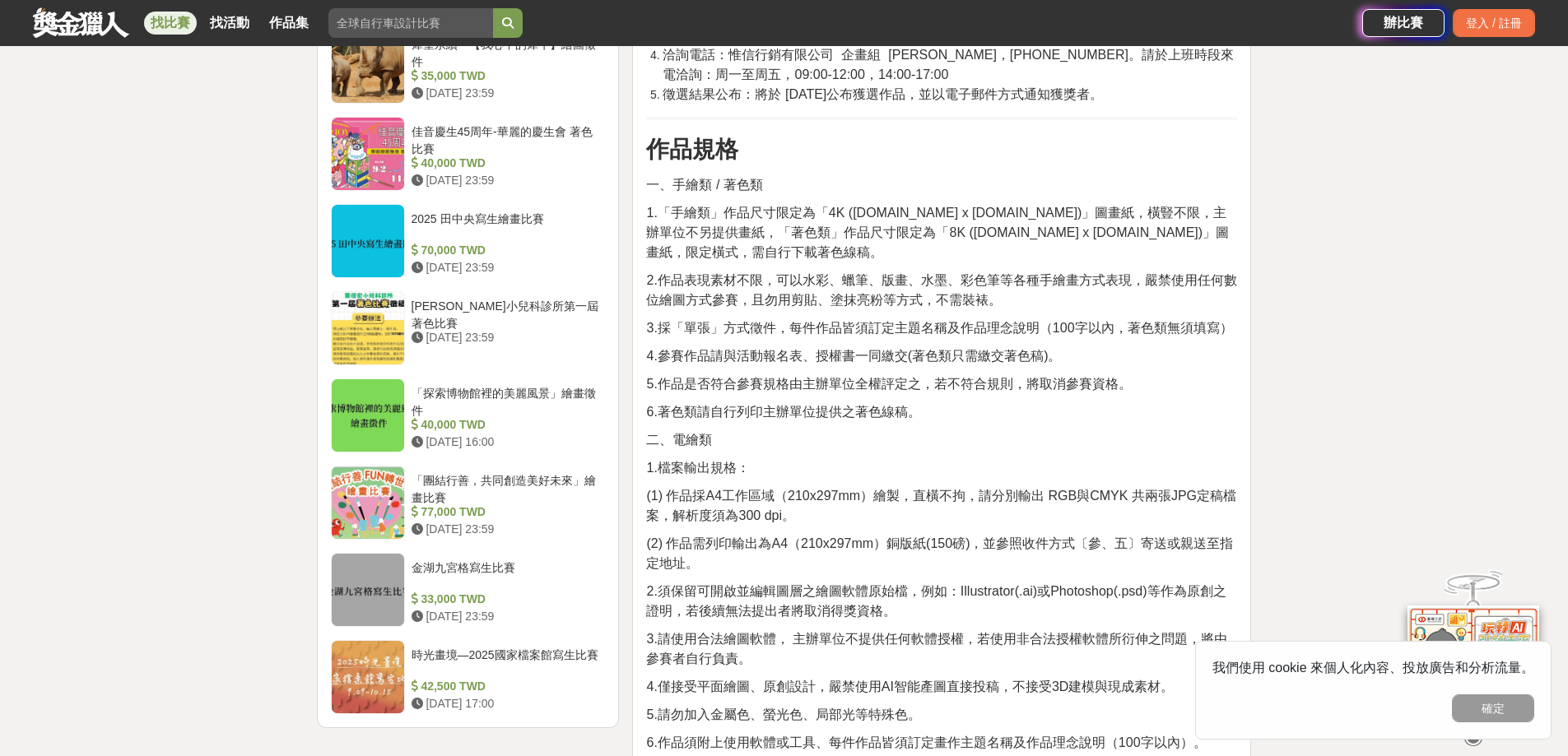
click at [713, 461] on span "1.檔案輸出規格：" at bounding box center [698, 468] width 103 height 14
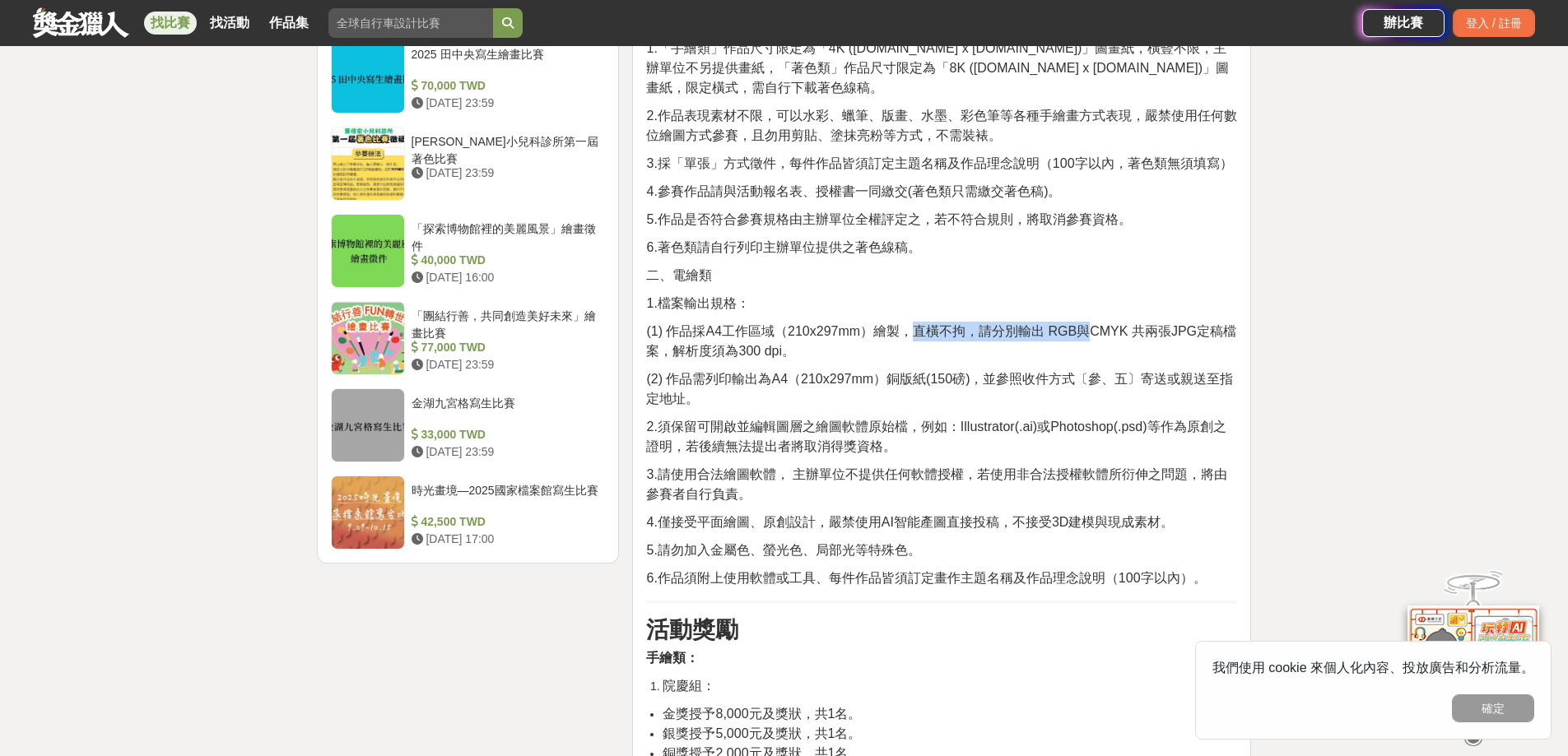
drag, startPoint x: 936, startPoint y: 315, endPoint x: 1082, endPoint y: 303, distance: 146.5
click at [1082, 324] on span "(1) 作品採A4工作區域（210x297mm）繪製，直橫不拘，請分別輸出 RGB與CMYK 共兩張JPG定稿檔案，解析度須為300 dpi。" at bounding box center [941, 341] width 590 height 34
click at [883, 372] on span "(2) 作品需列印輸出為A4（210x297mm）銅版紙(150磅)，並參照收件方式〔參、五〕寄送或親送至指定地址。" at bounding box center [939, 389] width 587 height 34
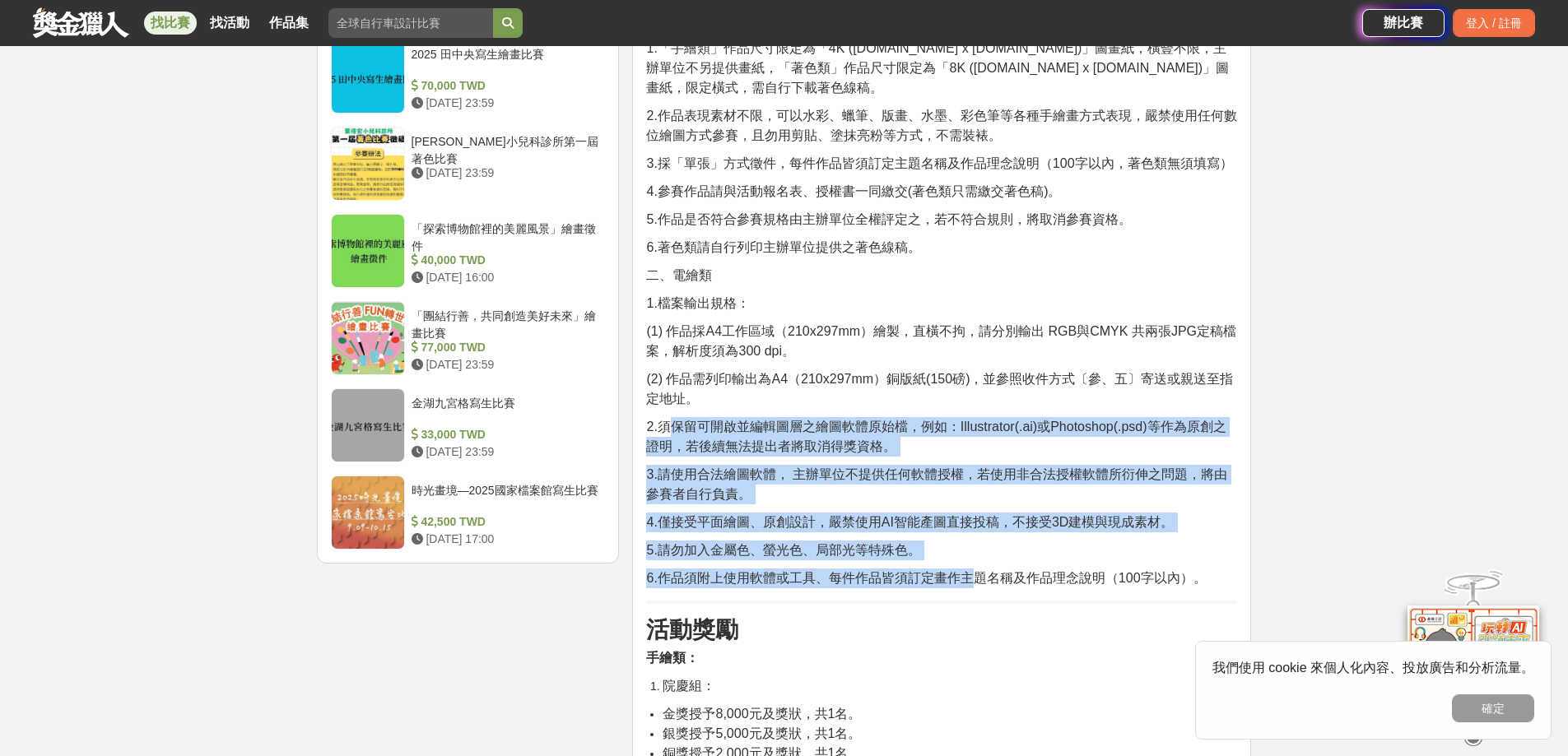
drag, startPoint x: 731, startPoint y: 409, endPoint x: 977, endPoint y: 557, distance: 287.1
click at [977, 557] on div "活動簡介 民國 114 年為中國醫藥大學北港附設醫院成立 40週年，為紀念這段深耕在地、服務鄉里的歷程，特舉辦「40週年院慶暨病人安全週繪畫比賽」，誠摯邀請大…" at bounding box center [941, 239] width 591 height 3127
click at [972, 571] on span "6.作品須附上使用軟體或工具、每件作品皆須訂定畫作主題名稱及作品理念說明（100字以內）。" at bounding box center [926, 578] width 560 height 14
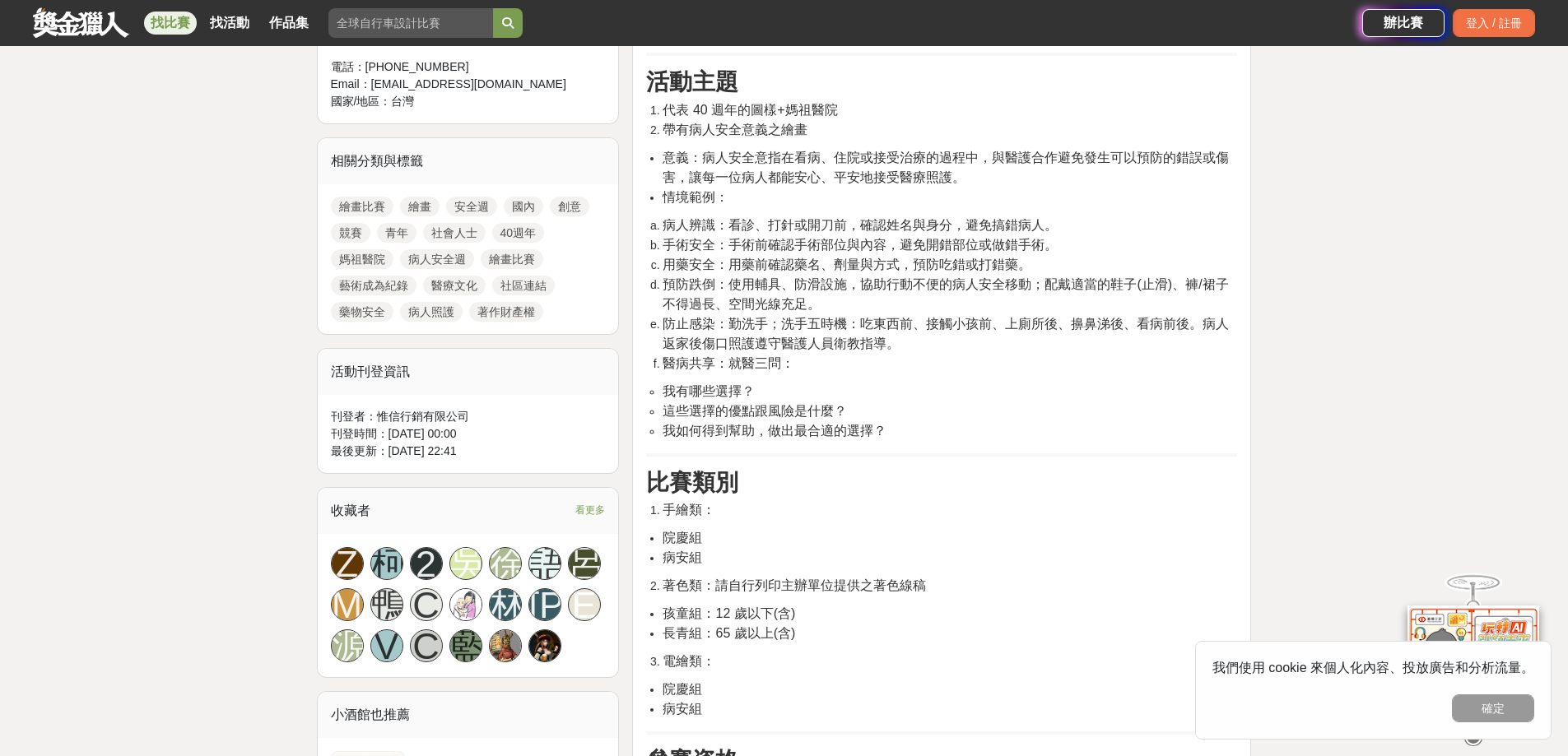
scroll to position [659, 0]
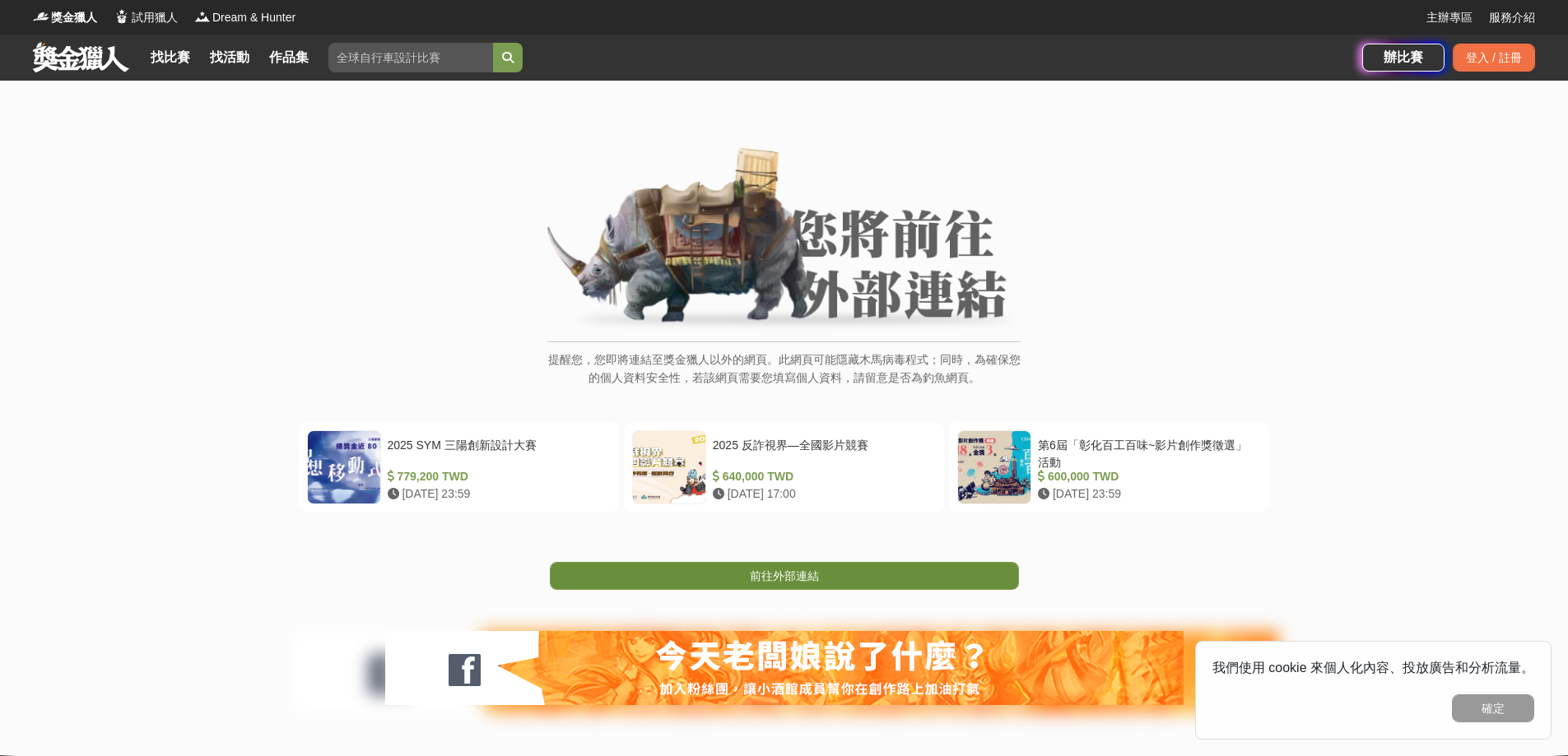
click at [722, 568] on link "前往外部連結" at bounding box center [784, 576] width 470 height 28
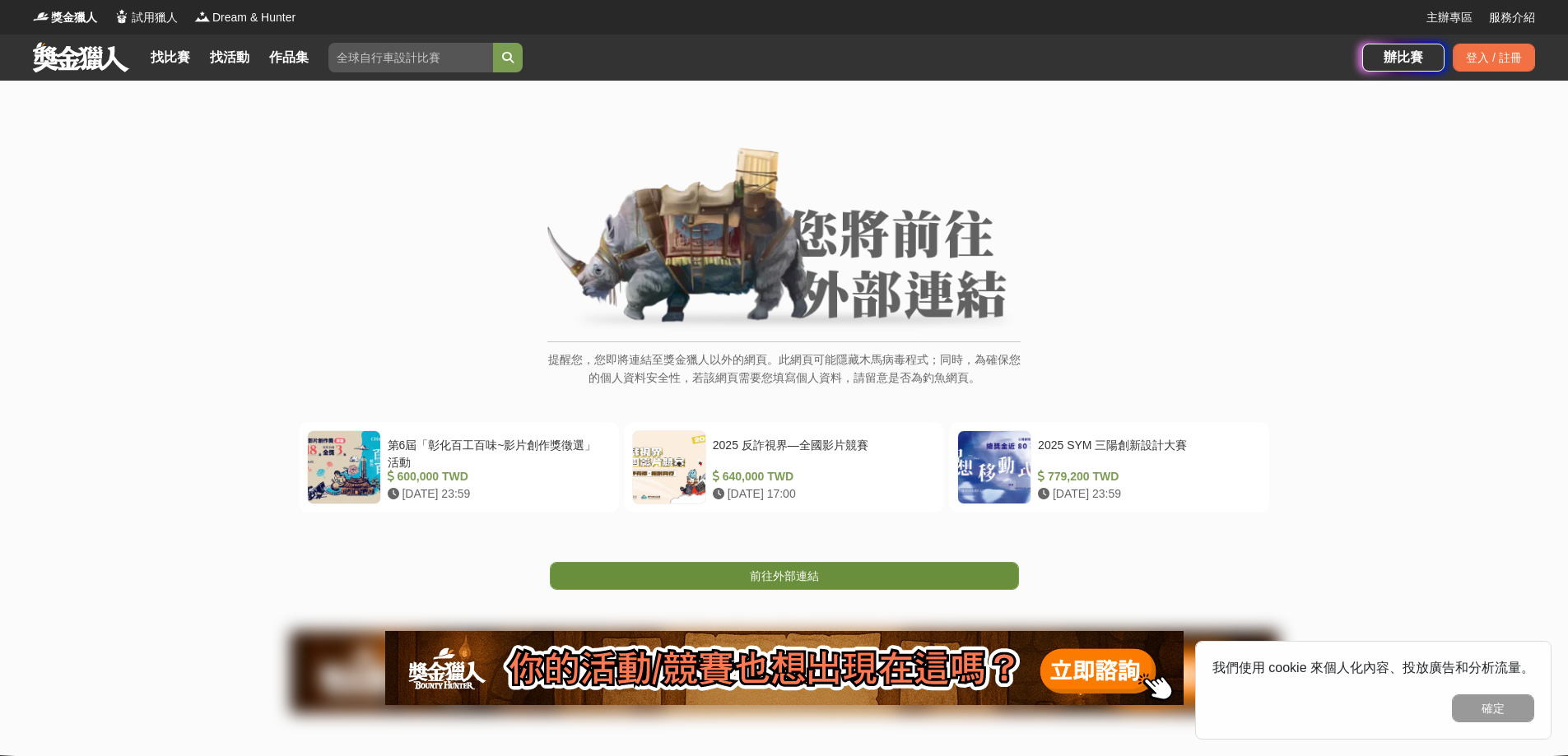
click at [716, 577] on link "前往外部連結" at bounding box center [784, 576] width 470 height 28
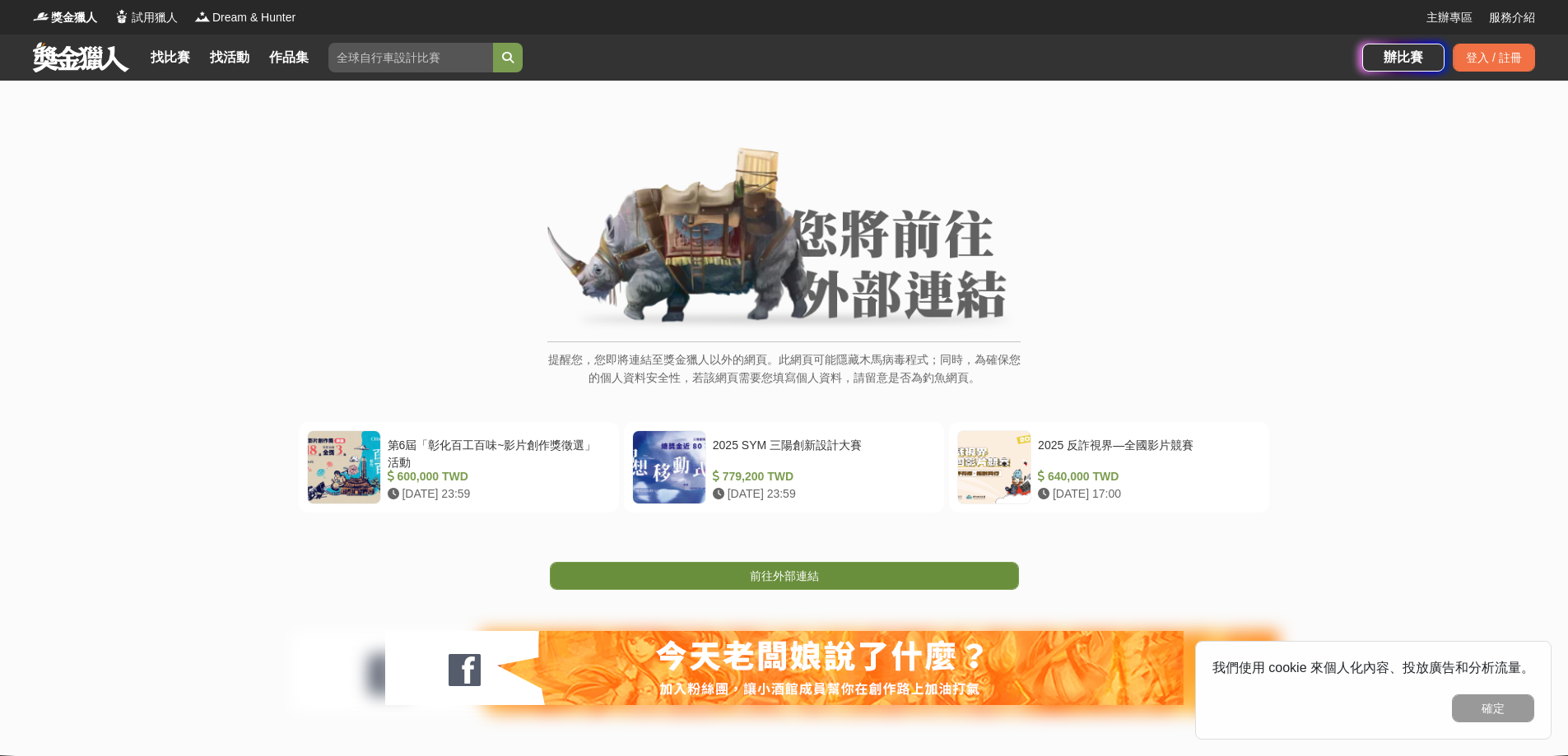
click at [750, 578] on span "前往外部連結" at bounding box center [784, 576] width 69 height 13
